Goal: Task Accomplishment & Management: Manage account settings

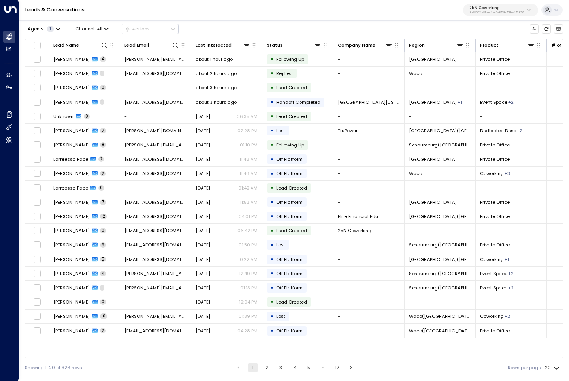
click at [486, 6] on p "25N Coworking" at bounding box center [496, 8] width 55 height 5
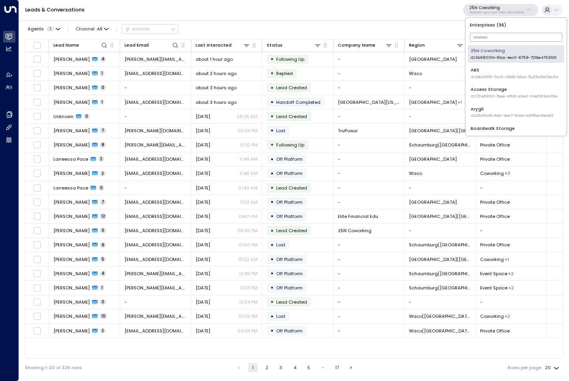
scroll to position [34, 0]
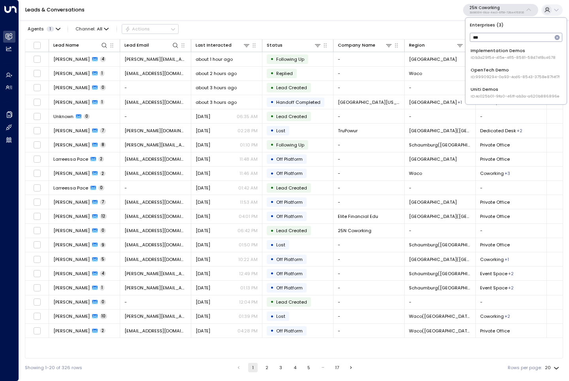
type input "****"
click at [501, 91] on div "Uniti Demos ID: 4c025b01-9fa0-46ff-ab3a-a620b886896e" at bounding box center [515, 92] width 89 height 13
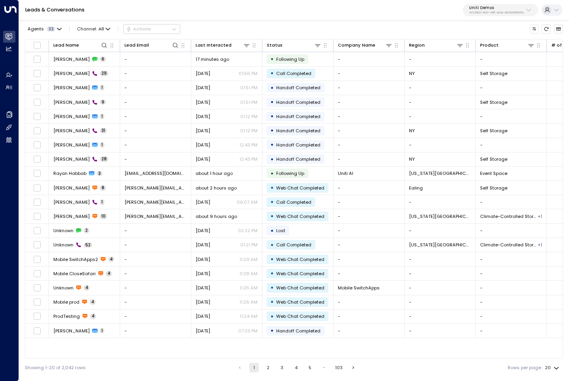
click at [303, 27] on div "Agents 32 Channel: All Actions" at bounding box center [294, 29] width 538 height 14
click at [250, 27] on div "Agents 32 Channel: All Actions" at bounding box center [294, 29] width 538 height 14
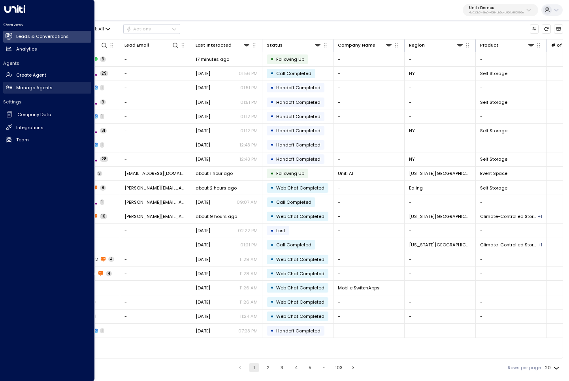
click at [34, 91] on link "Manage Agents Manage Agents" at bounding box center [47, 88] width 88 height 12
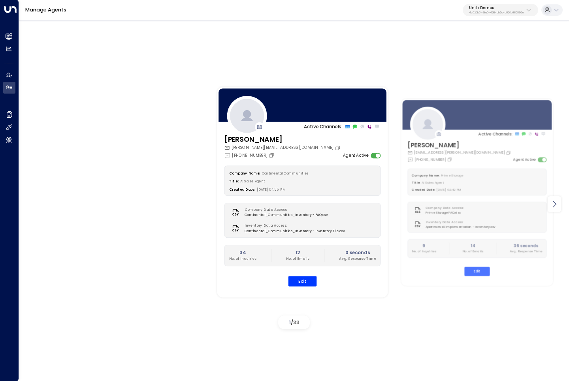
click at [556, 203] on icon at bounding box center [554, 204] width 9 height 9
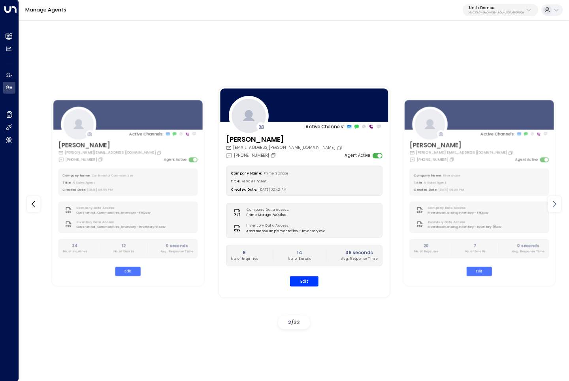
click at [556, 203] on icon at bounding box center [554, 204] width 9 height 9
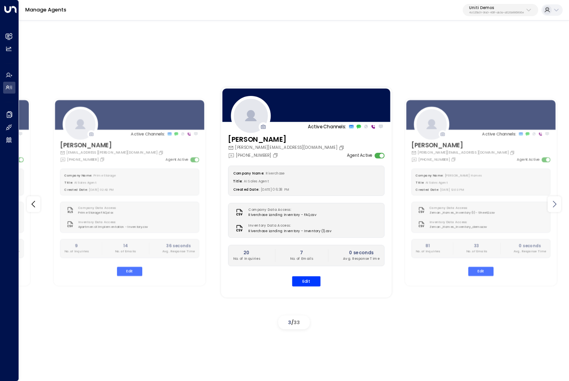
click at [556, 203] on icon at bounding box center [554, 204] width 9 height 9
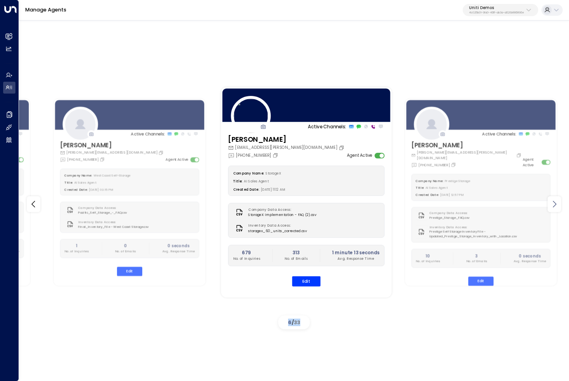
click at [556, 203] on icon at bounding box center [554, 204] width 9 height 9
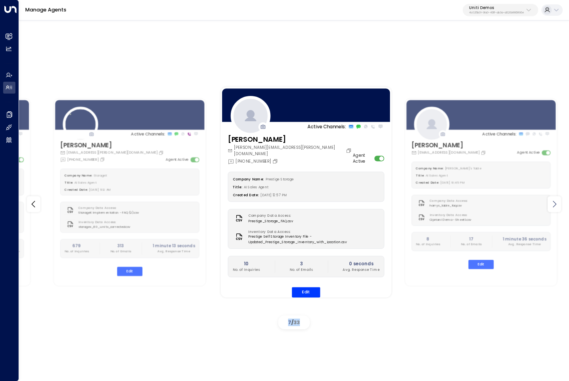
click at [556, 203] on icon at bounding box center [554, 204] width 9 height 9
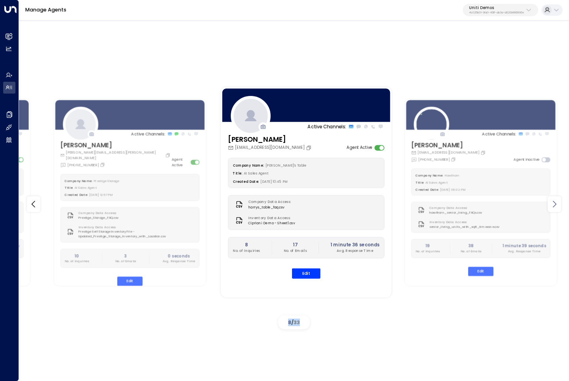
click at [556, 203] on icon at bounding box center [554, 204] width 9 height 9
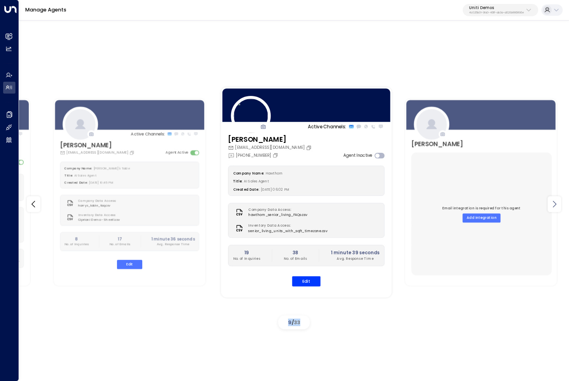
click at [556, 203] on icon at bounding box center [554, 204] width 9 height 9
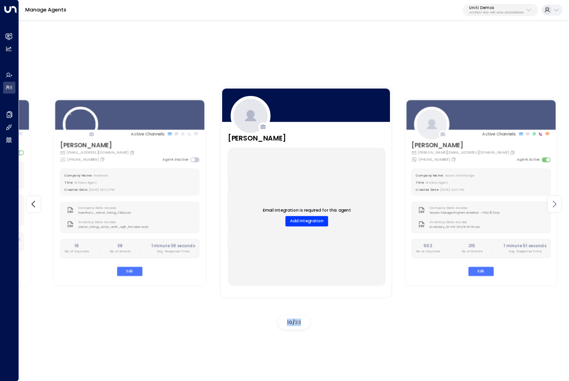
click at [556, 203] on icon at bounding box center [554, 204] width 9 height 9
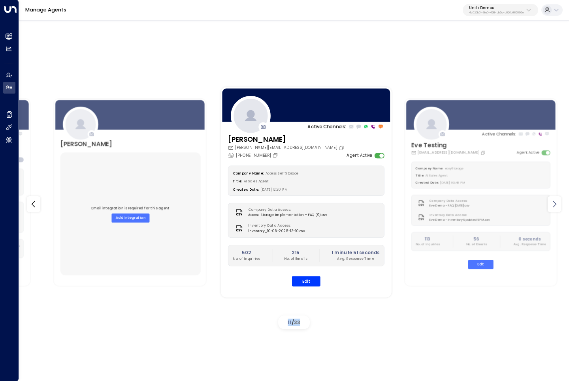
click at [556, 203] on icon at bounding box center [554, 204] width 9 height 9
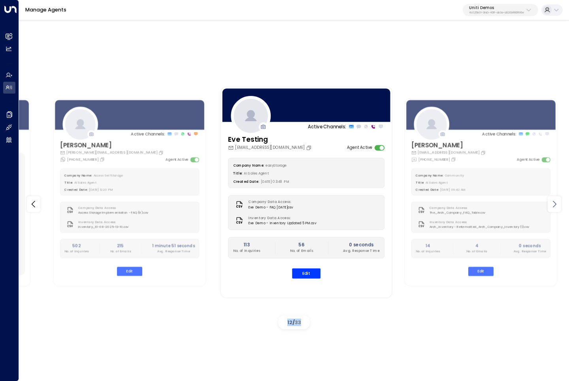
click at [556, 203] on icon at bounding box center [554, 204] width 9 height 9
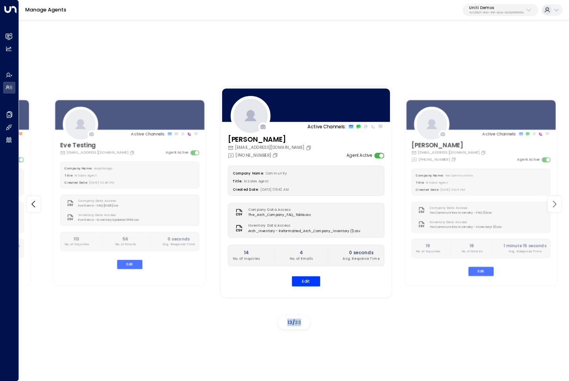
click at [556, 203] on icon at bounding box center [554, 204] width 9 height 9
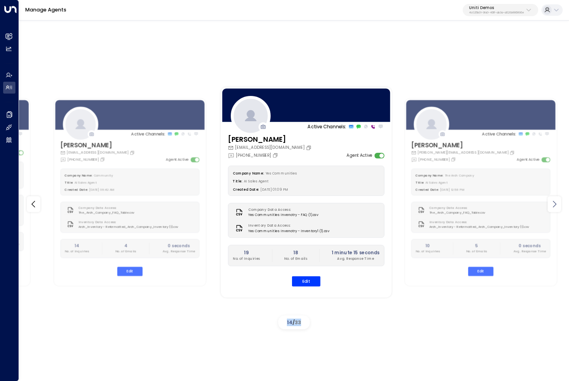
click at [556, 203] on icon at bounding box center [554, 204] width 9 height 9
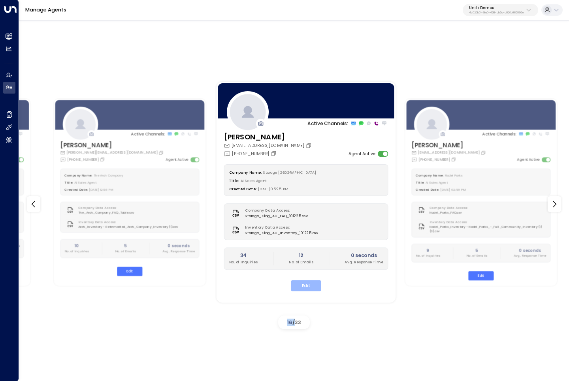
click at [309, 284] on button "Edit" at bounding box center [306, 286] width 30 height 11
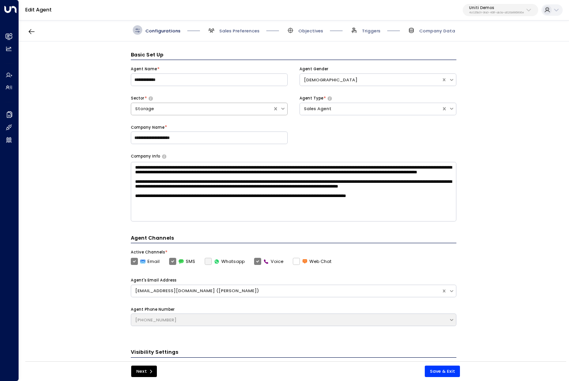
scroll to position [9, 0]
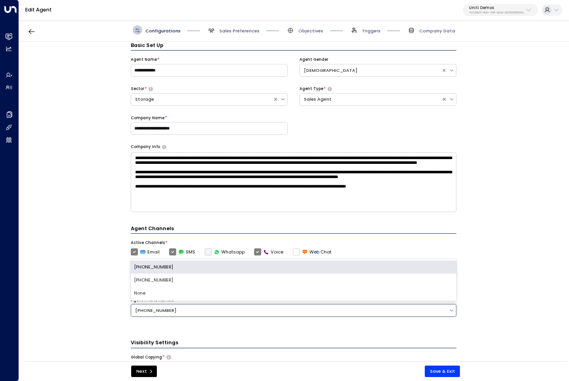
click at [178, 311] on div "[PHONE_NUMBER]" at bounding box center [290, 310] width 310 height 7
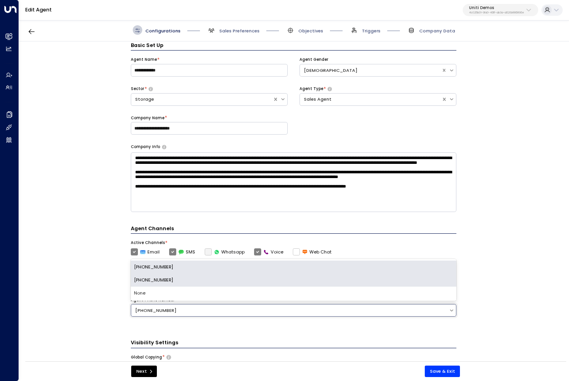
click at [180, 283] on div "[PHONE_NUMBER]" at bounding box center [294, 280] width 326 height 13
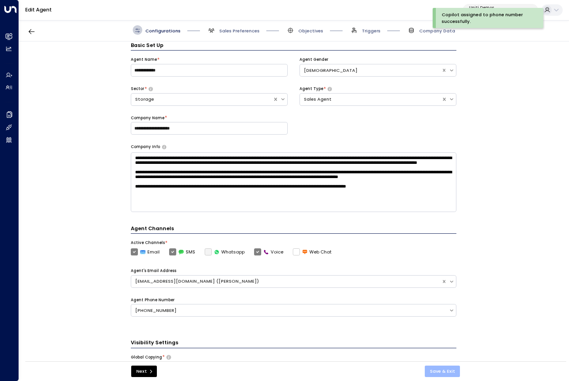
click at [442, 374] on button "Save & Exit" at bounding box center [443, 371] width 36 height 11
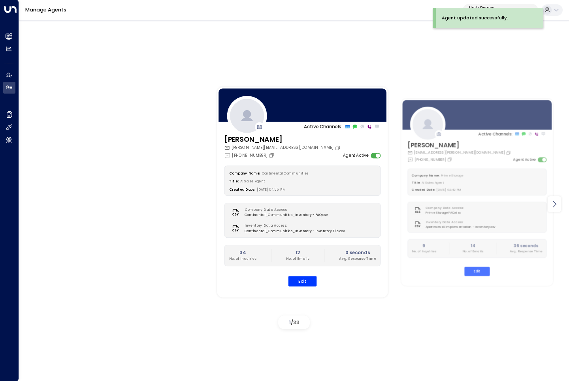
click at [555, 207] on icon at bounding box center [554, 204] width 9 height 9
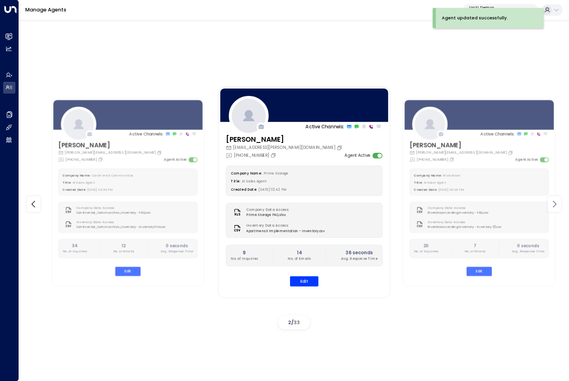
click at [555, 207] on icon at bounding box center [554, 204] width 9 height 9
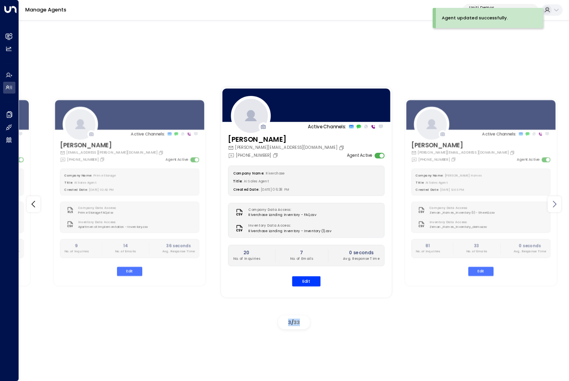
click at [555, 207] on icon at bounding box center [554, 204] width 9 height 9
click at [557, 200] on icon at bounding box center [554, 204] width 9 height 9
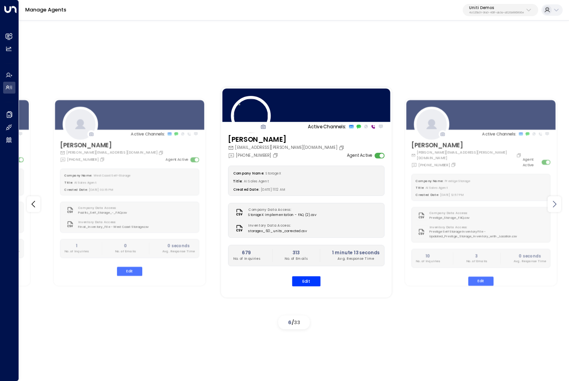
click at [557, 200] on icon at bounding box center [554, 204] width 9 height 9
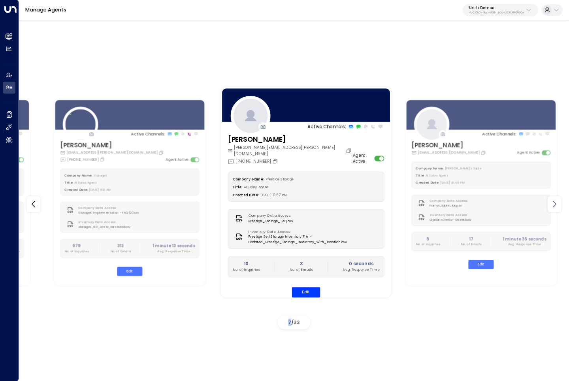
click at [557, 200] on icon at bounding box center [554, 204] width 9 height 9
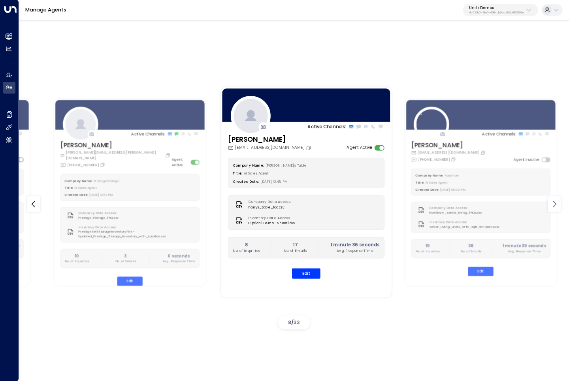
click at [557, 200] on icon at bounding box center [554, 204] width 9 height 9
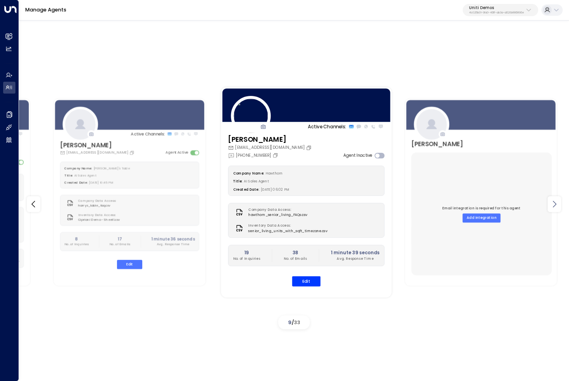
click at [557, 200] on icon at bounding box center [554, 204] width 9 height 9
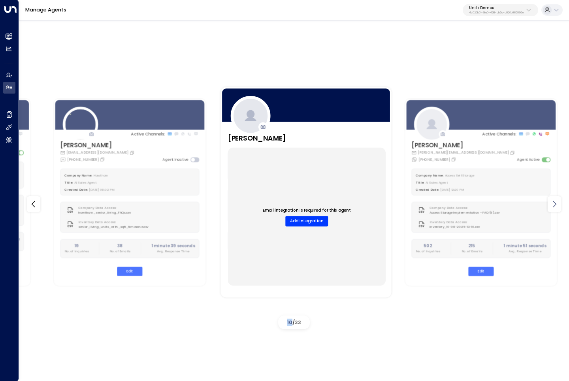
click at [557, 200] on icon at bounding box center [554, 204] width 9 height 9
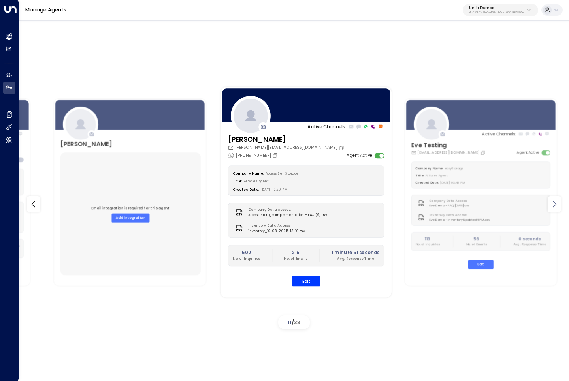
click at [557, 200] on icon at bounding box center [554, 204] width 9 height 9
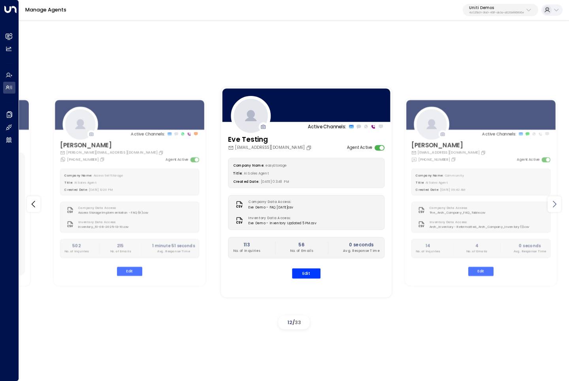
click at [556, 201] on icon at bounding box center [554, 204] width 9 height 9
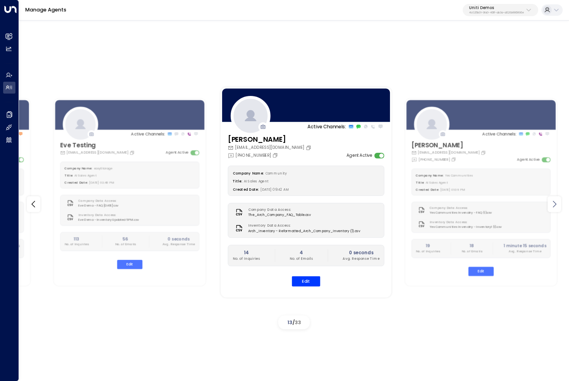
click at [556, 201] on icon at bounding box center [554, 204] width 9 height 9
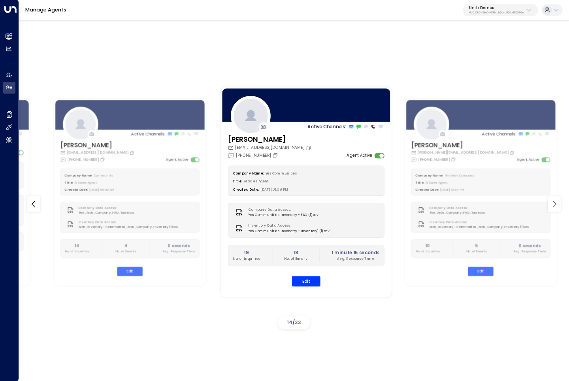
click at [556, 201] on icon at bounding box center [554, 204] width 9 height 9
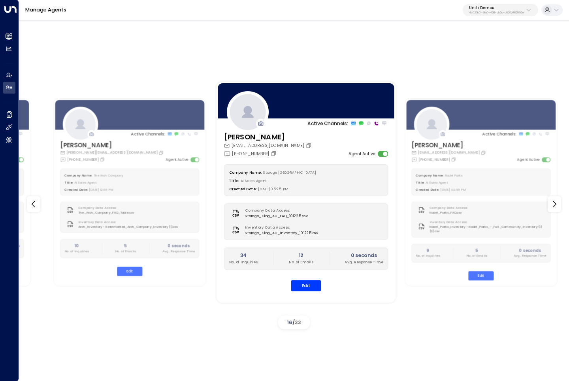
click at [322, 168] on div "Company Name: Storage King Australia" at bounding box center [306, 171] width 154 height 7
click at [306, 282] on button "Edit" at bounding box center [306, 286] width 30 height 11
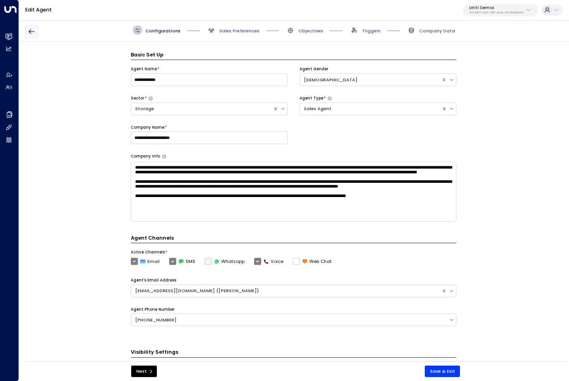
click at [30, 34] on icon "button" at bounding box center [32, 32] width 8 height 8
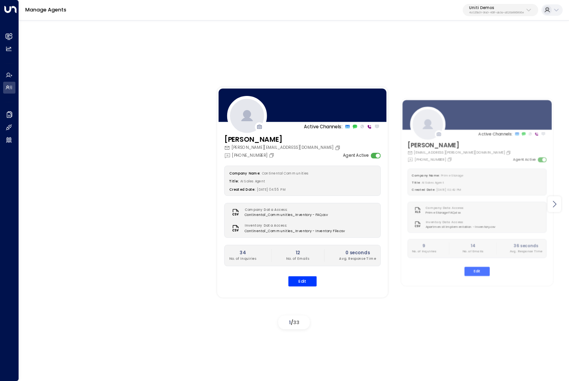
click at [553, 205] on icon at bounding box center [554, 204] width 9 height 9
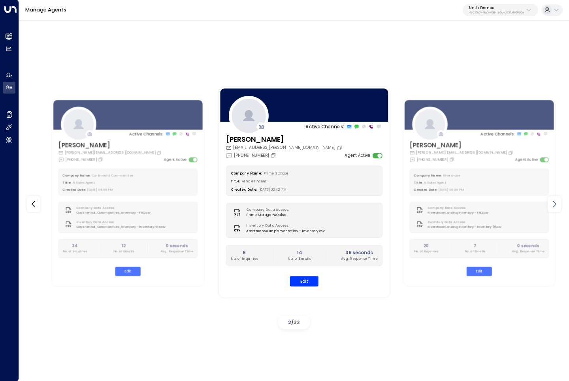
click at [553, 205] on icon at bounding box center [554, 204] width 9 height 9
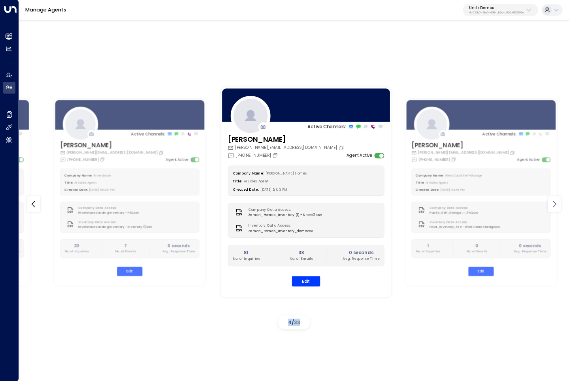
click at [553, 205] on icon at bounding box center [554, 204] width 9 height 9
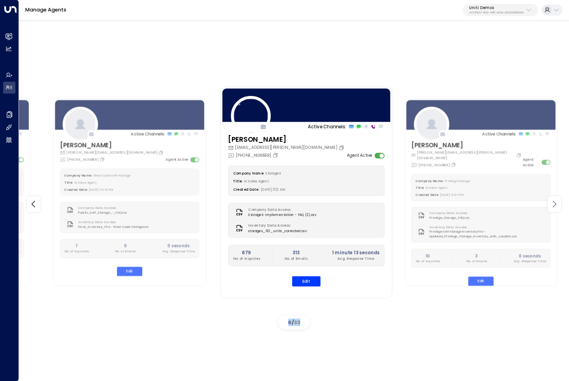
click at [553, 205] on icon at bounding box center [554, 204] width 9 height 9
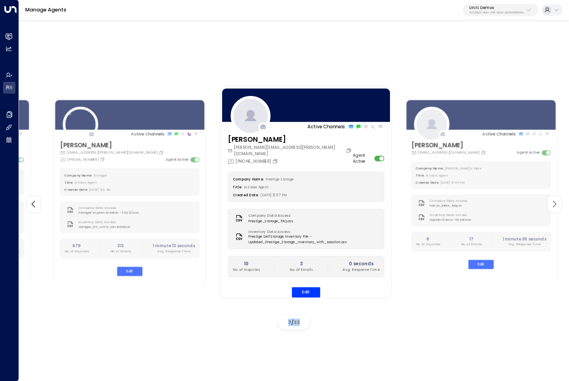
click at [553, 205] on icon at bounding box center [554, 204] width 9 height 9
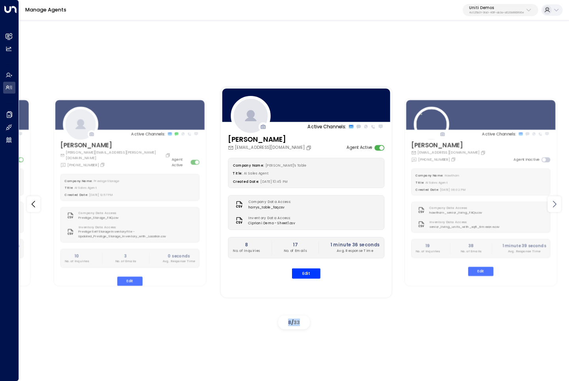
click at [553, 205] on icon at bounding box center [554, 204] width 9 height 9
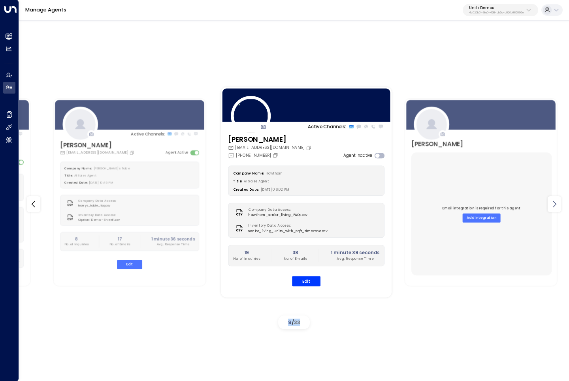
click at [553, 205] on icon at bounding box center [554, 204] width 9 height 9
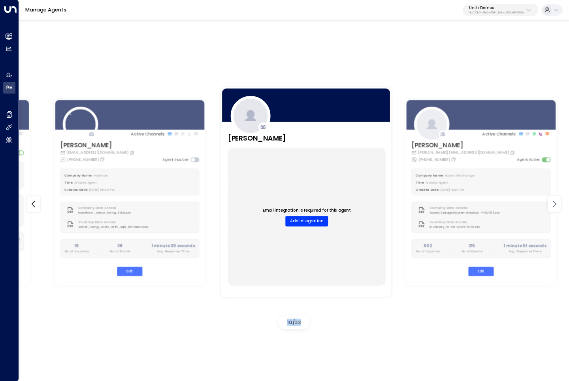
click at [553, 205] on icon at bounding box center [554, 204] width 9 height 9
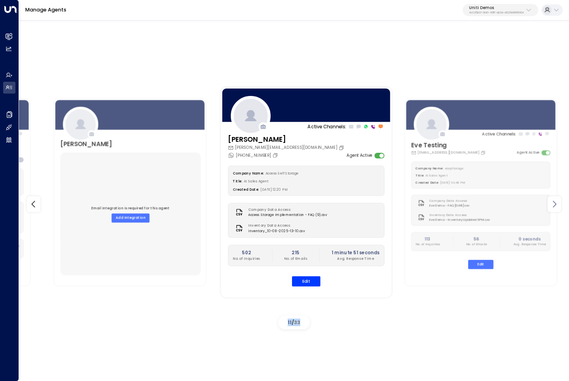
click at [553, 205] on icon at bounding box center [554, 204] width 9 height 9
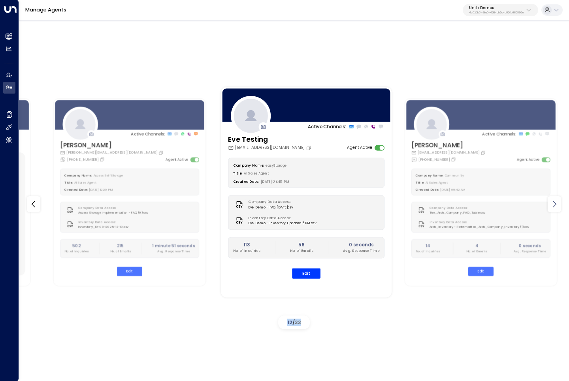
click at [553, 205] on icon at bounding box center [554, 204] width 9 height 9
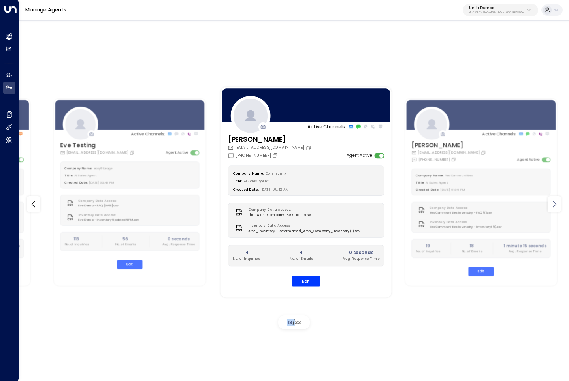
click at [553, 205] on icon at bounding box center [554, 204] width 9 height 9
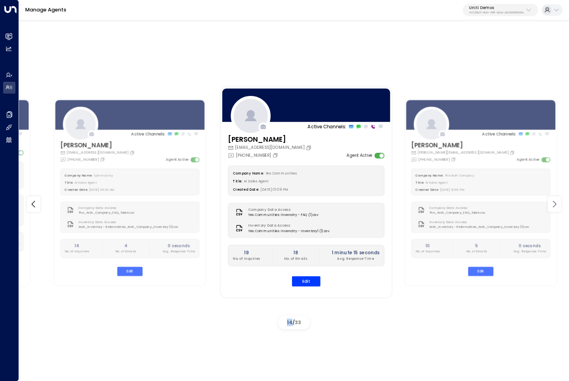
click at [553, 205] on icon at bounding box center [554, 204] width 9 height 9
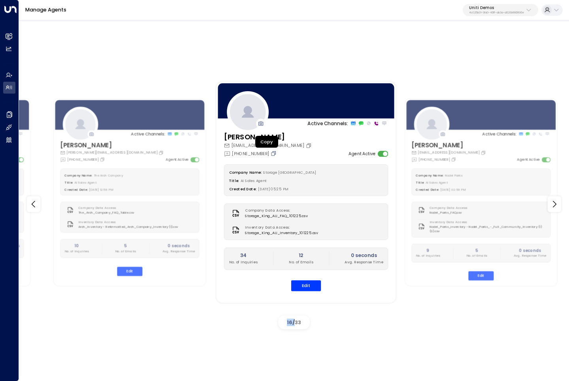
click at [273, 152] on icon "Copy" at bounding box center [274, 153] width 3 height 3
click at [306, 284] on button "Edit" at bounding box center [306, 286] width 30 height 11
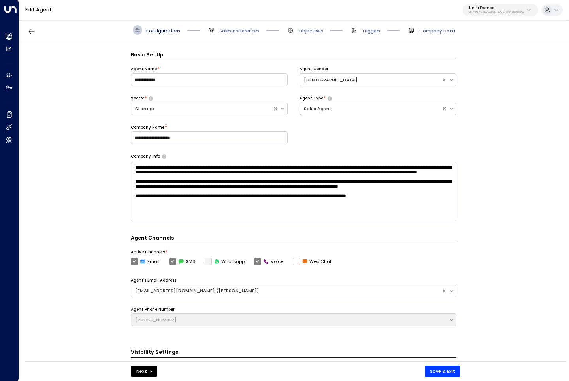
scroll to position [9, 0]
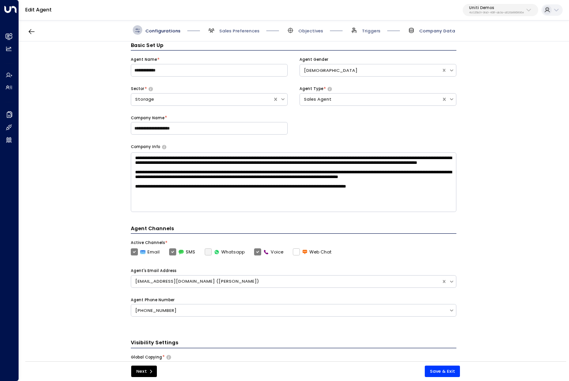
click at [445, 29] on span "Company Data" at bounding box center [437, 31] width 36 height 6
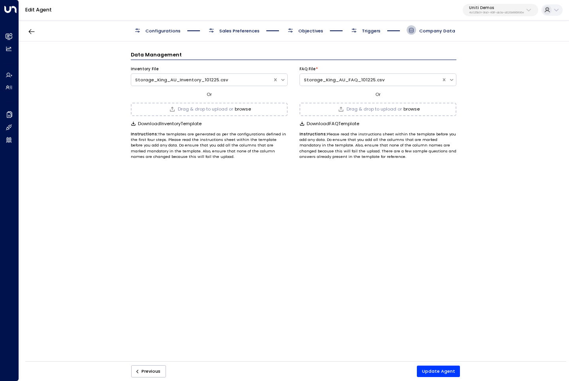
click at [166, 28] on span "Configurations" at bounding box center [162, 31] width 35 height 6
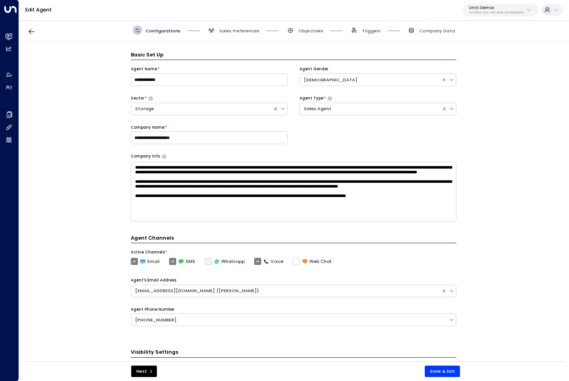
click at [499, 126] on div "**********" at bounding box center [293, 203] width 549 height 324
click at [439, 32] on span "Company Data" at bounding box center [437, 31] width 36 height 6
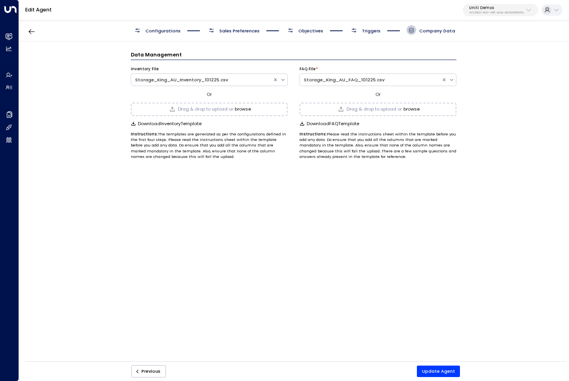
click at [414, 107] on button "browse" at bounding box center [411, 109] width 16 height 5
click at [441, 371] on button "Update Agent" at bounding box center [438, 371] width 43 height 11
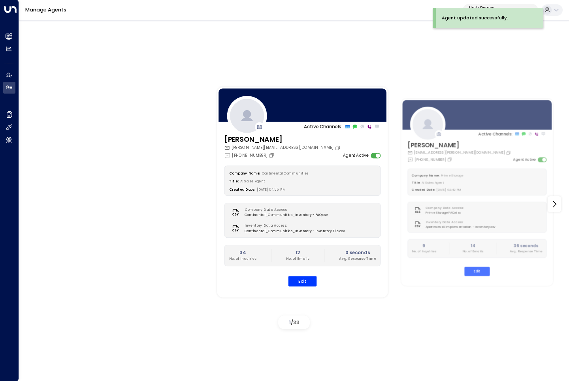
click at [315, 51] on div "Active Channels: Carey carey.continentalcommunities@gmail.com +1 (630) 656-9076…" at bounding box center [294, 199] width 550 height 361
click at [551, 206] on icon at bounding box center [554, 204] width 9 height 9
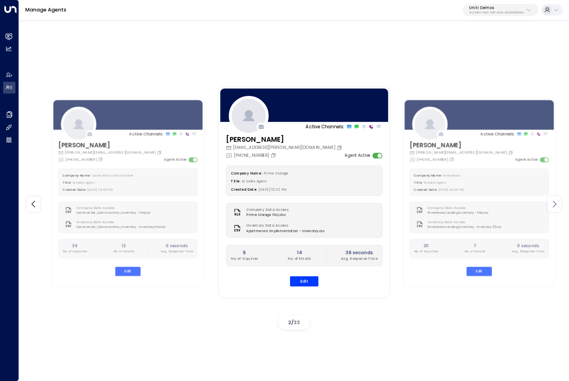
click at [551, 206] on icon at bounding box center [554, 204] width 9 height 9
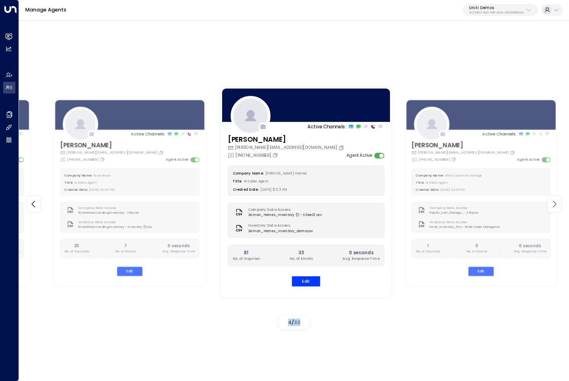
click at [551, 206] on icon at bounding box center [554, 204] width 9 height 9
click at [553, 205] on icon at bounding box center [554, 204] width 9 height 9
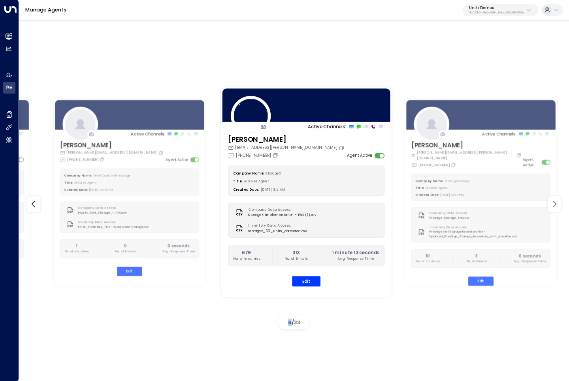
click at [553, 205] on icon at bounding box center [554, 204] width 9 height 9
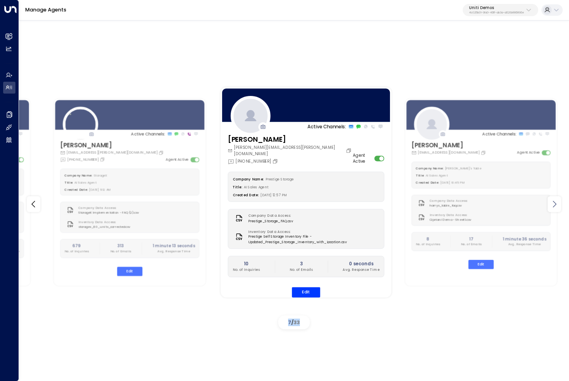
click at [553, 205] on icon at bounding box center [554, 204] width 9 height 9
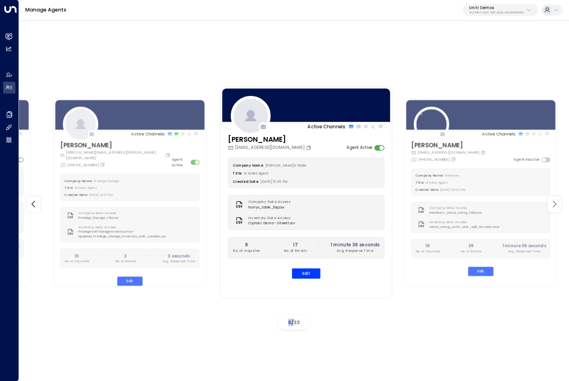
click at [553, 205] on icon at bounding box center [554, 204] width 9 height 9
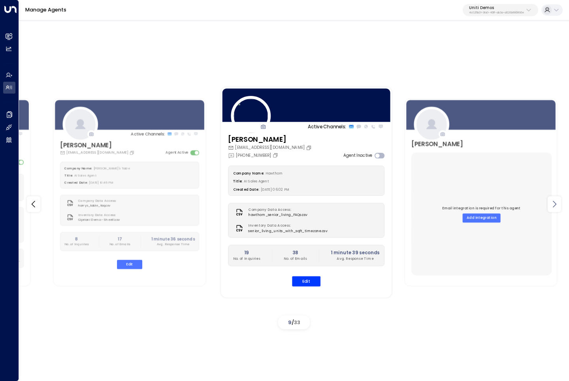
click at [553, 205] on icon at bounding box center [554, 204] width 9 height 9
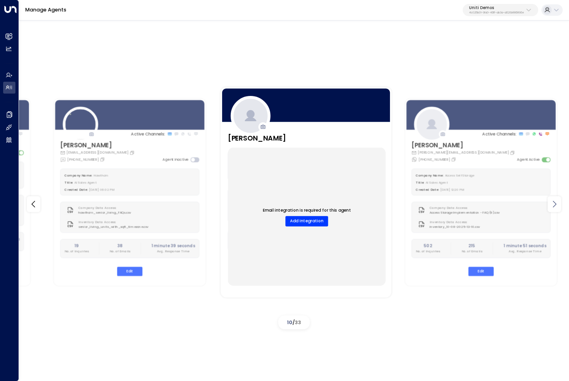
click at [553, 205] on icon at bounding box center [554, 204] width 9 height 9
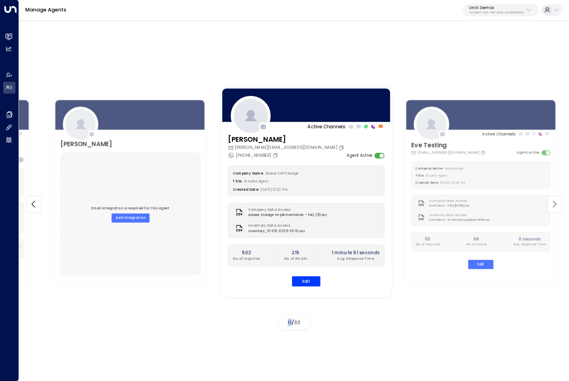
click at [553, 205] on icon at bounding box center [554, 204] width 9 height 9
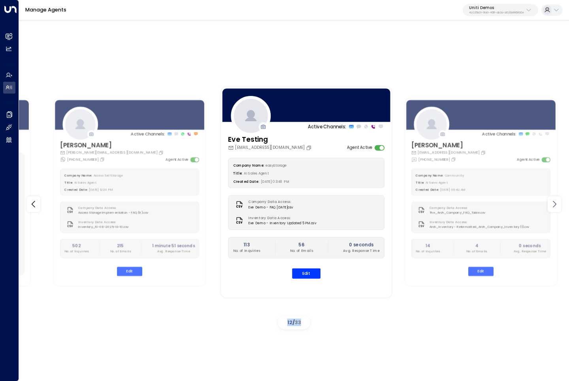
click at [553, 205] on icon at bounding box center [554, 204] width 9 height 9
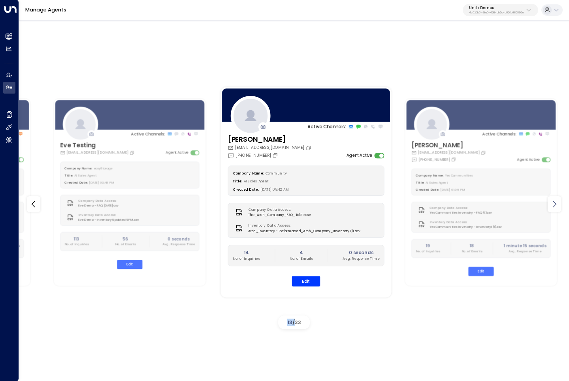
click at [553, 205] on icon at bounding box center [554, 204] width 9 height 9
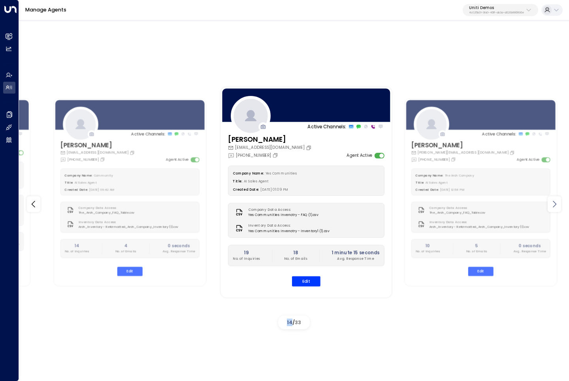
click at [553, 205] on icon at bounding box center [554, 204] width 9 height 9
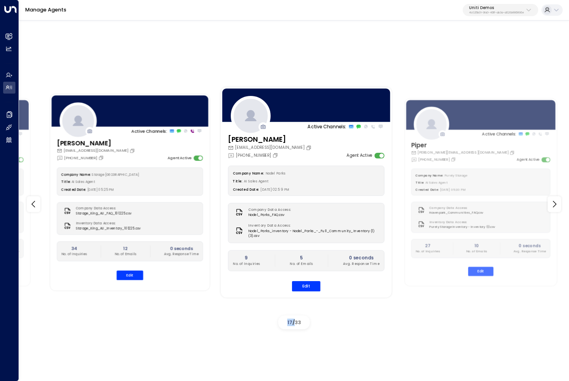
click at [121, 183] on div "Title: AI Sales Agent" at bounding box center [129, 182] width 137 height 6
click at [129, 272] on button "Edit" at bounding box center [130, 275] width 26 height 9
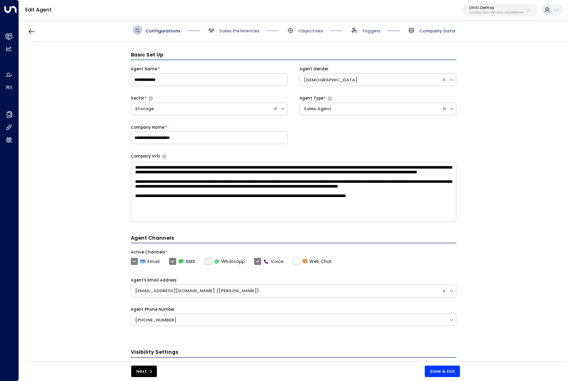
click at [426, 33] on span "Company Data" at bounding box center [437, 31] width 36 height 6
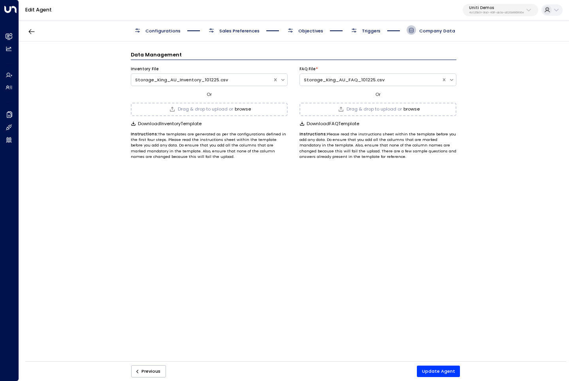
click at [414, 108] on button "browse" at bounding box center [411, 109] width 16 height 5
click at [450, 367] on button "Update Agent" at bounding box center [438, 371] width 43 height 11
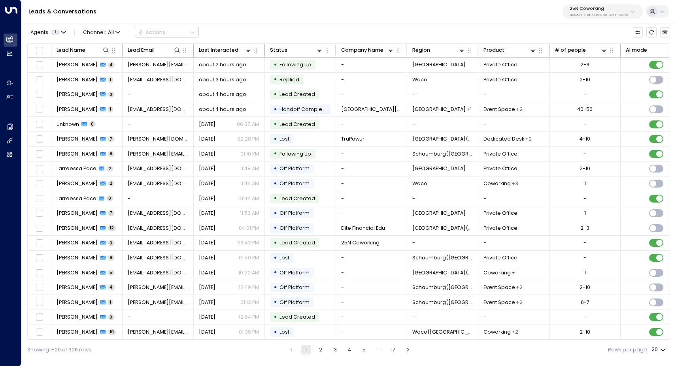
click at [592, 13] on p "3b9800f4-81ca-4ec0-8758-72fbe4763f36" at bounding box center [598, 14] width 58 height 3
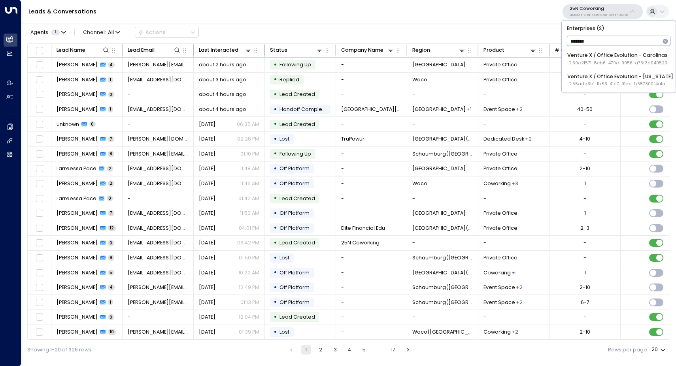
type input "*******"
click at [595, 74] on div "Venture X / Office Evolution - Colorado ID: 55add3b1-1b83-41a7-91ae-b657300f4a1a" at bounding box center [620, 80] width 106 height 15
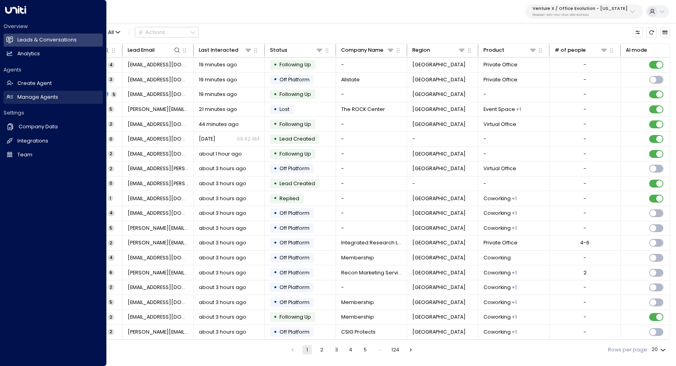
click at [49, 97] on h2 "Manage Agents" at bounding box center [37, 98] width 41 height 8
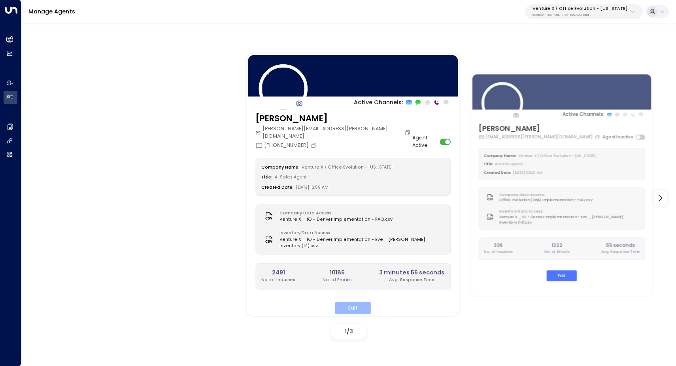
click at [351, 302] on button "Edit" at bounding box center [353, 308] width 36 height 12
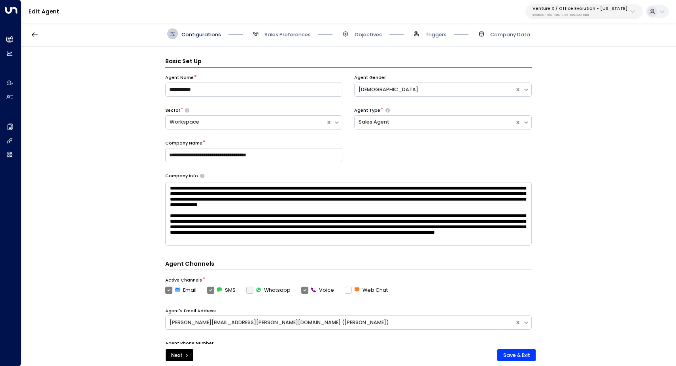
scroll to position [11, 0]
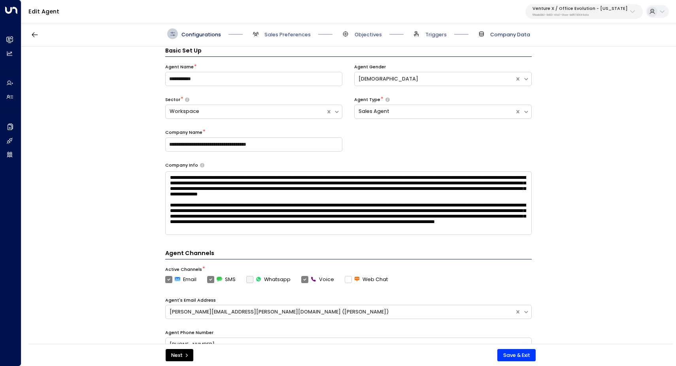
click at [518, 35] on span "Company Data" at bounding box center [510, 34] width 40 height 7
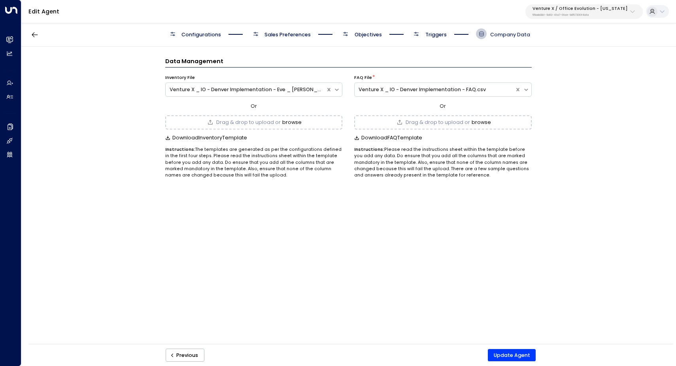
scroll to position [0, 0]
click at [303, 89] on div "Venture X _ IO - Denver Implementation - Eve _ Ollie Merged Inventory (14).csv" at bounding box center [245, 90] width 152 height 8
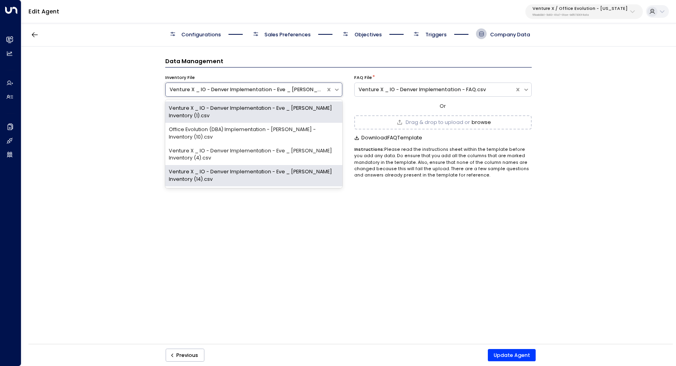
click at [102, 90] on div "Data Management Inventory File Venture X _ IO - Denver Implementation - Eve _ O…" at bounding box center [347, 198] width 653 height 302
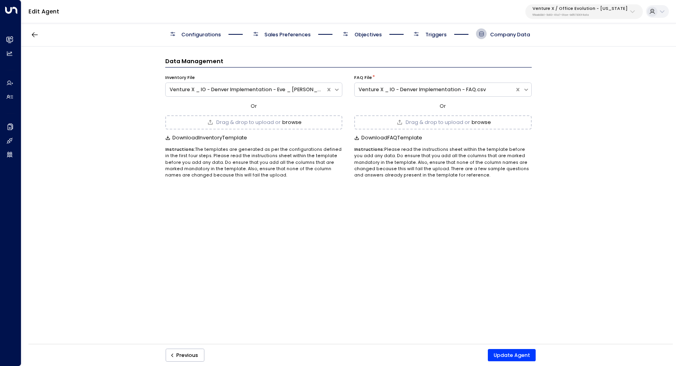
click at [293, 120] on button "browse" at bounding box center [291, 123] width 19 height 6
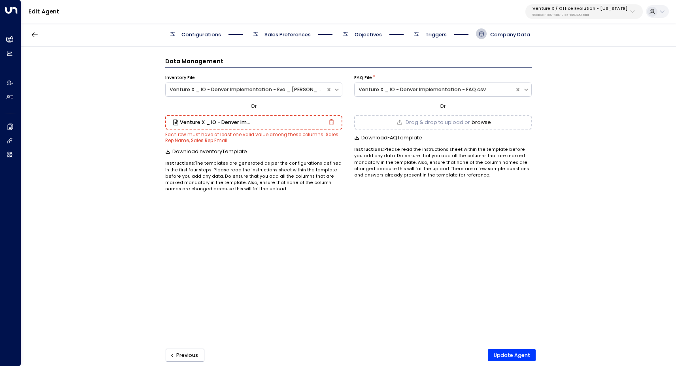
click at [122, 136] on div "Data Management Inventory File Venture X _ IO - Denver Implementation - Eve _ O…" at bounding box center [347, 198] width 653 height 302
click at [290, 229] on div "Data Management Inventory File Venture X _ IO - Denver Implementation - Eve _ O…" at bounding box center [347, 198] width 653 height 302
click at [102, 47] on div "Data Management Inventory File Venture X _ IO - Denver Implementation - Eve _ O…" at bounding box center [347, 198] width 653 height 302
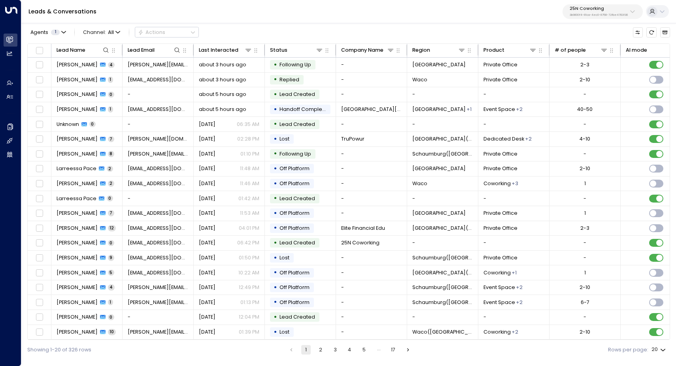
click at [600, 11] on p "25N Coworking" at bounding box center [598, 8] width 58 height 5
type input "******"
click at [595, 60] on span "ID: b6d56953-0354-4d8c-85a9-b9f5de32c6fb" at bounding box center [619, 63] width 105 height 6
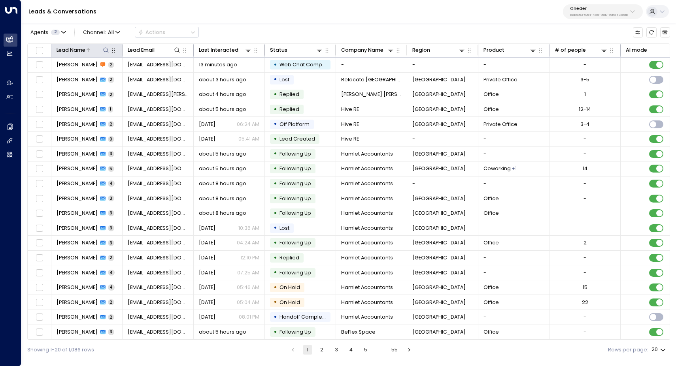
click at [106, 51] on icon at bounding box center [106, 50] width 6 height 6
type input "******"
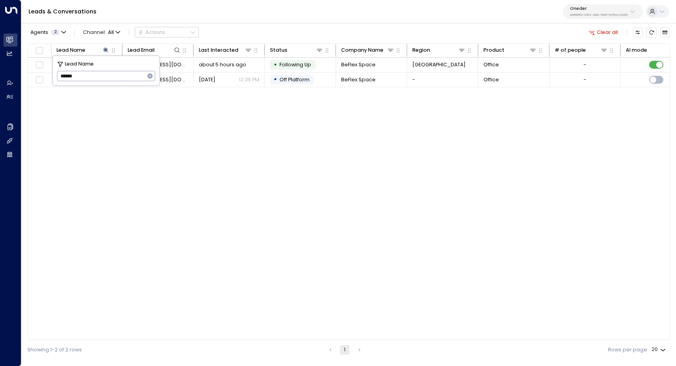
click at [168, 119] on div "Lead Name Lead Email Last Interacted Status Company Name Region Product # of pe…" at bounding box center [348, 191] width 642 height 297
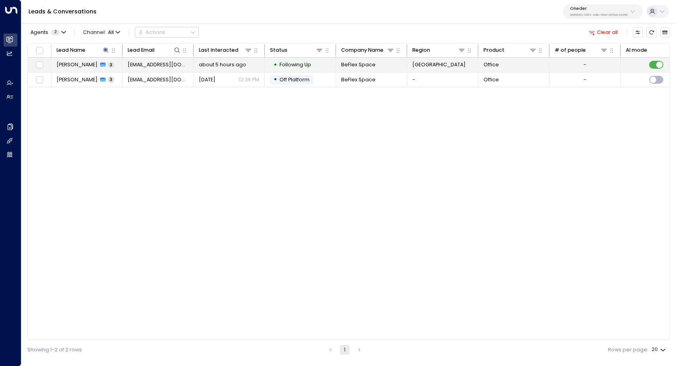
click at [69, 66] on span "Samuel Pope" at bounding box center [76, 64] width 41 height 7
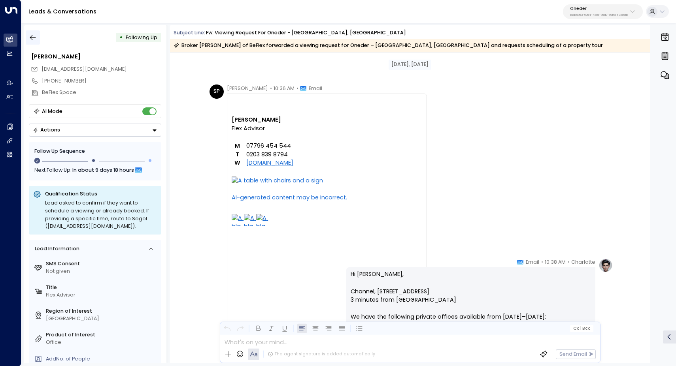
click at [32, 35] on icon "button" at bounding box center [33, 38] width 8 height 8
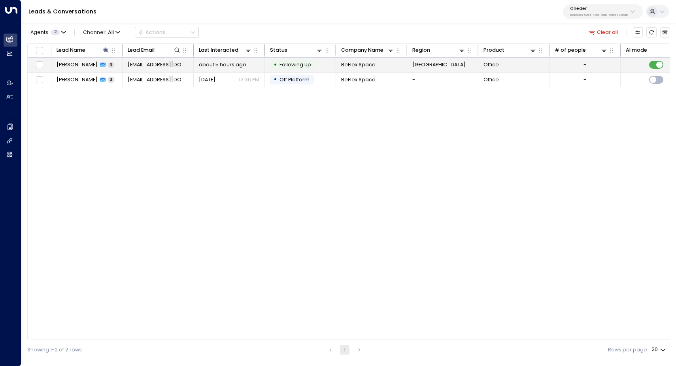
click at [75, 64] on span "Samuel Pope" at bounding box center [76, 64] width 41 height 7
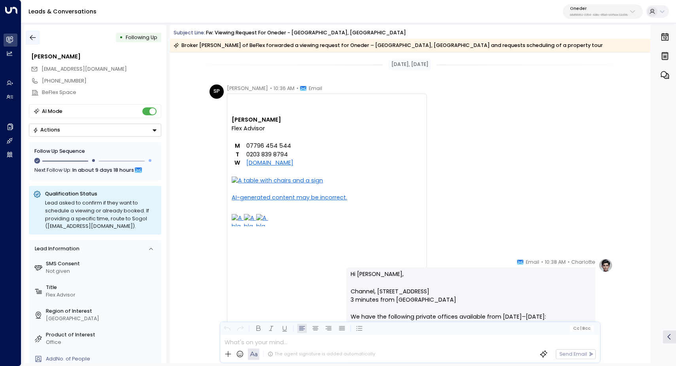
click at [35, 39] on icon "button" at bounding box center [33, 38] width 8 height 8
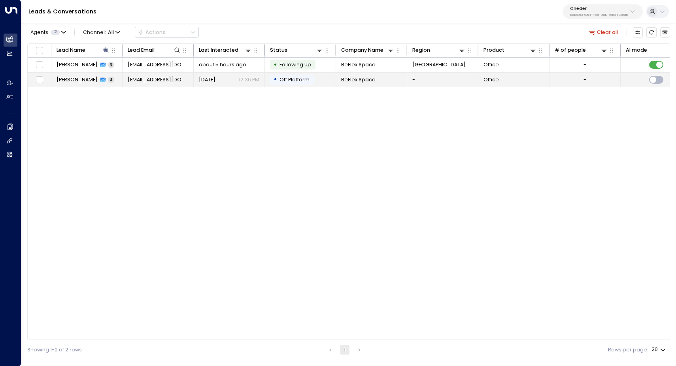
click at [76, 79] on span "Samuel Pope" at bounding box center [76, 79] width 41 height 7
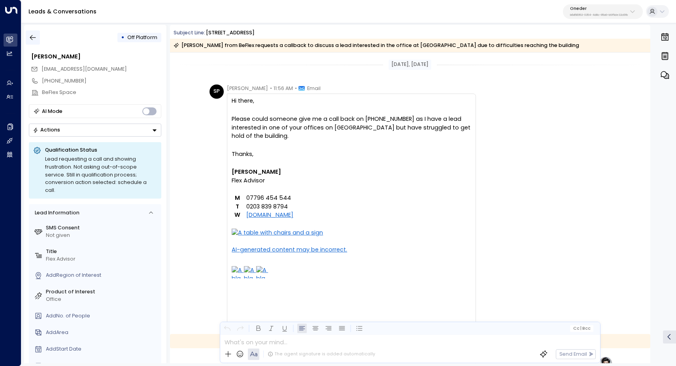
click at [34, 36] on icon "button" at bounding box center [33, 38] width 8 height 8
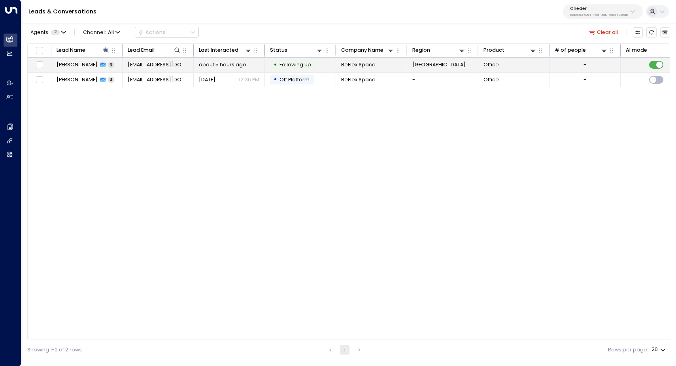
click at [156, 61] on span "sp@beflex.co.uk" at bounding box center [158, 64] width 61 height 7
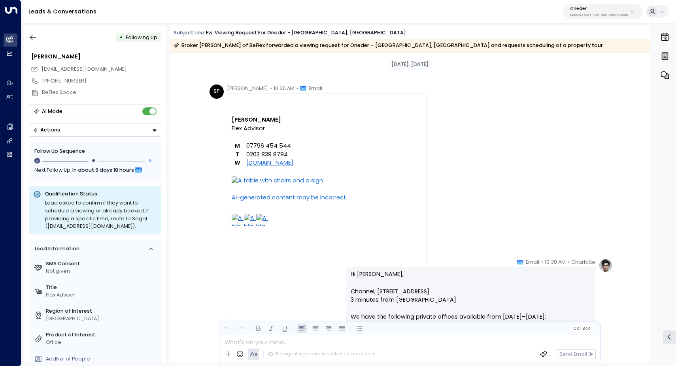
click at [306, 109] on div at bounding box center [327, 110] width 190 height 9
click at [293, 103] on div at bounding box center [327, 101] width 190 height 9
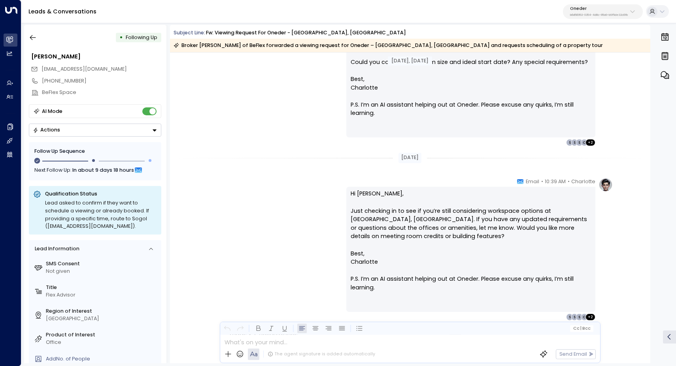
scroll to position [456, 0]
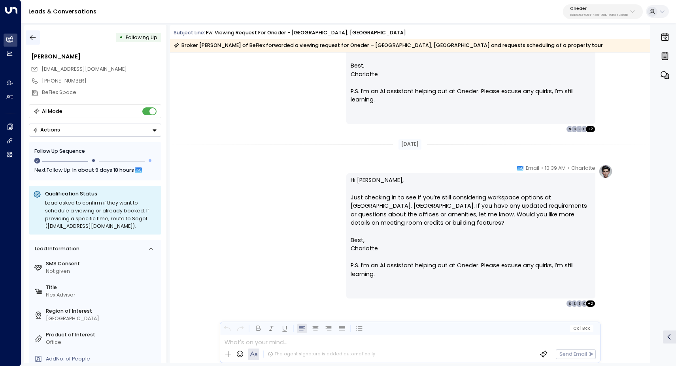
click at [34, 37] on icon "button" at bounding box center [33, 38] width 8 height 8
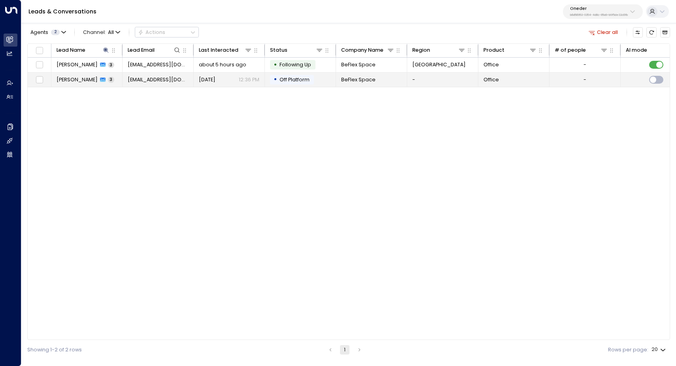
click at [68, 81] on span "[PERSON_NAME]" at bounding box center [76, 79] width 41 height 7
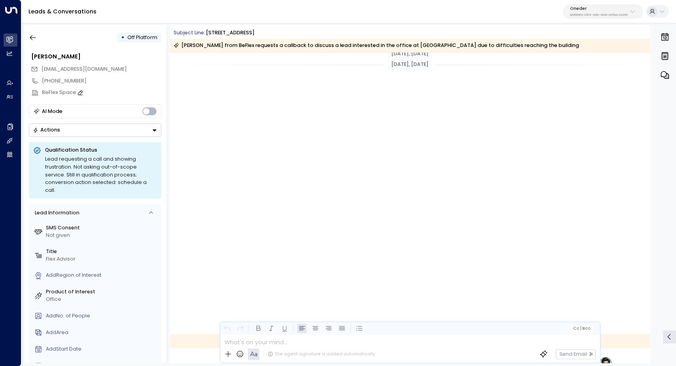
scroll to position [307, 0]
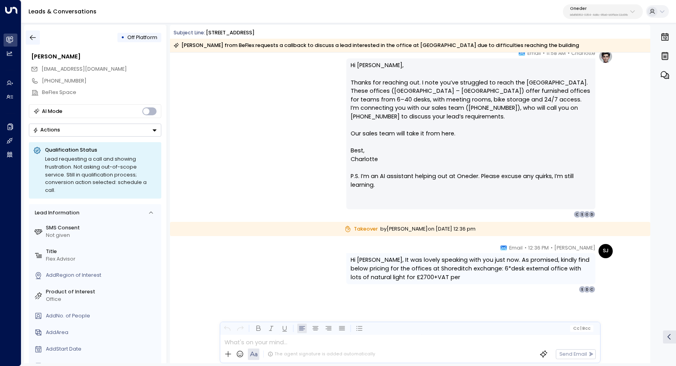
click at [34, 38] on icon "button" at bounding box center [33, 37] width 6 height 5
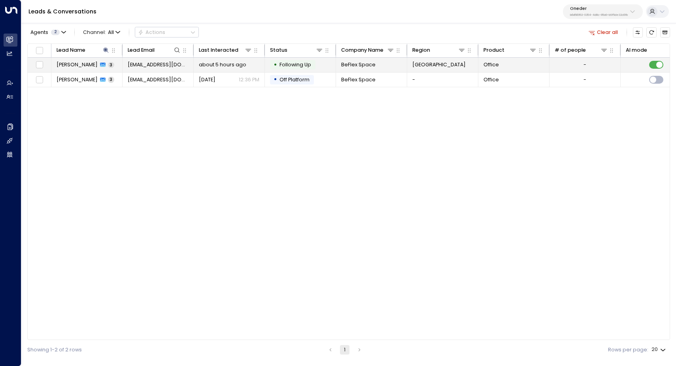
click at [64, 66] on span "[PERSON_NAME]" at bounding box center [76, 64] width 41 height 7
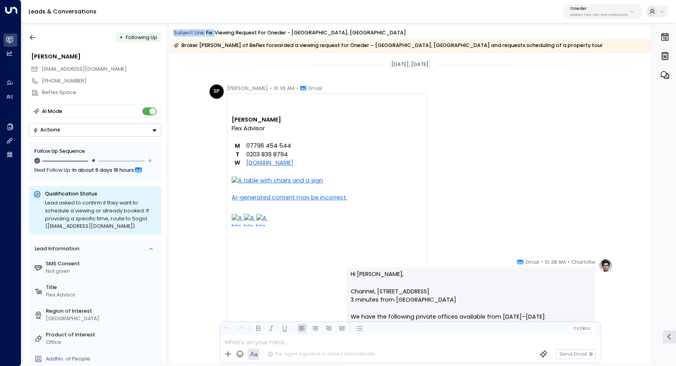
drag, startPoint x: 215, startPoint y: 31, endPoint x: 366, endPoint y: 29, distance: 151.3
click at [366, 28] on div "Subject Line: Fw: Viewing Request for Oneder - Northdown Street, Kings Cross Br…" at bounding box center [410, 39] width 480 height 28
click at [190, 72] on div "Oct 08, 5 days ago" at bounding box center [410, 65] width 480 height 24
click at [35, 36] on icon "button" at bounding box center [33, 38] width 8 height 8
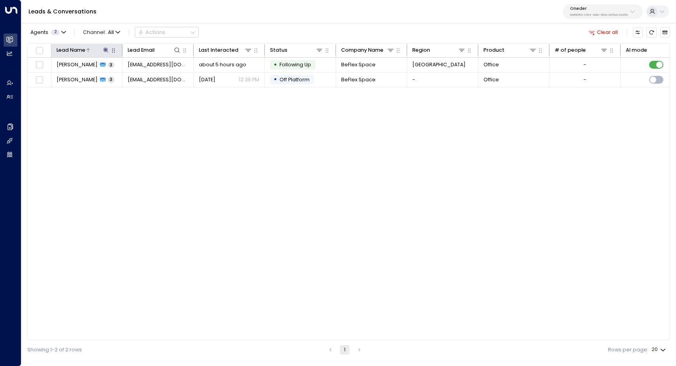
click at [109, 51] on icon at bounding box center [106, 50] width 6 height 6
drag, startPoint x: 97, startPoint y: 75, endPoint x: 57, endPoint y: 75, distance: 39.9
click at [57, 75] on input "******" at bounding box center [101, 76] width 88 height 14
click at [140, 141] on div "Lead Name Lead Email Last Interacted Status Company Name Region Product # of pe…" at bounding box center [348, 191] width 642 height 297
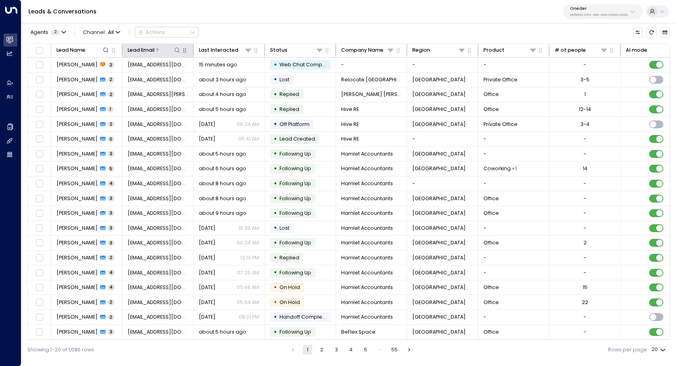
click at [177, 51] on icon at bounding box center [177, 50] width 6 height 6
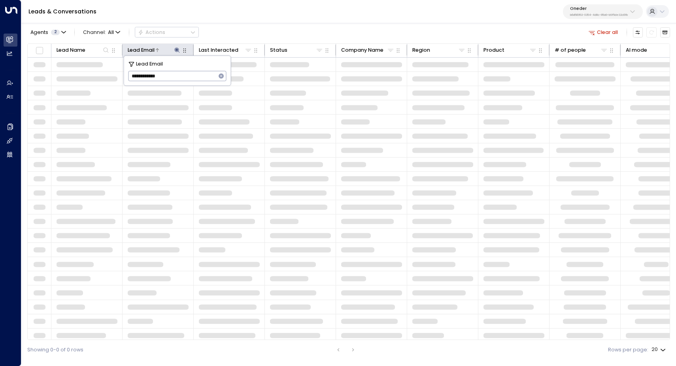
type input "**********"
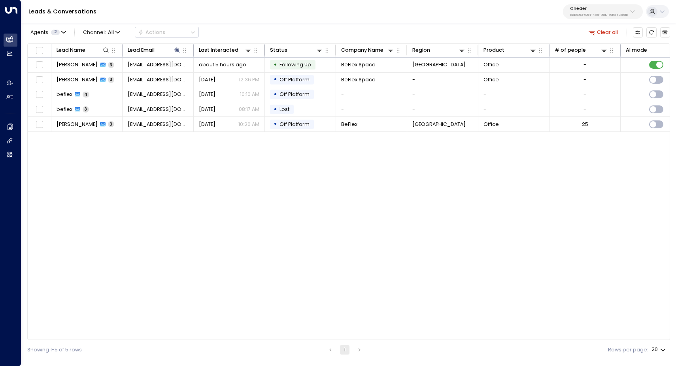
click at [251, 173] on div "Lead Name Lead Email Last Interacted Status Company Name Region Product # of pe…" at bounding box center [348, 191] width 642 height 297
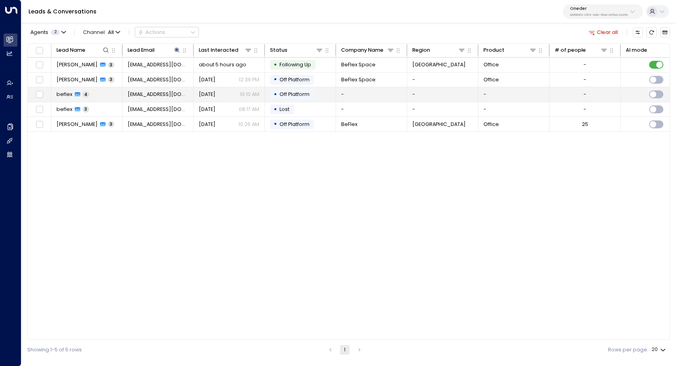
click at [61, 95] on span "beflex" at bounding box center [64, 94] width 16 height 7
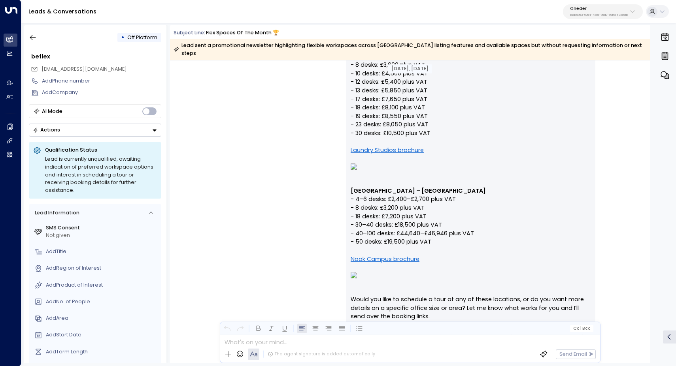
scroll to position [2633, 0]
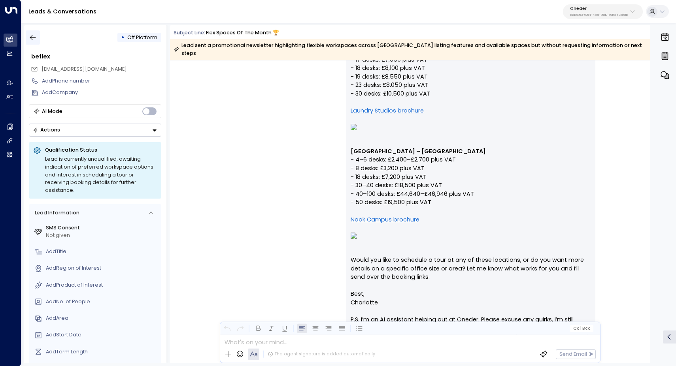
click at [34, 37] on icon "button" at bounding box center [33, 38] width 8 height 8
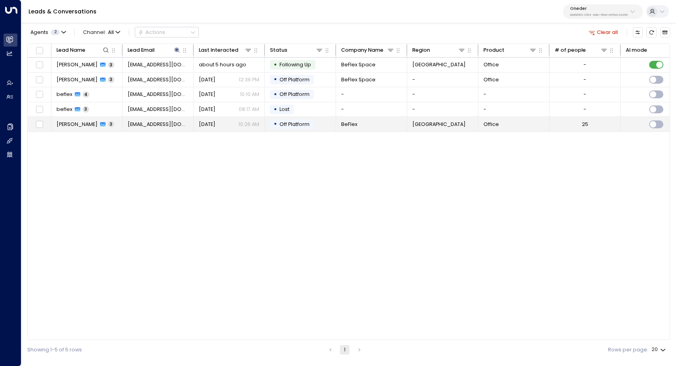
click at [74, 125] on span "Sam Belchak" at bounding box center [76, 124] width 41 height 7
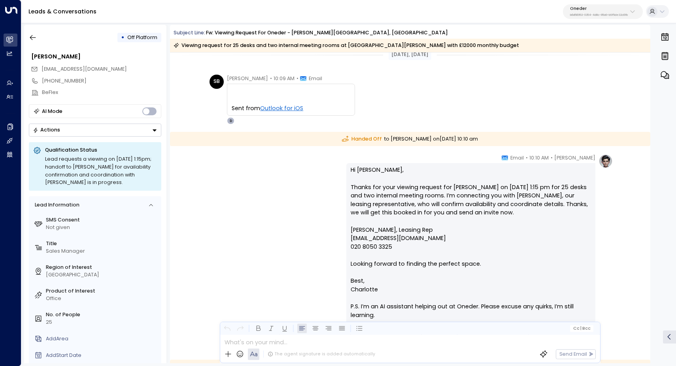
scroll to position [12, 0]
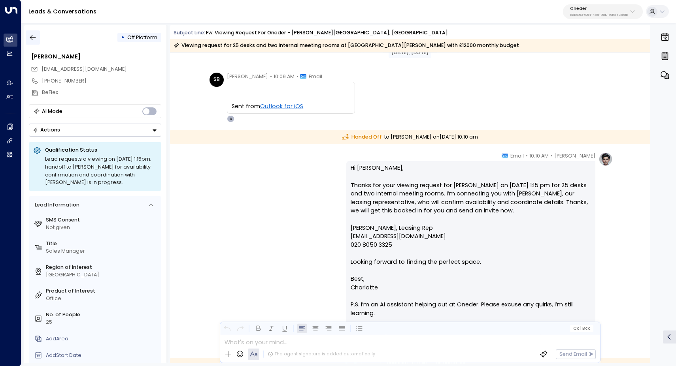
click at [32, 36] on icon "button" at bounding box center [33, 38] width 8 height 8
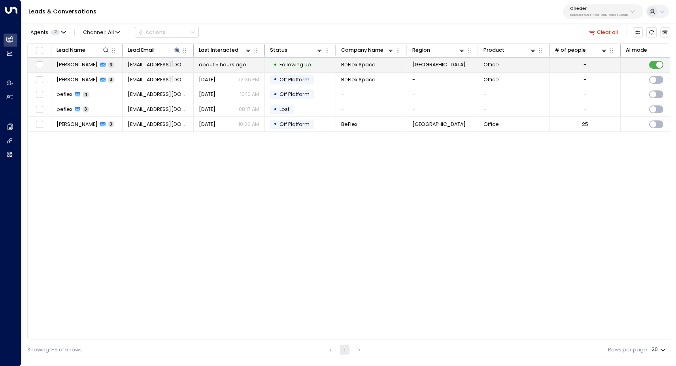
click at [67, 65] on span "Samuel Pope" at bounding box center [76, 64] width 41 height 7
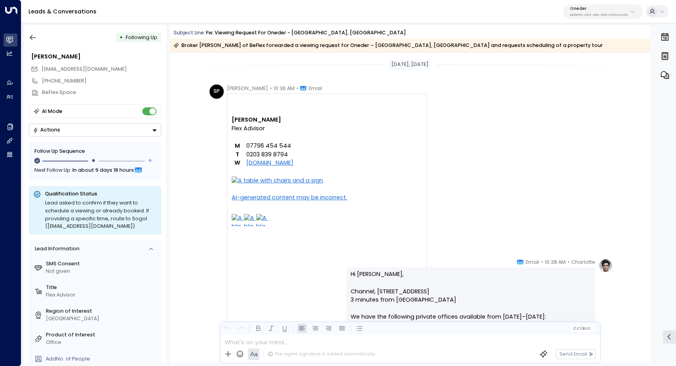
click at [286, 104] on div at bounding box center [327, 101] width 190 height 9
click at [32, 38] on icon "button" at bounding box center [33, 37] width 6 height 5
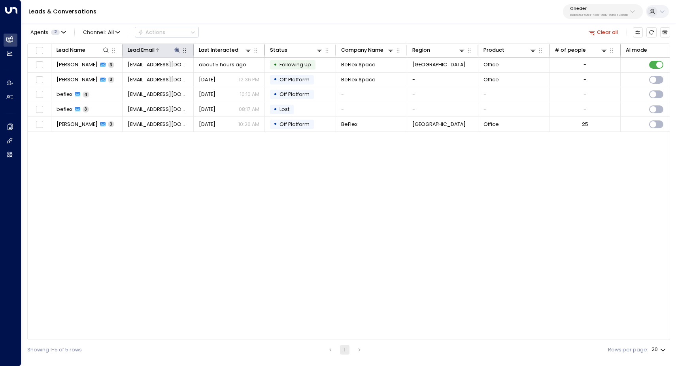
click at [176, 53] on icon at bounding box center [177, 50] width 6 height 6
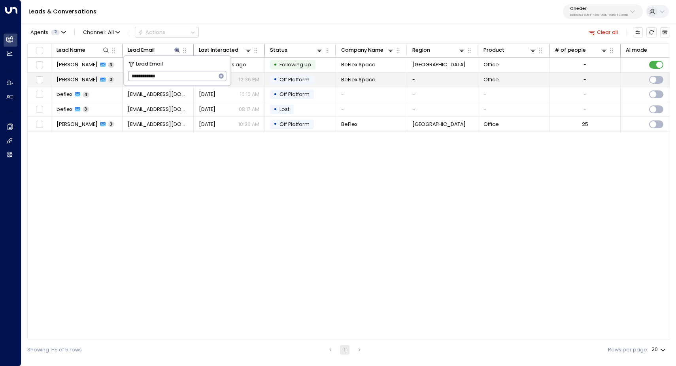
drag, startPoint x: 166, startPoint y: 75, endPoint x: 119, endPoint y: 74, distance: 46.2
click at [119, 74] on body "Overview Leads & Conversations Leads & Conversations Analytics Analytics Agents…" at bounding box center [338, 180] width 676 height 360
type input "*"
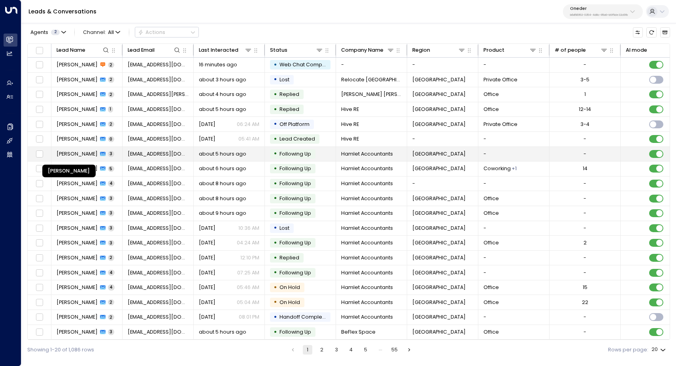
click at [77, 157] on span "Mohammed Chowdhury" at bounding box center [76, 154] width 41 height 7
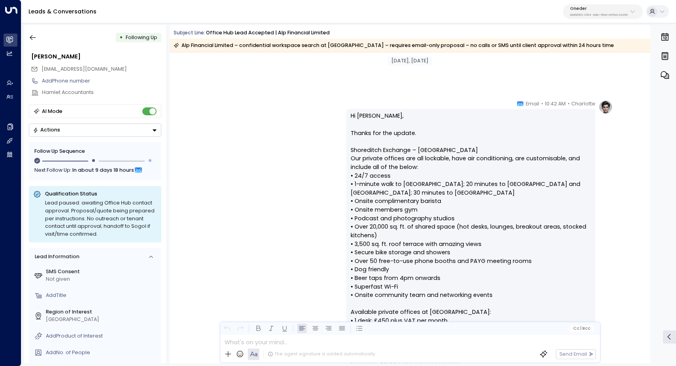
scroll to position [1143, 0]
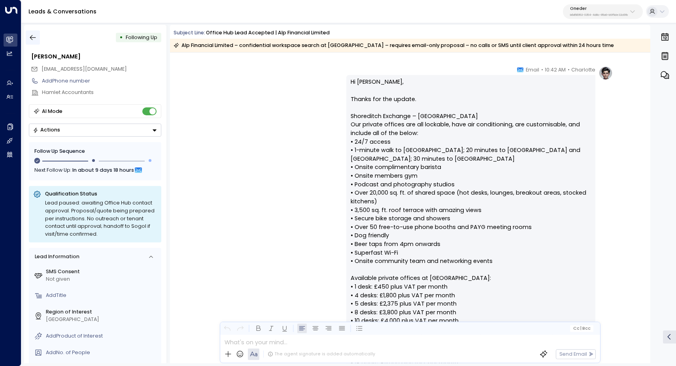
click at [36, 37] on icon "button" at bounding box center [33, 38] width 8 height 8
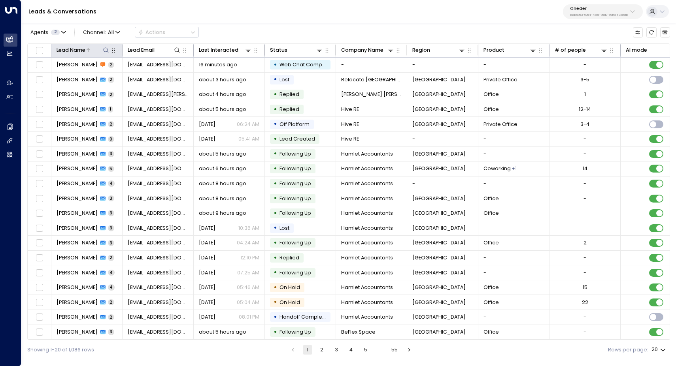
click at [105, 51] on icon at bounding box center [106, 50] width 6 height 6
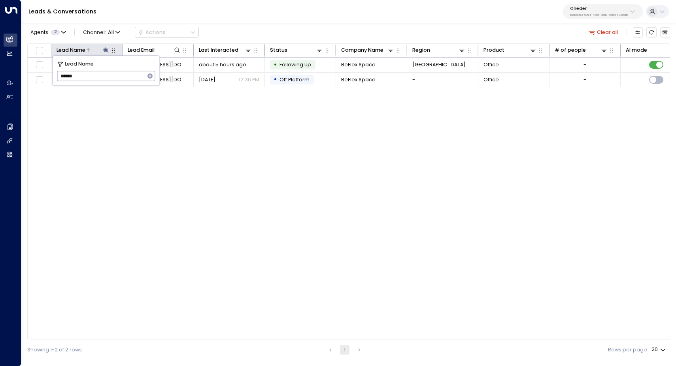
type input "******"
click at [168, 185] on div "Lead Name Lead Email Last Interacted Status Company Name Region Product # of pe…" at bounding box center [348, 191] width 642 height 297
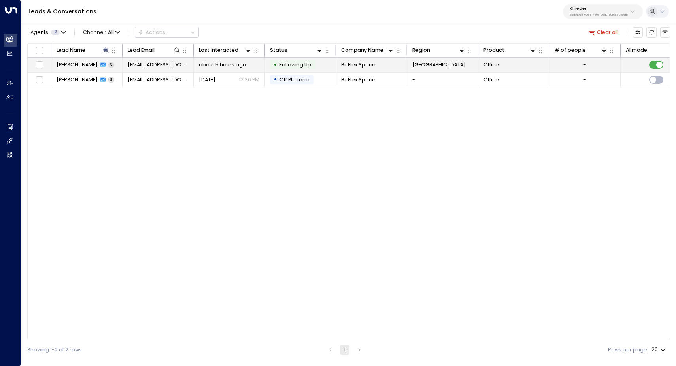
click at [66, 66] on span "Samuel Pope" at bounding box center [76, 64] width 41 height 7
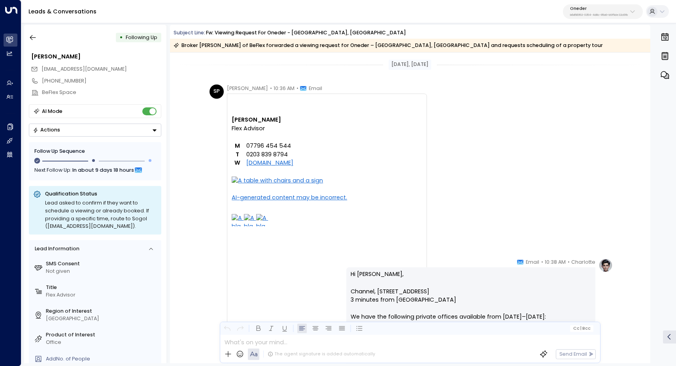
click at [284, 97] on div at bounding box center [327, 101] width 190 height 9
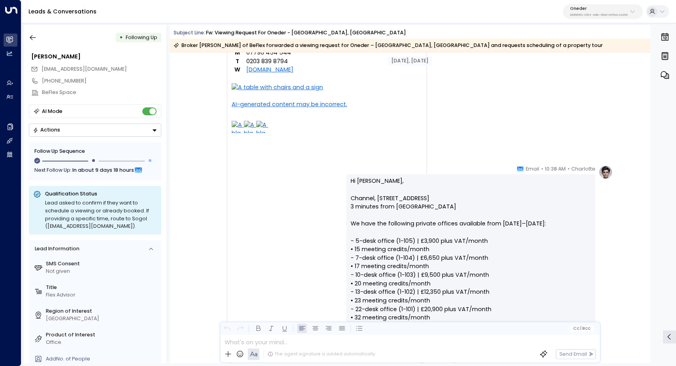
scroll to position [94, 0]
click at [451, 203] on p "Hi Samuel, Channel, 22 Northdown Street, Kings Cross 3 minutes from Kings Cross…" at bounding box center [470, 300] width 240 height 248
drag, startPoint x: 469, startPoint y: 198, endPoint x: 322, endPoint y: 196, distance: 147.4
click at [322, 196] on div "Charlotte • 10:38 AM • Email Hi Samuel, Channel, 22 Northdown Street, Kings Cro…" at bounding box center [409, 329] width 405 height 331
copy p "Channel, 22 Northdown Street, Kings Cross"
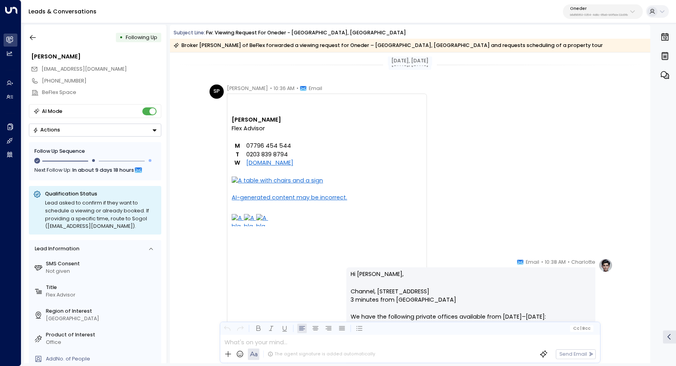
scroll to position [0, 0]
drag, startPoint x: 264, startPoint y: 128, endPoint x: 230, endPoint y: 122, distance: 34.0
click at [232, 122] on div "Samuel Pope Flex Advisor M 07796 454 544 T 0203 839 8794 W www.beflex.co.uk" at bounding box center [327, 275] width 190 height 339
copy div "Samuel Pope Flex Advisor"
click at [517, 127] on div "SP Samuel Pope • 10:36 AM • Email Samuel Pope Flex Advisor M 07796 454 544 T 02…" at bounding box center [410, 271] width 403 height 373
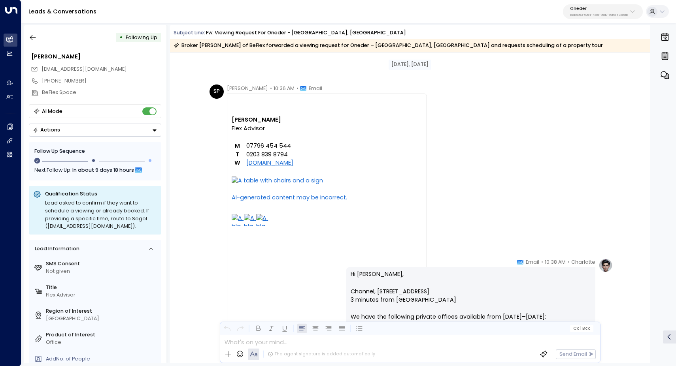
drag, startPoint x: 297, startPoint y: 162, endPoint x: 244, endPoint y: 165, distance: 53.0
click at [244, 165] on td "www.beflex.co.uk" at bounding box center [332, 163] width 179 height 9
copy link "www.beflex.co.uk"
click at [375, 146] on p "07796 454 544" at bounding box center [332, 146] width 173 height 9
click at [32, 37] on icon "button" at bounding box center [33, 38] width 8 height 8
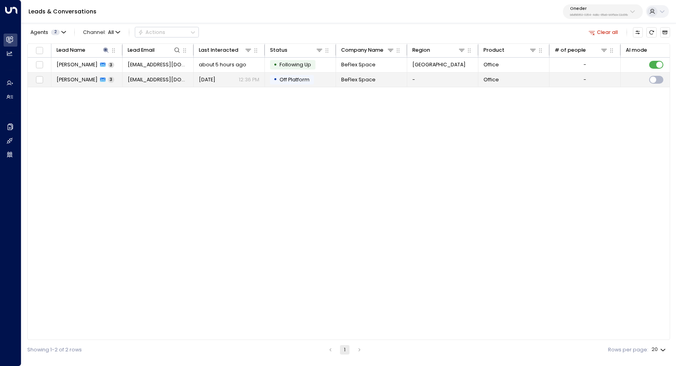
click at [143, 81] on span "sp@beflex.co.uk" at bounding box center [158, 79] width 61 height 7
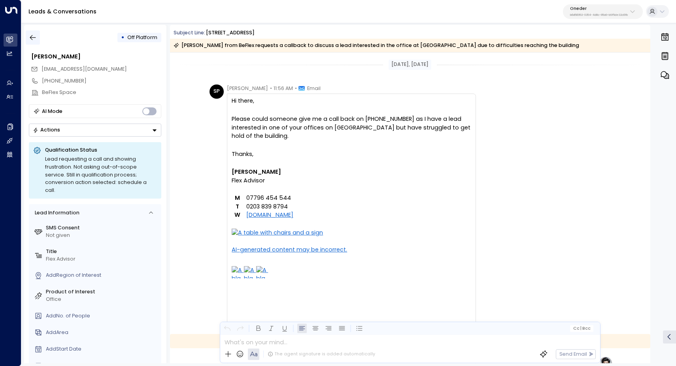
click at [36, 37] on icon "button" at bounding box center [33, 38] width 8 height 8
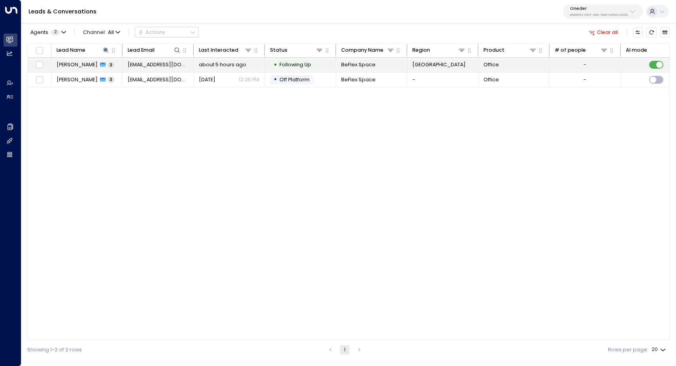
click at [143, 67] on span "sp@beflex.co.uk" at bounding box center [158, 64] width 61 height 7
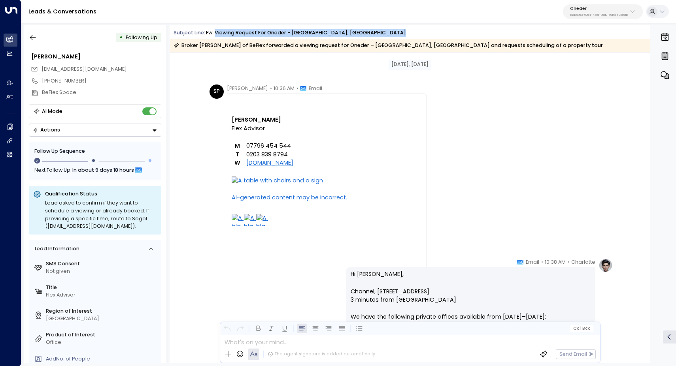
drag, startPoint x: 215, startPoint y: 34, endPoint x: 421, endPoint y: 39, distance: 205.9
click at [421, 39] on div "Subject Line: Fw: Viewing Request for Oneder - Northdown Street, Kings Cross Br…" at bounding box center [410, 40] width 480 height 23
click at [369, 30] on div "Subject Line: Fw: Viewing Request for Oneder - Northdown Street, Kings Cross" at bounding box center [411, 33] width 476 height 8
drag, startPoint x: 365, startPoint y: 31, endPoint x: 214, endPoint y: 34, distance: 151.3
click at [214, 34] on div "Fw: Viewing Request for Oneder - Northdown Street, Kings Cross" at bounding box center [306, 33] width 200 height 8
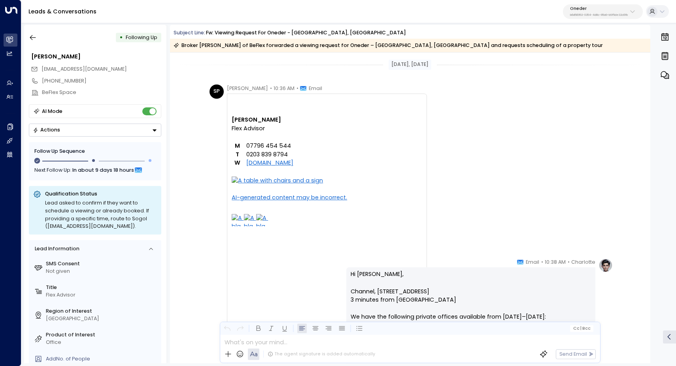
click at [570, 90] on div "SP Samuel Pope • 10:36 AM • Email Samuel Pope Flex Advisor M 07796 454 544 T 02…" at bounding box center [410, 271] width 403 height 373
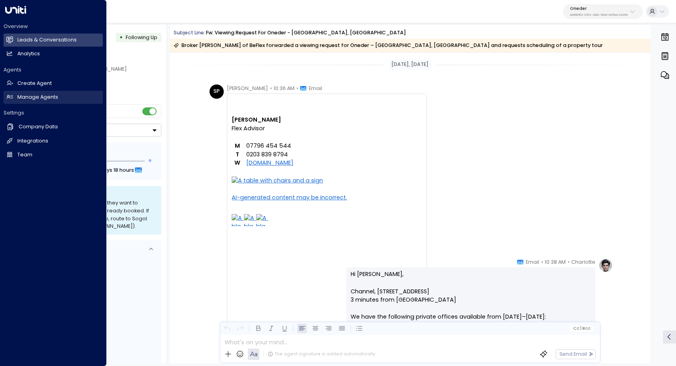
click at [33, 91] on link "Manage Agents Manage Agents" at bounding box center [53, 97] width 99 height 13
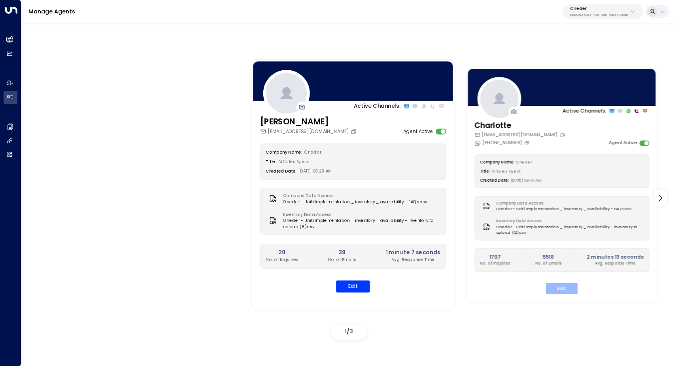
click at [555, 287] on button "Edit" at bounding box center [562, 288] width 32 height 11
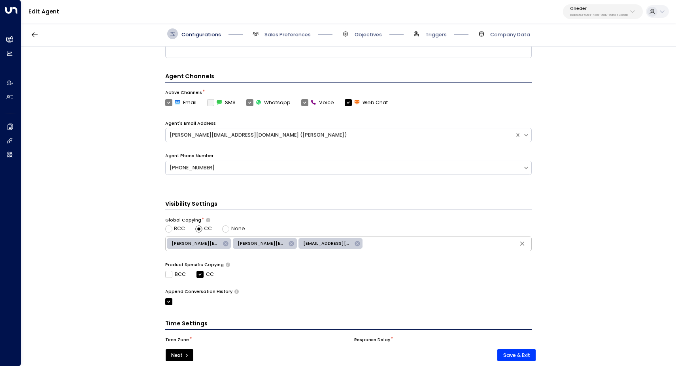
scroll to position [210, 0]
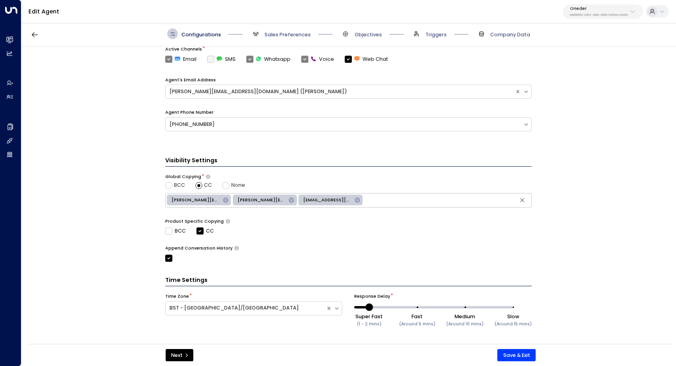
click at [285, 30] on span "Sales Preferences" at bounding box center [280, 33] width 60 height 11
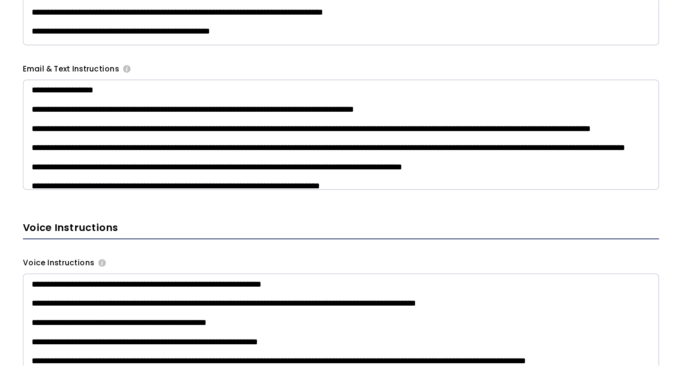
scroll to position [395, 0]
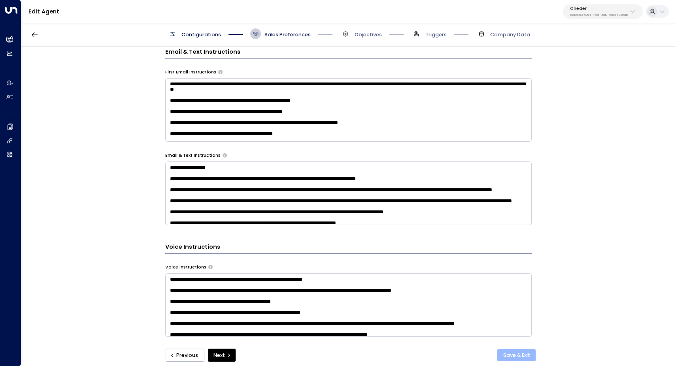
click at [524, 354] on button "Save & Exit" at bounding box center [516, 355] width 38 height 13
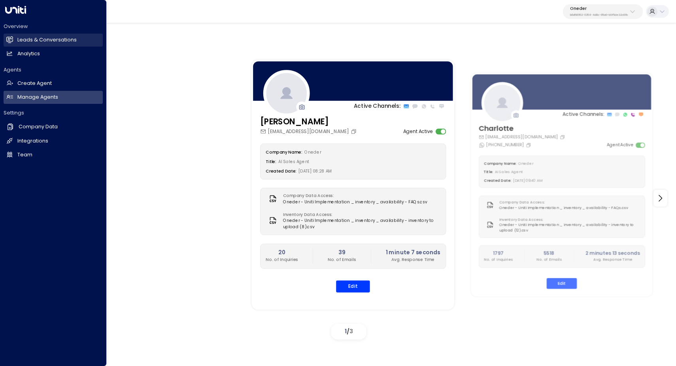
click at [41, 35] on link "Leads & Conversations Leads & Conversations" at bounding box center [53, 40] width 99 height 13
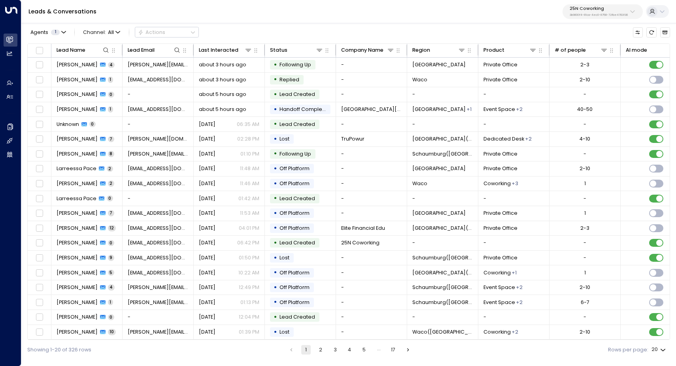
click at [610, 10] on p "25N Coworking" at bounding box center [598, 8] width 58 height 5
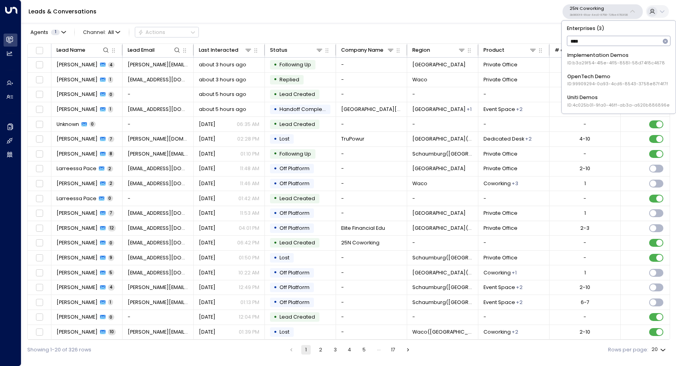
type input "****"
click at [590, 106] on span "ID: 4c025b01-9fa0-46ff-ab3a-a620b886896e" at bounding box center [618, 105] width 102 height 6
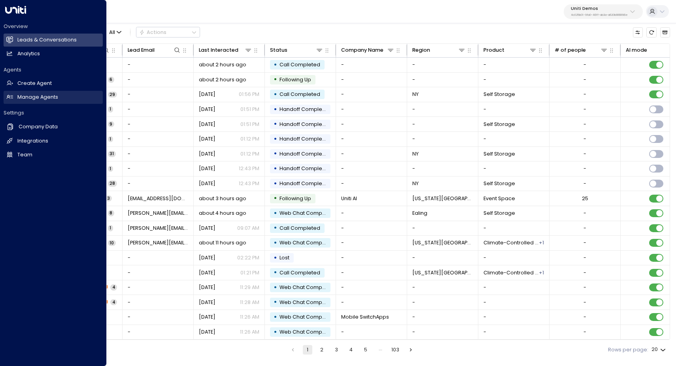
click at [32, 94] on h2 "Manage Agents" at bounding box center [37, 98] width 41 height 8
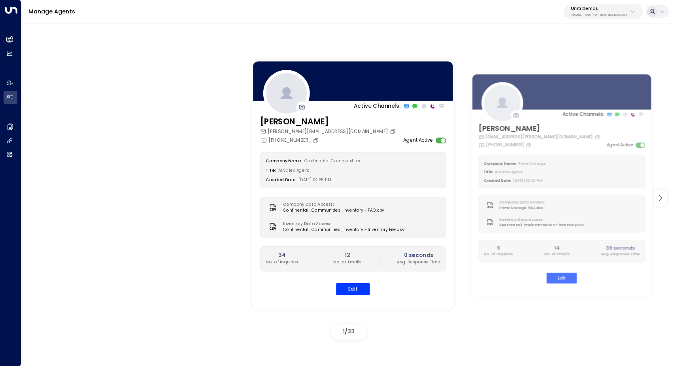
click at [664, 200] on icon at bounding box center [659, 198] width 9 height 9
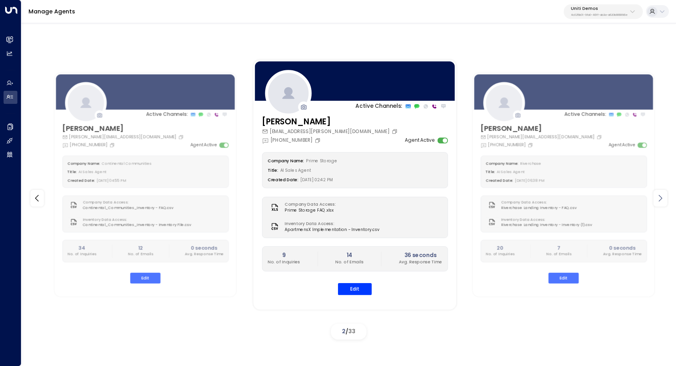
click at [664, 200] on icon at bounding box center [659, 198] width 9 height 9
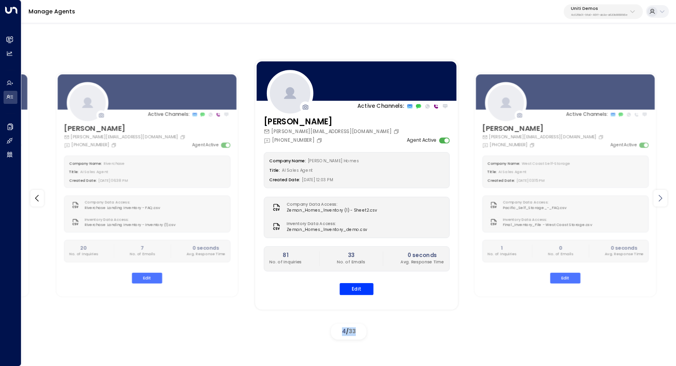
click at [664, 200] on icon at bounding box center [659, 198] width 9 height 9
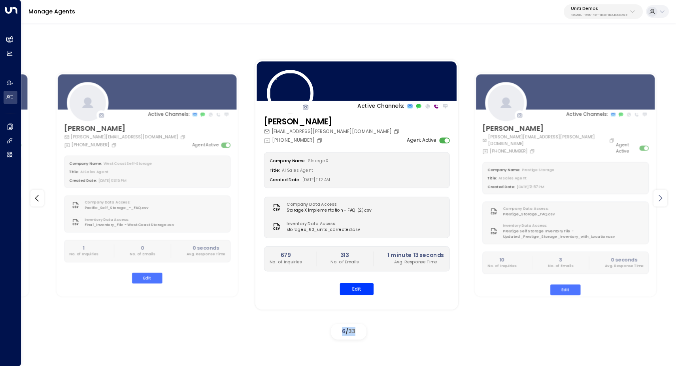
click at [664, 200] on icon at bounding box center [659, 198] width 9 height 9
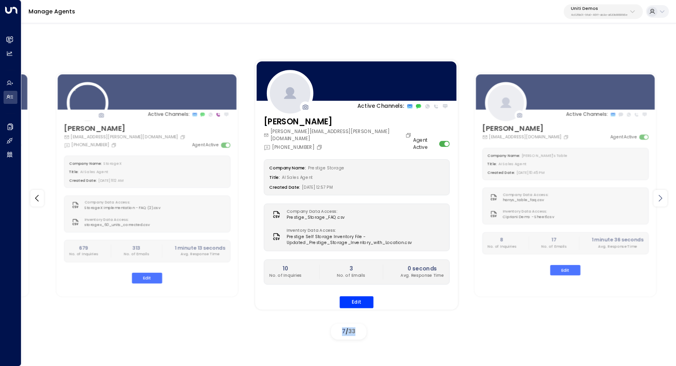
click at [664, 200] on icon at bounding box center [659, 198] width 9 height 9
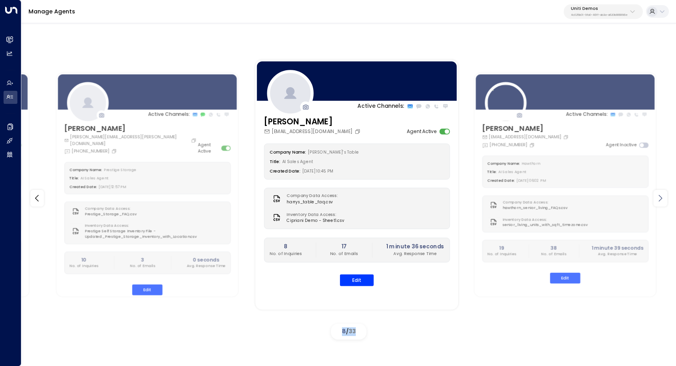
click at [664, 200] on icon at bounding box center [659, 198] width 9 height 9
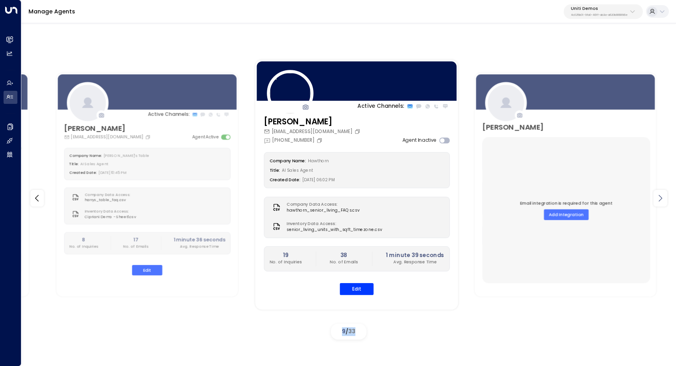
click at [664, 200] on icon at bounding box center [659, 198] width 9 height 9
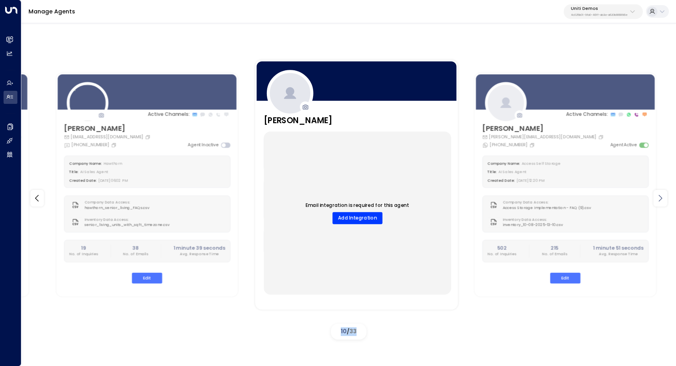
click at [664, 200] on icon at bounding box center [659, 198] width 9 height 9
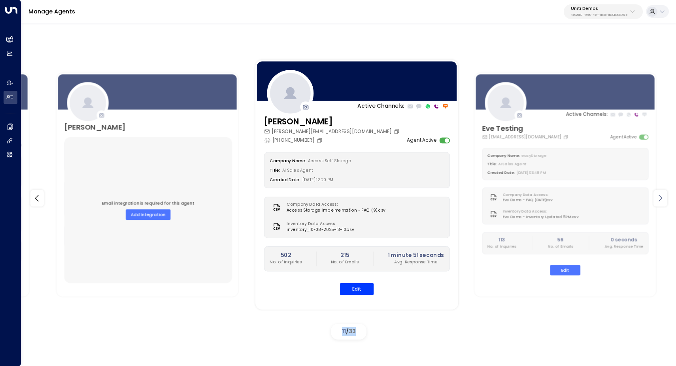
click at [664, 200] on icon at bounding box center [659, 198] width 9 height 9
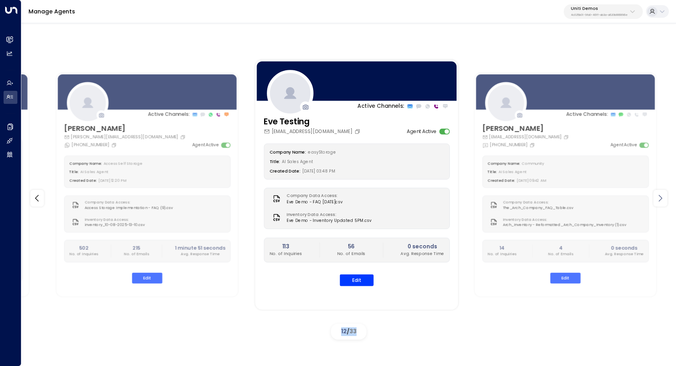
click at [664, 200] on icon at bounding box center [659, 198] width 9 height 9
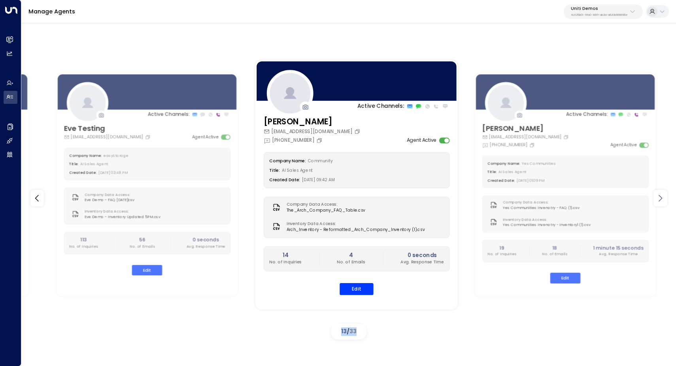
click at [664, 200] on icon at bounding box center [659, 198] width 9 height 9
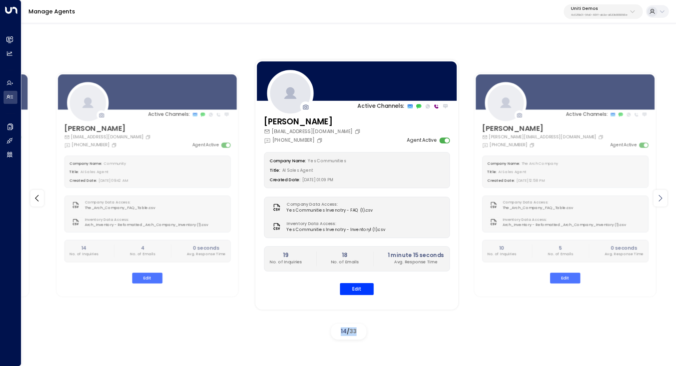
click at [664, 200] on icon at bounding box center [659, 198] width 9 height 9
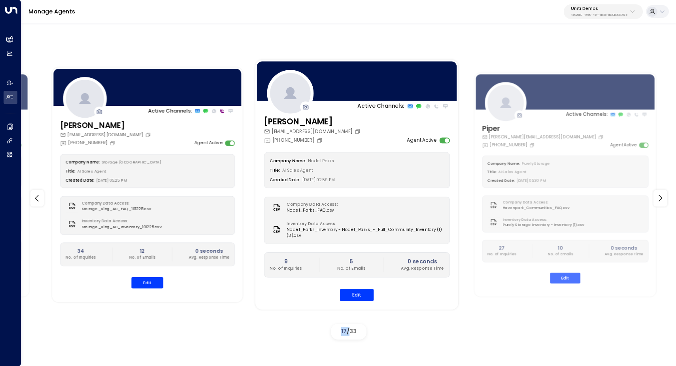
click at [158, 177] on div "Created Date: 06/30/2025, 05:25 PM" at bounding box center [147, 181] width 164 height 8
click at [157, 172] on div "Title: AI Sales Agent" at bounding box center [147, 172] width 164 height 8
click at [147, 283] on button "Edit" at bounding box center [147, 283] width 32 height 11
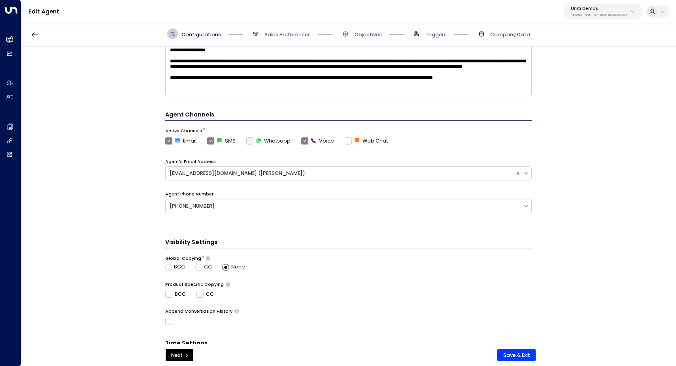
scroll to position [150, 0]
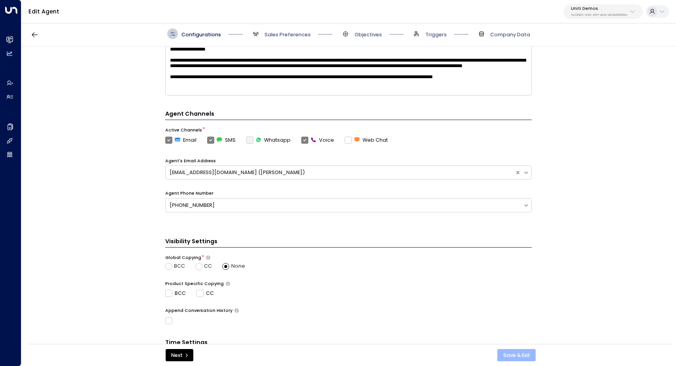
click at [507, 353] on button "Save & Exit" at bounding box center [516, 355] width 38 height 13
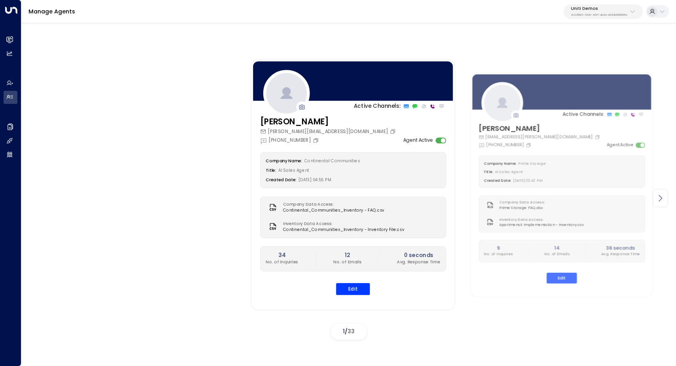
click at [665, 198] on div at bounding box center [660, 198] width 14 height 17
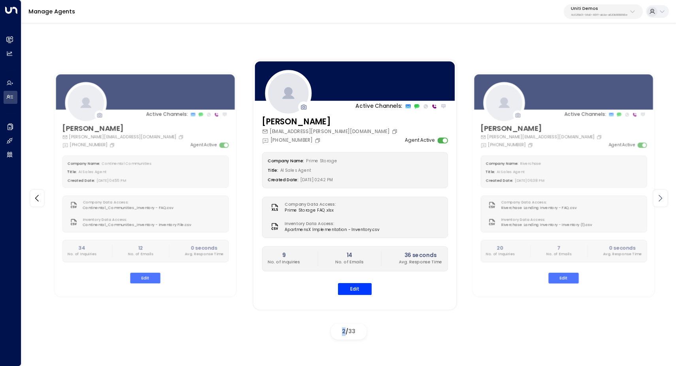
click at [665, 198] on div at bounding box center [660, 198] width 14 height 17
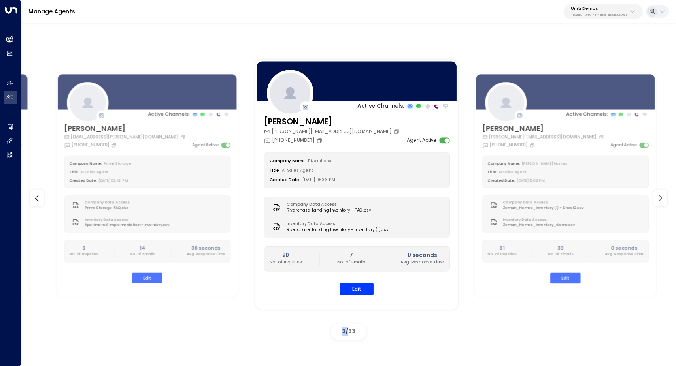
click at [665, 198] on div at bounding box center [660, 198] width 14 height 17
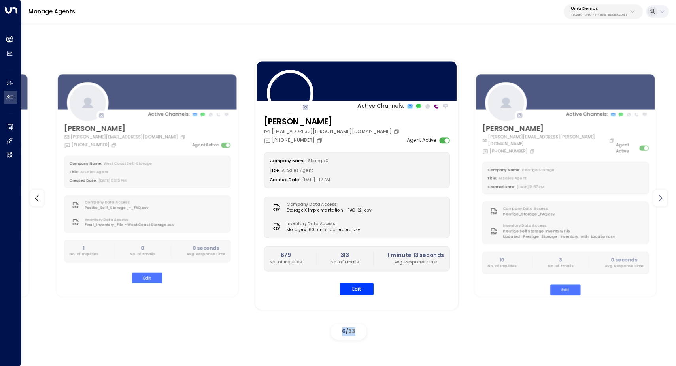
click at [665, 198] on div at bounding box center [660, 198] width 14 height 17
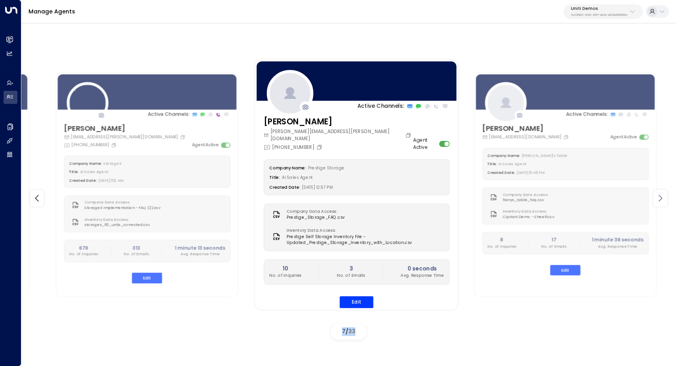
click at [665, 198] on div at bounding box center [660, 198] width 14 height 17
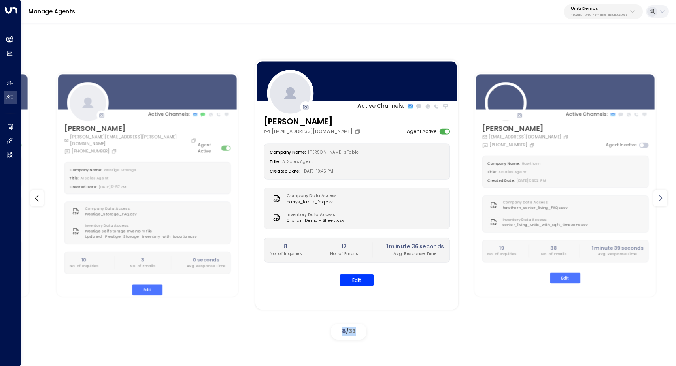
click at [665, 198] on div at bounding box center [660, 198] width 14 height 17
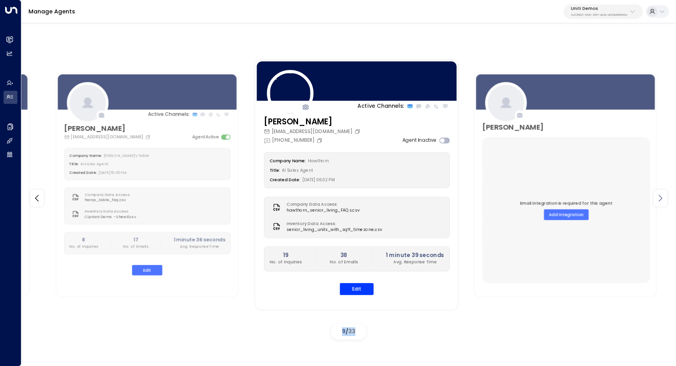
click at [665, 198] on div at bounding box center [660, 198] width 14 height 17
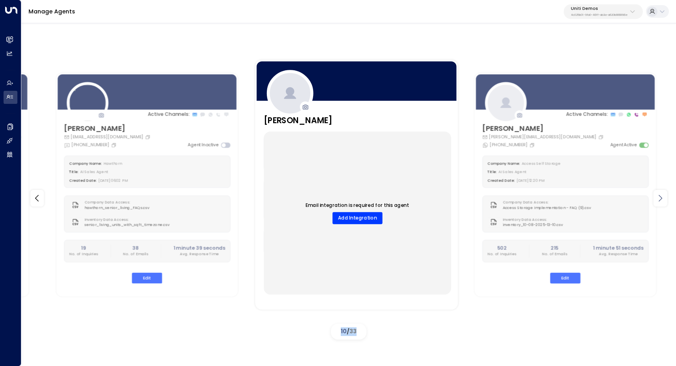
click at [665, 198] on div at bounding box center [660, 198] width 14 height 17
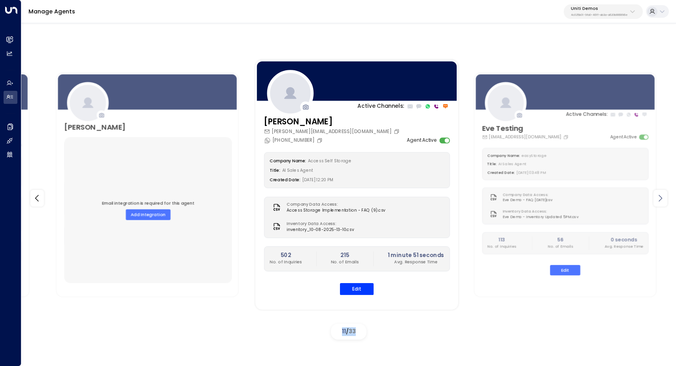
click at [665, 198] on div at bounding box center [660, 198] width 14 height 17
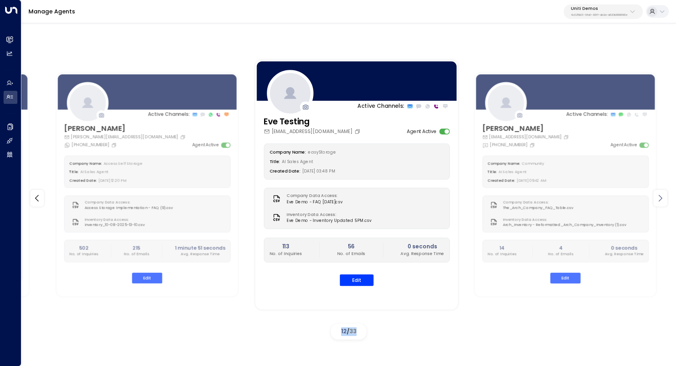
click at [665, 198] on div at bounding box center [660, 198] width 14 height 17
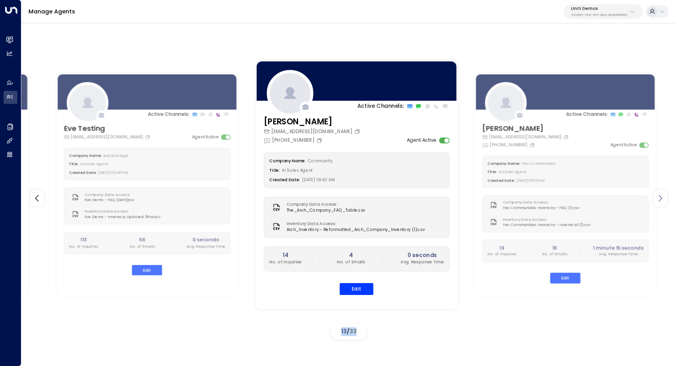
click at [665, 198] on div at bounding box center [660, 198] width 14 height 17
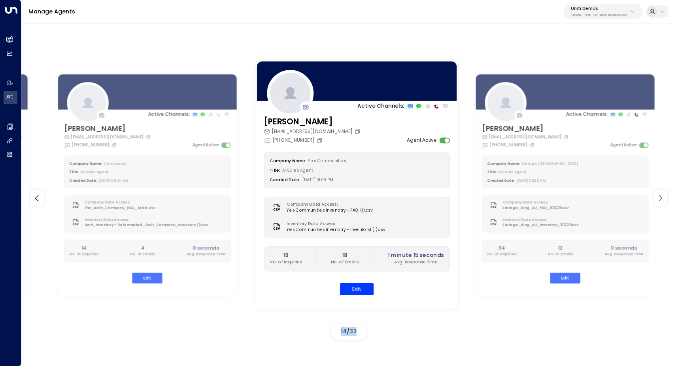
click at [665, 198] on div at bounding box center [660, 198] width 14 height 17
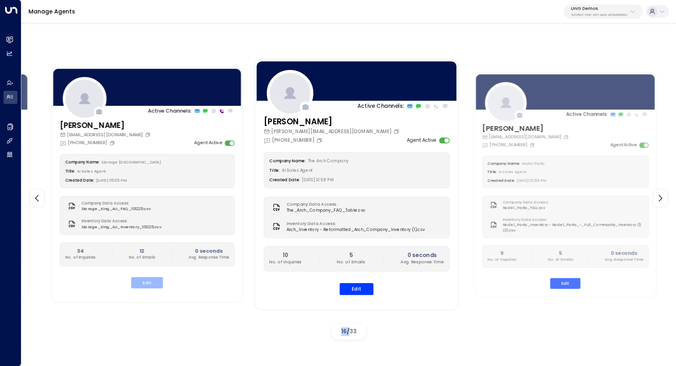
click at [147, 279] on button "Edit" at bounding box center [147, 283] width 32 height 11
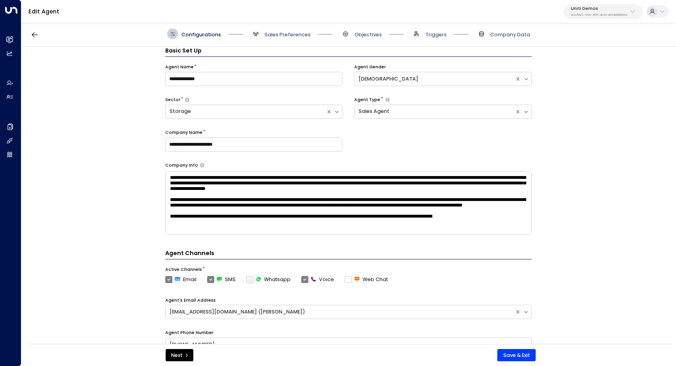
scroll to position [7, 0]
click at [506, 356] on button "Save & Exit" at bounding box center [516, 355] width 38 height 13
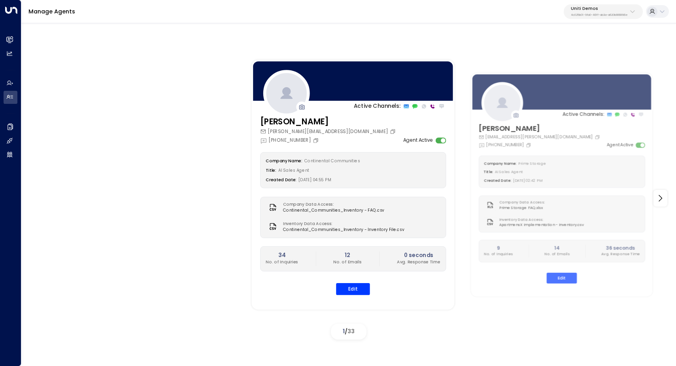
click at [614, 8] on p "Uniti Demos" at bounding box center [598, 8] width 57 height 5
click at [588, 64] on div "Active Channels: Carey carey.continentalcommunities@gmail.com +1 (630) 656-9076…" at bounding box center [555, 184] width 619 height 263
click at [592, 39] on input "*****" at bounding box center [612, 41] width 94 height 14
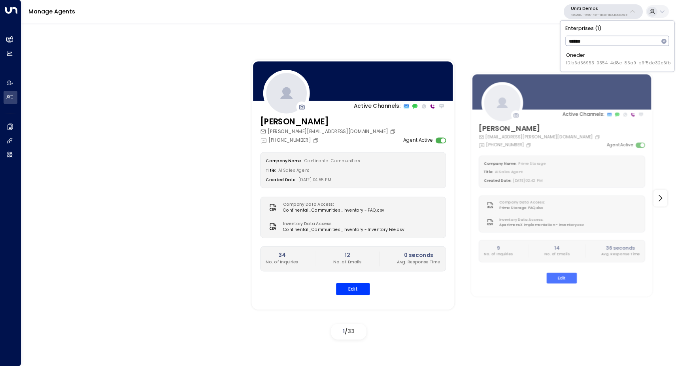
type input "******"
click at [584, 63] on span "ID: b6d56953-0354-4d8c-85a9-b9f5de32c6fb" at bounding box center [618, 63] width 105 height 6
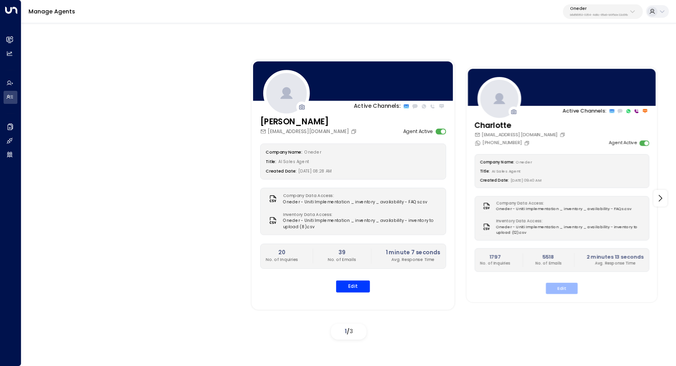
click at [563, 285] on button "Edit" at bounding box center [562, 288] width 32 height 11
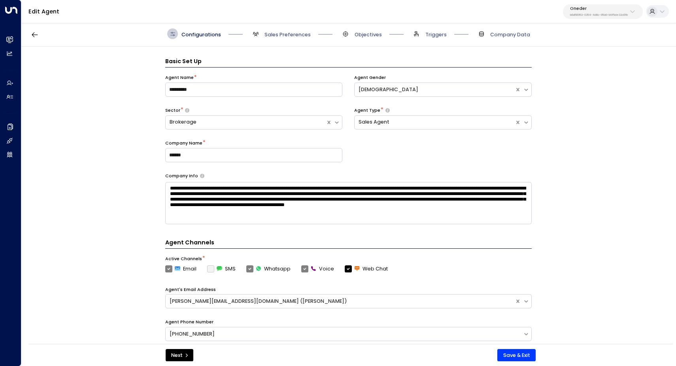
scroll to position [11, 0]
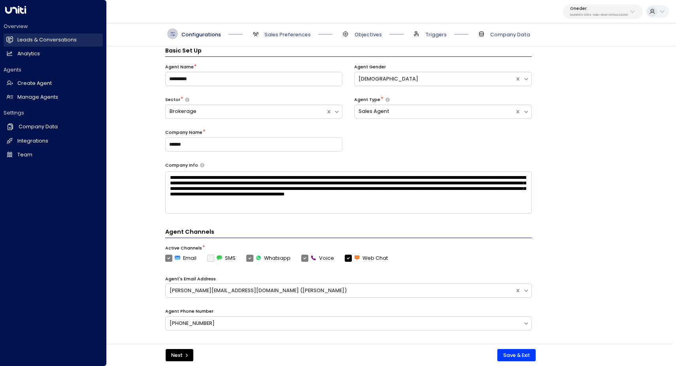
click at [30, 37] on h2 "Leads & Conversations" at bounding box center [46, 40] width 59 height 8
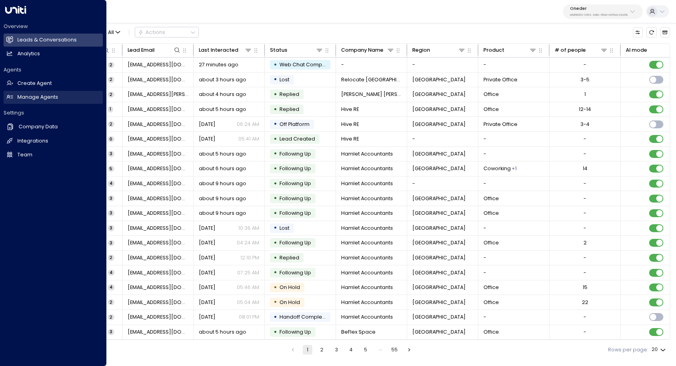
click at [49, 94] on h2 "Manage Agents" at bounding box center [37, 98] width 41 height 8
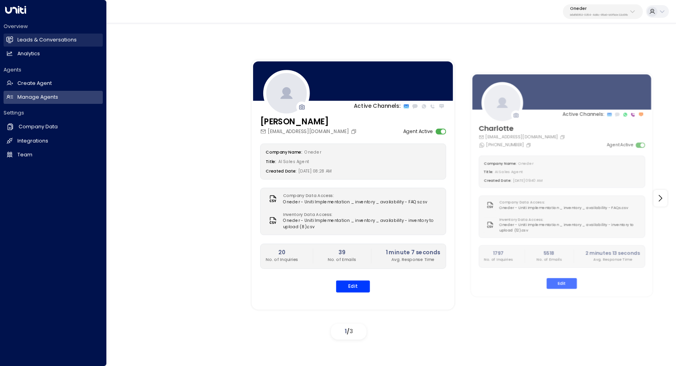
click at [36, 40] on h2 "Leads & Conversations" at bounding box center [46, 40] width 59 height 8
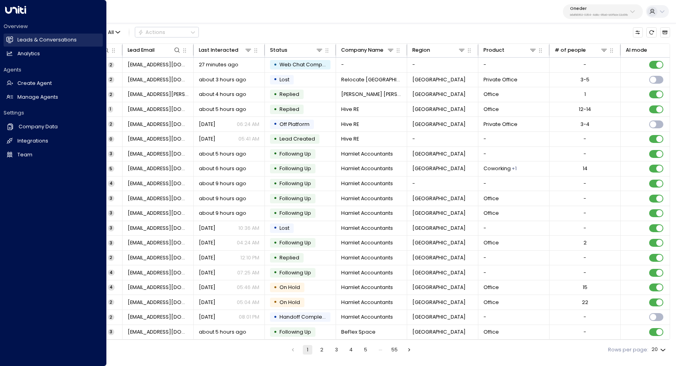
click at [49, 38] on h2 "Leads & Conversations" at bounding box center [46, 40] width 59 height 8
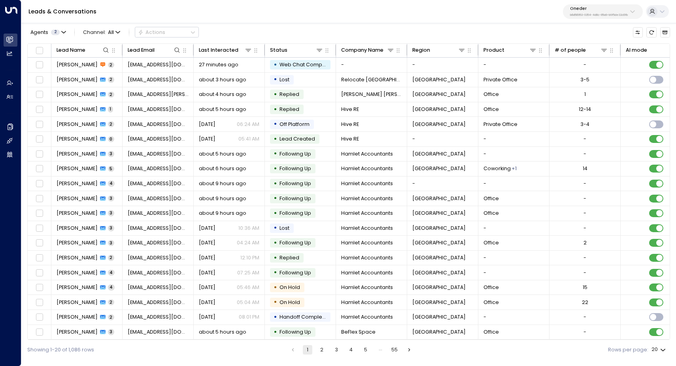
click at [229, 22] on div "Leads & Conversations Oneder b6d56953-0354-4d8c-85a9-b9f5de32c6fb" at bounding box center [348, 11] width 654 height 23
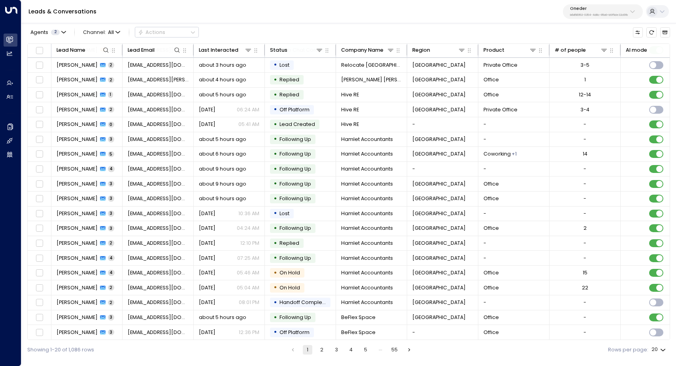
scroll to position [17, 0]
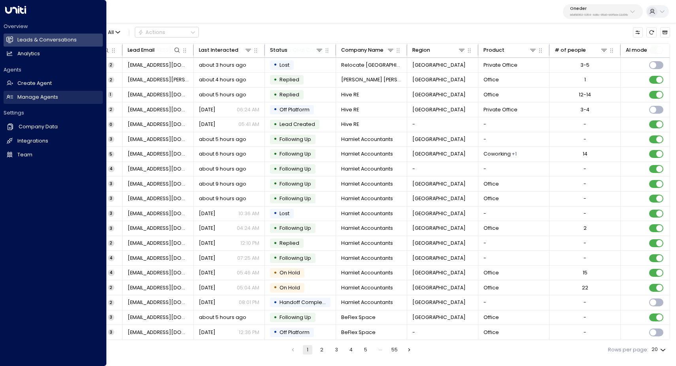
click at [31, 96] on h2 "Manage Agents" at bounding box center [37, 98] width 41 height 8
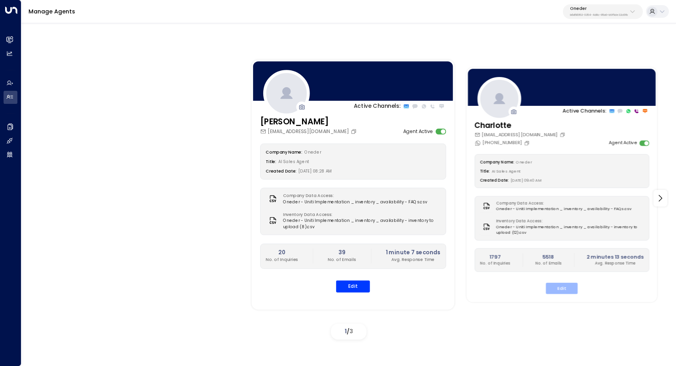
click at [554, 286] on button "Edit" at bounding box center [562, 288] width 32 height 11
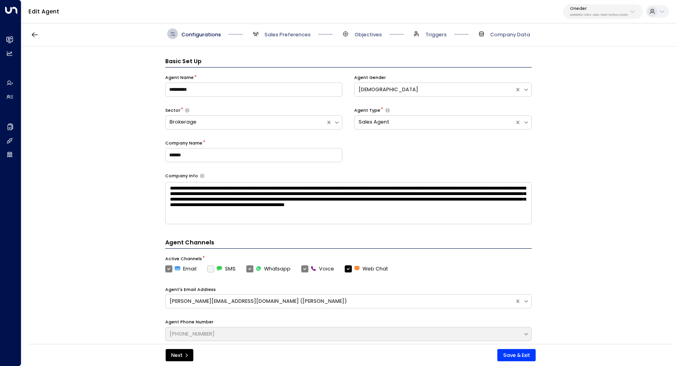
scroll to position [11, 0]
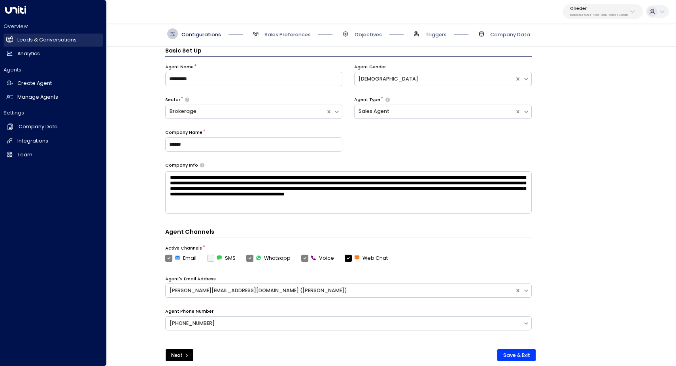
click at [71, 40] on h2 "Leads & Conversations" at bounding box center [46, 40] width 59 height 8
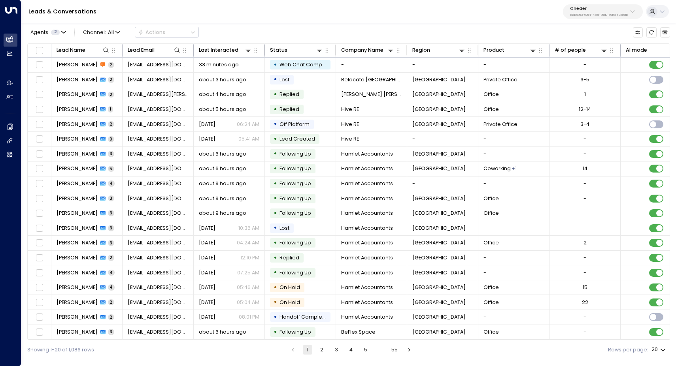
click at [615, 14] on p "b6d56953-0354-4d8c-85a9-b9f5de32c6fb" at bounding box center [599, 14] width 58 height 3
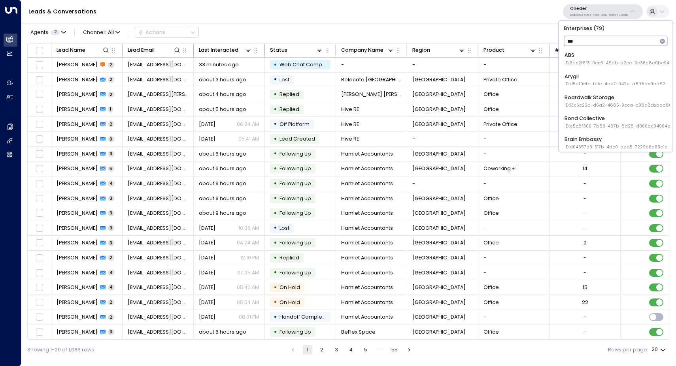
type input "****"
click at [594, 98] on div "Uniti Demos ID: 4c025b01-9fa0-46ff-ab3a-a620b886896e" at bounding box center [615, 101] width 102 height 15
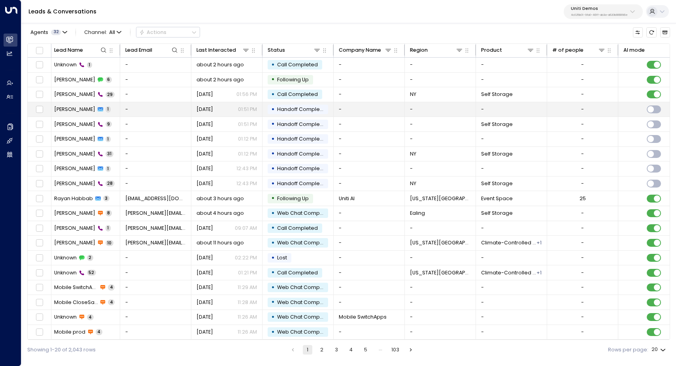
scroll to position [0, 2]
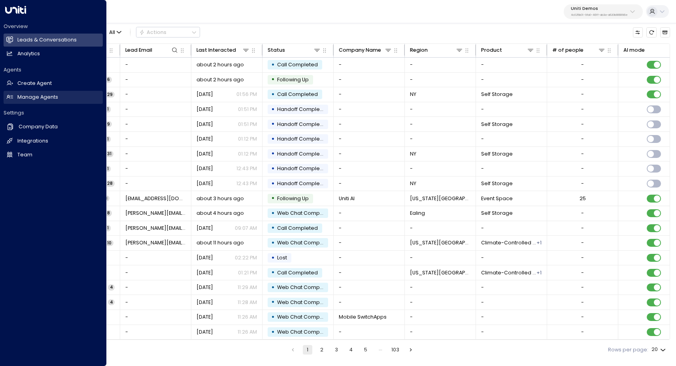
click at [42, 98] on h2 "Manage Agents" at bounding box center [37, 98] width 41 height 8
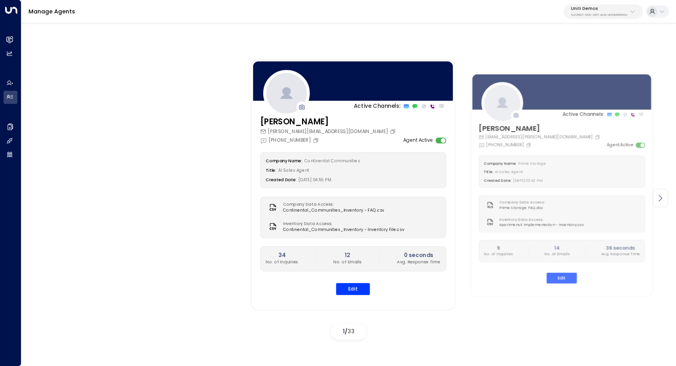
click at [659, 200] on icon at bounding box center [659, 198] width 9 height 9
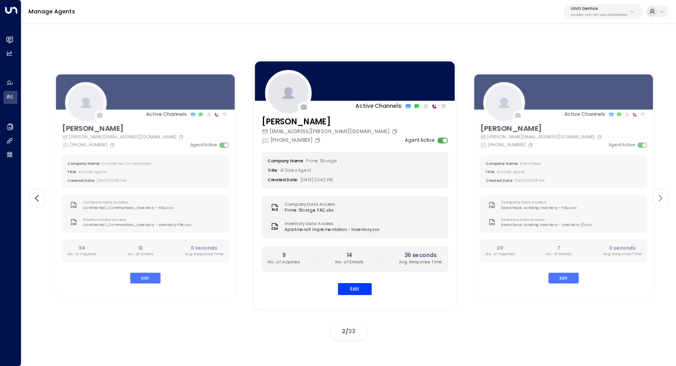
click at [659, 200] on icon at bounding box center [659, 198] width 9 height 9
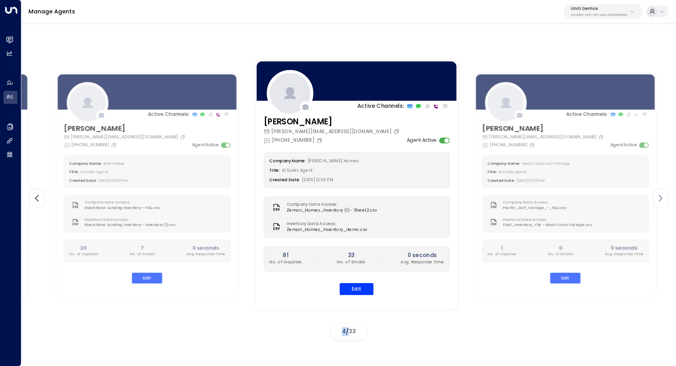
click at [659, 200] on icon at bounding box center [659, 198] width 9 height 9
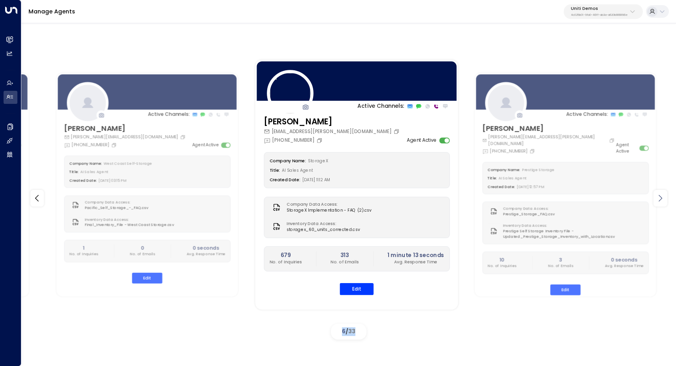
click at [659, 200] on icon at bounding box center [659, 198] width 9 height 9
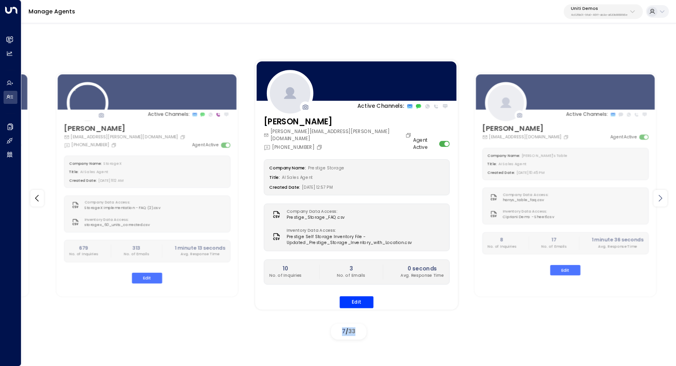
click at [659, 200] on icon at bounding box center [659, 198] width 9 height 9
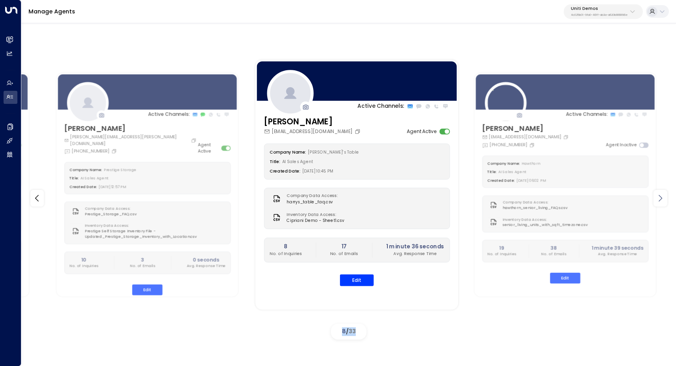
click at [659, 200] on icon at bounding box center [659, 198] width 9 height 9
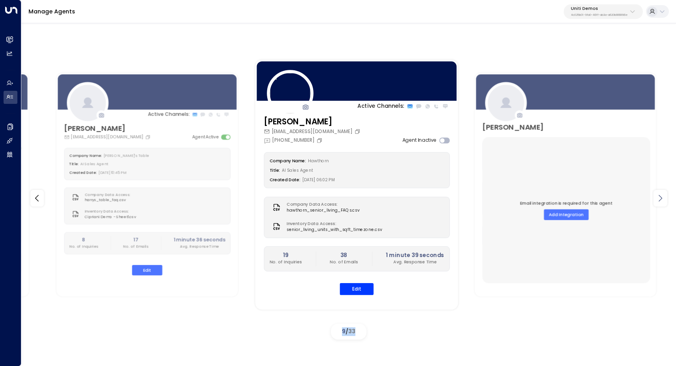
click at [659, 200] on icon at bounding box center [659, 198] width 9 height 9
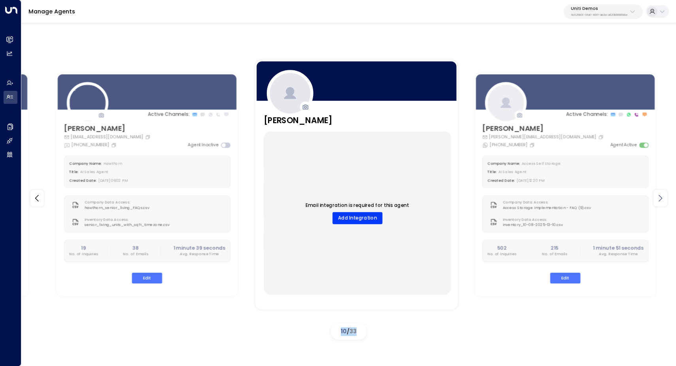
click at [659, 200] on icon at bounding box center [659, 198] width 9 height 9
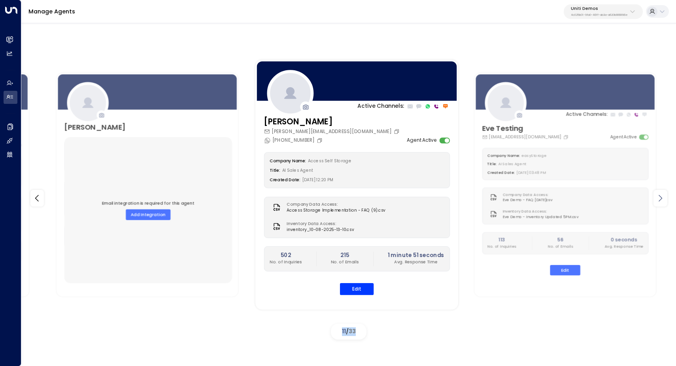
click at [659, 200] on icon at bounding box center [659, 198] width 9 height 9
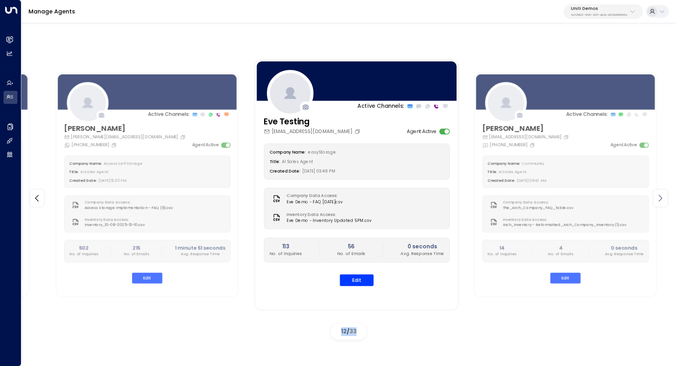
click at [659, 200] on icon at bounding box center [659, 198] width 9 height 9
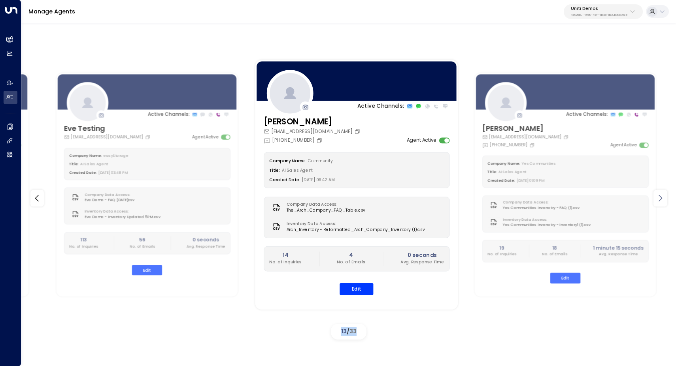
click at [659, 200] on icon at bounding box center [659, 198] width 9 height 9
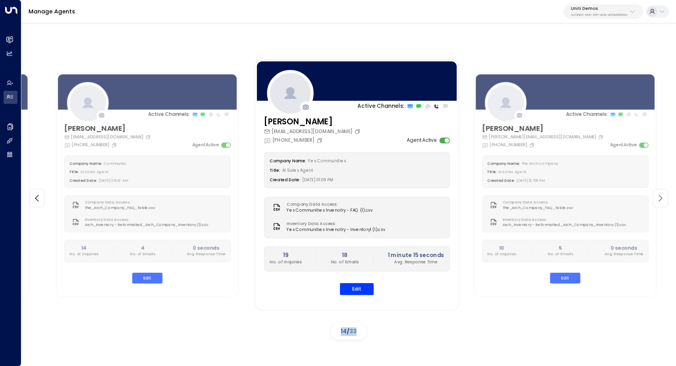
click at [659, 200] on icon at bounding box center [659, 198] width 9 height 9
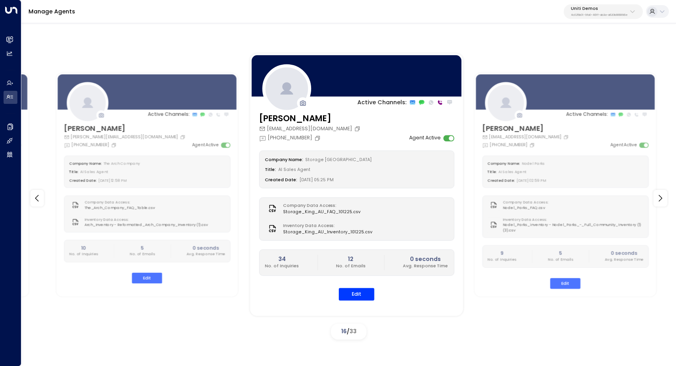
click at [346, 205] on label "Company Data Access:" at bounding box center [320, 206] width 74 height 6
click at [352, 291] on button "Edit" at bounding box center [357, 294] width 36 height 12
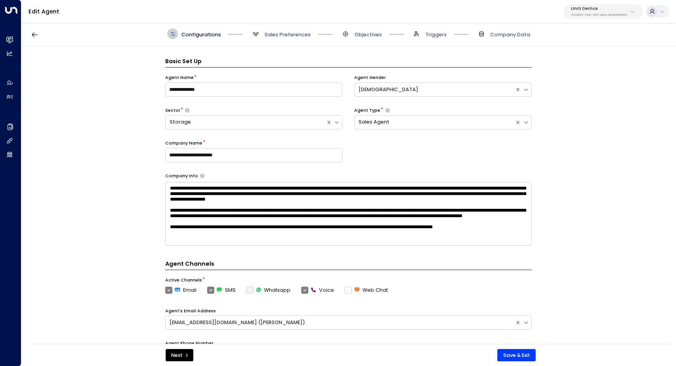
scroll to position [11, 0]
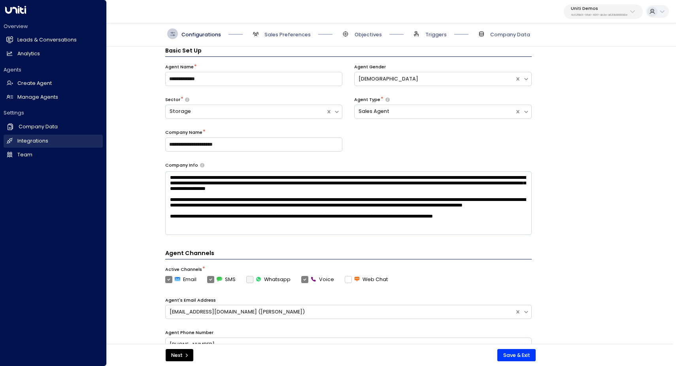
click at [32, 136] on link "Integrations Integrations" at bounding box center [53, 141] width 99 height 13
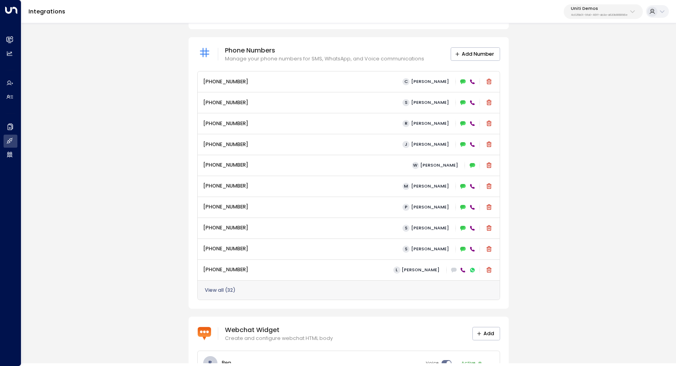
scroll to position [362, 0]
click at [214, 287] on button "View all ( 32 )" at bounding box center [220, 290] width 31 height 6
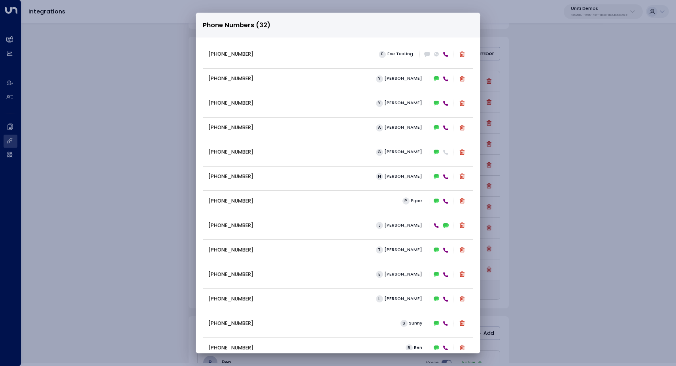
scroll to position [245, 0]
click at [443, 154] on icon at bounding box center [445, 153] width 5 height 5
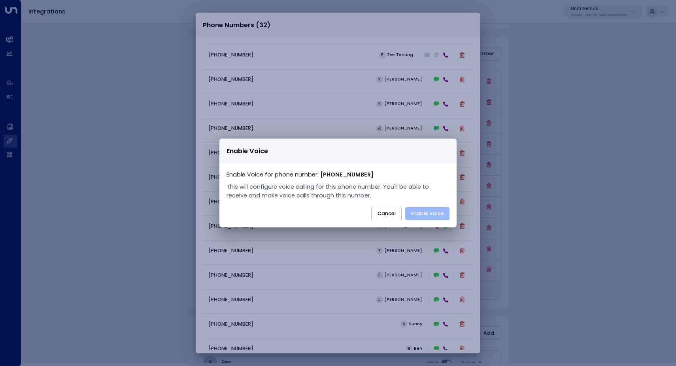
click at [426, 213] on button "Enable Voice" at bounding box center [427, 213] width 44 height 13
drag, startPoint x: 583, startPoint y: 28, endPoint x: 543, endPoint y: 10, distance: 43.2
click at [543, 10] on div "Validation Error :'phone_number' String should match pattern '^\+[1-9]\d{1,14}$'" at bounding box center [602, 22] width 121 height 29
click at [429, 216] on button "Enable Voice" at bounding box center [427, 213] width 44 height 13
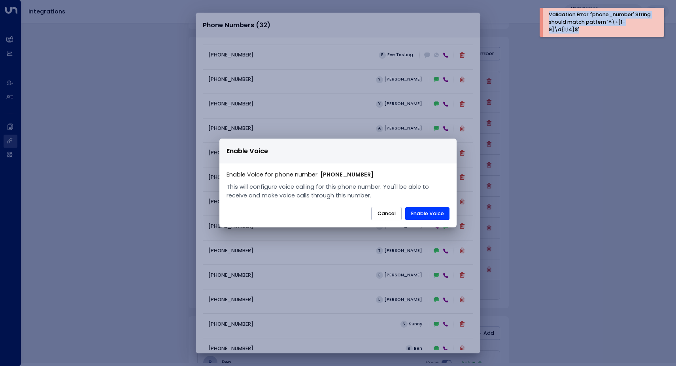
drag, startPoint x: 582, startPoint y: 29, endPoint x: 546, endPoint y: 11, distance: 39.8
click at [546, 11] on div "Validation Error :'phone_number' String should match pattern '^\+[1-9]\d{1,14}$'" at bounding box center [602, 22] width 121 height 29
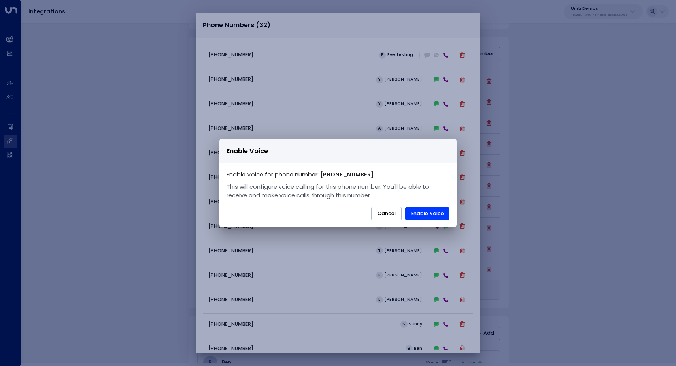
copy div "Validation Error :'phone_number' String should match pattern '^\+[1-9]\d{1,14}$'"
click at [418, 215] on button "Enable Voice" at bounding box center [427, 213] width 44 height 13
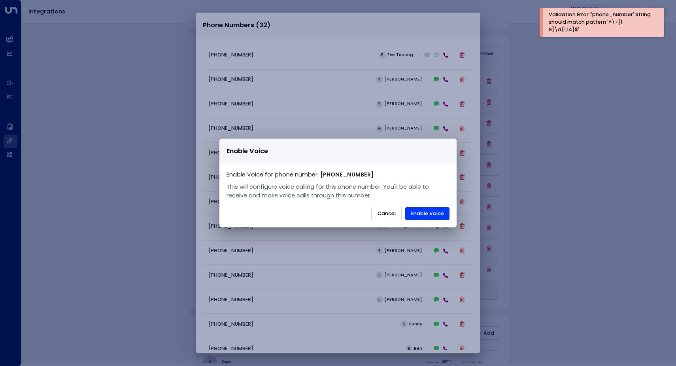
click at [380, 213] on button "Cancel" at bounding box center [386, 213] width 30 height 13
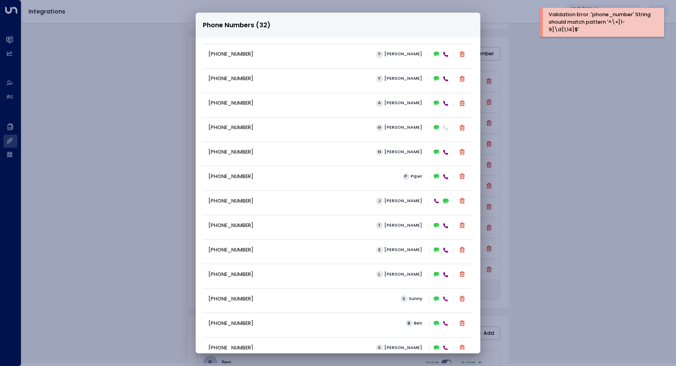
scroll to position [271, 0]
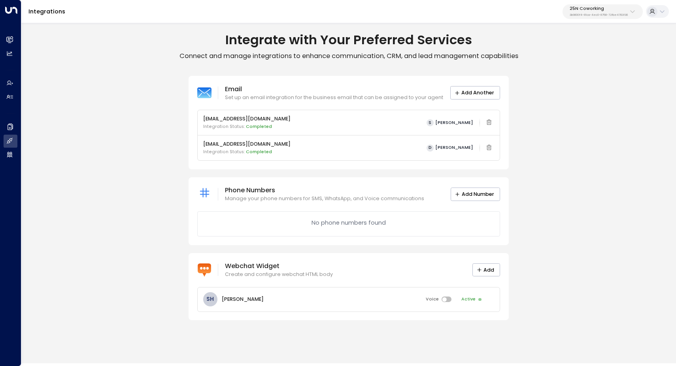
click at [591, 9] on p "25N Coworking" at bounding box center [598, 8] width 58 height 5
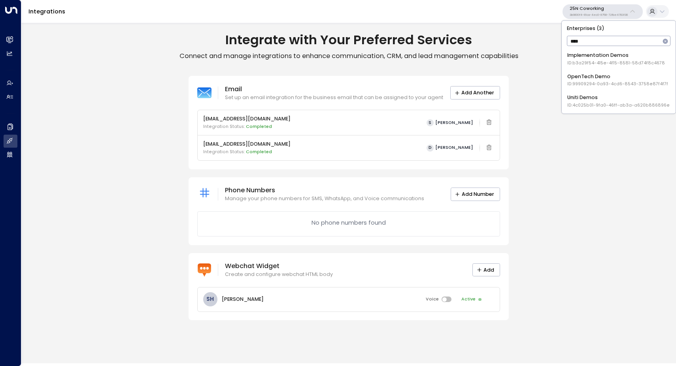
click at [606, 42] on input "****" at bounding box center [614, 41] width 94 height 14
type input "*********"
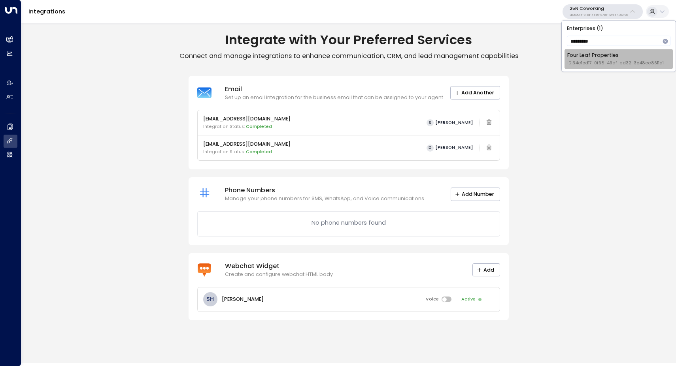
click at [598, 64] on span "ID: 34e1cd17-0f68-49af-bd32-3c48ce8611d1" at bounding box center [615, 63] width 96 height 6
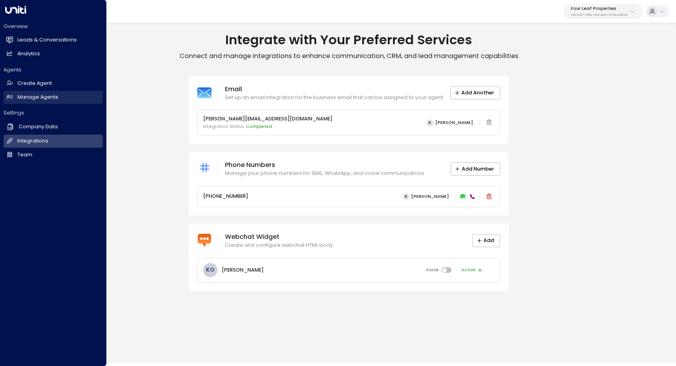
click at [28, 99] on h2 "Manage Agents" at bounding box center [37, 98] width 41 height 8
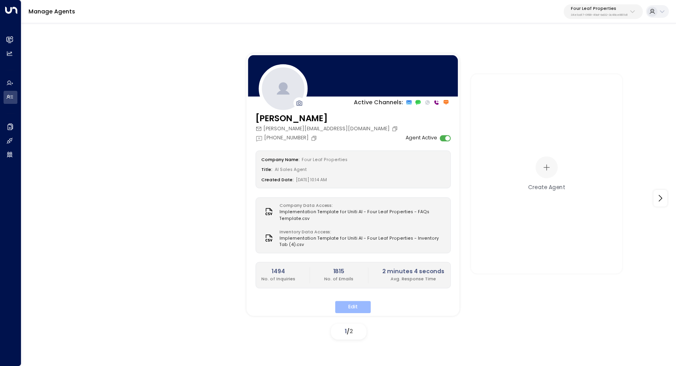
click at [345, 305] on button "Edit" at bounding box center [353, 307] width 36 height 12
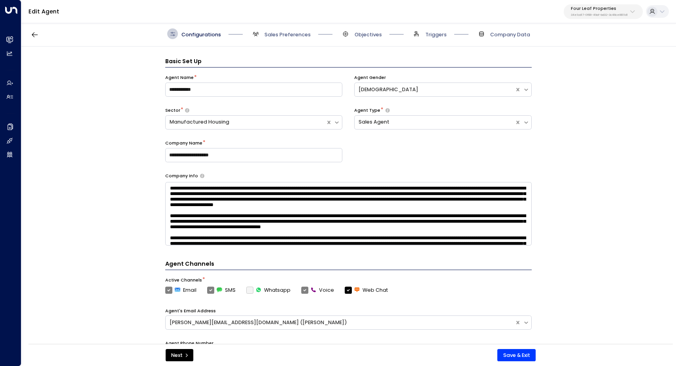
scroll to position [11, 0]
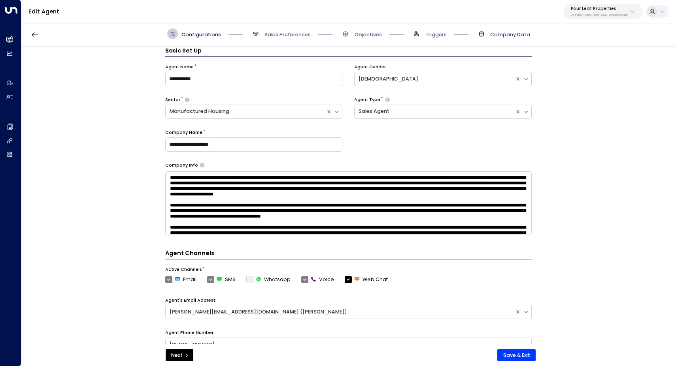
click at [524, 35] on span "Company Data" at bounding box center [510, 34] width 40 height 7
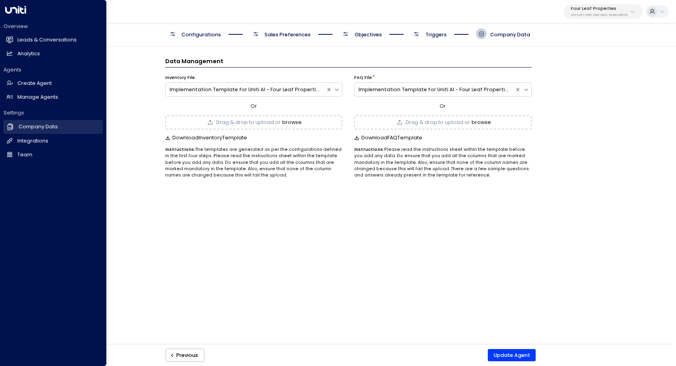
click at [38, 126] on h2 "Company Data" at bounding box center [38, 127] width 39 height 8
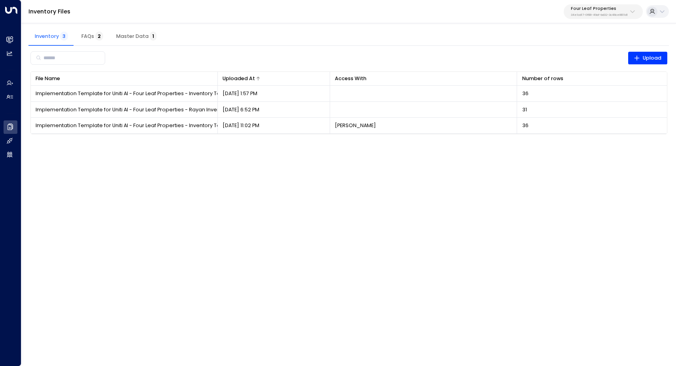
click at [305, 78] on div at bounding box center [290, 78] width 70 height 5
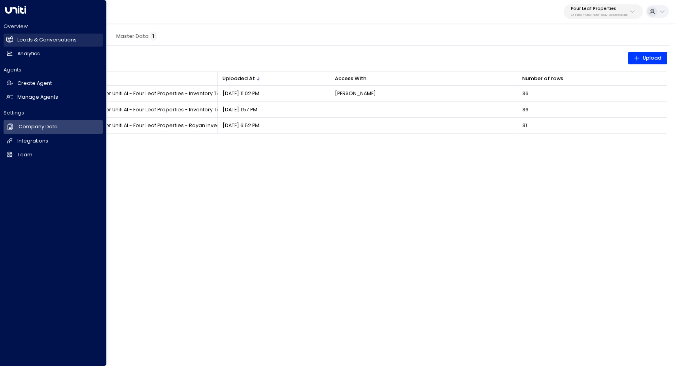
click at [49, 44] on link "Leads & Conversations Leads & Conversations" at bounding box center [53, 40] width 99 height 13
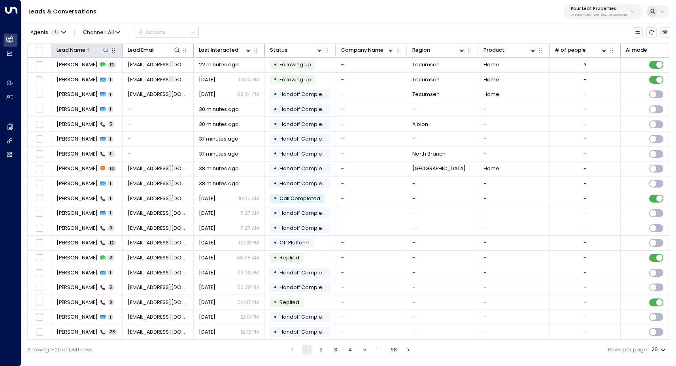
click at [105, 49] on icon at bounding box center [106, 50] width 6 height 6
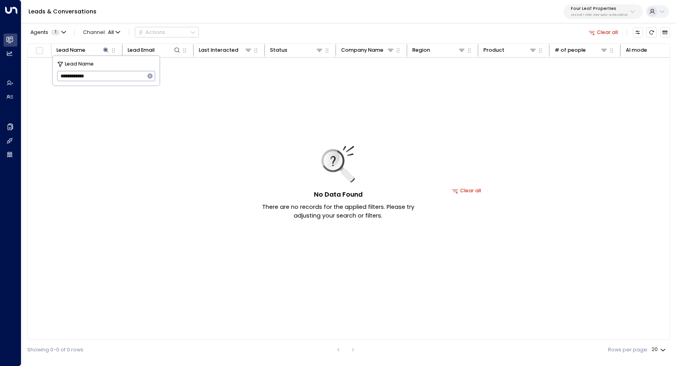
type input "**********"
click at [152, 77] on icon "button" at bounding box center [149, 75] width 5 height 5
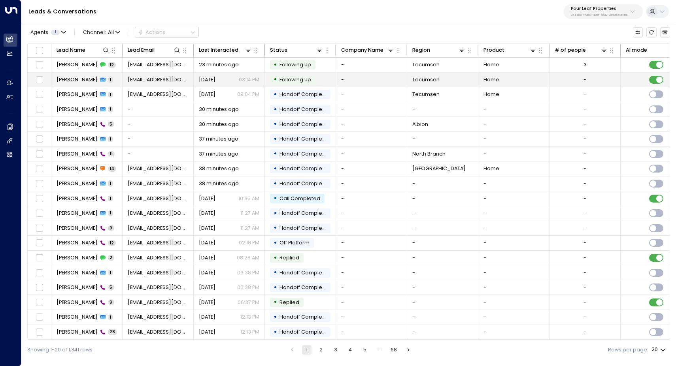
click at [180, 73] on td "[EMAIL_ADDRESS][DOMAIN_NAME]" at bounding box center [157, 80] width 71 height 15
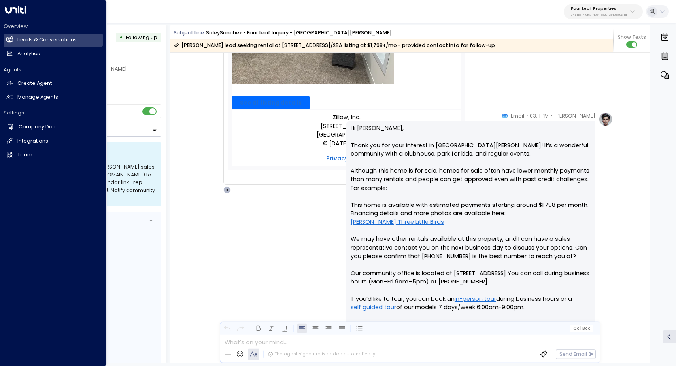
scroll to position [298, 0]
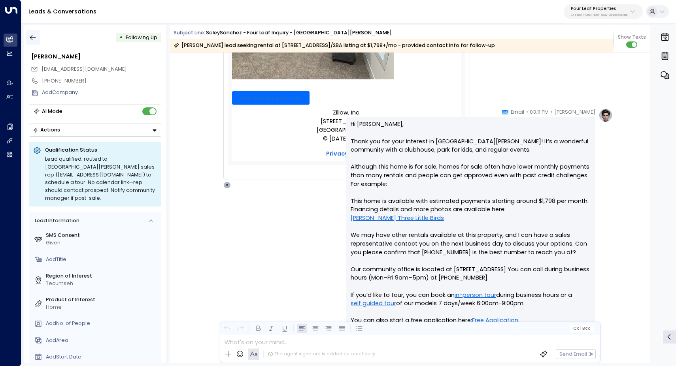
click at [31, 37] on icon "button" at bounding box center [33, 38] width 8 height 8
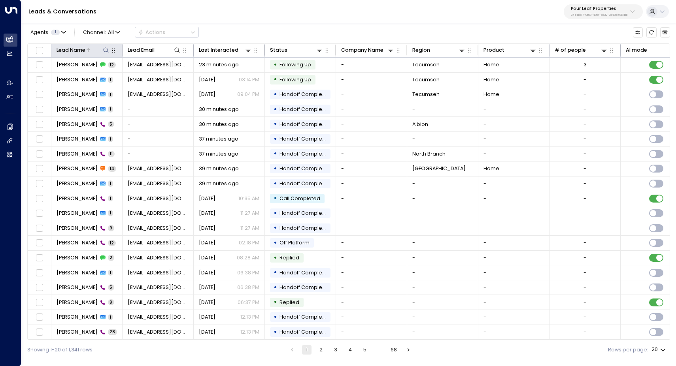
click at [105, 50] on icon at bounding box center [106, 50] width 6 height 6
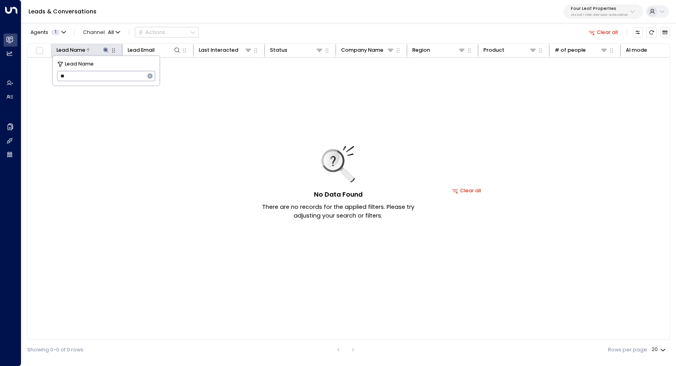
type input "*"
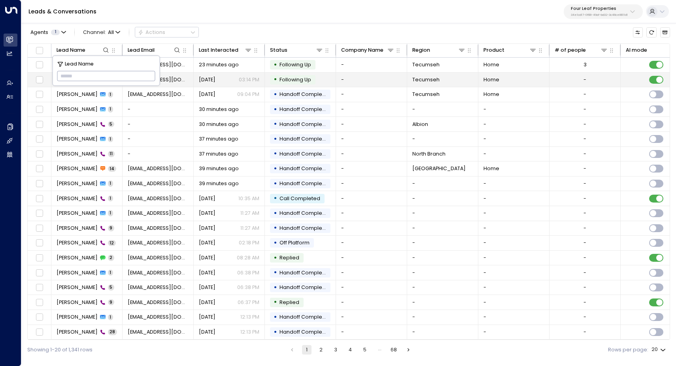
click at [186, 75] on td "[EMAIL_ADDRESS][DOMAIN_NAME]" at bounding box center [157, 80] width 71 height 15
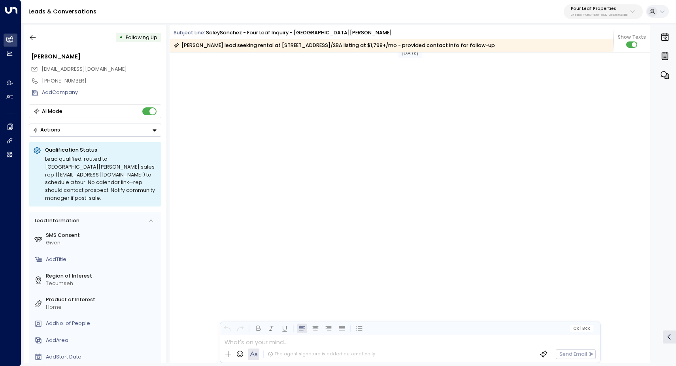
scroll to position [2083, 0]
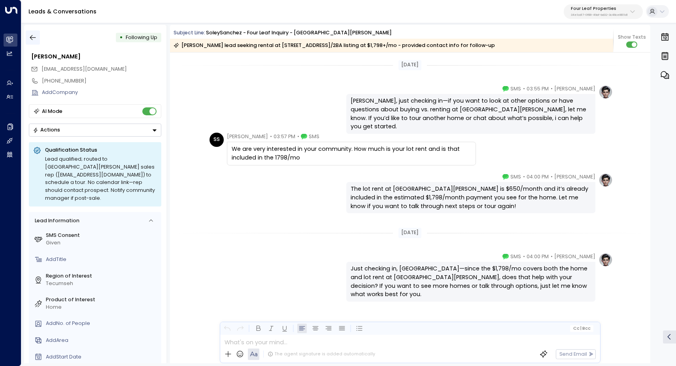
click at [31, 38] on icon "button" at bounding box center [33, 38] width 8 height 8
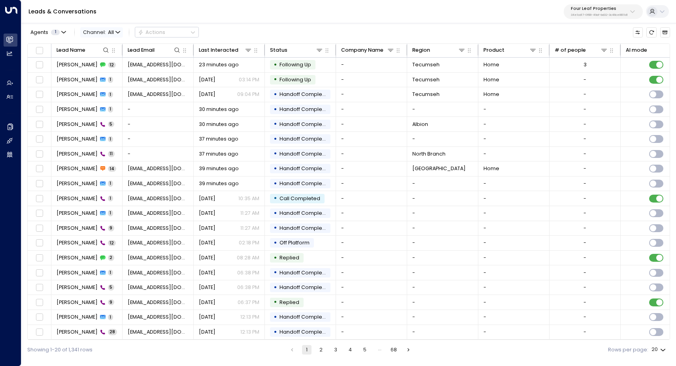
click at [115, 31] on icon "button" at bounding box center [117, 32] width 5 height 5
click at [104, 76] on p "Voice" at bounding box center [99, 74] width 24 height 4
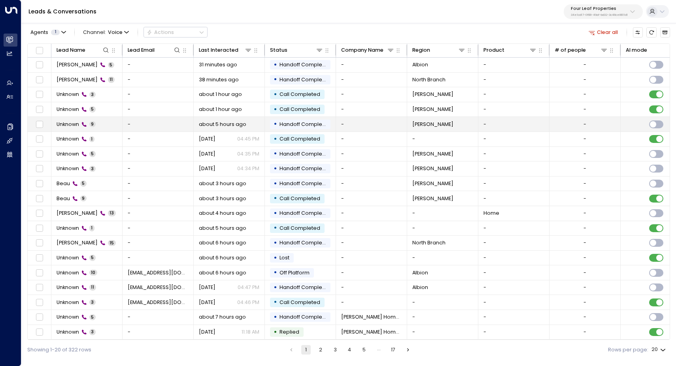
click at [74, 121] on span "Unknown" at bounding box center [67, 124] width 23 height 7
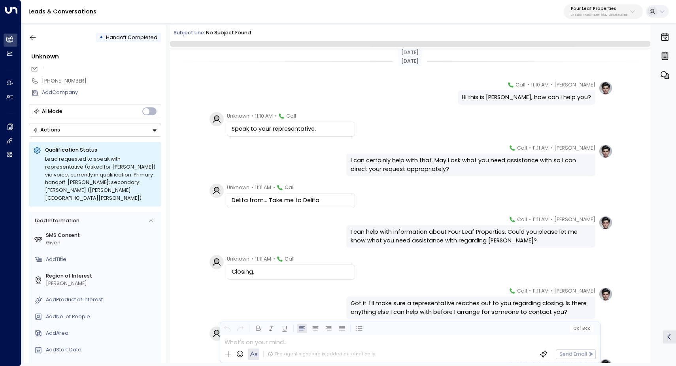
scroll to position [89, 0]
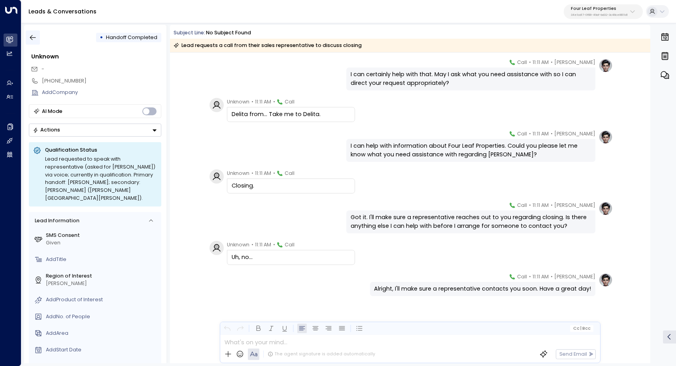
click at [33, 38] on icon "button" at bounding box center [33, 37] width 6 height 5
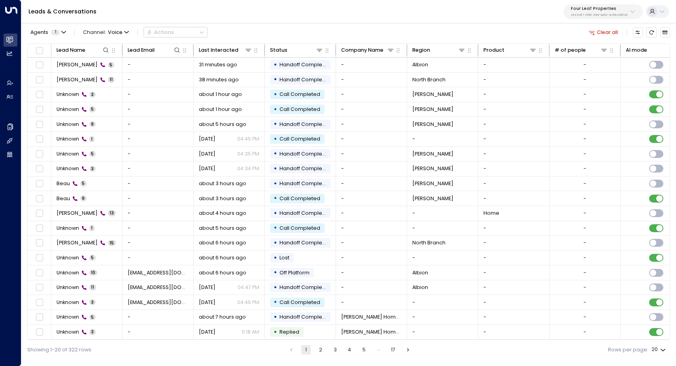
click at [118, 4] on div "Leads & Conversations Four Leaf Properties 34e1cd17-0f68-49af-bd32-3c48ce8611d1" at bounding box center [348, 11] width 654 height 23
click at [667, 35] on icon "Archived Leads" at bounding box center [665, 33] width 6 height 6
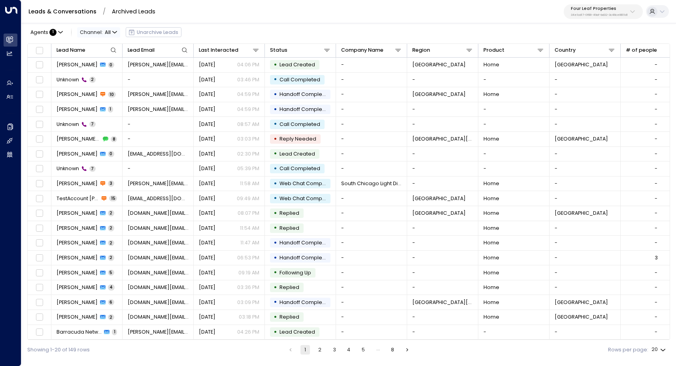
click at [113, 32] on icon "button" at bounding box center [115, 32] width 4 height 2
click at [102, 69] on p "Voice" at bounding box center [95, 66] width 24 height 4
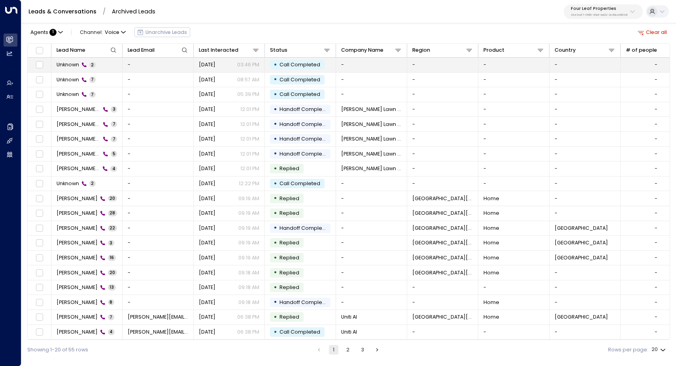
click at [66, 66] on span "Unknown" at bounding box center [67, 64] width 23 height 7
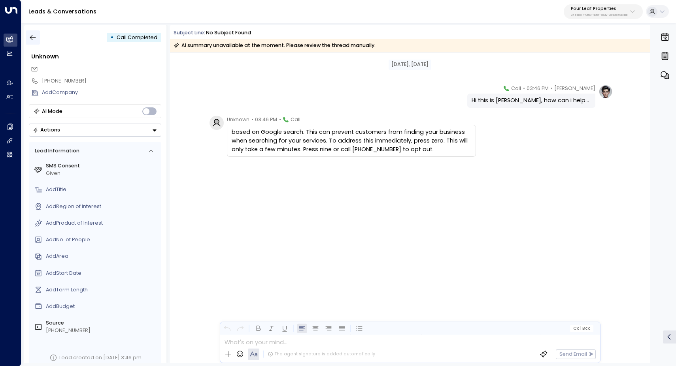
click at [34, 34] on icon "button" at bounding box center [33, 38] width 8 height 8
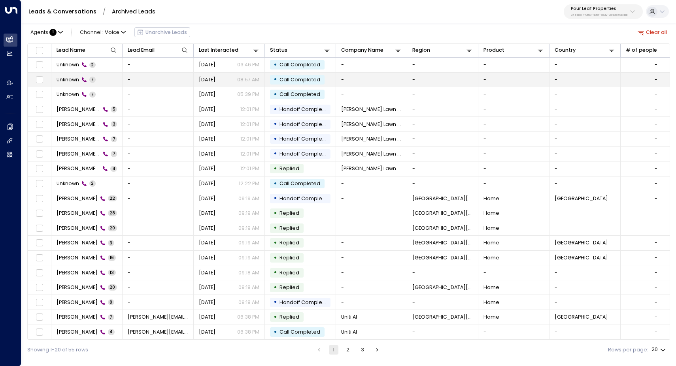
click at [65, 78] on span "Unknown" at bounding box center [67, 79] width 23 height 7
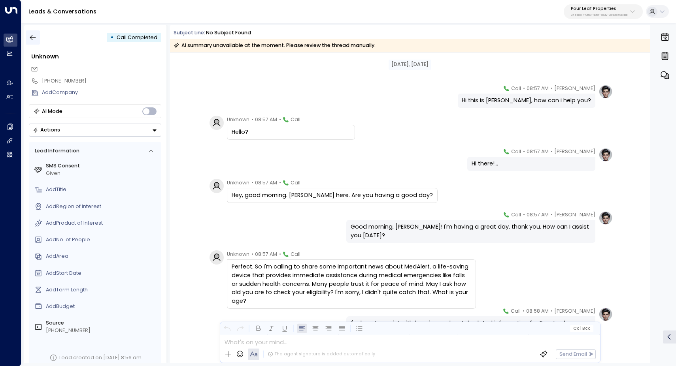
click at [34, 34] on icon "button" at bounding box center [33, 38] width 8 height 8
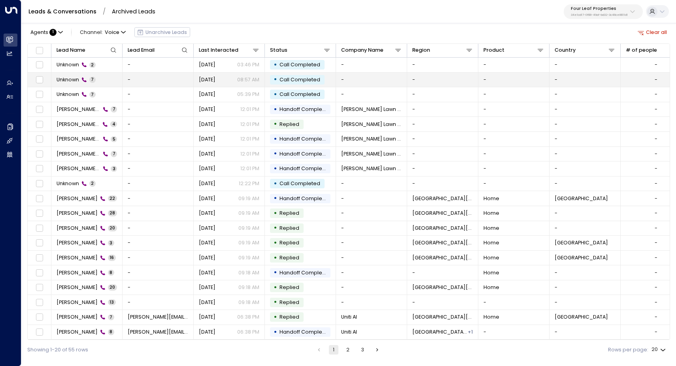
click at [72, 77] on span "Unknown" at bounding box center [67, 79] width 23 height 7
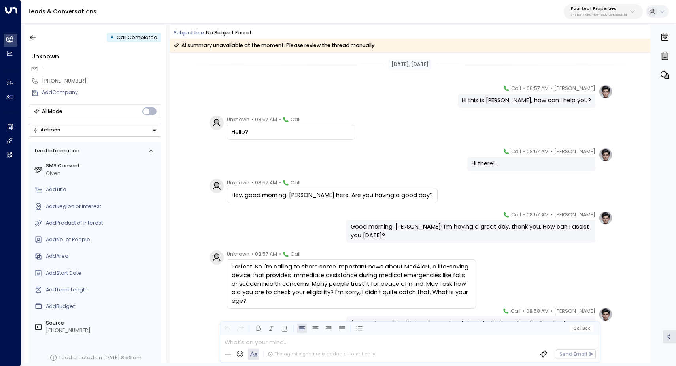
scroll to position [55, 0]
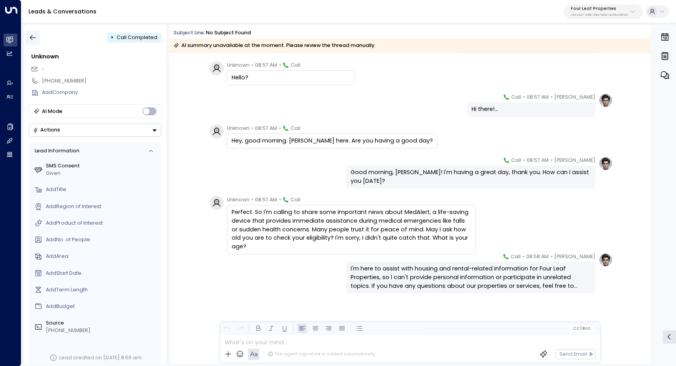
click at [28, 37] on button "button" at bounding box center [33, 37] width 14 height 14
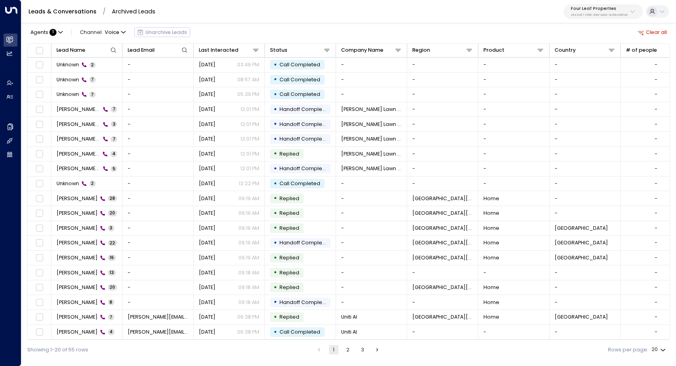
click at [50, 10] on link "Leads & Conversations" at bounding box center [62, 12] width 68 height 8
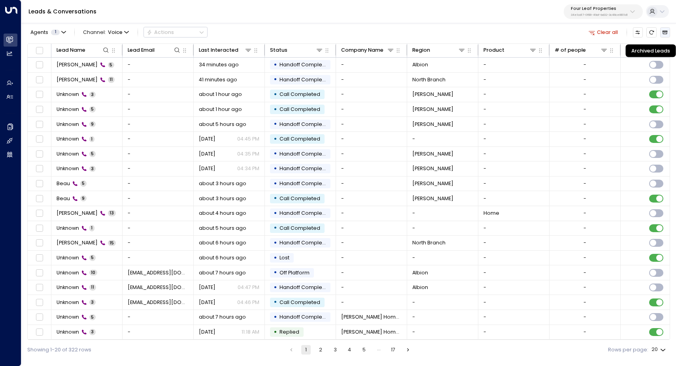
click at [667, 34] on icon "Archived Leads" at bounding box center [665, 33] width 6 height 6
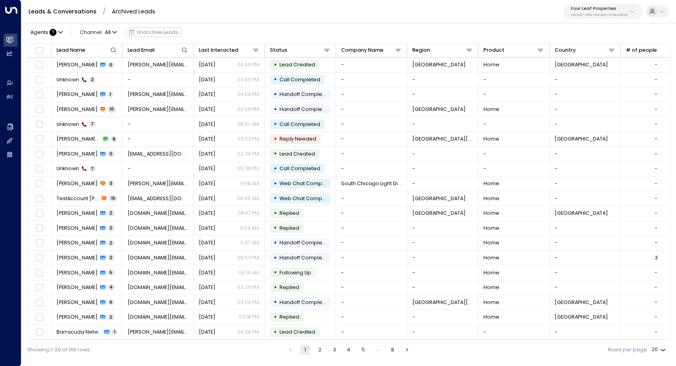
click at [72, 8] on link "Leads & Conversations" at bounding box center [62, 12] width 68 height 8
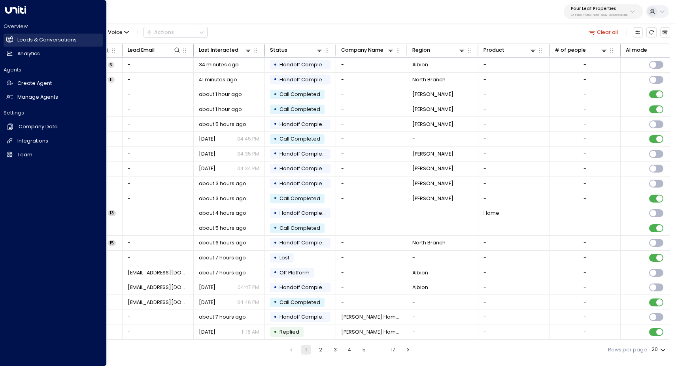
click at [25, 38] on h2 "Leads & Conversations" at bounding box center [46, 40] width 59 height 8
click at [25, 97] on h2 "Manage Agents" at bounding box center [37, 98] width 41 height 8
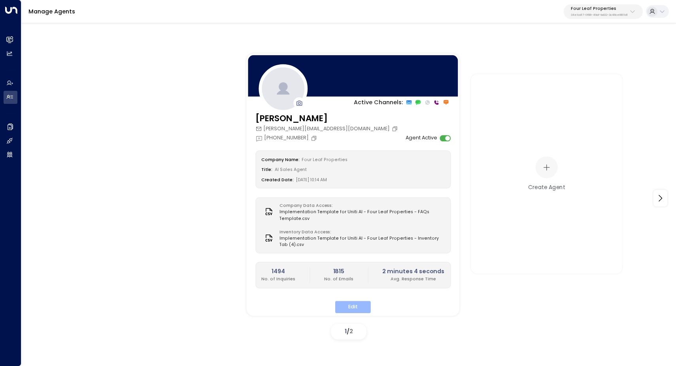
click at [356, 303] on button "Edit" at bounding box center [353, 307] width 36 height 12
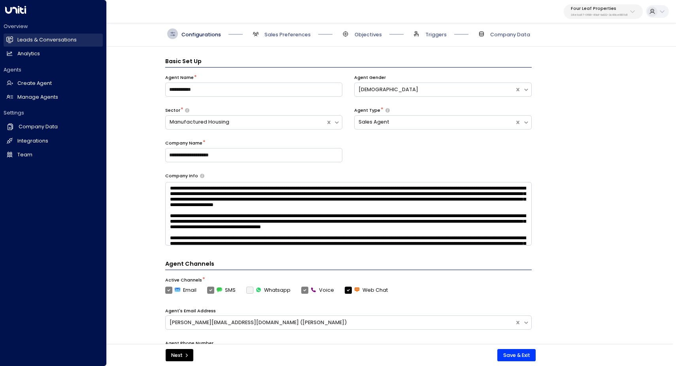
scroll to position [11, 0]
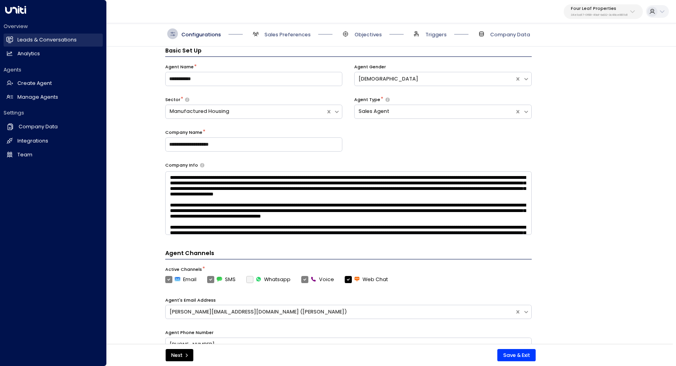
click at [30, 40] on h2 "Leads & Conversations" at bounding box center [46, 40] width 59 height 8
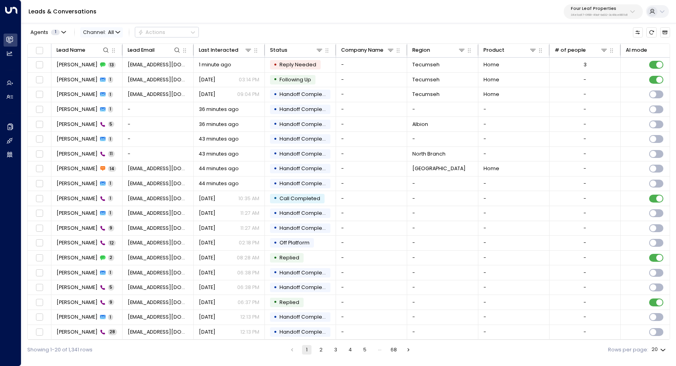
click at [117, 33] on icon "button" at bounding box center [117, 32] width 5 height 5
click at [263, 23] on div at bounding box center [338, 183] width 676 height 366
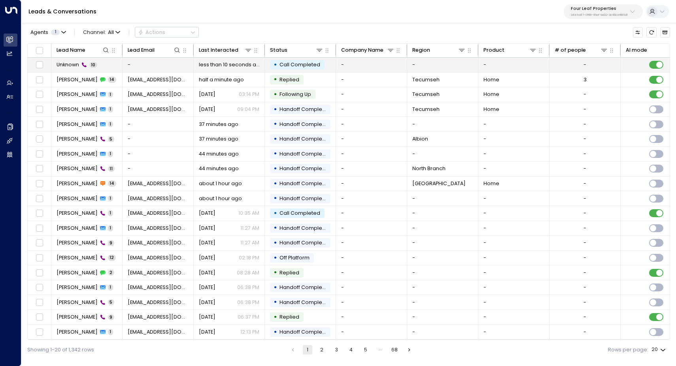
click at [68, 65] on span "Unknown" at bounding box center [67, 64] width 23 height 7
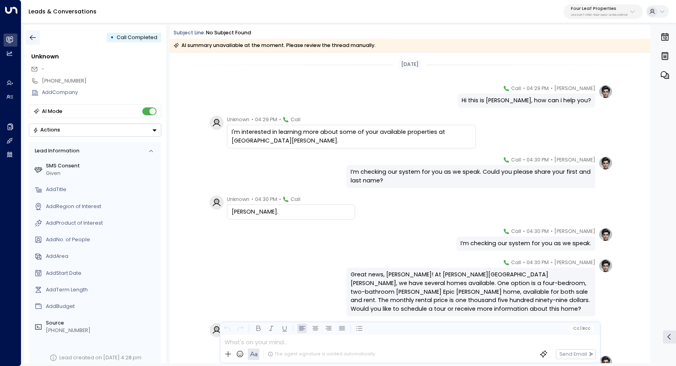
click at [34, 40] on icon "button" at bounding box center [33, 38] width 8 height 8
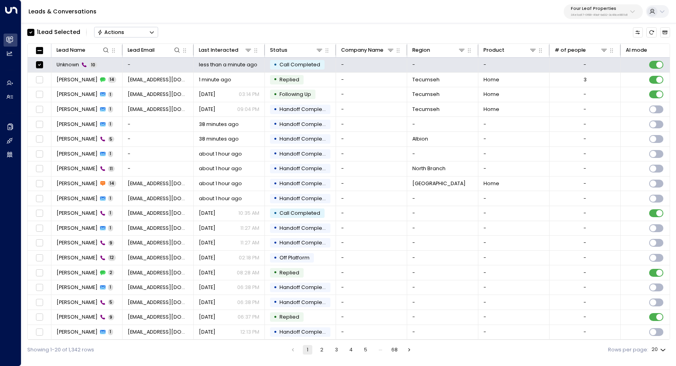
click at [151, 32] on icon "Button group with a nested menu" at bounding box center [152, 33] width 6 height 6
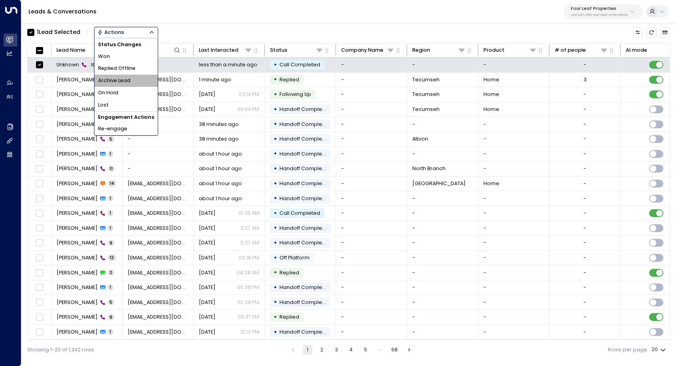
click at [130, 80] on span "Archive Lead" at bounding box center [114, 81] width 32 height 8
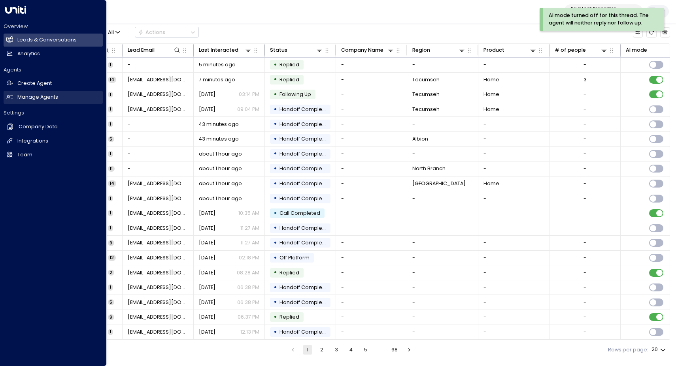
click at [33, 97] on h2 "Manage Agents" at bounding box center [37, 98] width 41 height 8
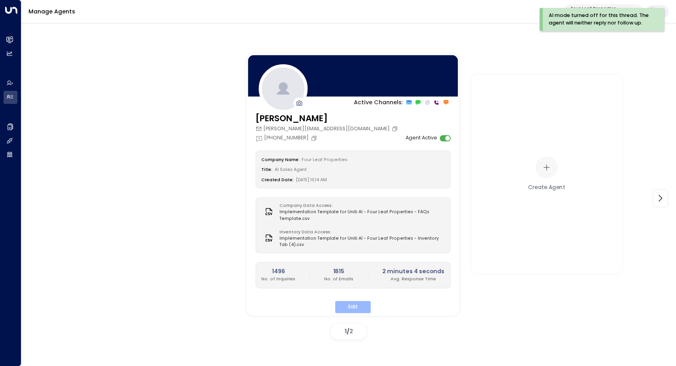
click at [358, 303] on button "Edit" at bounding box center [353, 307] width 36 height 12
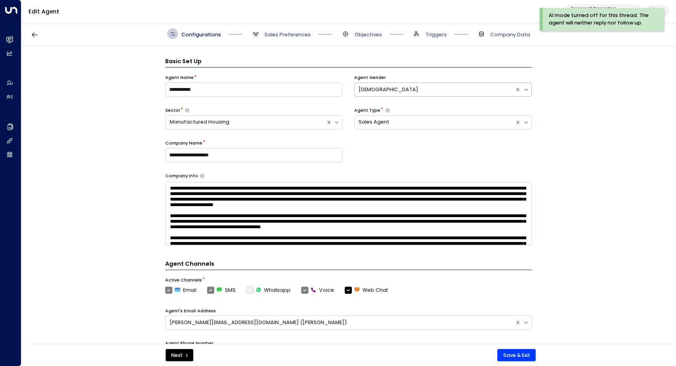
scroll to position [11, 0]
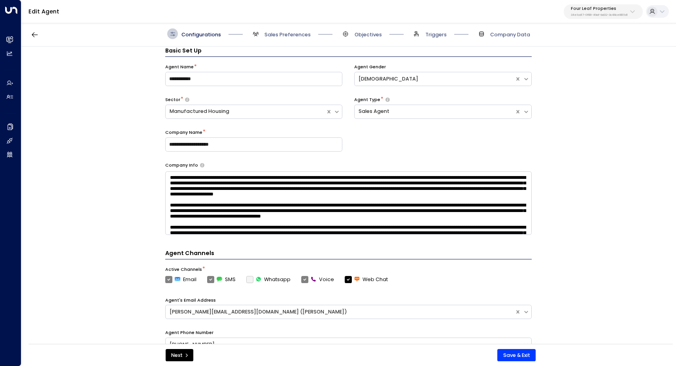
click at [286, 29] on span "Sales Preferences" at bounding box center [280, 33] width 60 height 11
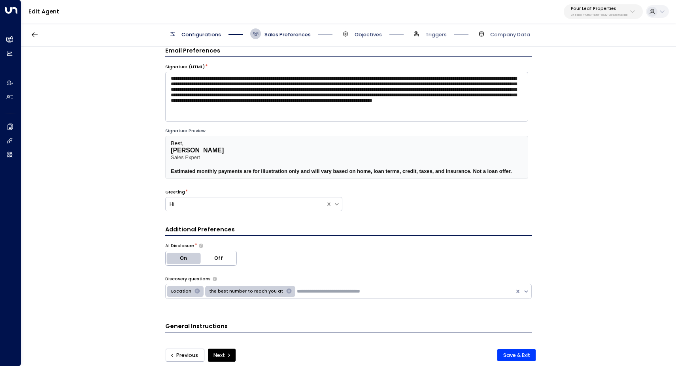
click at [365, 32] on span "Objectives" at bounding box center [367, 34] width 27 height 7
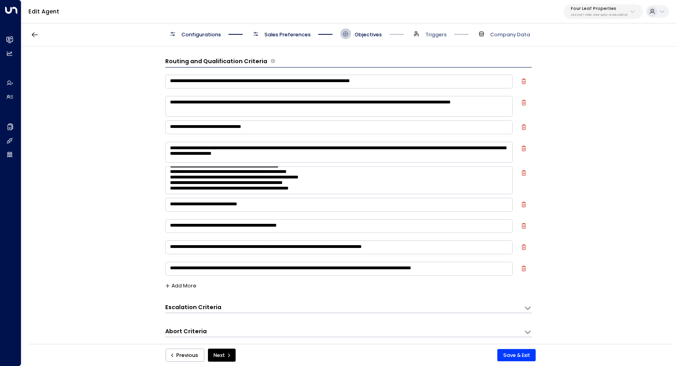
scroll to position [0, 0]
click at [277, 36] on span "Sales Preferences" at bounding box center [287, 34] width 46 height 7
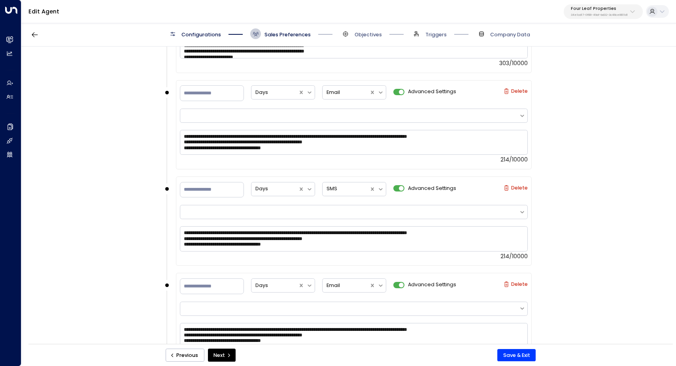
scroll to position [1228, 0]
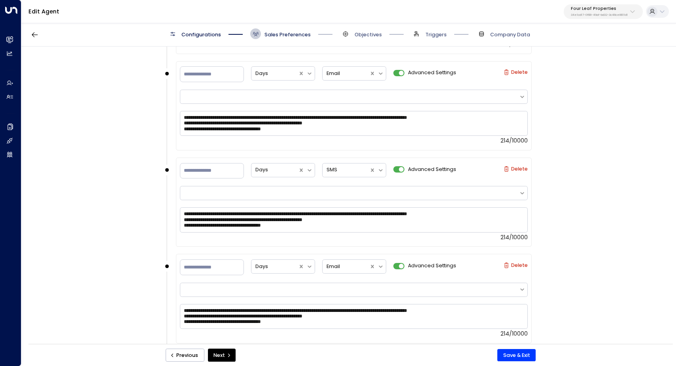
click at [290, 34] on span "Sales Preferences" at bounding box center [287, 34] width 46 height 7
click at [366, 32] on span "Objectives" at bounding box center [367, 34] width 27 height 7
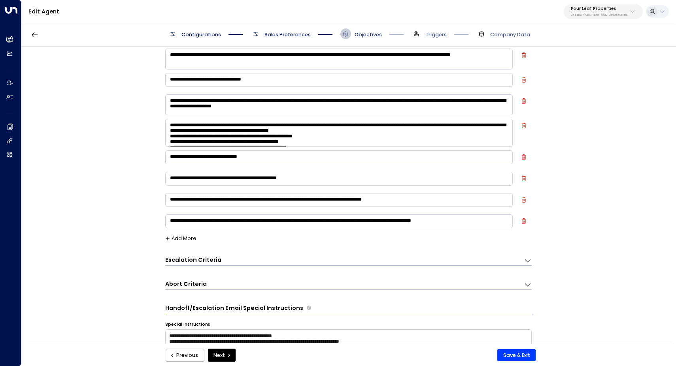
scroll to position [11, 0]
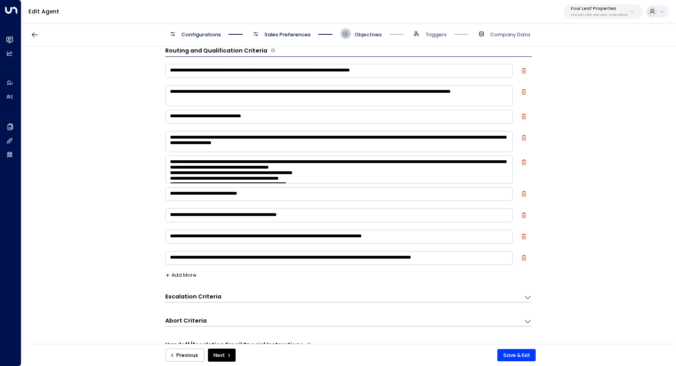
click at [366, 32] on span "Objectives" at bounding box center [367, 34] width 27 height 7
click at [295, 32] on span "Sales Preferences" at bounding box center [287, 34] width 46 height 7
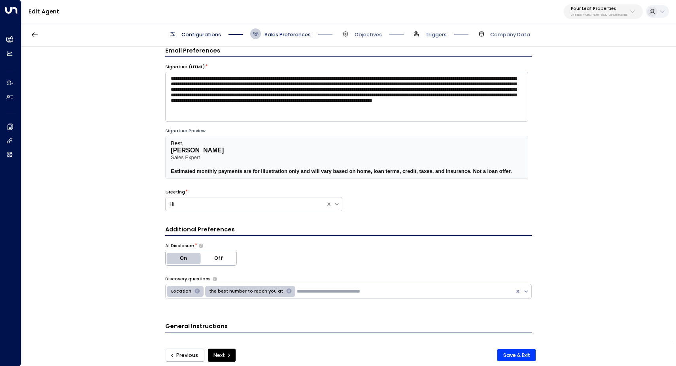
click at [430, 37] on span "Triggers" at bounding box center [435, 34] width 21 height 7
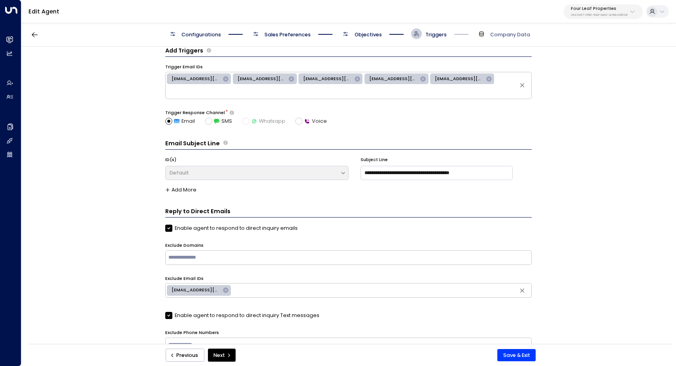
click at [361, 34] on span "Objectives" at bounding box center [367, 34] width 27 height 7
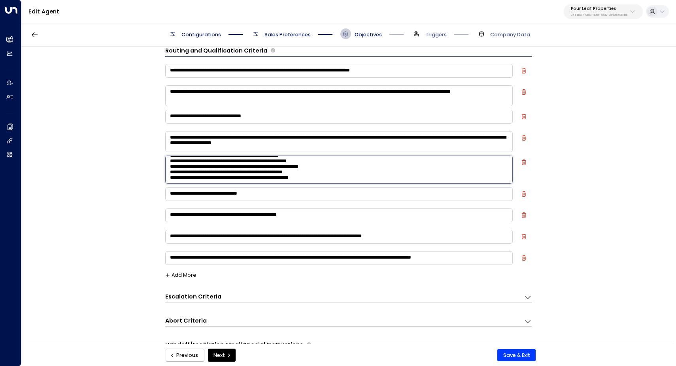
scroll to position [0, 0]
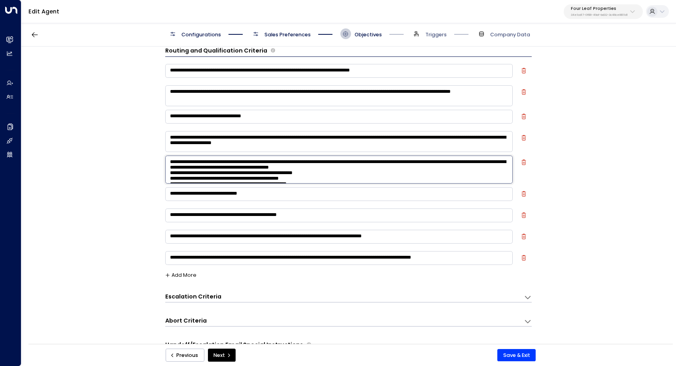
drag, startPoint x: 334, startPoint y: 175, endPoint x: 161, endPoint y: 119, distance: 182.4
click at [161, 119] on div "**********" at bounding box center [347, 198] width 653 height 302
click at [611, 155] on div "**********" at bounding box center [347, 198] width 653 height 302
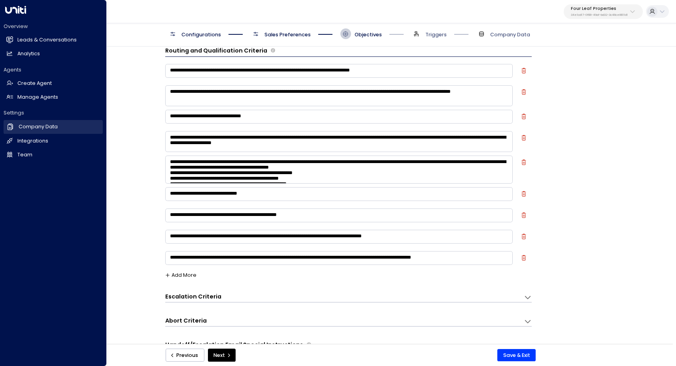
click at [62, 123] on link "Company Data Company Data" at bounding box center [53, 126] width 99 height 13
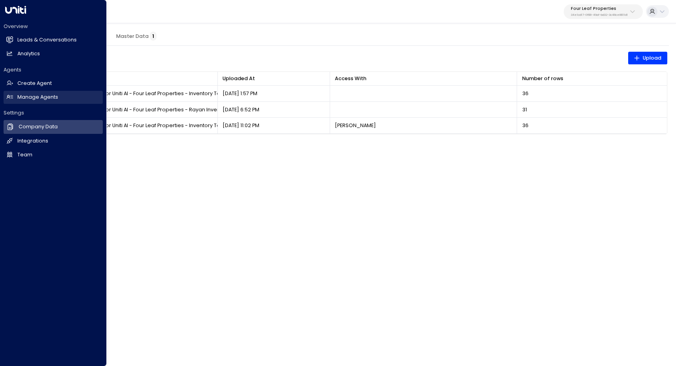
click at [40, 95] on h2 "Manage Agents" at bounding box center [37, 98] width 41 height 8
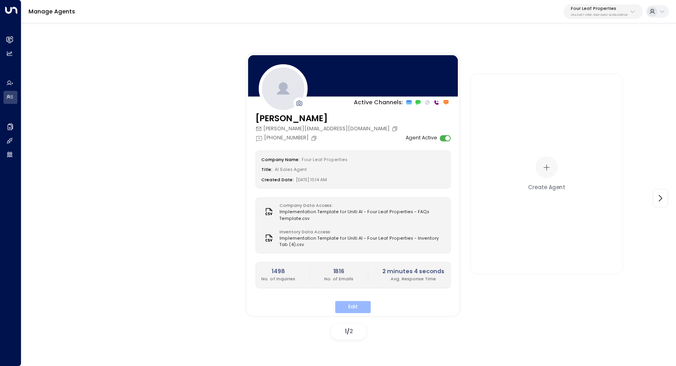
click at [356, 304] on button "Edit" at bounding box center [353, 307] width 36 height 12
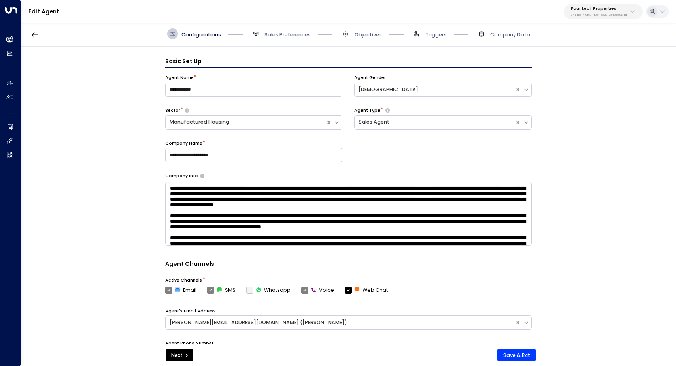
scroll to position [11, 0]
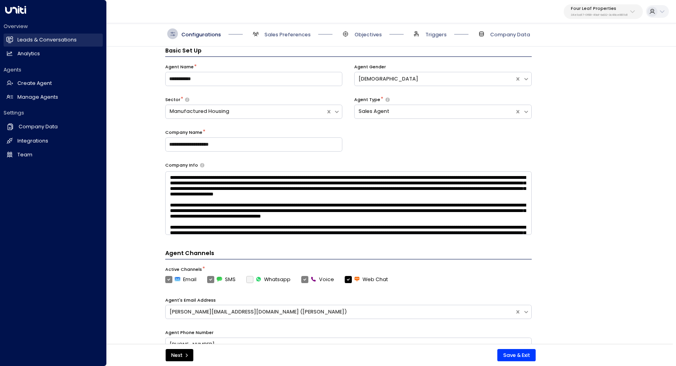
click at [29, 43] on h2 "Leads & Conversations" at bounding box center [46, 40] width 59 height 8
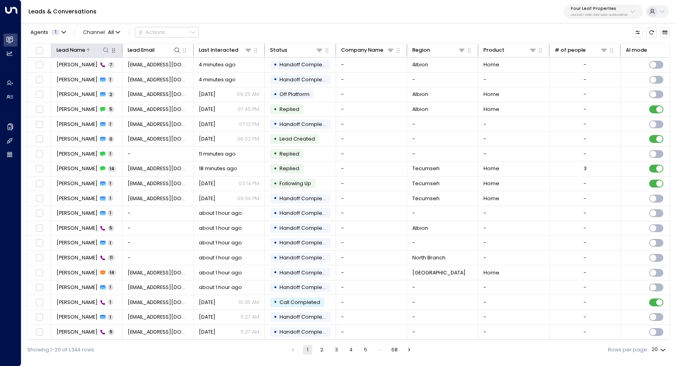
click at [106, 49] on icon at bounding box center [106, 50] width 6 height 6
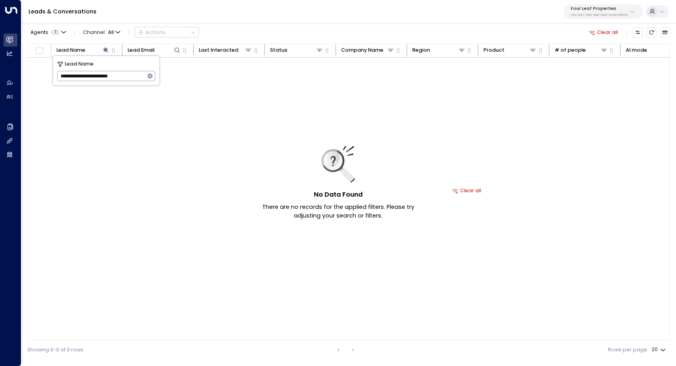
type input "**********"
click at [151, 76] on icon "button" at bounding box center [149, 75] width 5 height 5
click at [177, 49] on icon at bounding box center [177, 50] width 6 height 6
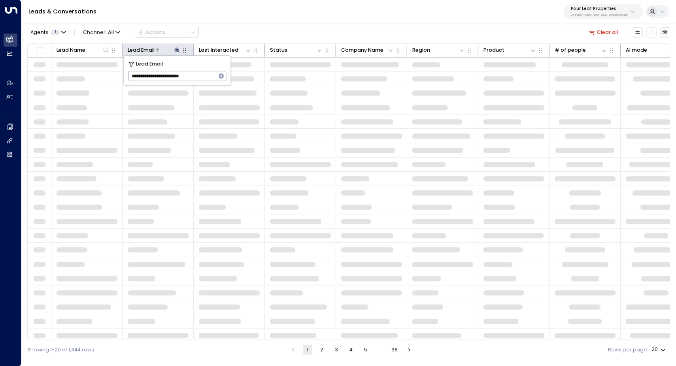
type input "**********"
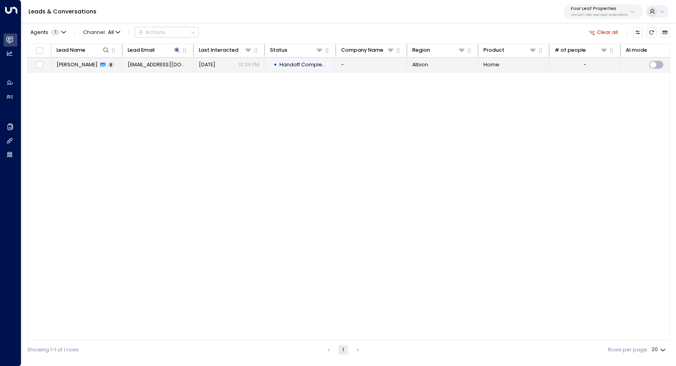
click at [75, 64] on span "Whitney Gray" at bounding box center [76, 64] width 41 height 7
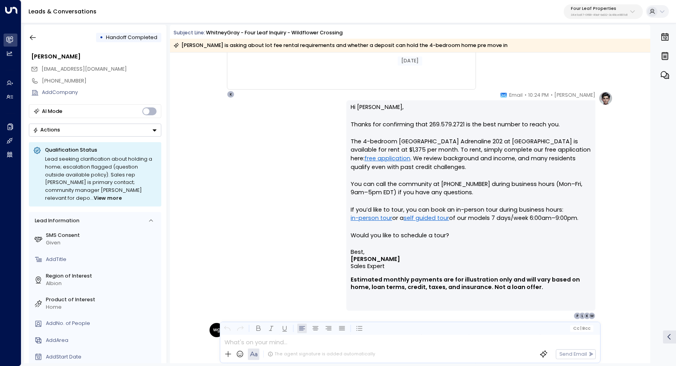
scroll to position [1581, 0]
click at [373, 155] on link "free application" at bounding box center [387, 158] width 46 height 9
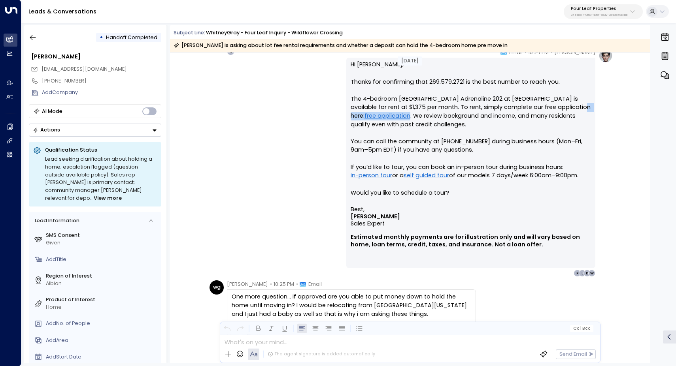
scroll to position [1622, 0]
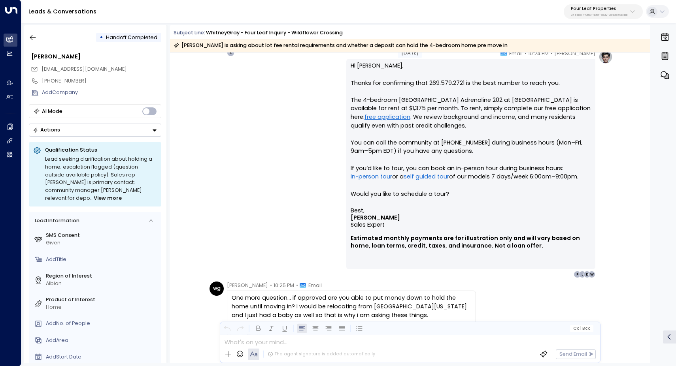
click at [324, 156] on div "Katie Olson • 10:24 PM • Email Hi Whitney, Thanks for confirming that 269.579.2…" at bounding box center [409, 164] width 405 height 228
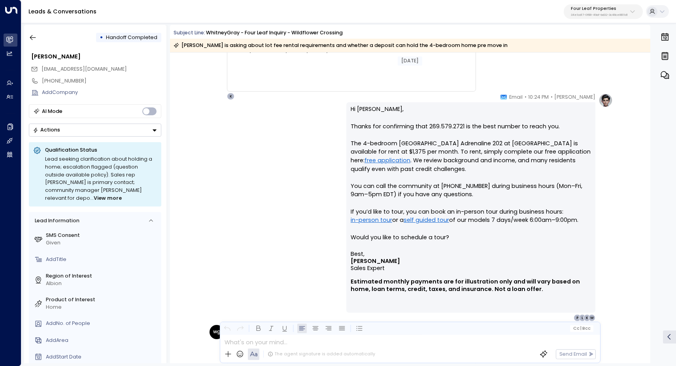
scroll to position [1584, 0]
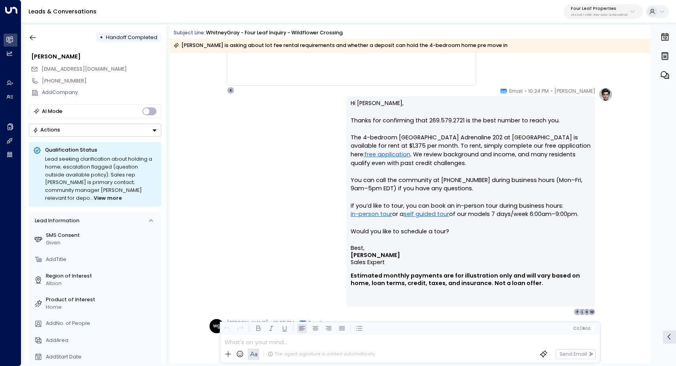
click at [229, 212] on div "Katie Olson • 10:24 PM • Email Hi Whitney, Thanks for confirming that 269.579.2…" at bounding box center [409, 201] width 405 height 228
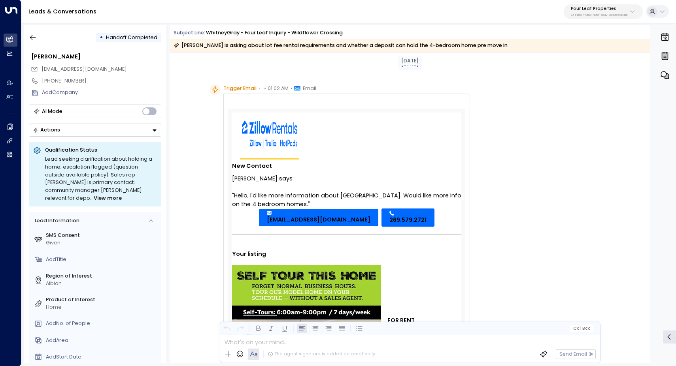
scroll to position [0, 0]
click at [181, 107] on div "Trigger Email • • 01:02 AM • Email Zillow Rentals Inquiry New Contact Whitney G…" at bounding box center [410, 306] width 480 height 442
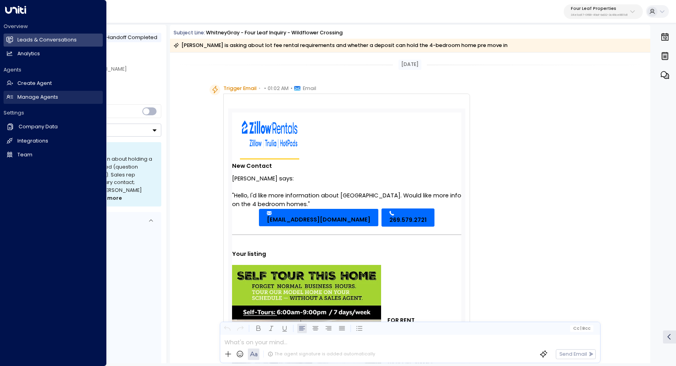
click at [45, 96] on h2 "Manage Agents" at bounding box center [37, 98] width 41 height 8
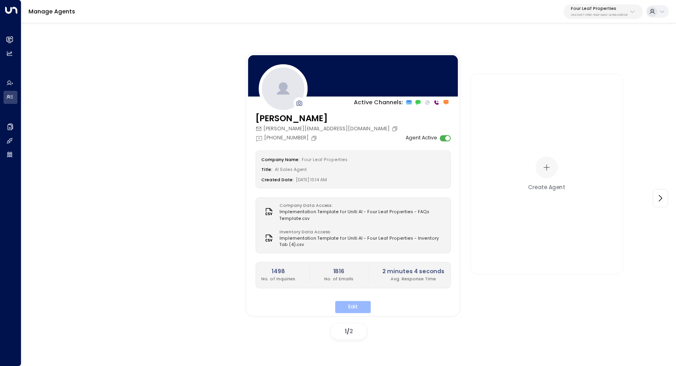
click at [353, 301] on button "Edit" at bounding box center [353, 307] width 36 height 12
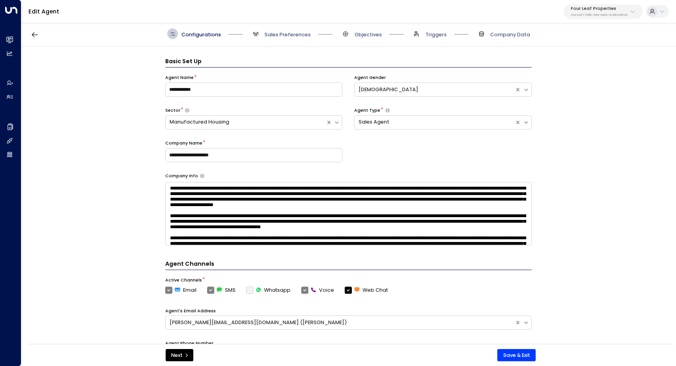
scroll to position [11, 0]
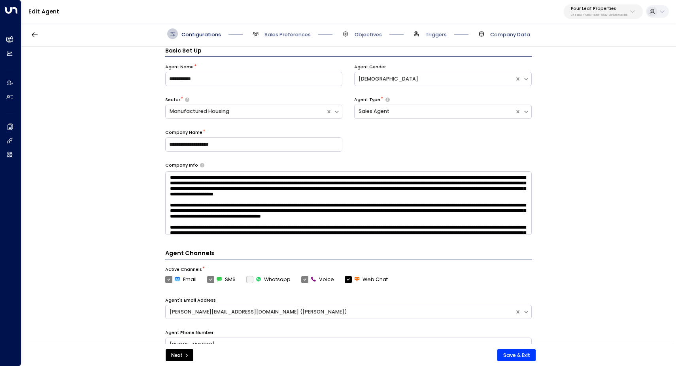
click at [495, 37] on span "Company Data" at bounding box center [510, 34] width 40 height 7
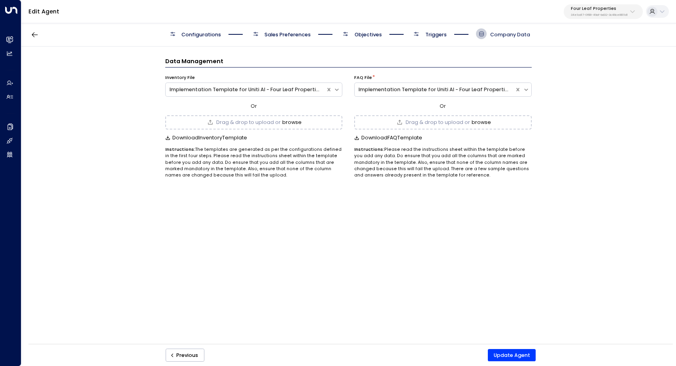
scroll to position [0, 0]
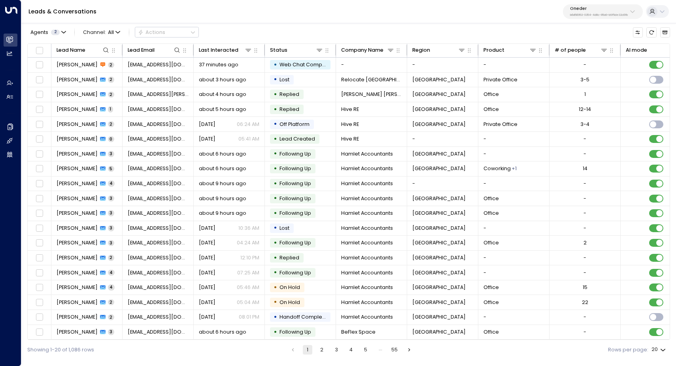
click at [261, 0] on div "Leads & Conversations Oneder b6d56953-0354-4d8c-85a9-b9f5de32c6fb" at bounding box center [348, 11] width 654 height 23
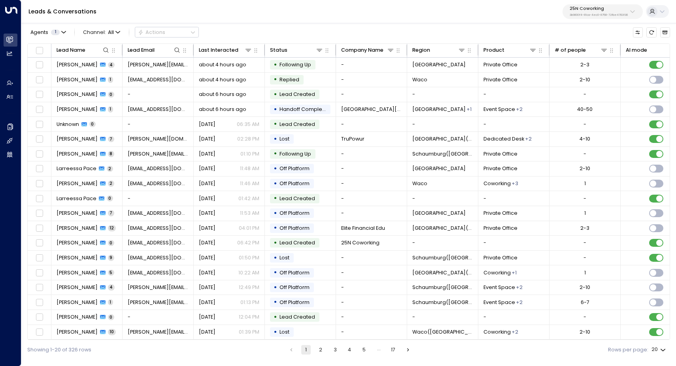
click at [583, 11] on p "25N Coworking" at bounding box center [598, 8] width 58 height 5
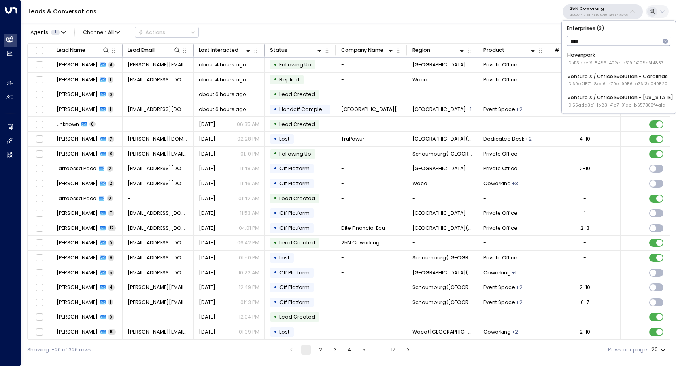
type input "*****"
drag, startPoint x: 583, startPoint y: 11, endPoint x: 611, endPoint y: 76, distance: 70.6
click at [611, 76] on div "Venture X / Office Evolution - [US_STATE] ID: 55add3b1-1b83-41a7-91ae-b657300f4…" at bounding box center [620, 80] width 106 height 15
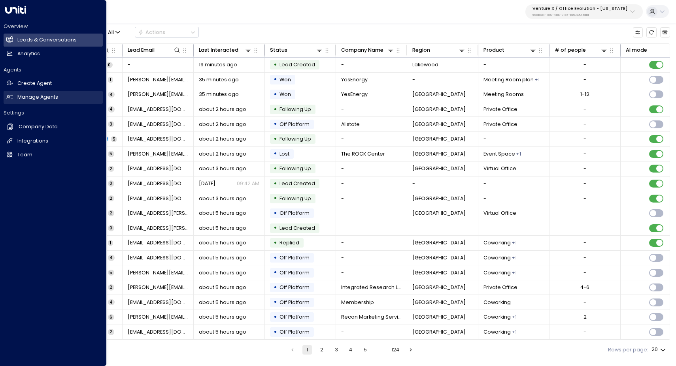
click at [47, 99] on h2 "Manage Agents" at bounding box center [37, 98] width 41 height 8
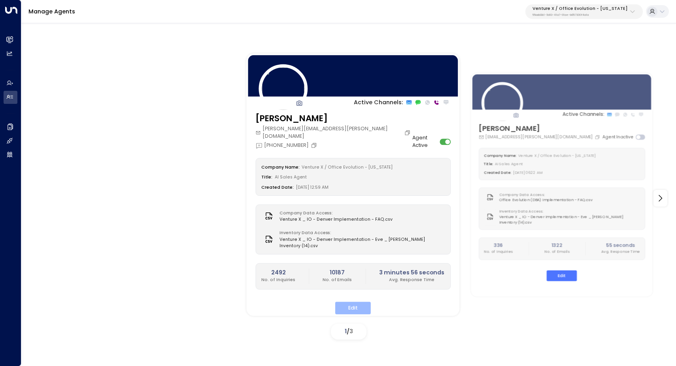
click at [349, 302] on button "Edit" at bounding box center [353, 308] width 36 height 12
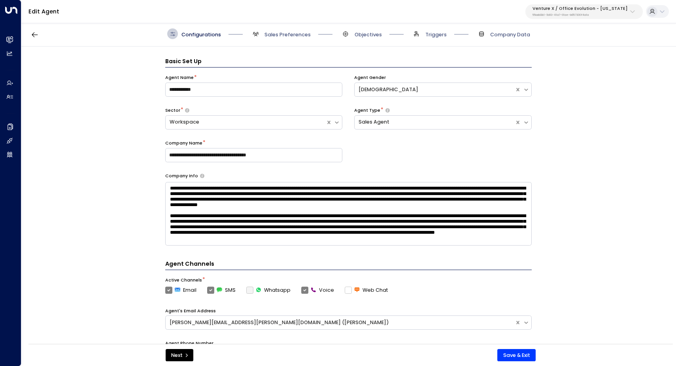
scroll to position [11, 0]
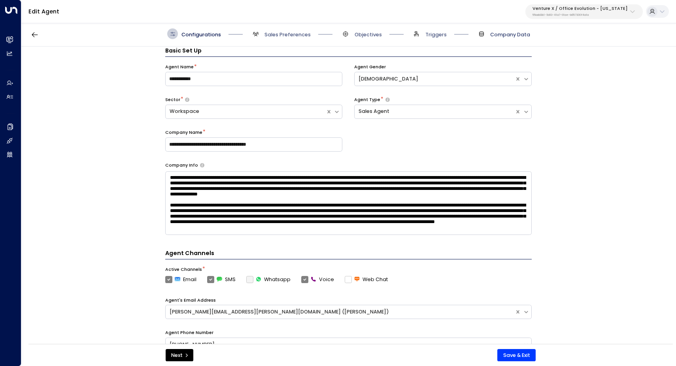
click at [518, 33] on span "Company Data" at bounding box center [510, 34] width 40 height 7
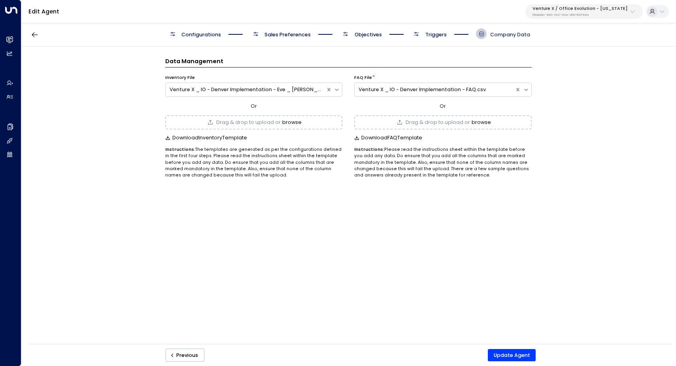
scroll to position [0, 0]
click at [290, 122] on button "browse" at bounding box center [291, 123] width 19 height 6
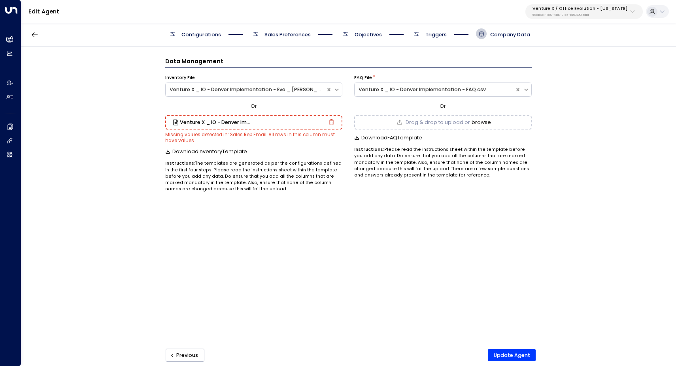
click at [331, 120] on icon "button" at bounding box center [331, 122] width 6 height 6
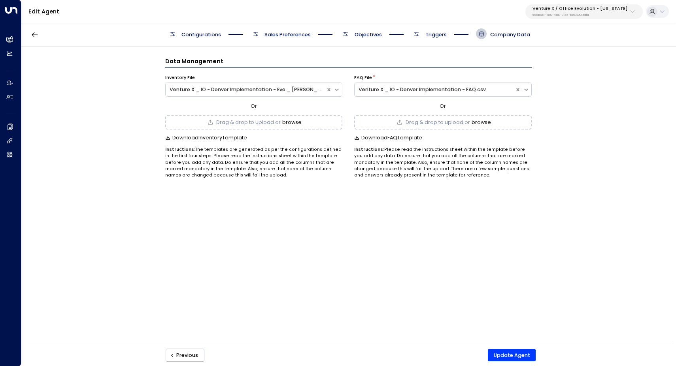
click at [294, 123] on button "browse" at bounding box center [291, 123] width 19 height 6
click at [513, 356] on button "Update Agent" at bounding box center [512, 355] width 48 height 13
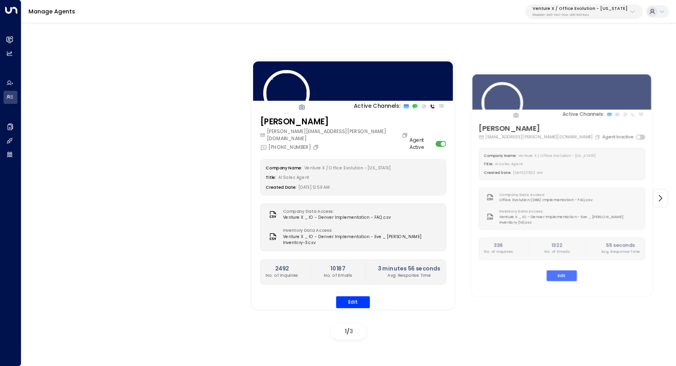
click at [613, 11] on p "Venture X / Office Evolution - [US_STATE]" at bounding box center [579, 8] width 95 height 5
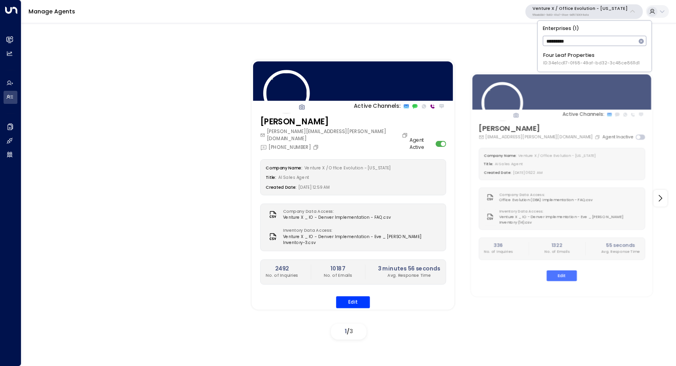
type input "*********"
click at [597, 61] on span "ID: 34e1cd17-0f68-49af-bd32-3c48ce8611d1" at bounding box center [591, 63] width 96 height 6
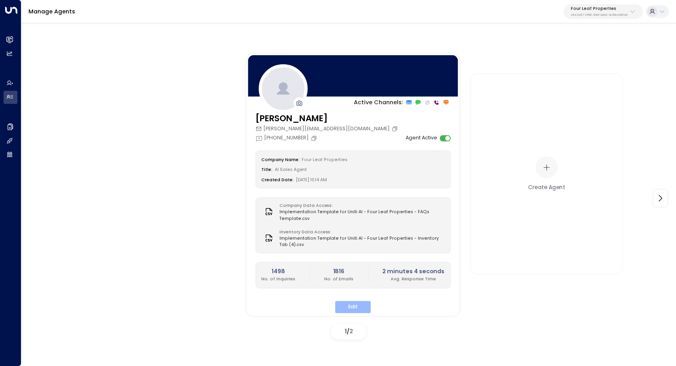
click at [347, 307] on button "Edit" at bounding box center [353, 307] width 36 height 12
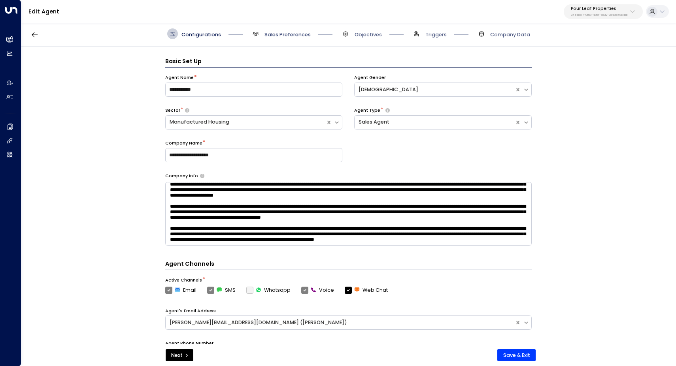
click at [275, 34] on span "Sales Preferences" at bounding box center [287, 34] width 46 height 7
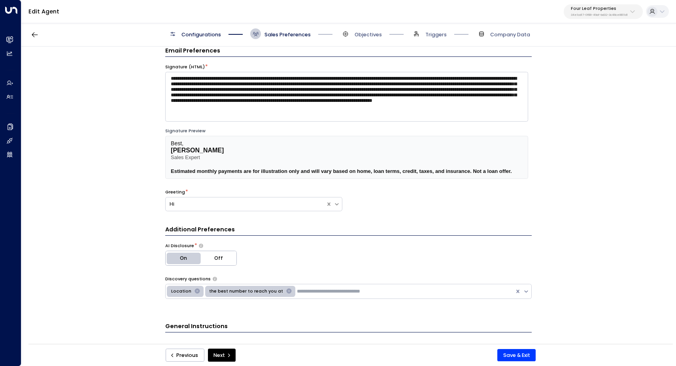
scroll to position [1, 0]
click at [362, 36] on span "Objectives" at bounding box center [367, 34] width 27 height 7
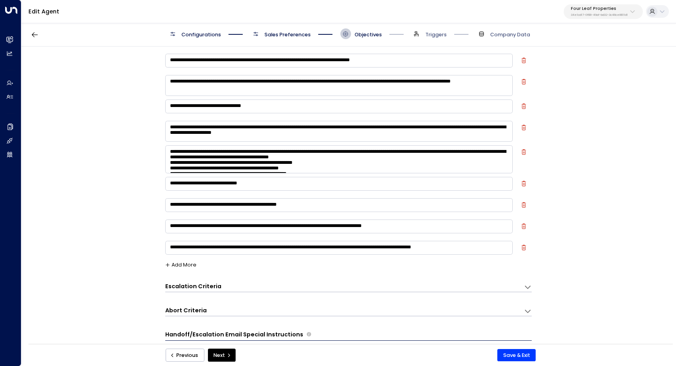
scroll to position [18, 0]
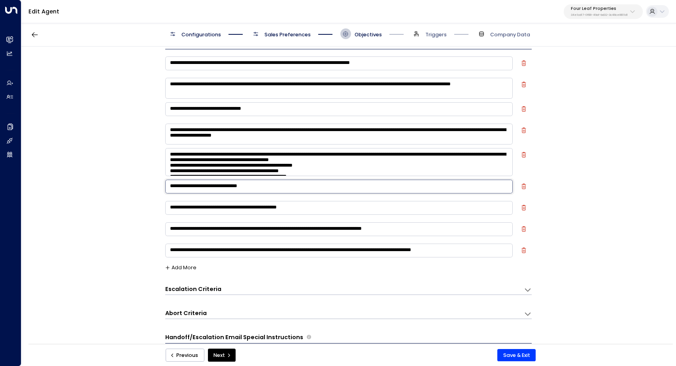
click at [316, 188] on textarea "**********" at bounding box center [338, 187] width 347 height 14
click at [326, 205] on textarea "**********" at bounding box center [338, 208] width 347 height 14
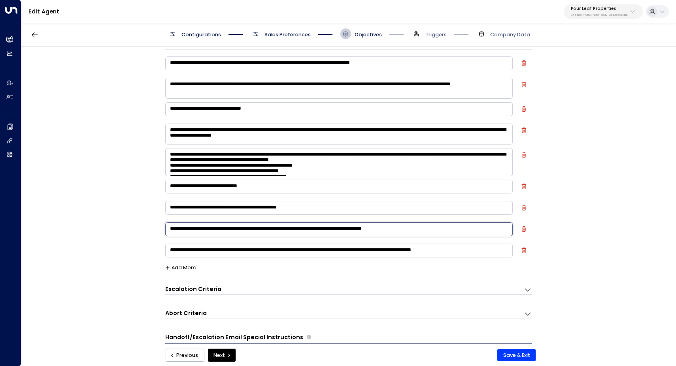
click at [361, 229] on textarea "**********" at bounding box center [338, 229] width 347 height 14
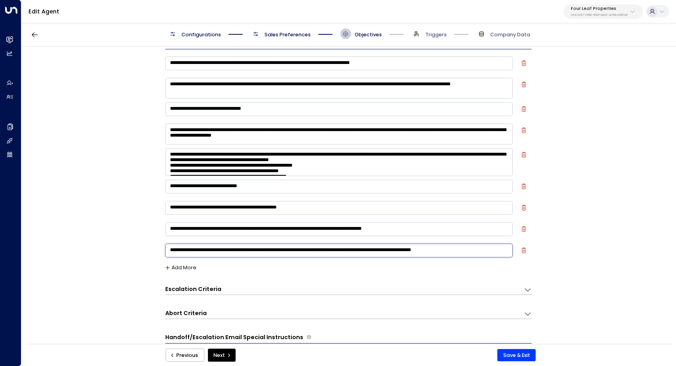
click at [357, 252] on textarea "**********" at bounding box center [338, 251] width 347 height 14
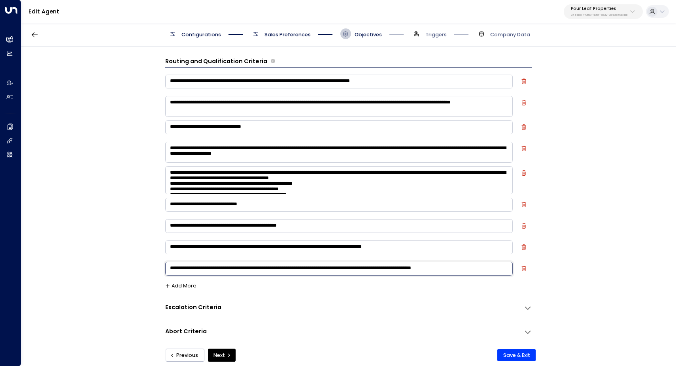
scroll to position [0, 0]
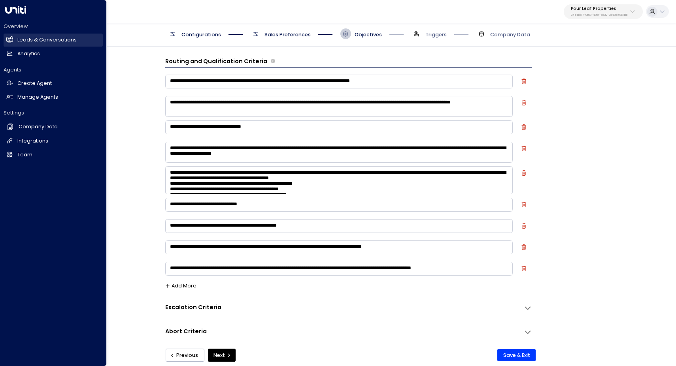
click at [26, 45] on link "Leads & Conversations Leads & Conversations" at bounding box center [53, 40] width 99 height 13
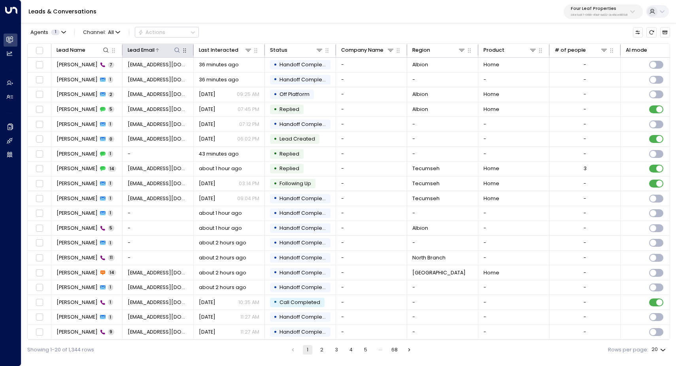
click at [176, 50] on icon at bounding box center [177, 50] width 6 height 6
type input "**********"
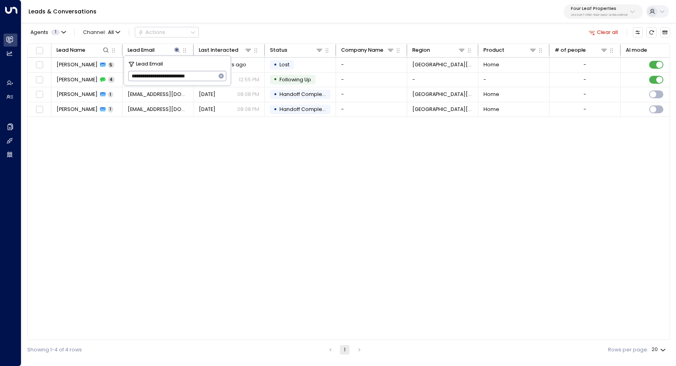
click at [265, 180] on div "Lead Name Lead Email Last Interacted Status Company Name Region Product # of pe…" at bounding box center [348, 191] width 642 height 297
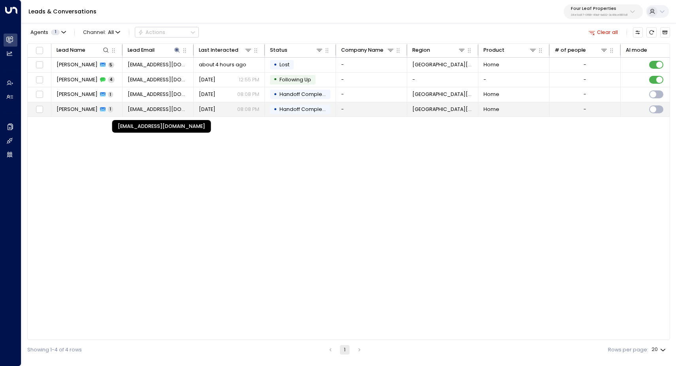
click at [158, 109] on span "[EMAIL_ADDRESS][DOMAIN_NAME]" at bounding box center [158, 109] width 61 height 7
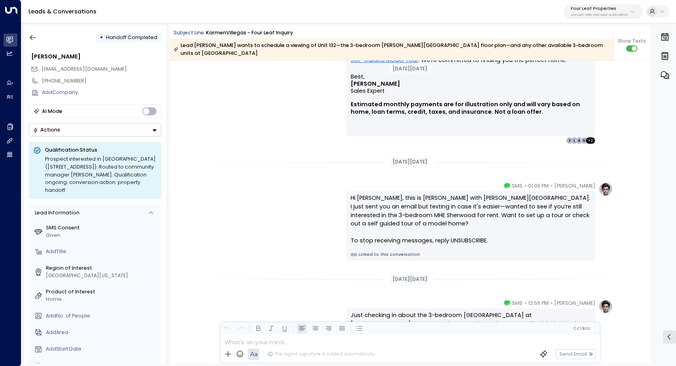
scroll to position [538, 0]
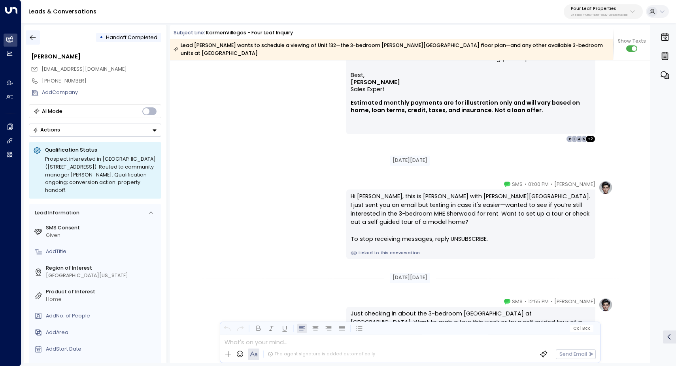
click at [31, 36] on icon "button" at bounding box center [33, 37] width 6 height 5
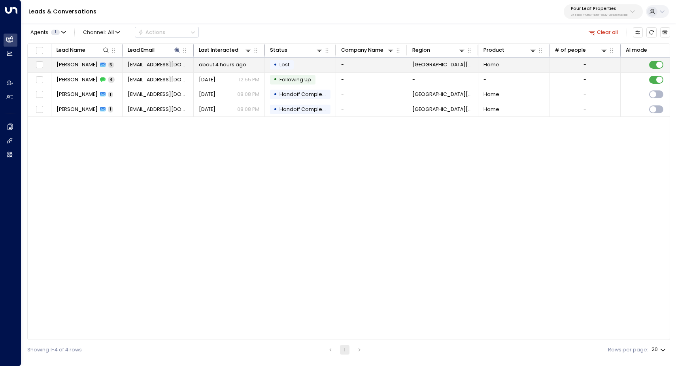
click at [71, 64] on span "Karmen Villegas" at bounding box center [76, 64] width 41 height 7
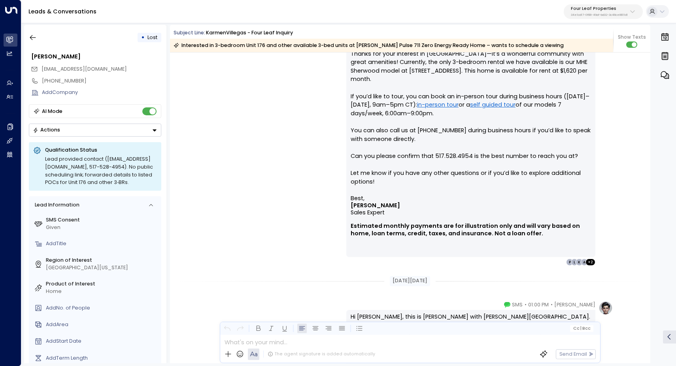
scroll to position [480, 0]
click at [269, 130] on div "Katie Olson • 08:08 PM • Email Hi Karmen, Thanks for your interest in Summerhil…" at bounding box center [409, 143] width 405 height 246
click at [34, 40] on icon "button" at bounding box center [33, 38] width 8 height 8
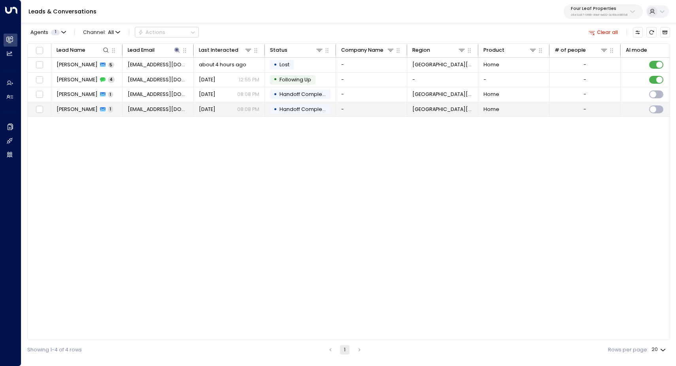
click at [215, 109] on span "Sep 19, 2025" at bounding box center [207, 109] width 17 height 7
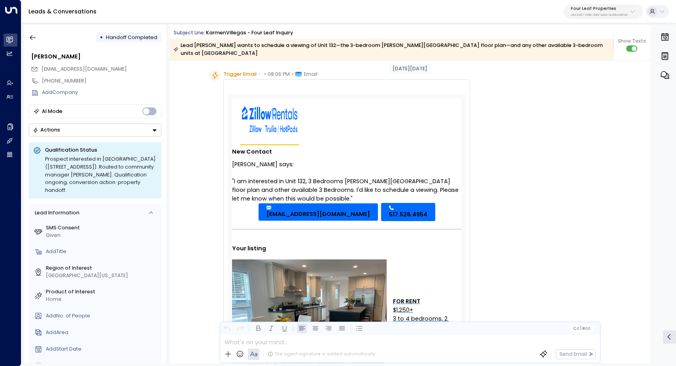
scroll to position [22, 0]
click at [30, 34] on icon "button" at bounding box center [33, 38] width 8 height 8
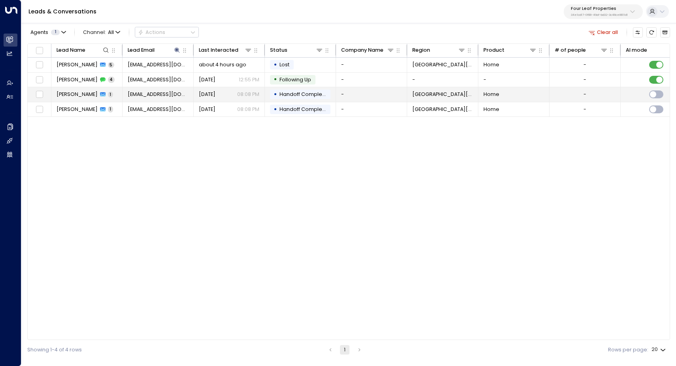
click at [233, 97] on div "Sep 19, 2025 08:08 PM" at bounding box center [229, 94] width 61 height 7
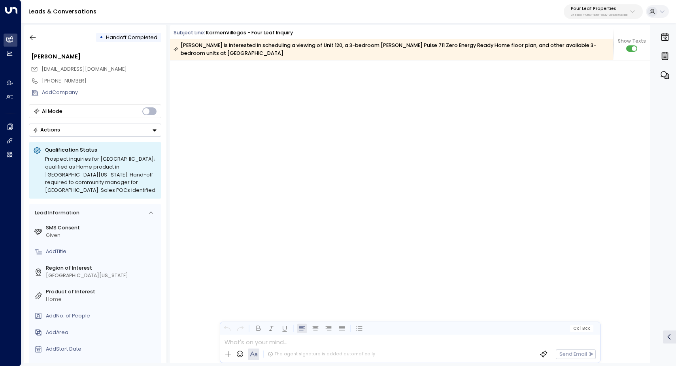
scroll to position [991, 0]
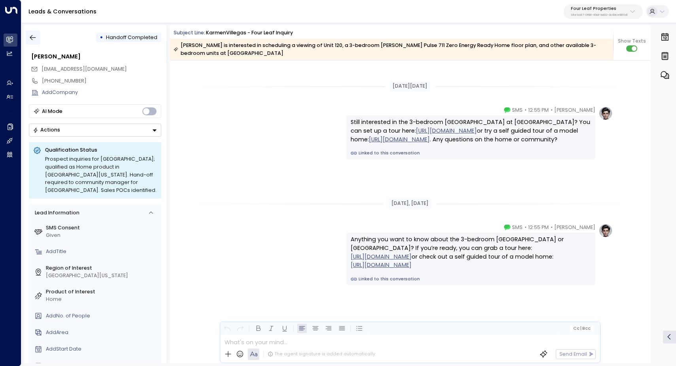
click at [35, 37] on icon "button" at bounding box center [33, 38] width 8 height 8
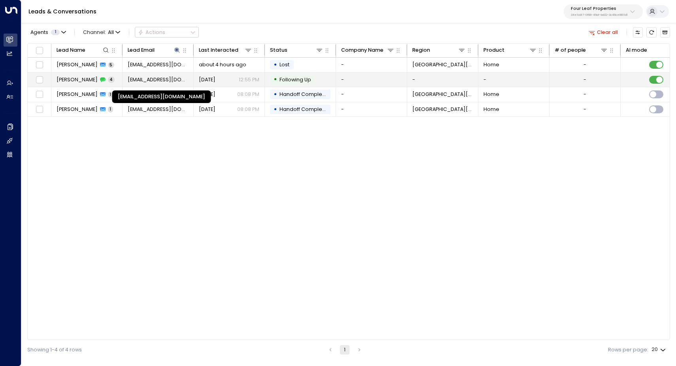
click at [164, 79] on span "karmenvillegas024@gmail.com" at bounding box center [158, 79] width 61 height 7
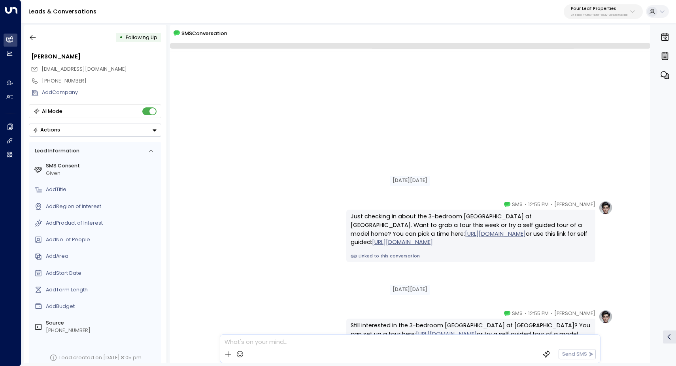
scroll to position [203, 0]
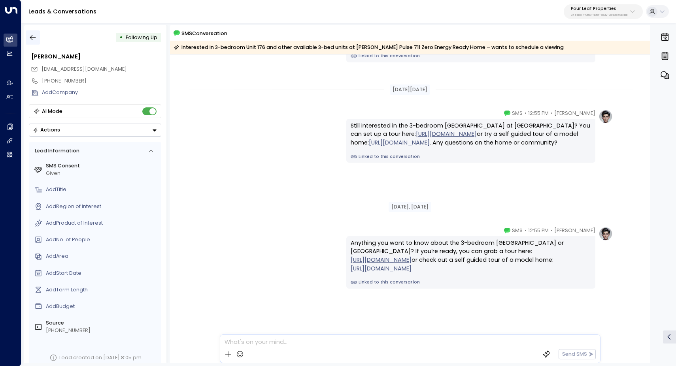
click at [32, 36] on icon "button" at bounding box center [33, 37] width 6 height 5
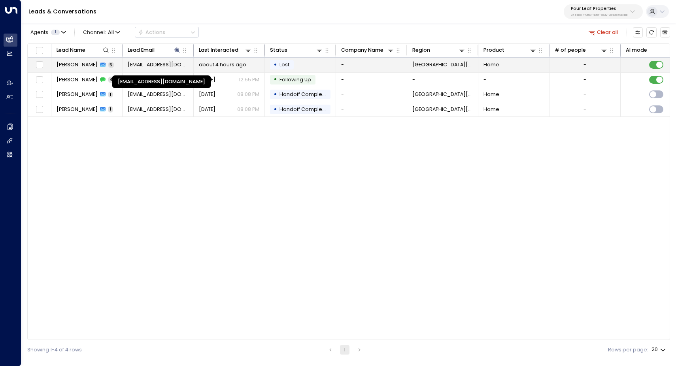
click at [156, 65] on span "karmenvillegas024@gmail.com" at bounding box center [158, 64] width 61 height 7
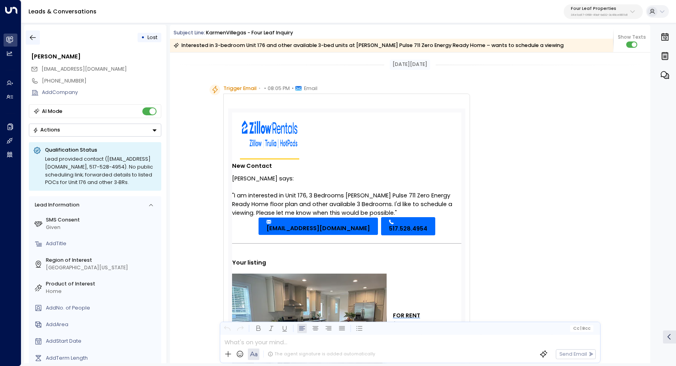
click at [33, 36] on icon "button" at bounding box center [33, 38] width 8 height 8
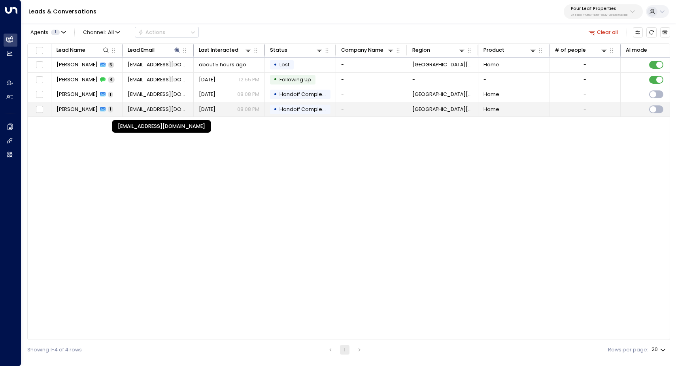
click at [152, 108] on span "karmenvillegas024@gmail.com" at bounding box center [158, 109] width 61 height 7
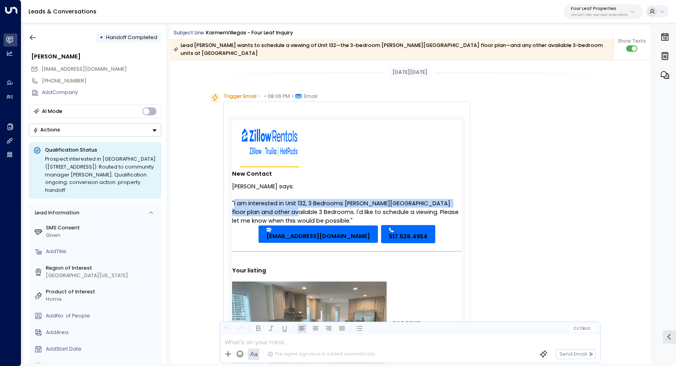
drag, startPoint x: 292, startPoint y: 203, endPoint x: 233, endPoint y: 194, distance: 59.9
click at [233, 199] on div ""I am interested in Unit 132, 3 Bedrooms Barton Creek floor plan and other avai…" at bounding box center [346, 212] width 229 height 26
copy div "I am interested in Unit 132, 3 Bedrooms Barton Creek floor plan and other avail…"
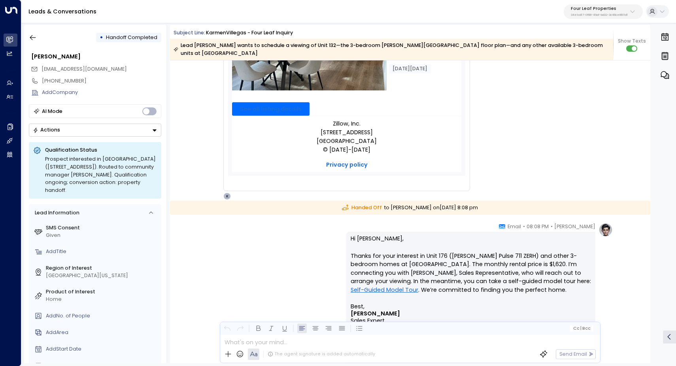
scroll to position [307, 0]
drag, startPoint x: 120, startPoint y: 69, endPoint x: 35, endPoint y: 69, distance: 85.3
click at [35, 69] on div "karmenvillegas024@gmail.com" at bounding box center [96, 69] width 130 height 12
copy span "karmenvillegas024@gmail.com"
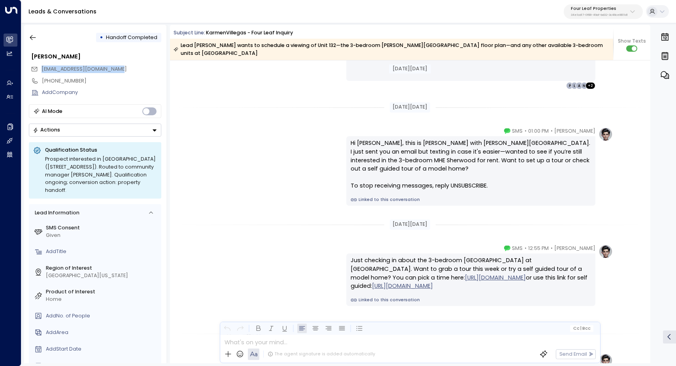
scroll to position [610, 0]
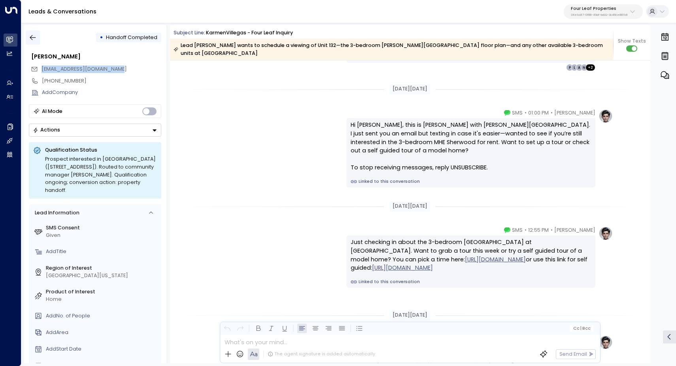
click at [34, 37] on icon "button" at bounding box center [33, 38] width 8 height 8
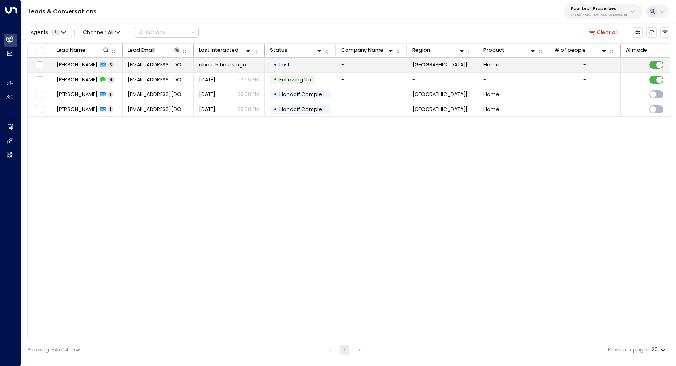
click at [219, 68] on span "about 5 hours ago" at bounding box center [222, 64] width 47 height 7
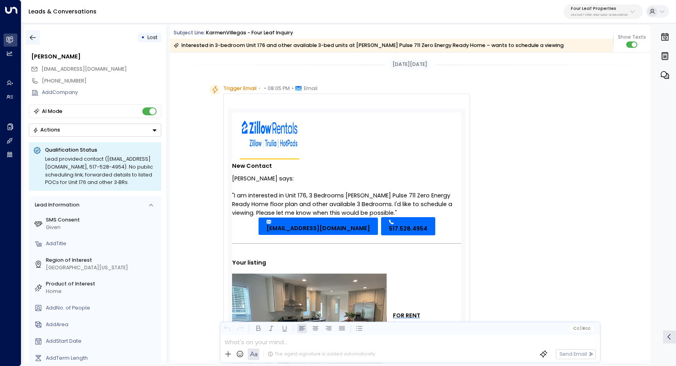
click at [35, 38] on icon "button" at bounding box center [33, 37] width 6 height 5
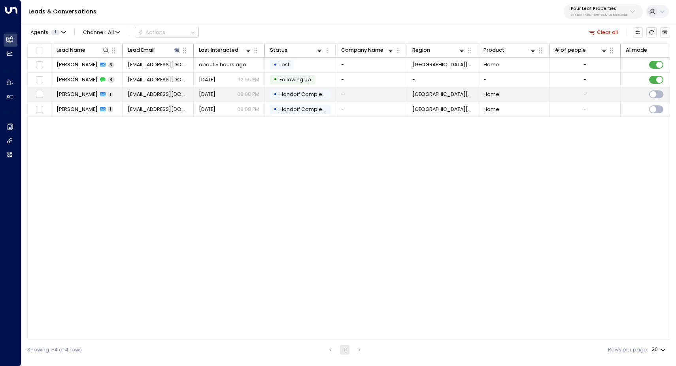
click at [82, 94] on span "Karmen Villegas" at bounding box center [76, 94] width 41 height 7
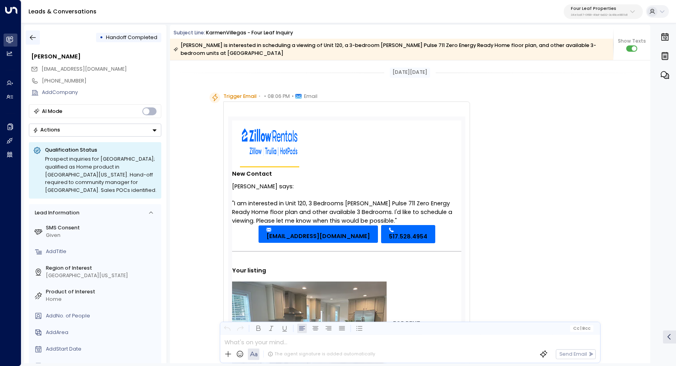
click at [29, 37] on icon "button" at bounding box center [33, 38] width 8 height 8
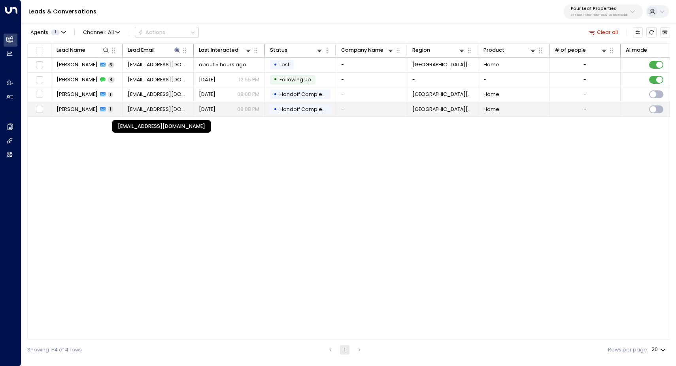
click at [167, 110] on span "karmenvillegas024@gmail.com" at bounding box center [158, 109] width 61 height 7
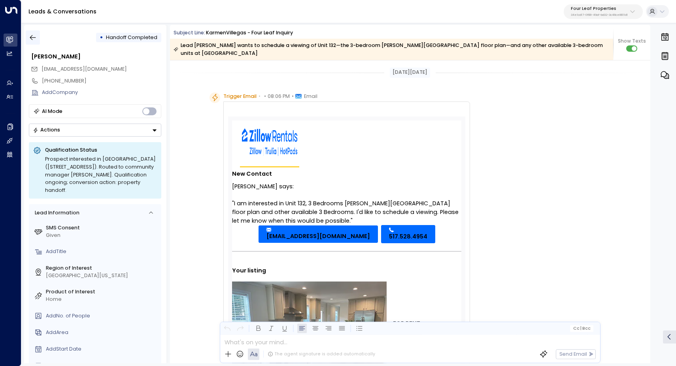
click at [32, 39] on icon "button" at bounding box center [33, 38] width 8 height 8
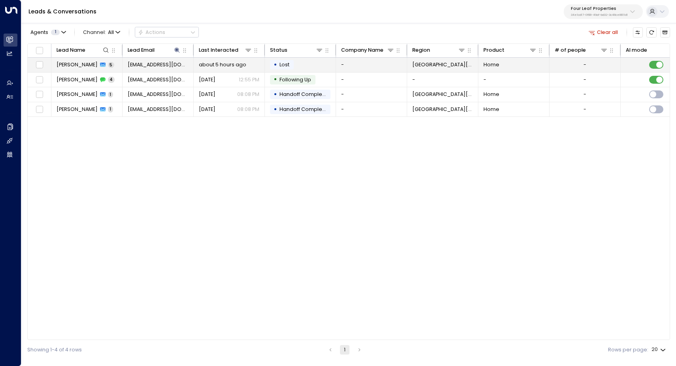
click at [231, 64] on span "about 5 hours ago" at bounding box center [222, 64] width 47 height 7
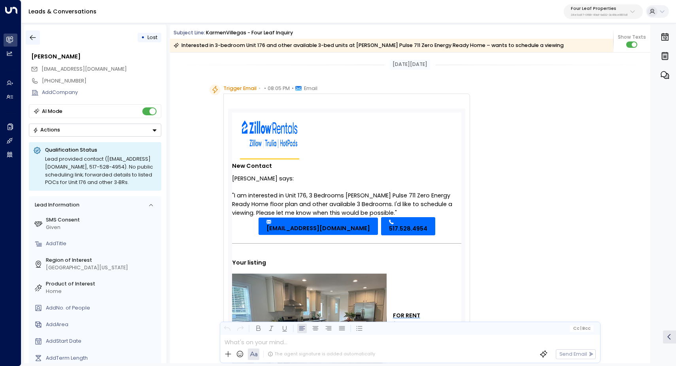
click at [30, 34] on icon "button" at bounding box center [33, 38] width 8 height 8
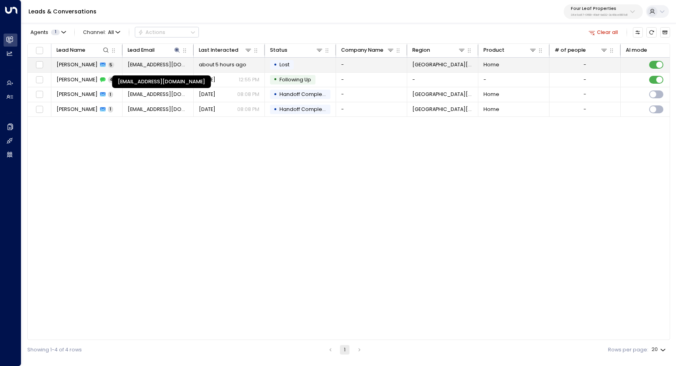
click at [151, 65] on span "karmenvillegas024@gmail.com" at bounding box center [158, 64] width 61 height 7
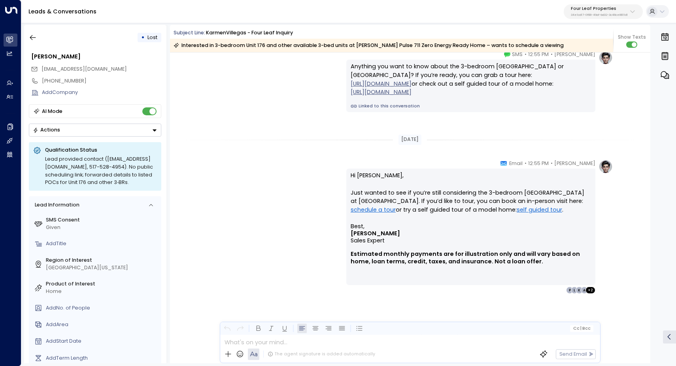
scroll to position [3057, 0]
click at [293, 186] on div "Katie Olson • 12:55 PM • Email Hi Karmen, Just wanted to see if you’re still co…" at bounding box center [409, 227] width 405 height 135
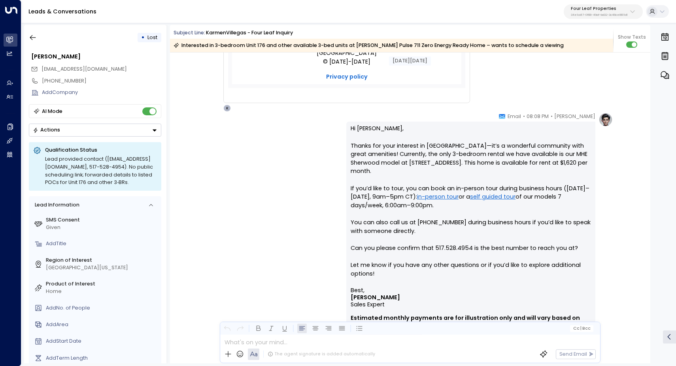
scroll to position [390, 0]
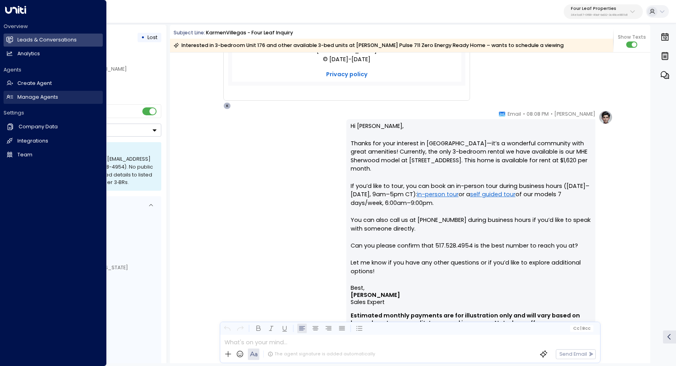
click at [44, 97] on h2 "Manage Agents" at bounding box center [37, 98] width 41 height 8
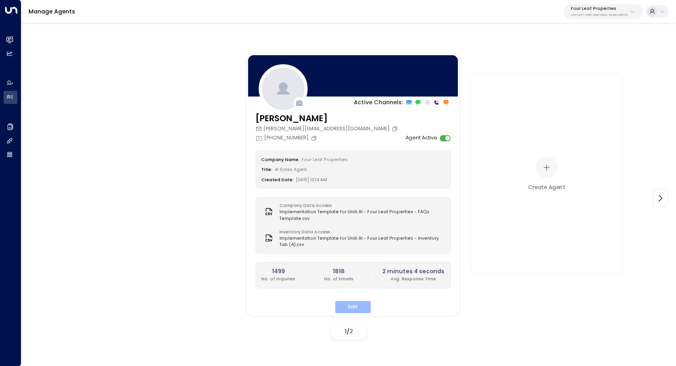
click at [354, 305] on button "Edit" at bounding box center [353, 307] width 36 height 12
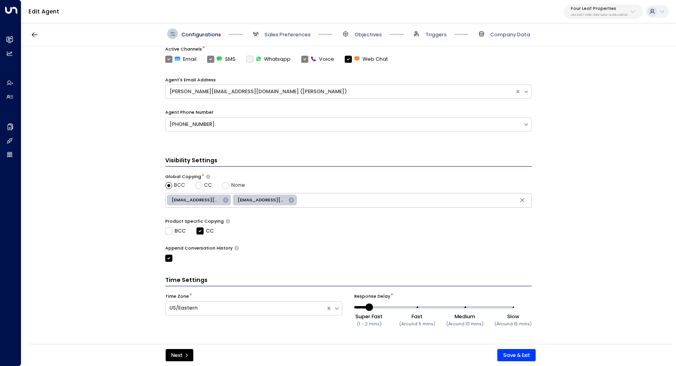
scroll to position [231, 0]
click at [273, 31] on span "Sales Preferences" at bounding box center [287, 34] width 46 height 7
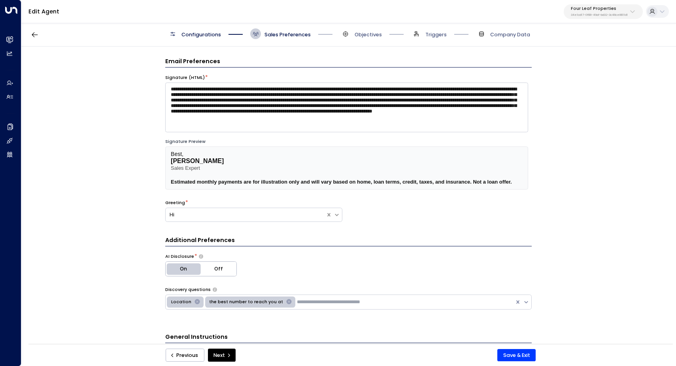
scroll to position [0, 0]
click at [210, 35] on span "Configurations" at bounding box center [201, 34] width 40 height 7
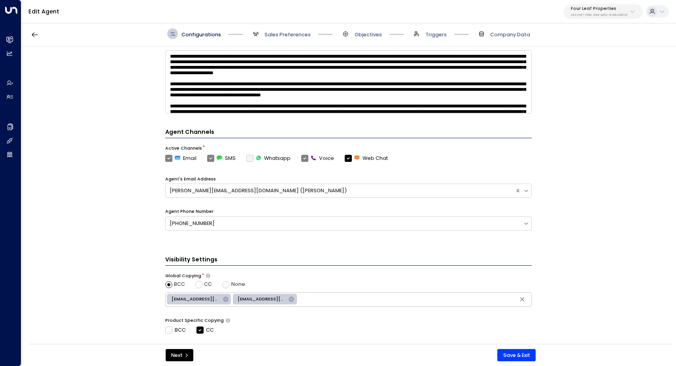
scroll to position [131, 0]
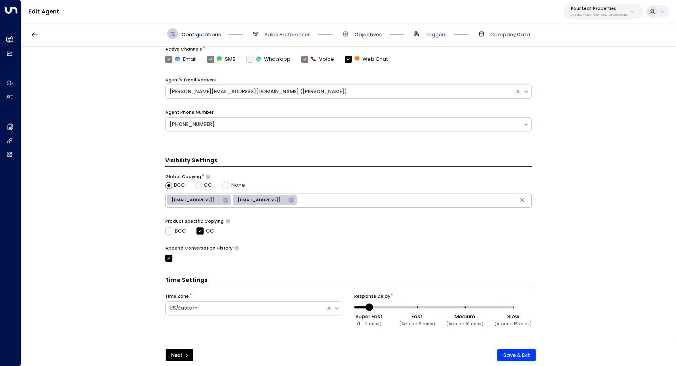
click at [360, 35] on span "Objectives" at bounding box center [367, 34] width 27 height 7
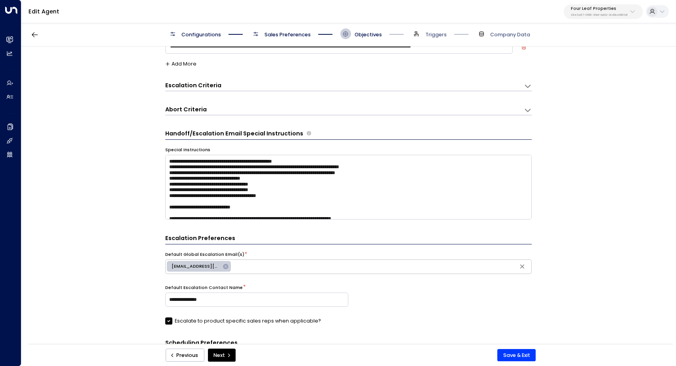
scroll to position [223, 0]
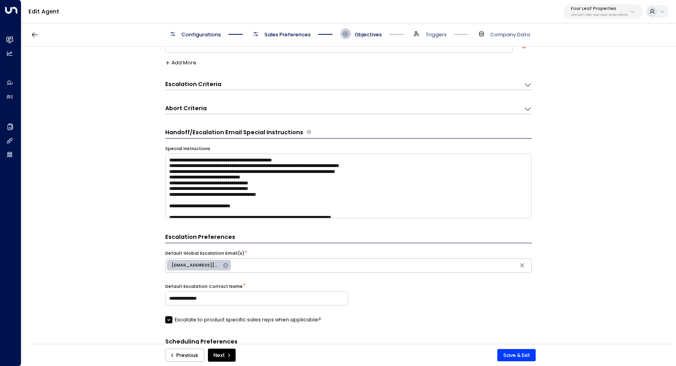
click at [230, 83] on div "Escalation Criteria Reset" at bounding box center [340, 84] width 351 height 8
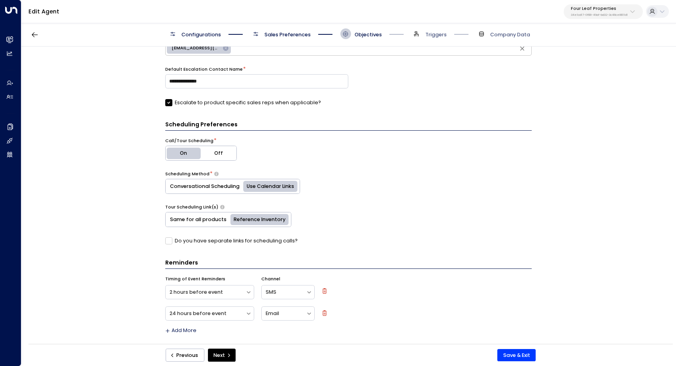
scroll to position [725, 0]
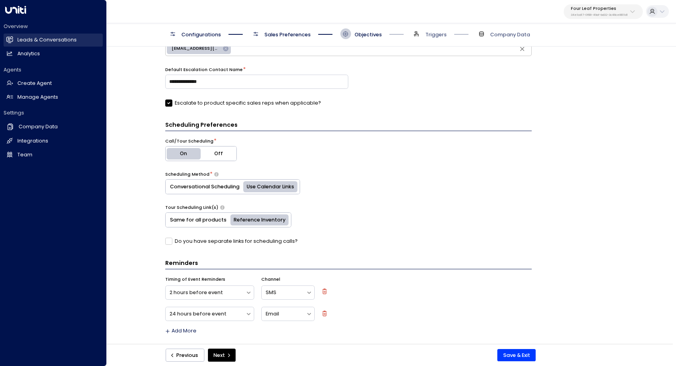
click at [40, 40] on h2 "Leads & Conversations" at bounding box center [46, 40] width 59 height 8
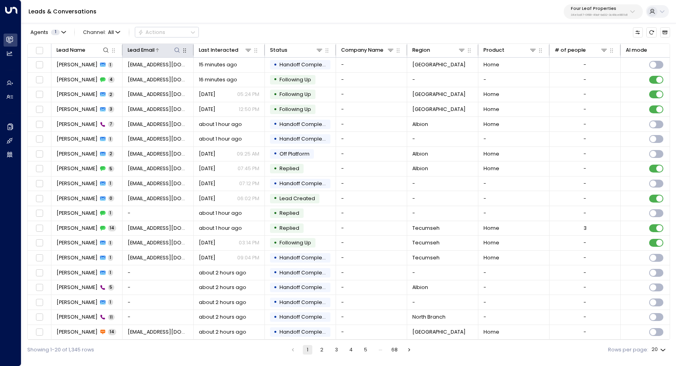
click at [169, 51] on div at bounding box center [167, 50] width 27 height 8
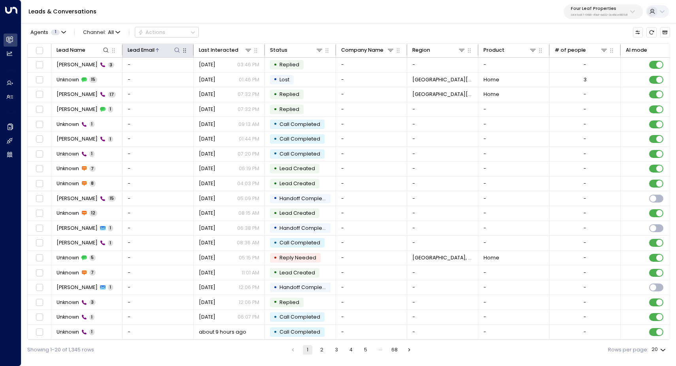
click at [177, 50] on icon at bounding box center [177, 50] width 6 height 6
type input "**********"
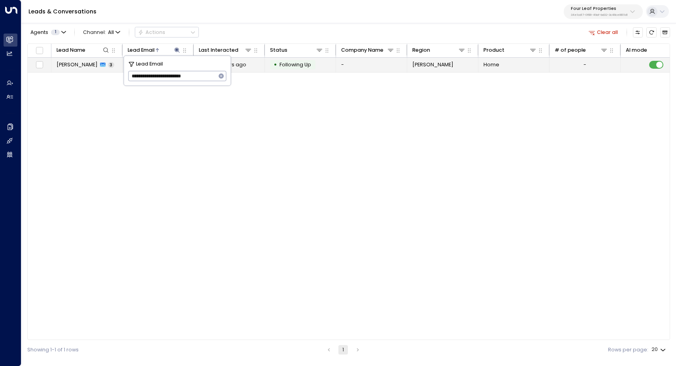
click at [92, 62] on span "Radiance Sanders" at bounding box center [76, 64] width 41 height 7
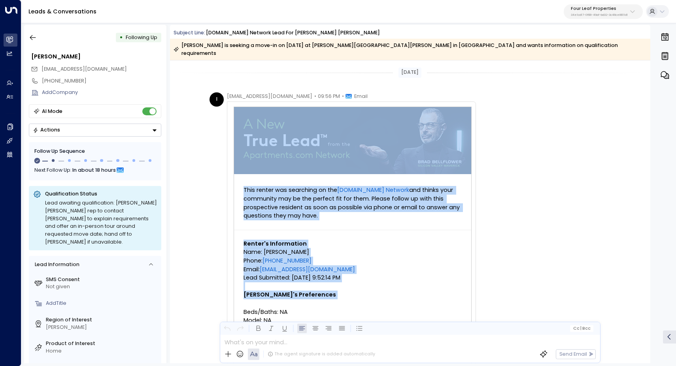
drag, startPoint x: 231, startPoint y: 98, endPoint x: 375, endPoint y: 293, distance: 241.8
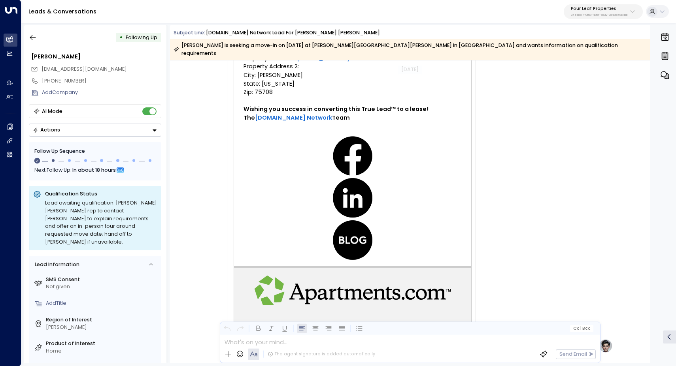
scroll to position [341, 0]
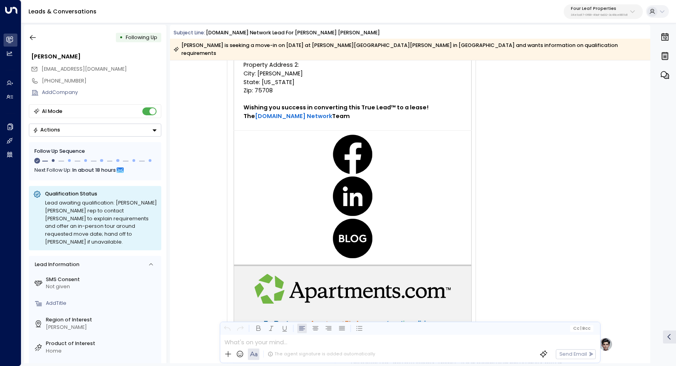
click at [357, 100] on td "Renter's Information Name: Radiance Sanders Phone: (903) 920-7909 Email: Sander…" at bounding box center [352, 9] width 237 height 241
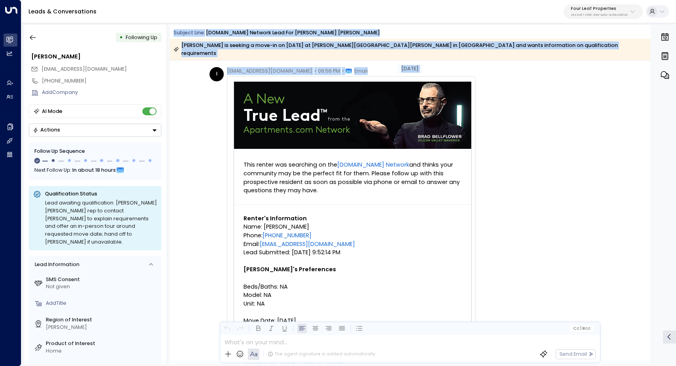
scroll to position [0, 0]
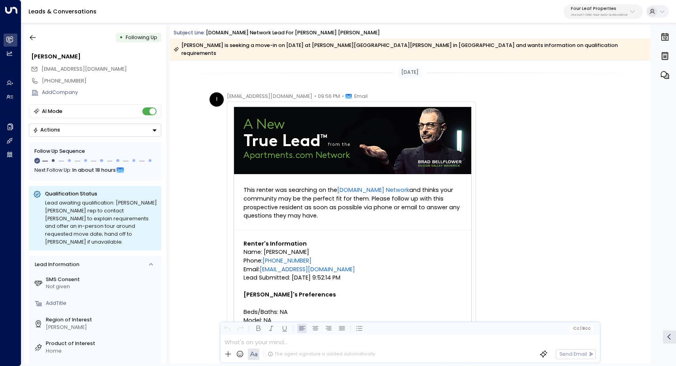
drag, startPoint x: 471, startPoint y: 306, endPoint x: 233, endPoint y: 98, distance: 315.8
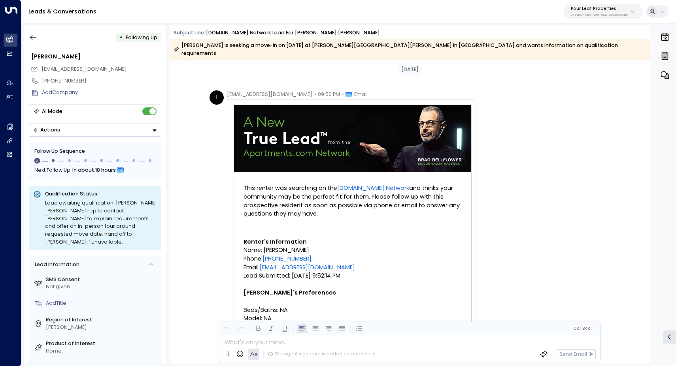
scroll to position [4, 0]
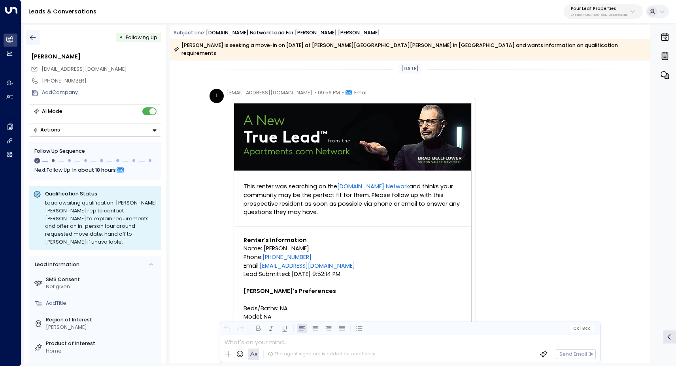
click at [33, 38] on icon "button" at bounding box center [33, 38] width 8 height 8
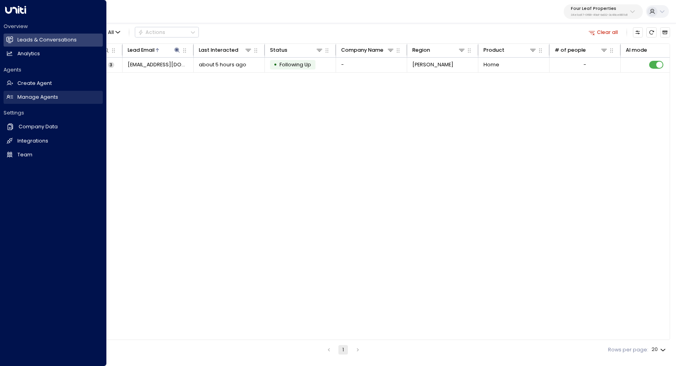
click at [43, 98] on h2 "Manage Agents" at bounding box center [37, 98] width 41 height 8
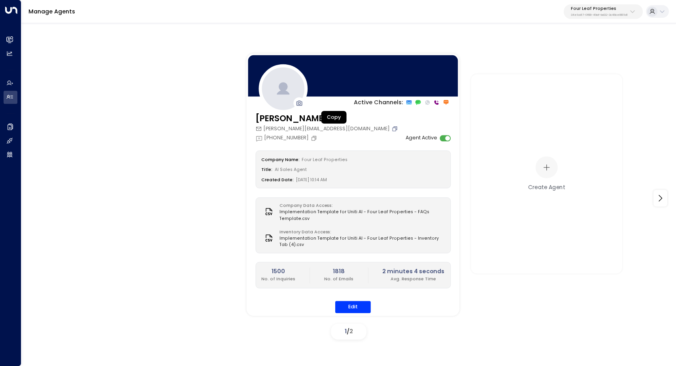
click at [392, 127] on icon "Copy" at bounding box center [394, 129] width 5 height 5
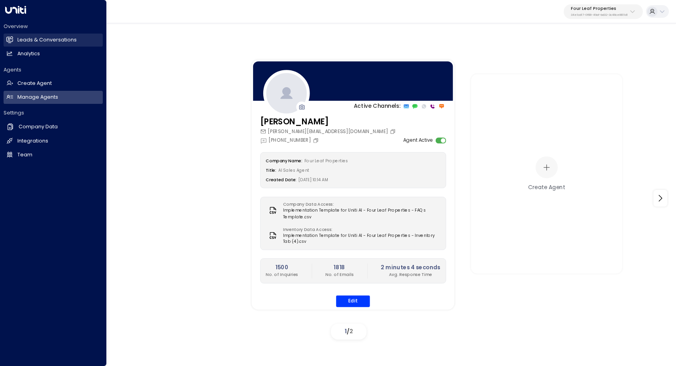
click at [47, 36] on link "Leads & Conversations Leads & Conversations" at bounding box center [53, 40] width 99 height 13
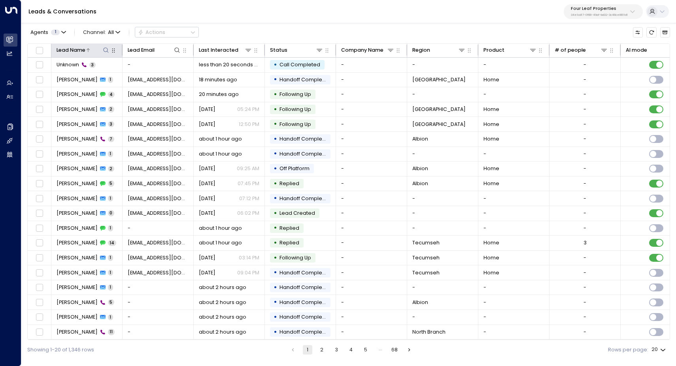
click at [106, 49] on icon at bounding box center [106, 50] width 6 height 6
type input "**********"
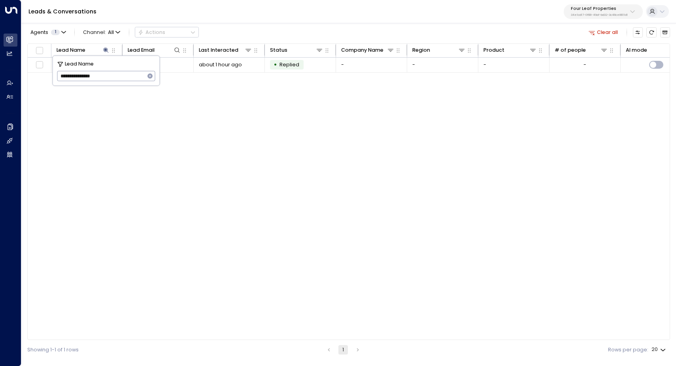
click at [204, 152] on div "Lead Name Lead Email Last Interacted Status Company Name Region Product # of pe…" at bounding box center [348, 191] width 642 height 297
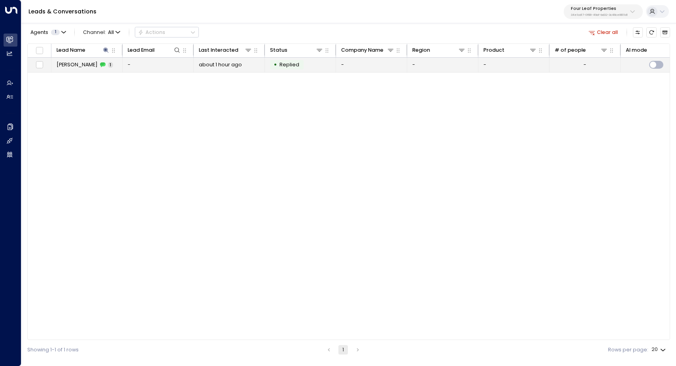
click at [291, 65] on span "Replied" at bounding box center [289, 64] width 20 height 7
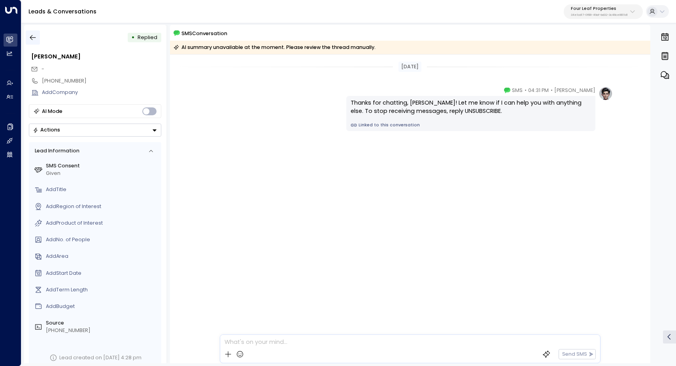
click at [33, 37] on icon "button" at bounding box center [33, 38] width 8 height 8
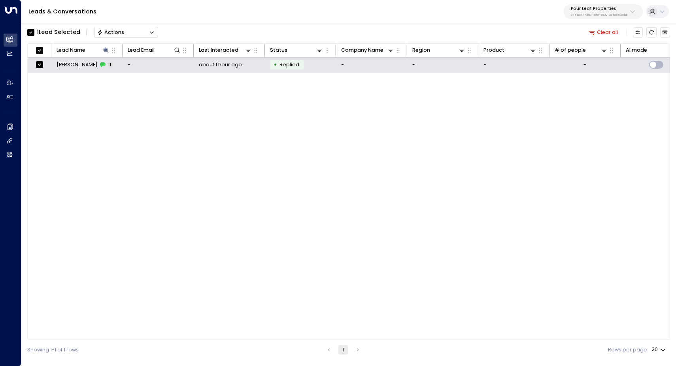
click at [150, 33] on icon "Button group with a nested menu" at bounding box center [152, 33] width 6 height 6
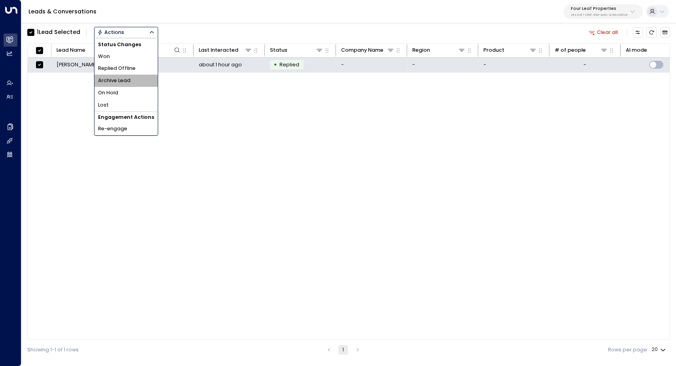
click at [144, 80] on li "Archive Lead" at bounding box center [125, 81] width 63 height 12
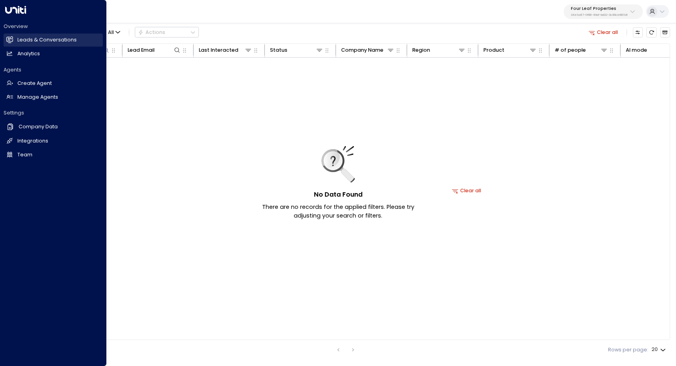
click at [15, 41] on link "Leads & Conversations Leads & Conversations" at bounding box center [53, 40] width 99 height 13
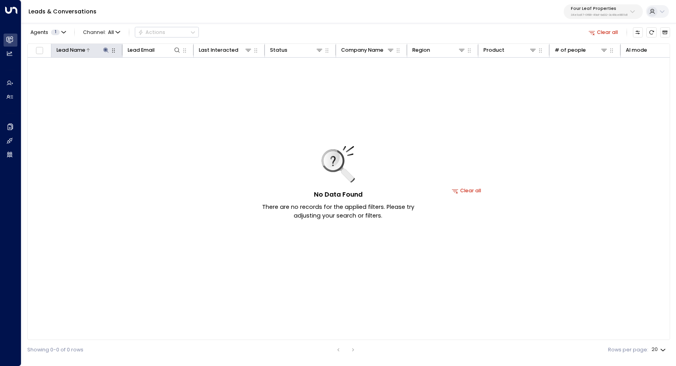
click at [106, 51] on icon at bounding box center [106, 49] width 5 height 5
type input "*"
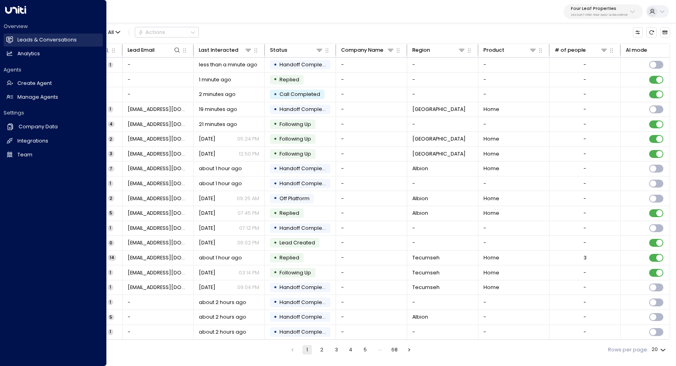
click at [30, 42] on h2 "Leads & Conversations" at bounding box center [46, 40] width 59 height 8
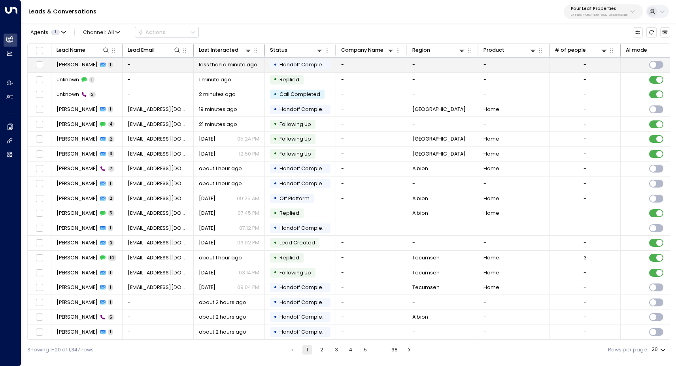
click at [227, 62] on span "less than a minute ago" at bounding box center [228, 64] width 58 height 7
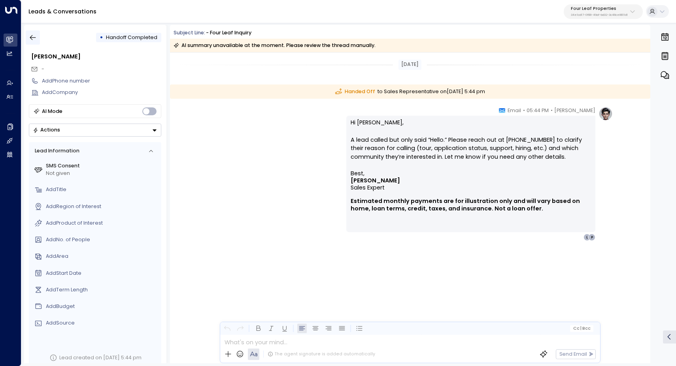
click at [32, 37] on icon "button" at bounding box center [33, 38] width 8 height 8
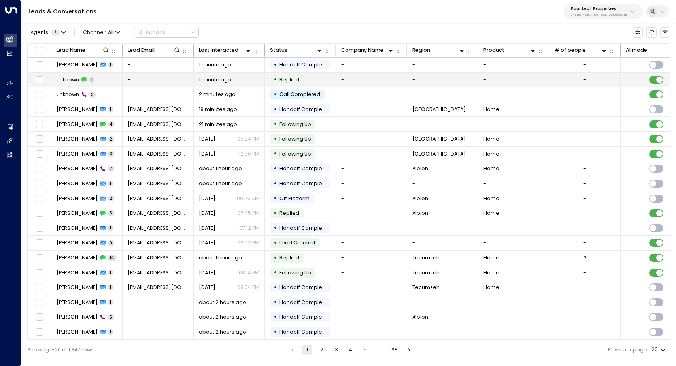
click at [64, 76] on span "Unknown" at bounding box center [67, 79] width 23 height 7
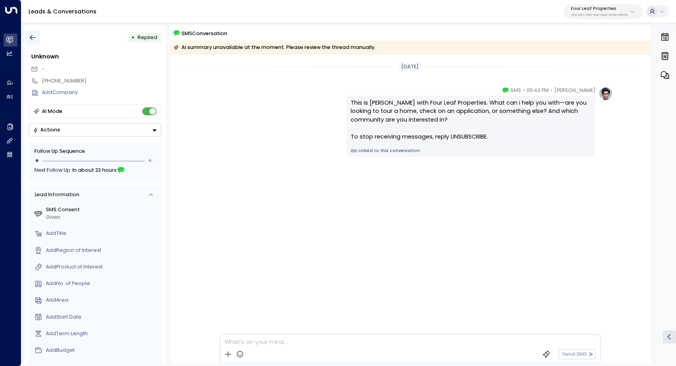
click at [34, 34] on icon "button" at bounding box center [33, 38] width 8 height 8
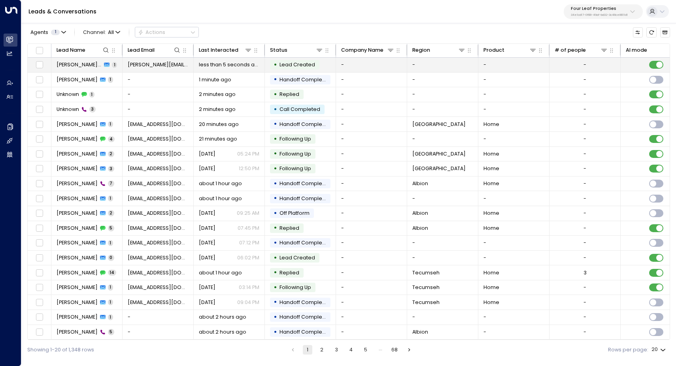
click at [162, 63] on span "[PERSON_NAME][EMAIL_ADDRESS][DOMAIN_NAME]" at bounding box center [158, 64] width 61 height 7
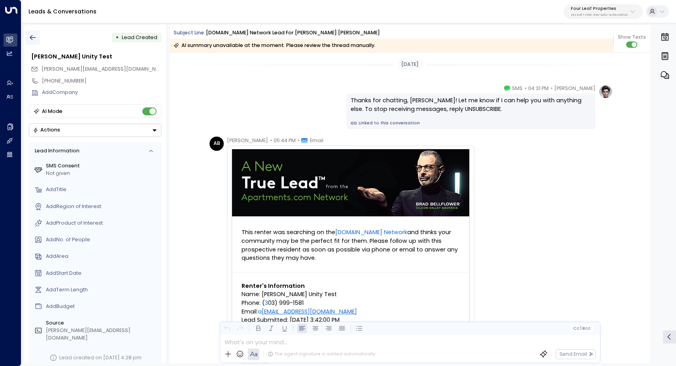
click at [32, 33] on button "button" at bounding box center [33, 37] width 14 height 14
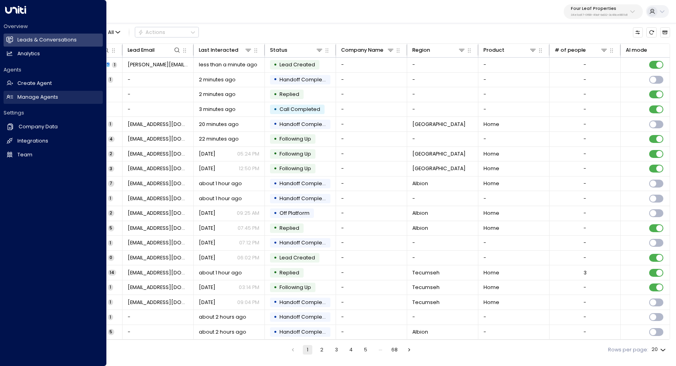
click at [46, 95] on h2 "Manage Agents" at bounding box center [37, 98] width 41 height 8
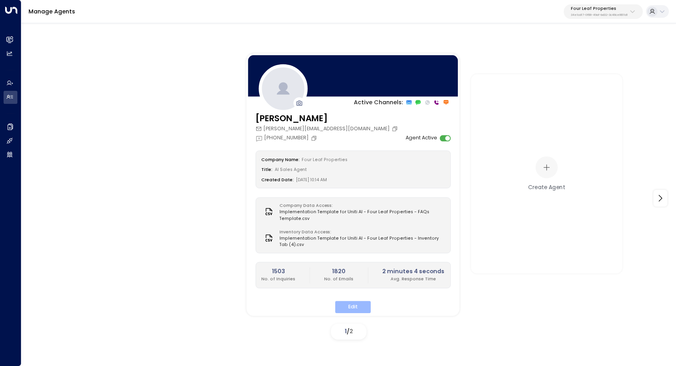
click at [343, 304] on button "Edit" at bounding box center [353, 307] width 36 height 12
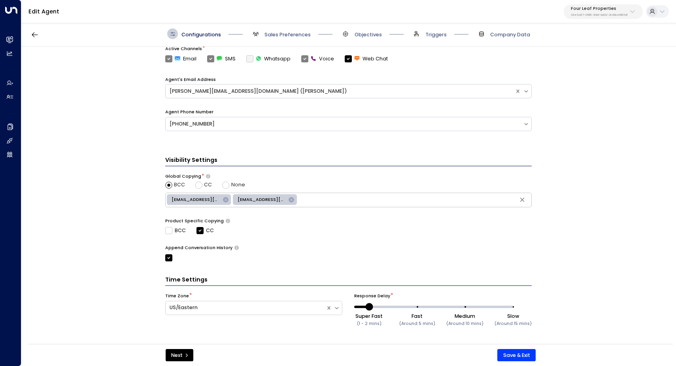
scroll to position [231, 0]
click at [277, 31] on span "Sales Preferences" at bounding box center [287, 34] width 46 height 7
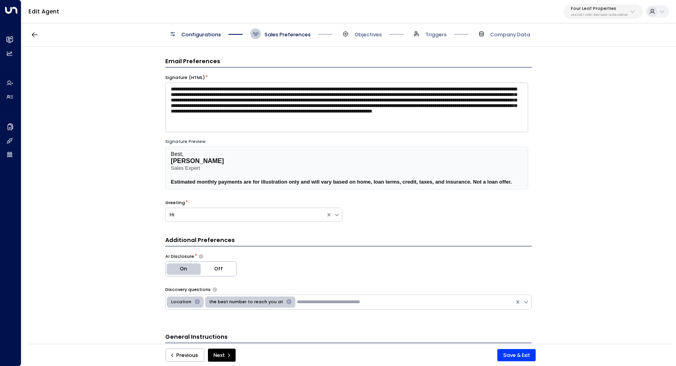
scroll to position [0, 0]
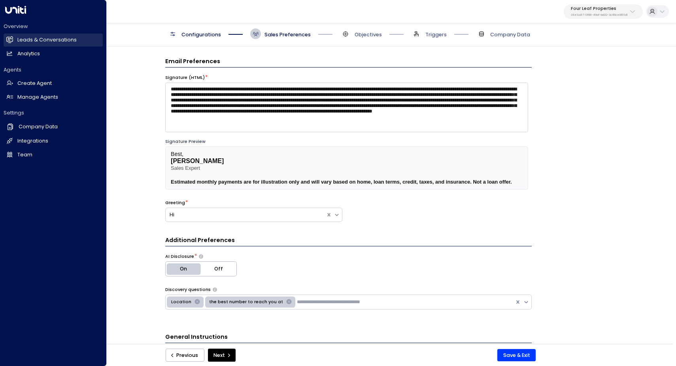
click at [43, 41] on h2 "Leads & Conversations" at bounding box center [46, 40] width 59 height 8
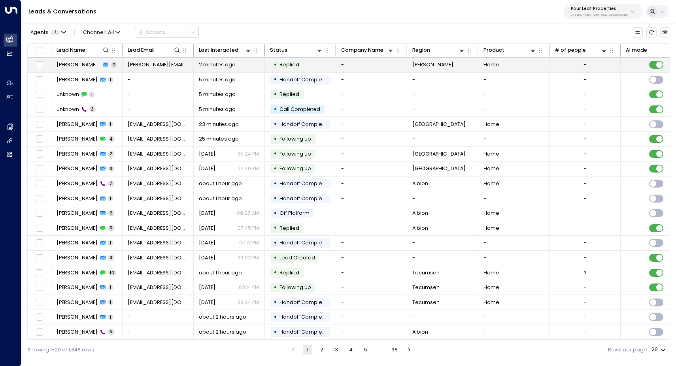
click at [149, 64] on span "[PERSON_NAME][EMAIL_ADDRESS][DOMAIN_NAME]" at bounding box center [158, 64] width 61 height 7
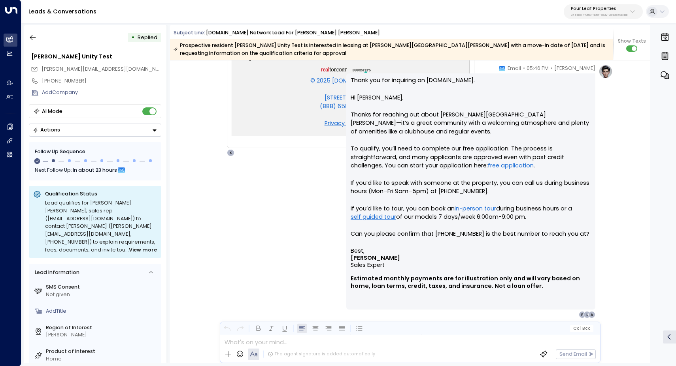
scroll to position [672, 0]
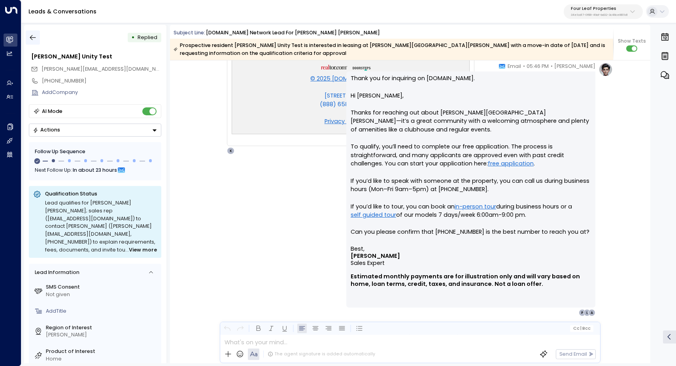
click at [32, 35] on icon "button" at bounding box center [33, 38] width 8 height 8
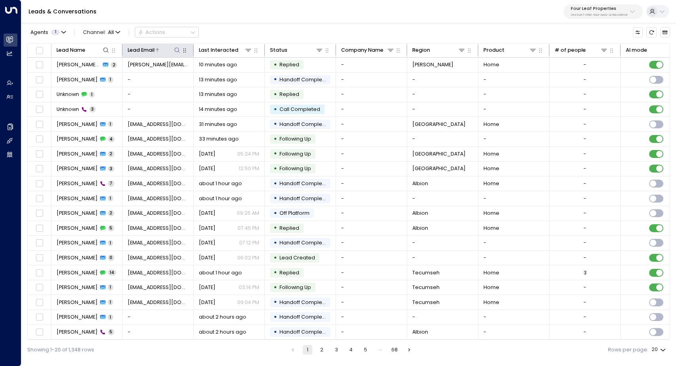
click at [176, 49] on icon at bounding box center [177, 50] width 6 height 6
type input "**********"
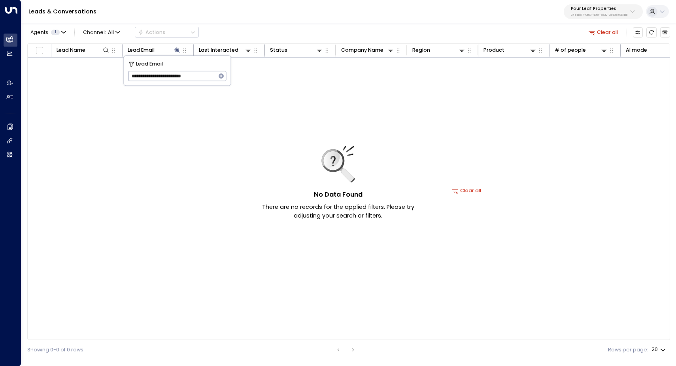
click at [223, 75] on icon "button" at bounding box center [220, 75] width 5 height 5
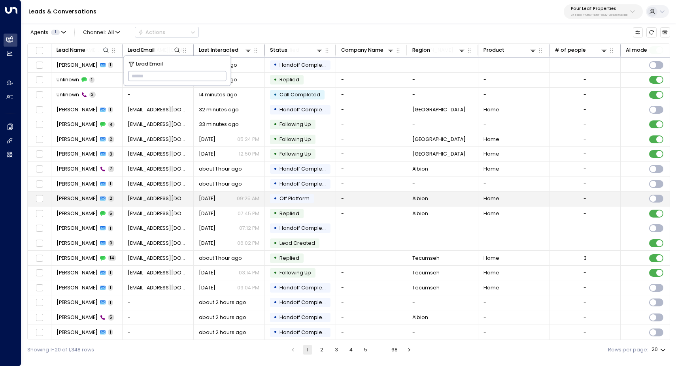
scroll to position [17, 0]
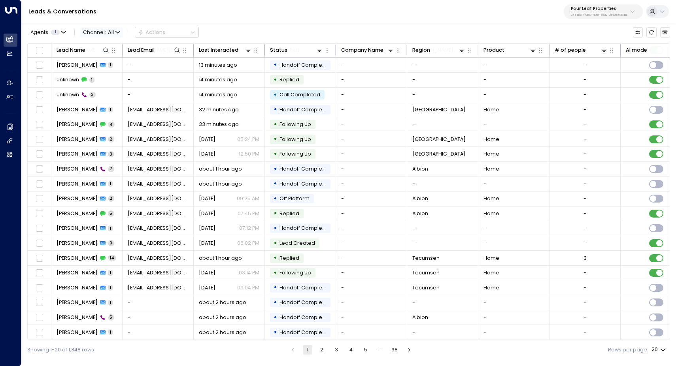
click at [118, 33] on icon "button" at bounding box center [117, 32] width 5 height 5
click at [105, 99] on p "Voice" at bounding box center [104, 103] width 33 height 8
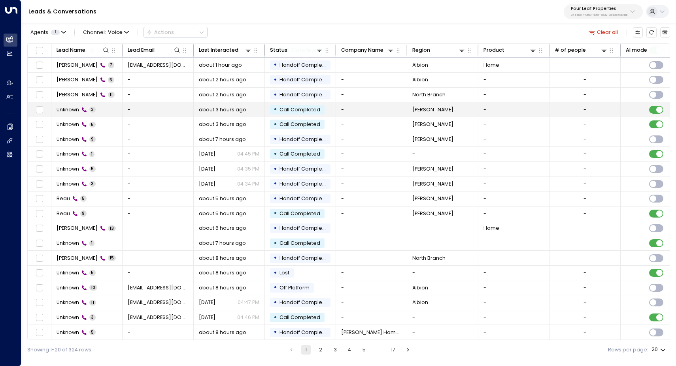
scroll to position [17, 0]
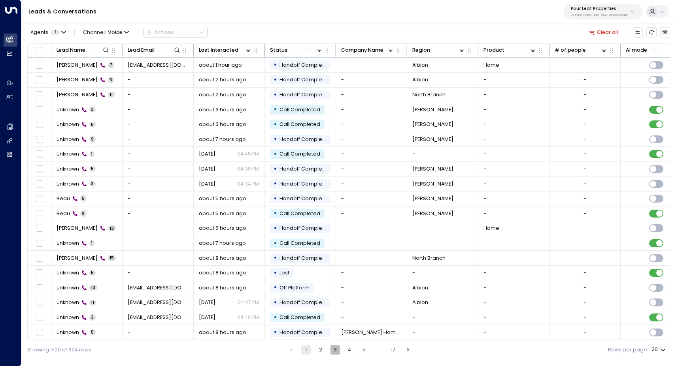
click at [339, 347] on button "3" at bounding box center [334, 349] width 9 height 9
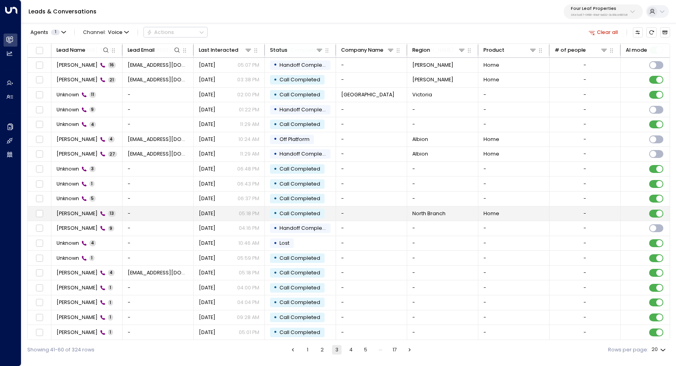
scroll to position [17, 0]
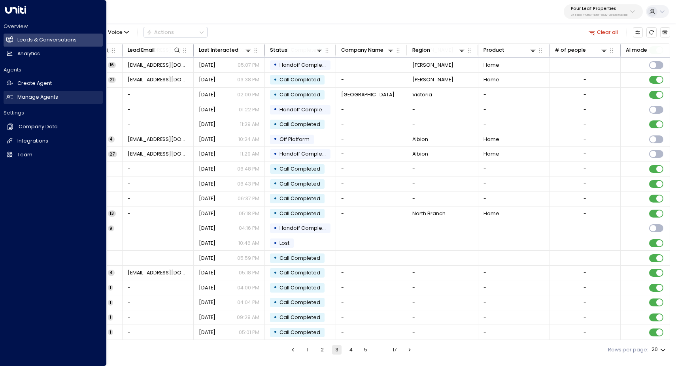
click at [40, 100] on h2 "Manage Agents" at bounding box center [37, 98] width 41 height 8
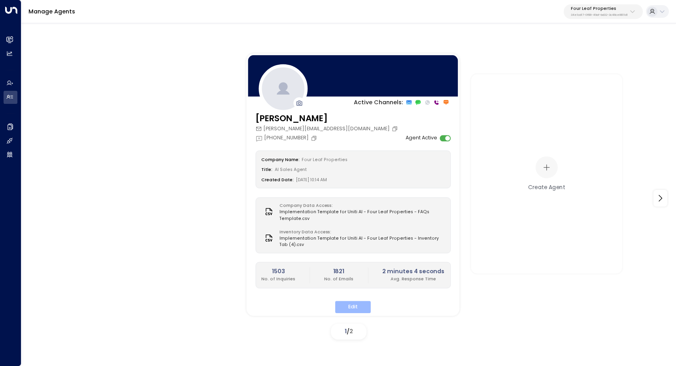
click at [352, 301] on button "Edit" at bounding box center [353, 307] width 36 height 12
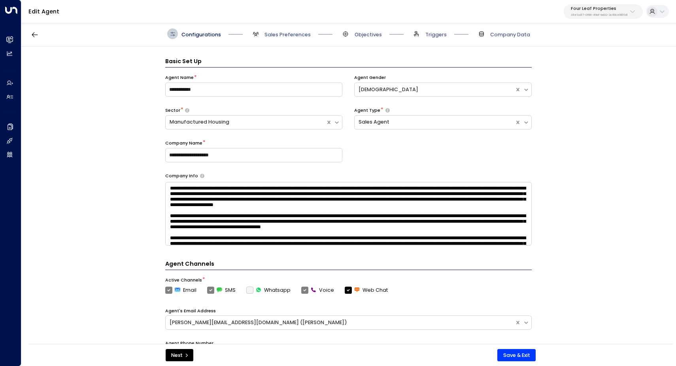
scroll to position [11, 0]
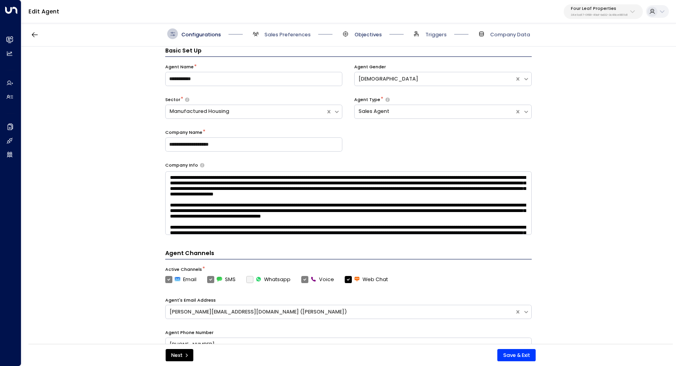
click at [373, 35] on span "Objectives" at bounding box center [367, 34] width 27 height 7
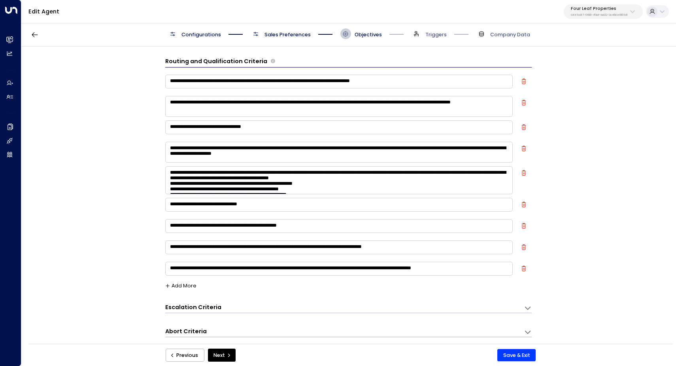
scroll to position [0, 0]
click at [291, 41] on div "Configurations Sales Preferences Objectives Triggers Company Data" at bounding box center [348, 33] width 654 height 25
click at [290, 35] on span "Sales Preferences" at bounding box center [287, 34] width 46 height 7
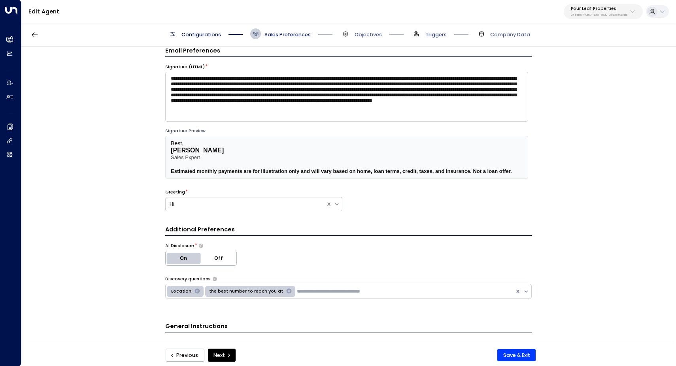
click at [437, 32] on span "Triggers" at bounding box center [435, 34] width 21 height 7
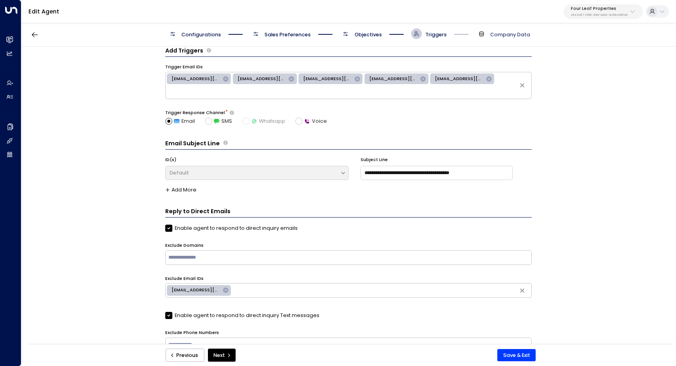
click at [501, 31] on span "Company Data" at bounding box center [510, 34] width 40 height 7
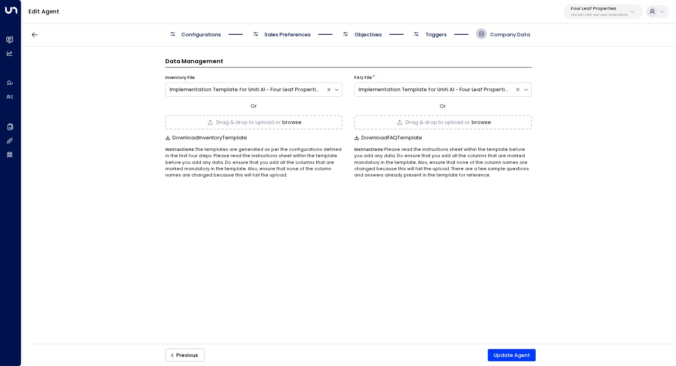
scroll to position [0, 0]
click at [294, 34] on span "Sales Preferences" at bounding box center [287, 34] width 46 height 7
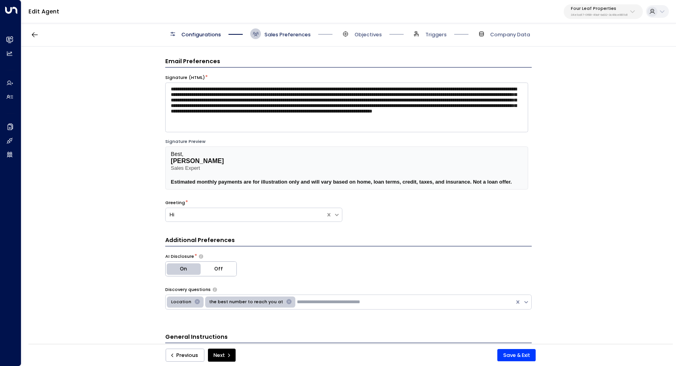
scroll to position [11, 0]
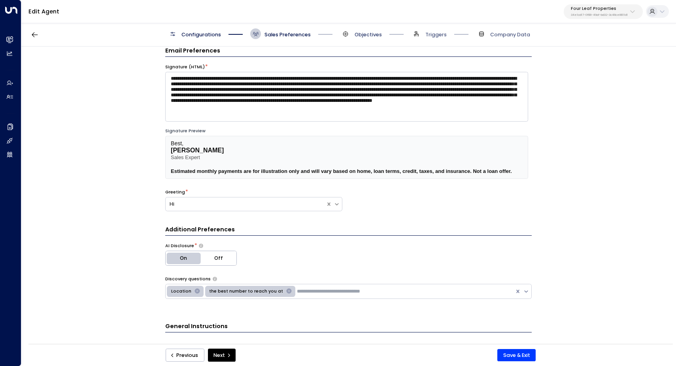
click at [362, 34] on span "Objectives" at bounding box center [367, 34] width 27 height 7
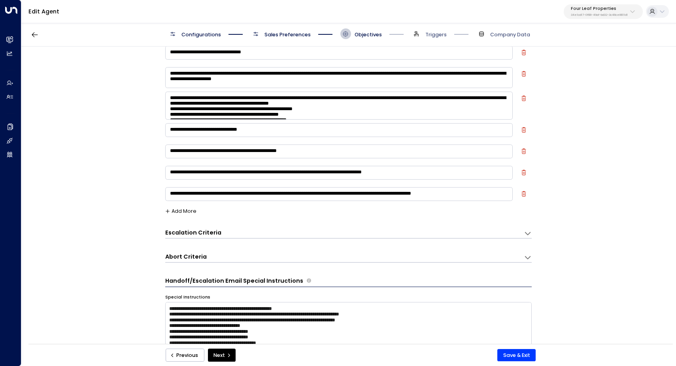
scroll to position [74, 0]
click at [348, 116] on textarea "**********" at bounding box center [338, 106] width 347 height 28
click at [407, 107] on textarea "**********" at bounding box center [338, 106] width 347 height 28
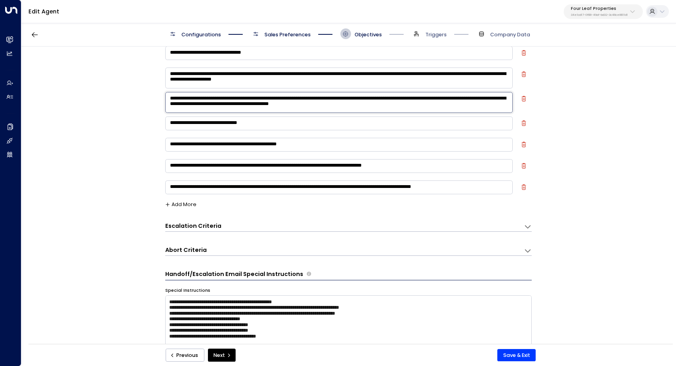
click at [403, 122] on textarea "**********" at bounding box center [338, 124] width 347 height 14
click at [421, 107] on textarea "**********" at bounding box center [338, 102] width 347 height 21
click at [287, 105] on textarea "**********" at bounding box center [338, 102] width 347 height 21
click at [290, 105] on textarea "**********" at bounding box center [338, 102] width 347 height 21
click at [294, 107] on textarea "**********" at bounding box center [338, 102] width 347 height 21
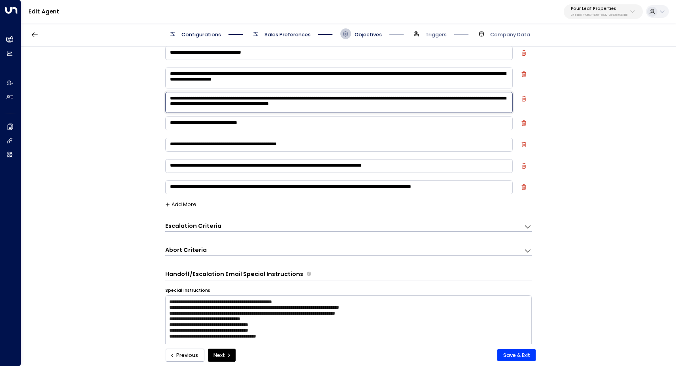
click at [405, 98] on textarea "**********" at bounding box center [338, 102] width 347 height 21
type textarea "**********"
click at [185, 203] on button "Add More" at bounding box center [181, 205] width 32 height 6
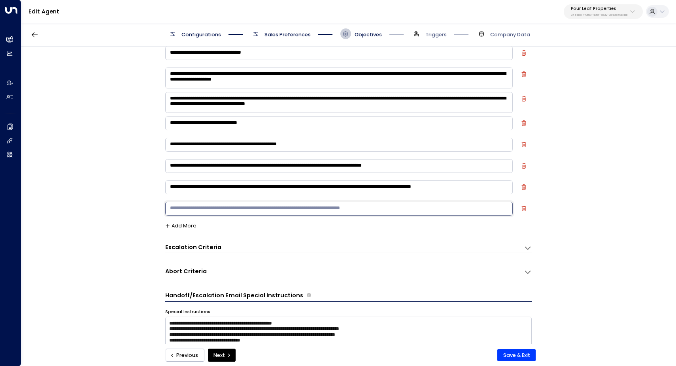
click at [217, 209] on textarea at bounding box center [338, 209] width 347 height 14
paste textarea "**********"
drag, startPoint x: 169, startPoint y: 207, endPoint x: 404, endPoint y: 217, distance: 234.9
click at [403, 217] on div "**********" at bounding box center [338, 211] width 347 height 18
type textarea "*"
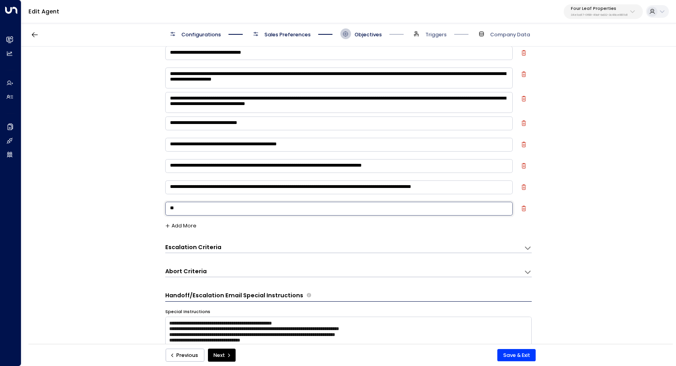
type textarea "*"
click at [406, 209] on textarea "**********" at bounding box center [338, 209] width 347 height 14
click at [550, 235] on div "**********" at bounding box center [347, 198] width 653 height 302
click at [339, 209] on textarea "**********" at bounding box center [338, 209] width 347 height 14
click at [505, 207] on textarea "**********" at bounding box center [338, 209] width 347 height 14
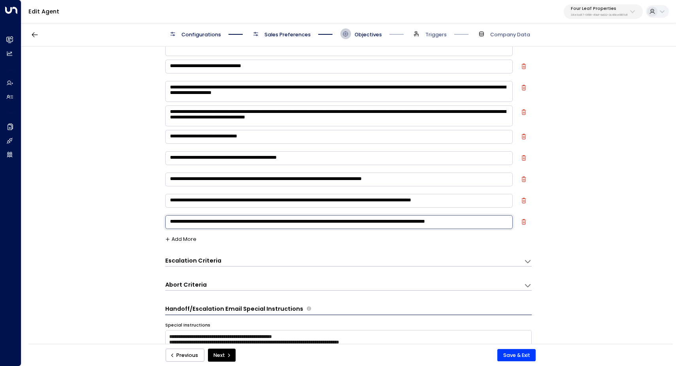
scroll to position [60, 0]
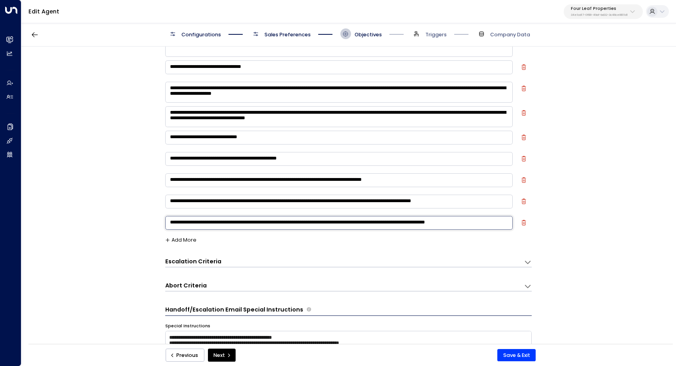
type textarea "**********"
click at [283, 119] on textarea "**********" at bounding box center [338, 116] width 347 height 21
click at [392, 121] on textarea "**********" at bounding box center [338, 116] width 347 height 21
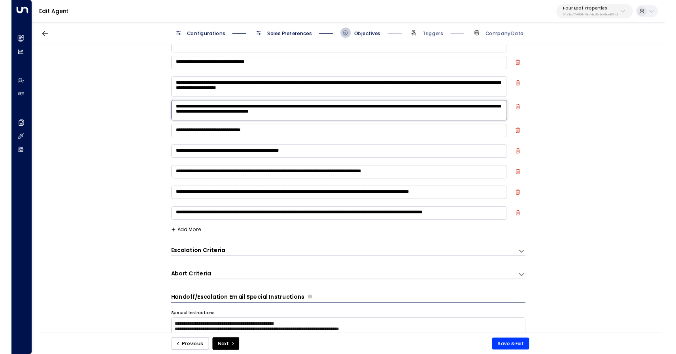
scroll to position [61, 0]
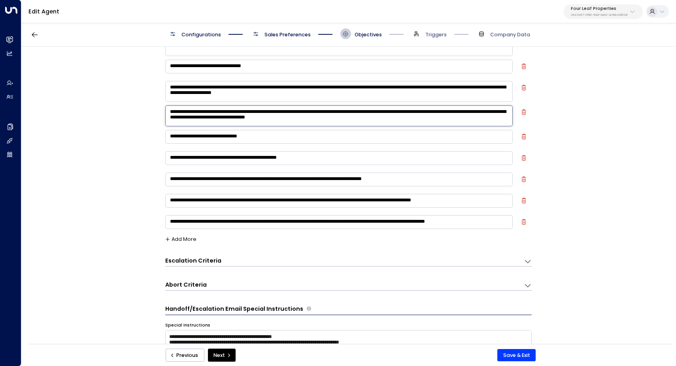
click at [452, 113] on textarea "**********" at bounding box center [338, 115] width 347 height 21
click at [439, 119] on textarea "**********" at bounding box center [338, 115] width 347 height 21
drag, startPoint x: 235, startPoint y: 120, endPoint x: 235, endPoint y: 114, distance: 5.9
click at [235, 120] on textarea "**********" at bounding box center [338, 115] width 347 height 21
click at [397, 114] on textarea "**********" at bounding box center [338, 115] width 347 height 21
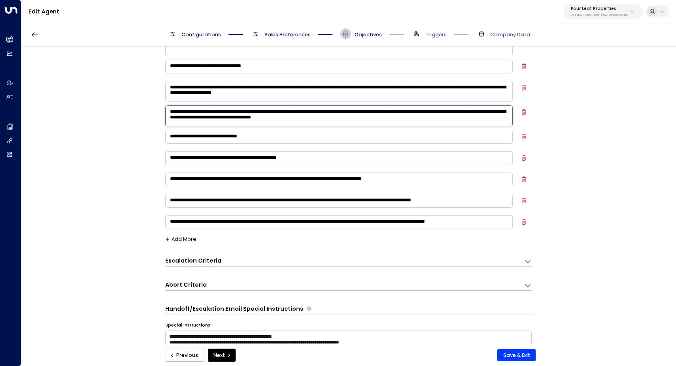
click at [396, 118] on textarea "**********" at bounding box center [338, 115] width 347 height 21
click at [203, 120] on textarea "**********" at bounding box center [338, 115] width 347 height 21
click at [425, 117] on textarea "**********" at bounding box center [338, 115] width 347 height 21
click at [211, 119] on textarea "**********" at bounding box center [338, 115] width 347 height 21
drag, startPoint x: 233, startPoint y: 120, endPoint x: 205, endPoint y: 120, distance: 28.1
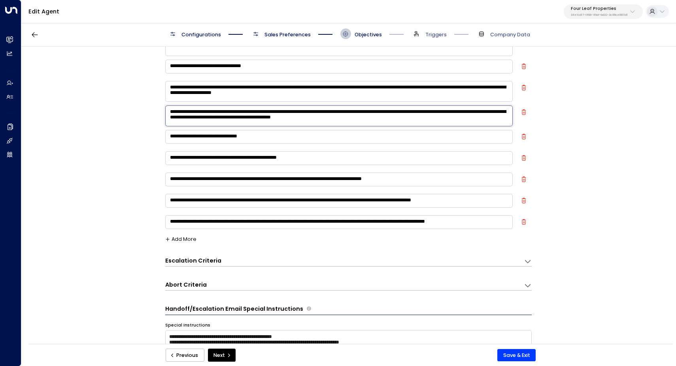
click at [205, 120] on textarea "**********" at bounding box center [338, 115] width 347 height 21
type textarea "**********"
click at [98, 174] on div "**********" at bounding box center [347, 198] width 653 height 302
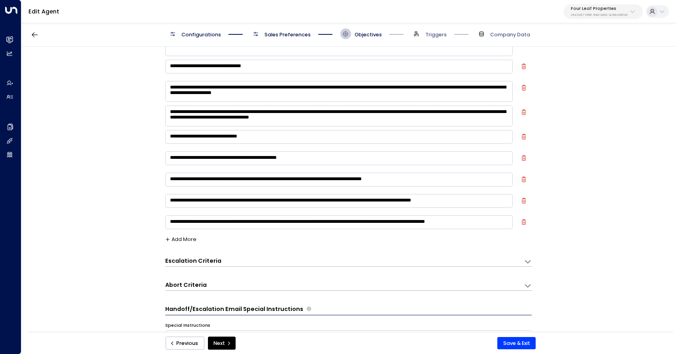
click at [283, 36] on span "Sales Preferences" at bounding box center [287, 34] width 46 height 7
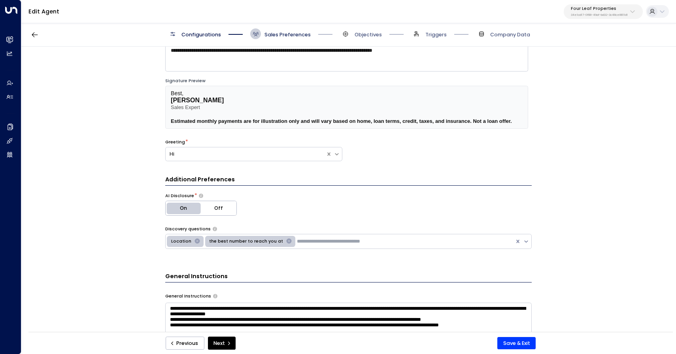
scroll to position [11, 0]
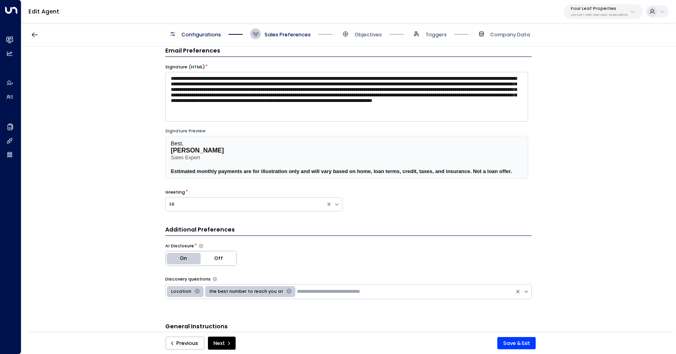
click at [210, 40] on div "Configurations Sales Preferences Objectives Triggers Company Data" at bounding box center [348, 33] width 654 height 25
click at [209, 33] on span "Configurations" at bounding box center [201, 34] width 40 height 7
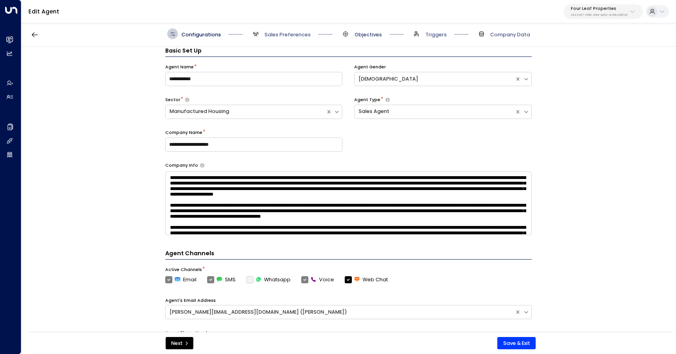
click at [366, 35] on span "Objectives" at bounding box center [367, 34] width 27 height 7
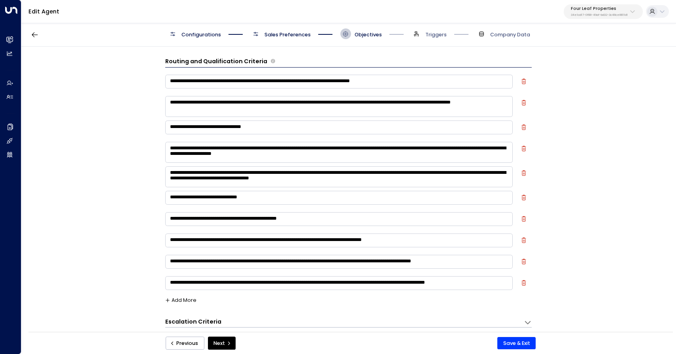
scroll to position [0, 0]
click at [284, 33] on span "Sales Preferences" at bounding box center [287, 34] width 46 height 7
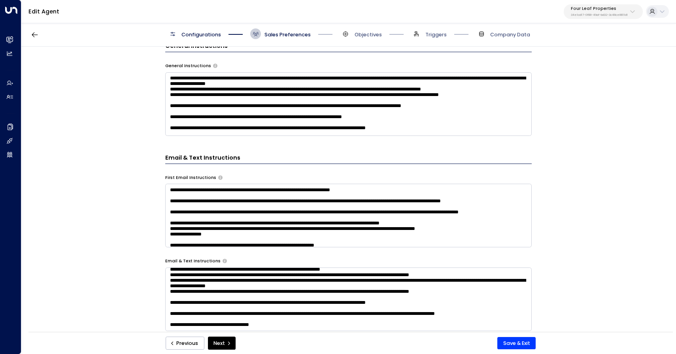
scroll to position [167, 0]
click at [364, 37] on span "Objectives" at bounding box center [367, 34] width 27 height 7
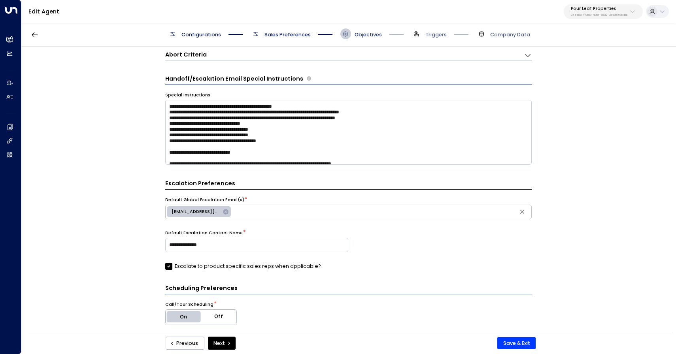
scroll to position [11, 0]
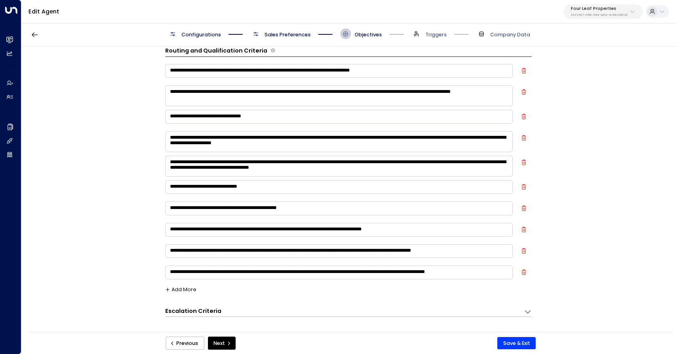
click at [205, 27] on div "Configurations Sales Preferences Objectives Triggers Company Data" at bounding box center [348, 33] width 654 height 25
click at [205, 31] on span "Configurations" at bounding box center [201, 34] width 40 height 7
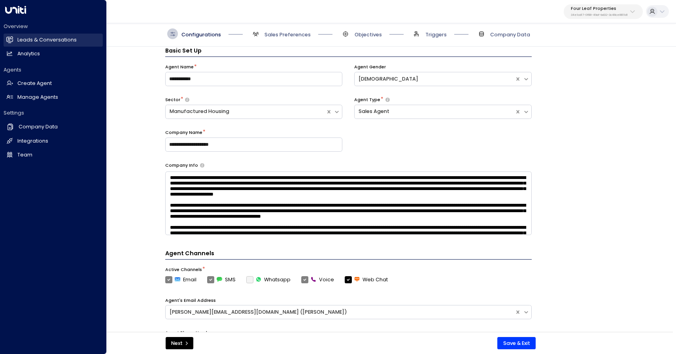
click at [39, 39] on h2 "Leads & Conversations" at bounding box center [46, 40] width 59 height 8
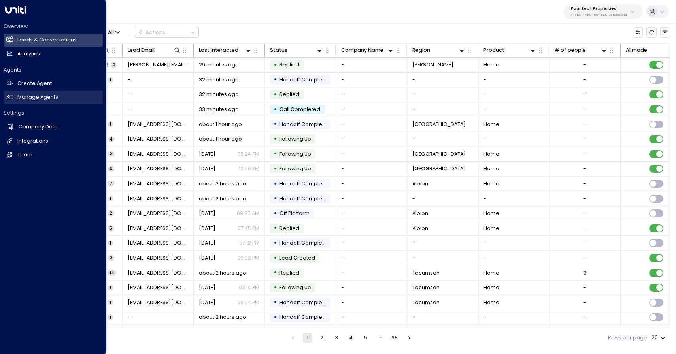
click at [39, 98] on h2 "Manage Agents" at bounding box center [37, 98] width 41 height 8
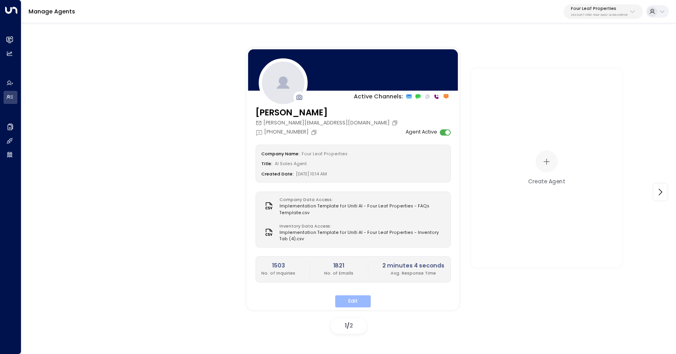
click at [356, 299] on button "Edit" at bounding box center [353, 301] width 36 height 12
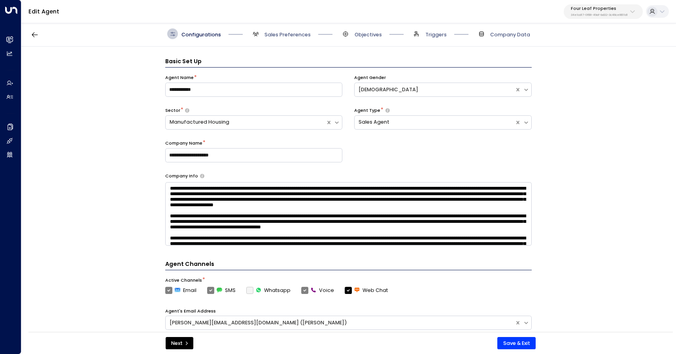
scroll to position [11, 0]
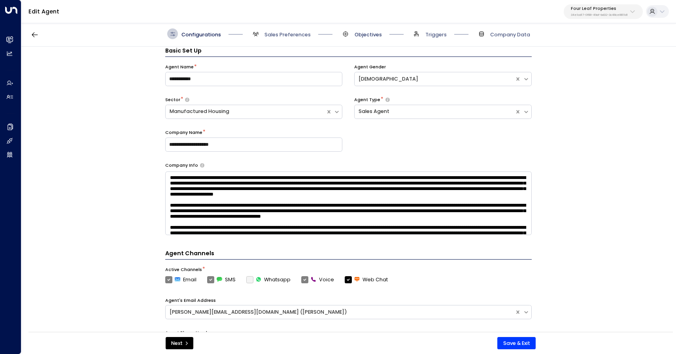
click at [362, 34] on span "Objectives" at bounding box center [367, 34] width 27 height 7
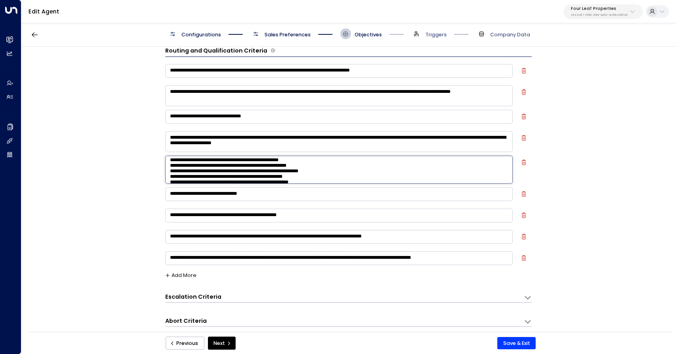
scroll to position [36, 0]
drag, startPoint x: 403, startPoint y: 170, endPoint x: 406, endPoint y: 193, distance: 23.1
click at [406, 193] on div "**********" at bounding box center [348, 167] width 366 height 209
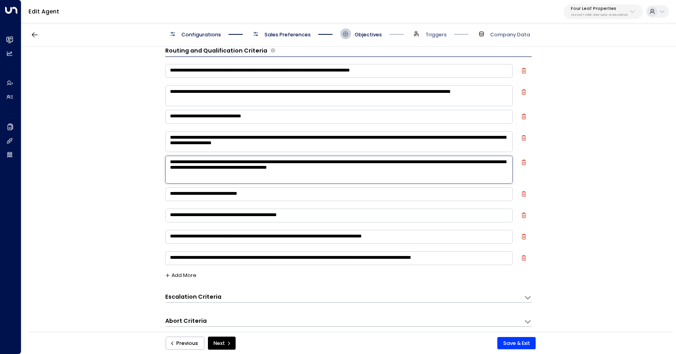
scroll to position [0, 0]
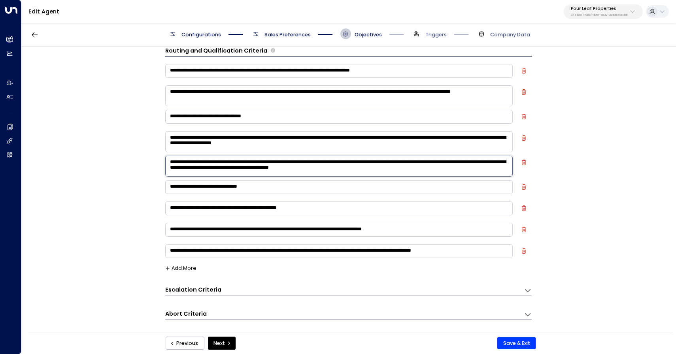
drag, startPoint x: 402, startPoint y: 162, endPoint x: 286, endPoint y: 168, distance: 116.3
click at [286, 168] on textarea "**********" at bounding box center [338, 166] width 347 height 21
click at [169, 160] on textarea "**********" at bounding box center [338, 166] width 347 height 21
click at [210, 170] on textarea "**********" at bounding box center [338, 166] width 347 height 21
type textarea "**********"
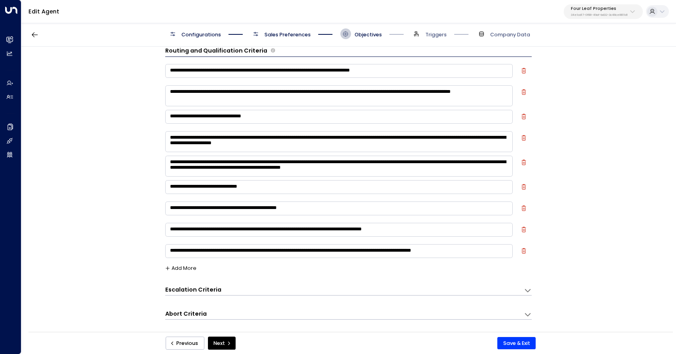
click at [228, 268] on div "**********" at bounding box center [348, 166] width 366 height 210
click at [181, 269] on button "Add More" at bounding box center [181, 268] width 32 height 6
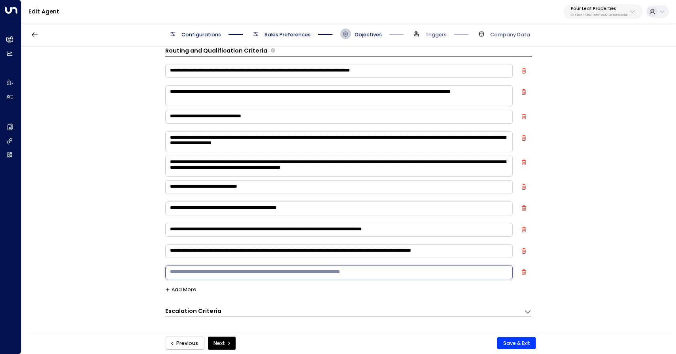
click at [205, 271] on textarea at bounding box center [338, 272] width 347 height 14
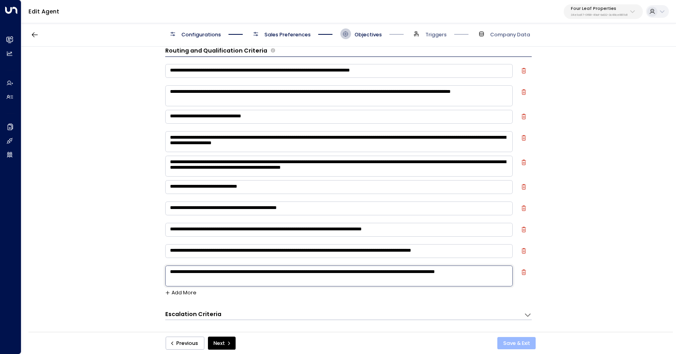
type textarea "**********"
click at [513, 342] on button "Save & Exit" at bounding box center [516, 343] width 38 height 13
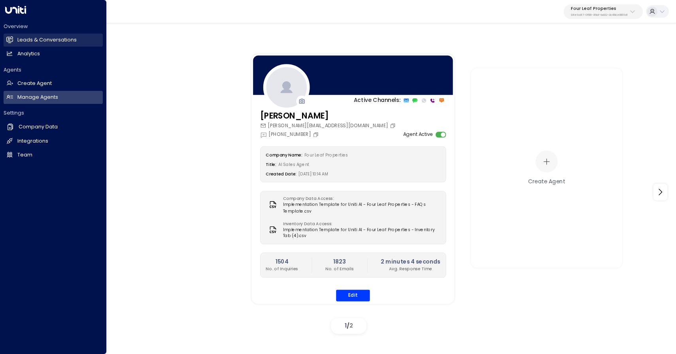
click at [42, 40] on h2 "Leads & Conversations" at bounding box center [46, 40] width 59 height 8
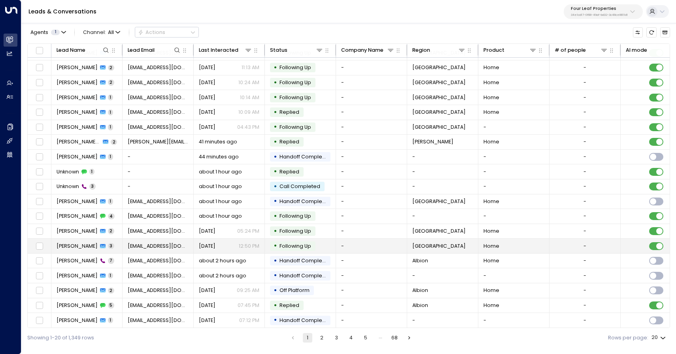
scroll to position [29, 0]
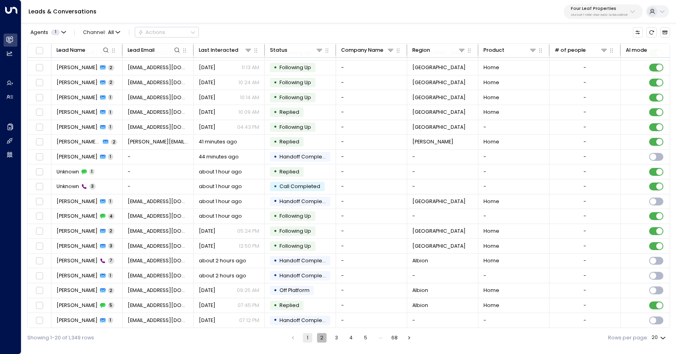
click at [321, 338] on button "2" at bounding box center [321, 337] width 9 height 9
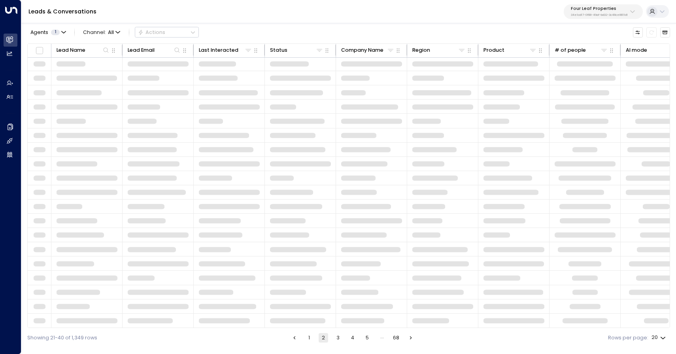
scroll to position [17, 0]
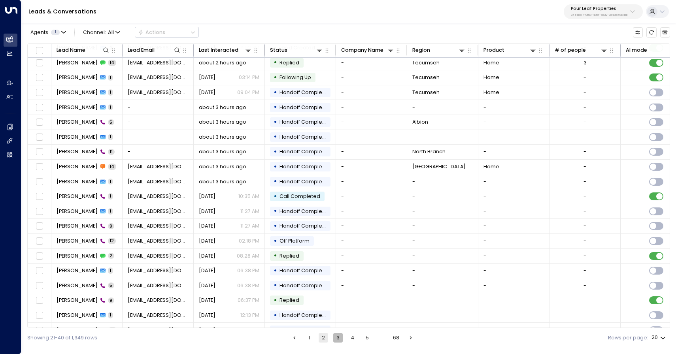
click at [341, 337] on button "3" at bounding box center [337, 337] width 9 height 9
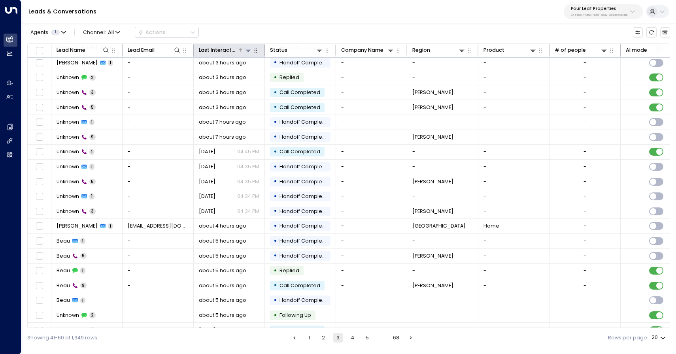
click at [241, 51] on icon at bounding box center [240, 50] width 5 height 5
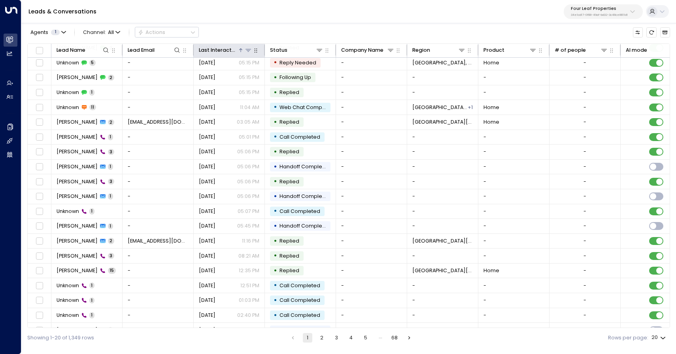
click at [241, 51] on icon at bounding box center [240, 50] width 5 height 5
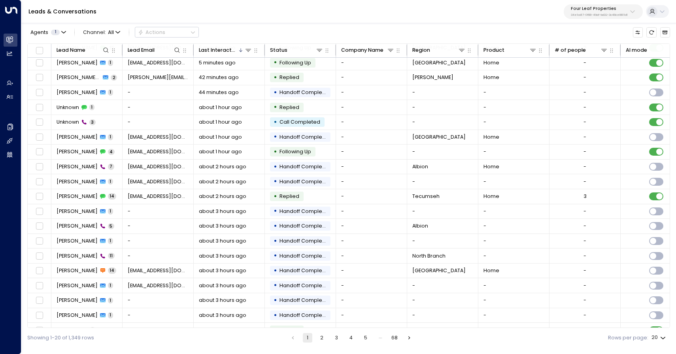
click at [325, 337] on button "2" at bounding box center [321, 337] width 9 height 9
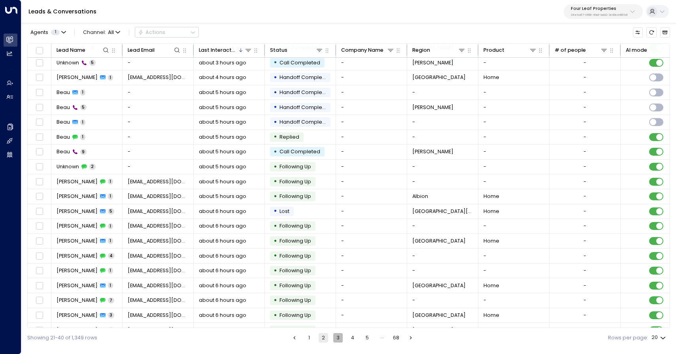
click at [338, 337] on button "3" at bounding box center [337, 337] width 9 height 9
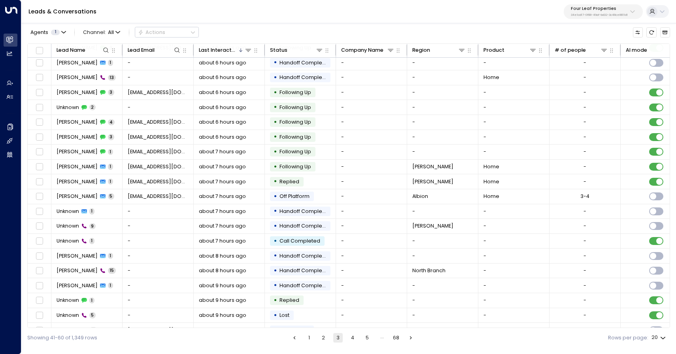
click at [354, 337] on button "4" at bounding box center [352, 337] width 9 height 9
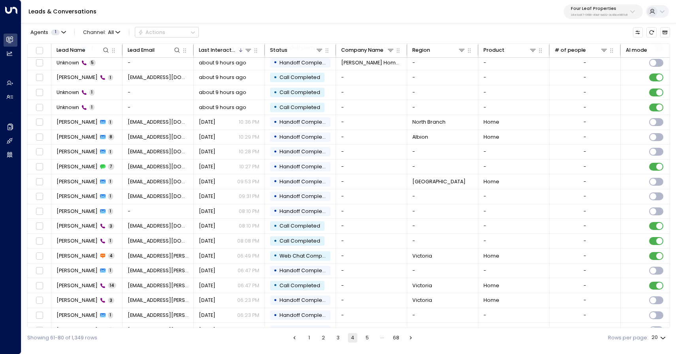
click at [367, 337] on button "5" at bounding box center [366, 337] width 9 height 9
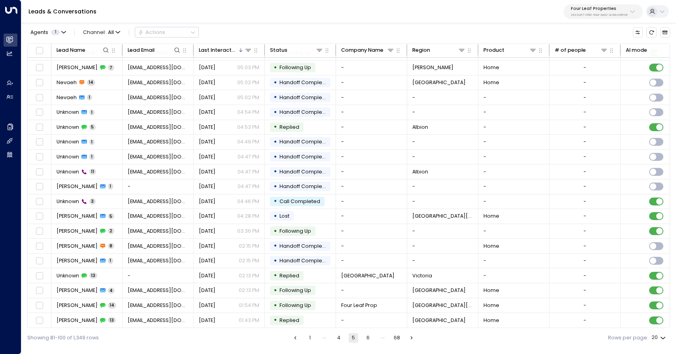
scroll to position [29, 0]
click at [368, 338] on button "6" at bounding box center [367, 337] width 9 height 9
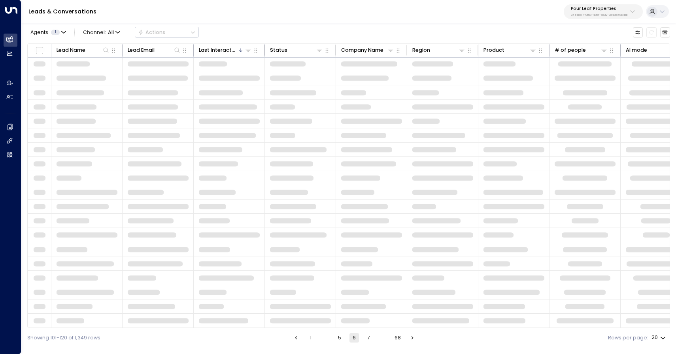
scroll to position [17, 0]
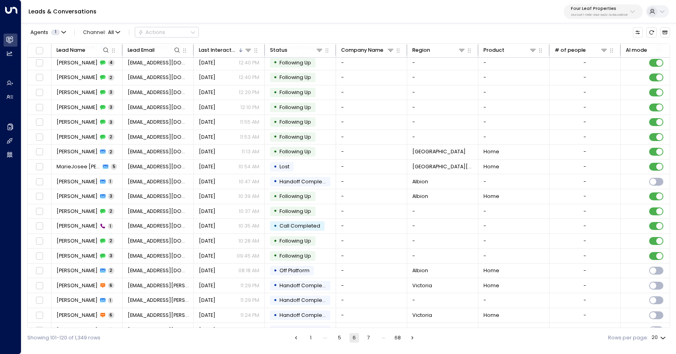
click at [371, 338] on button "7" at bounding box center [368, 337] width 9 height 9
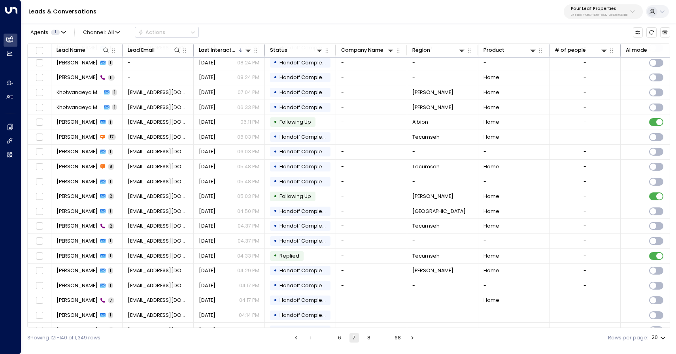
click at [371, 338] on button "8" at bounding box center [368, 337] width 9 height 9
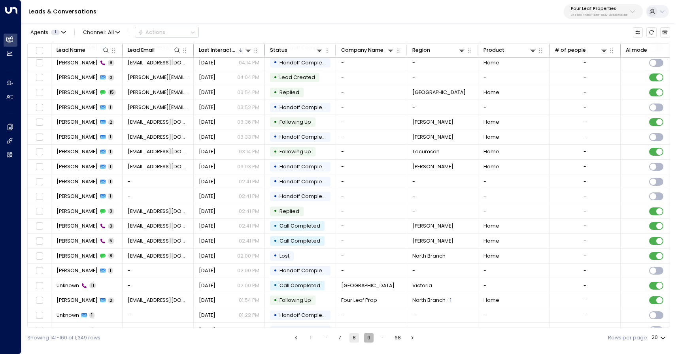
click at [368, 337] on button "9" at bounding box center [368, 337] width 9 height 9
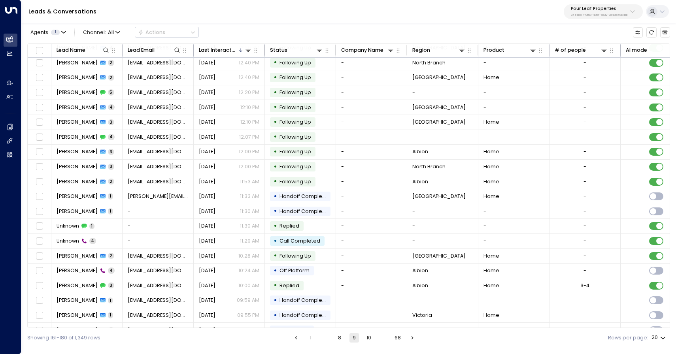
click at [368, 337] on button "10" at bounding box center [368, 337] width 9 height 9
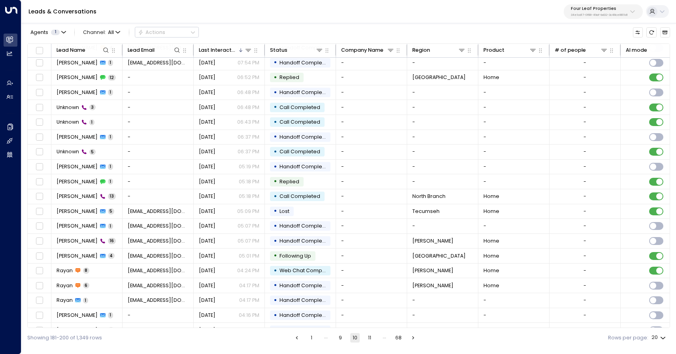
click at [368, 337] on button "11" at bounding box center [369, 337] width 9 height 9
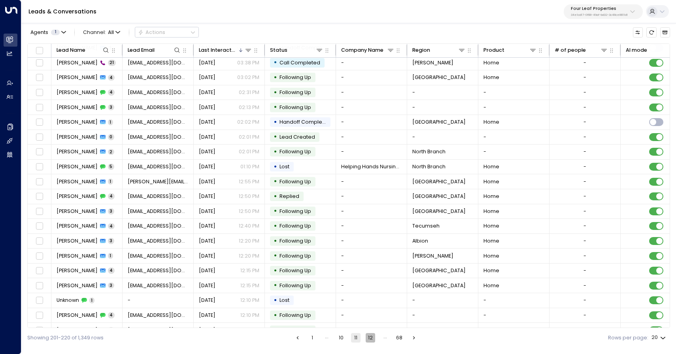
click at [368, 337] on button "12" at bounding box center [369, 337] width 9 height 9
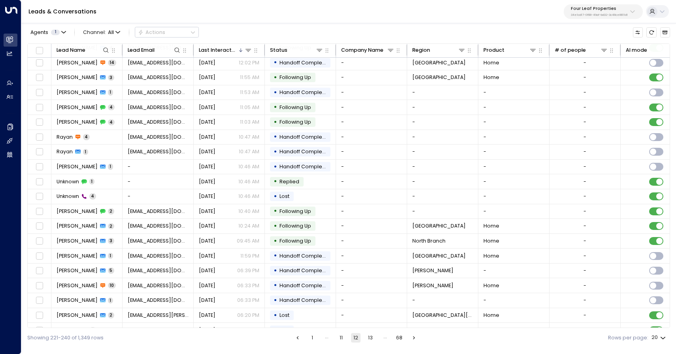
click at [368, 337] on button "13" at bounding box center [369, 337] width 9 height 9
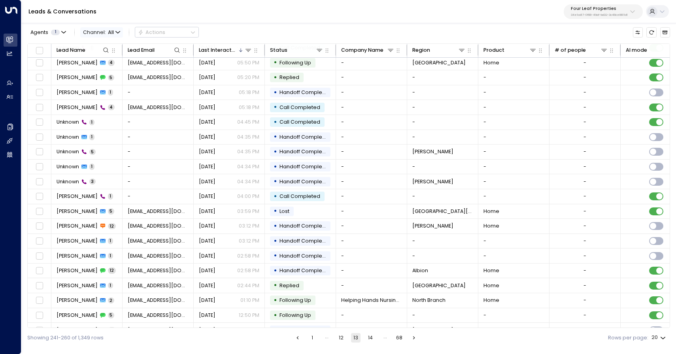
click at [118, 32] on icon "button" at bounding box center [117, 32] width 5 height 5
click at [101, 104] on span "Voice" at bounding box center [95, 103] width 15 height 8
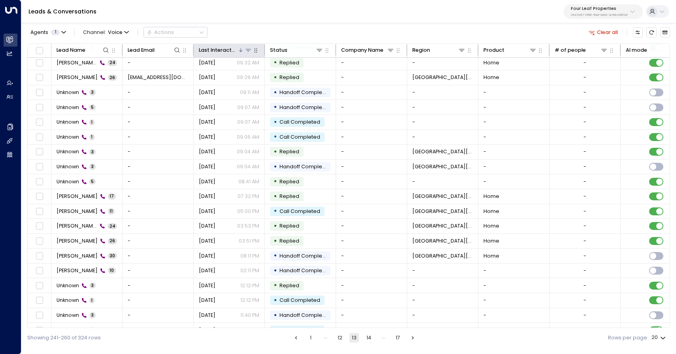
click at [227, 52] on div "Last Interacted" at bounding box center [218, 50] width 39 height 9
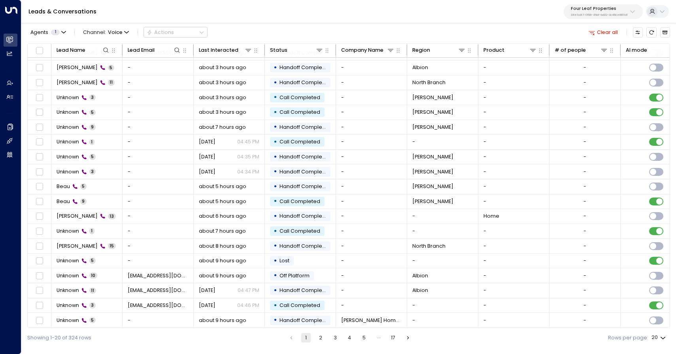
click at [320, 337] on button "2" at bounding box center [320, 337] width 9 height 9
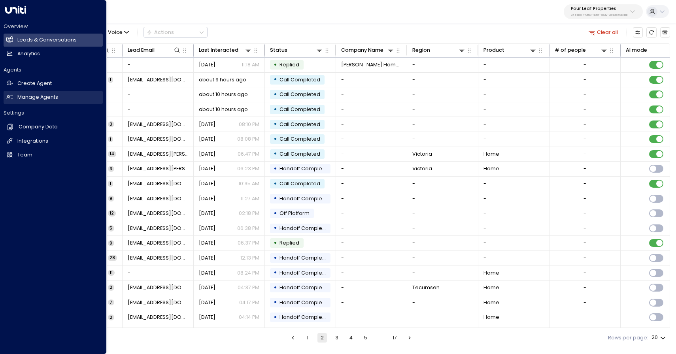
click at [58, 94] on link "Manage Agents Manage Agents" at bounding box center [53, 97] width 99 height 13
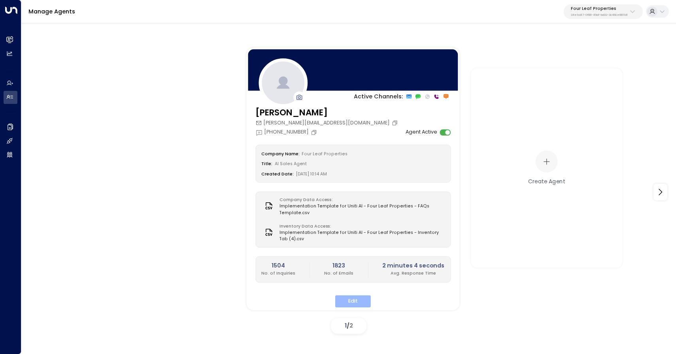
click at [359, 295] on button "Edit" at bounding box center [353, 301] width 36 height 12
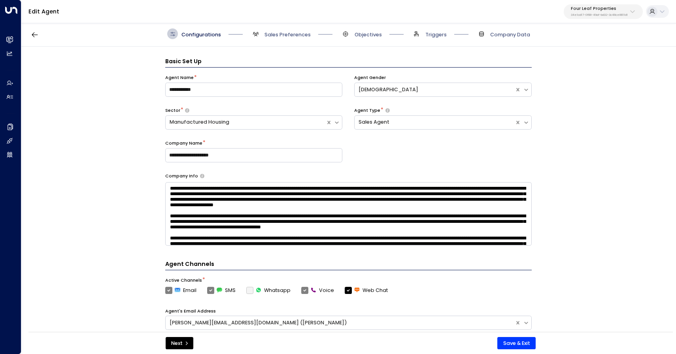
scroll to position [11, 0]
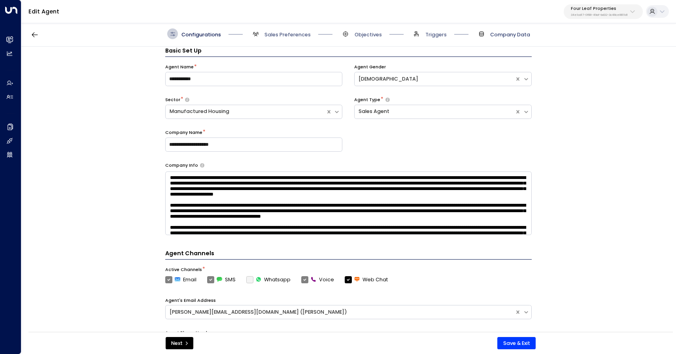
click at [493, 36] on span "Company Data" at bounding box center [510, 34] width 40 height 7
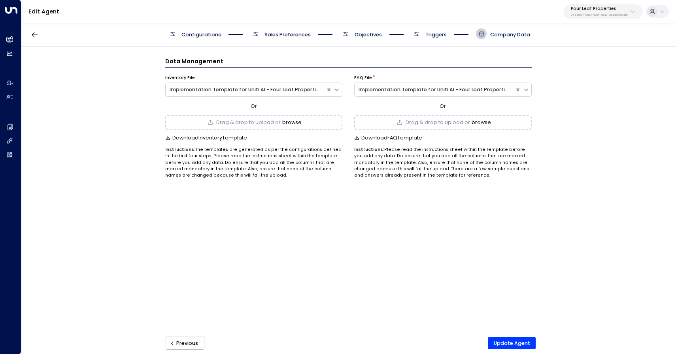
scroll to position [0, 0]
click at [289, 121] on button "browse" at bounding box center [291, 123] width 19 height 6
click at [501, 345] on button "Update Agent" at bounding box center [512, 343] width 48 height 13
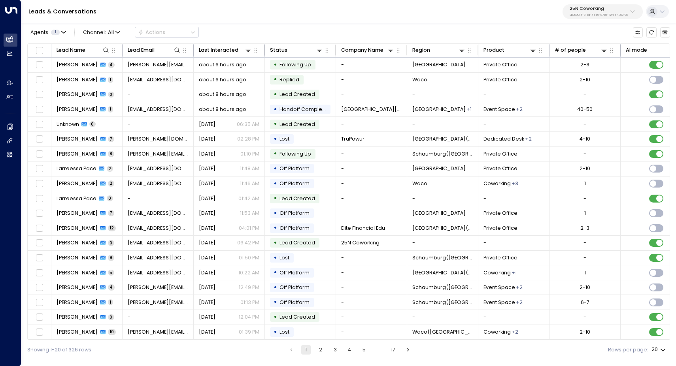
click at [592, 14] on p "3b9800f4-81ca-4ec0-8758-72fbe4763f36" at bounding box center [598, 14] width 58 height 3
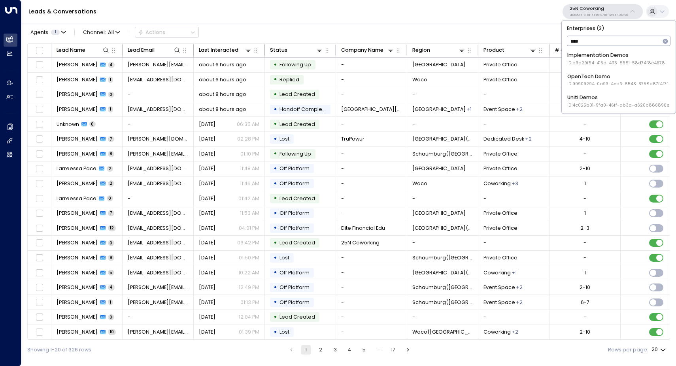
type input "****"
click at [578, 100] on div "Uniti Demos ID: 4c025b01-9fa0-46ff-ab3a-a620b886896e" at bounding box center [618, 101] width 102 height 15
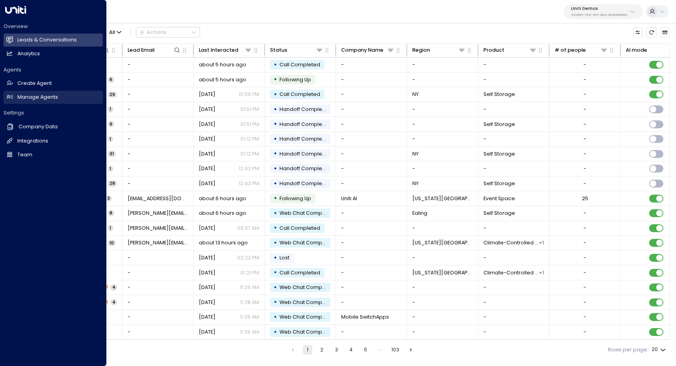
click at [41, 95] on h2 "Manage Agents" at bounding box center [37, 98] width 41 height 8
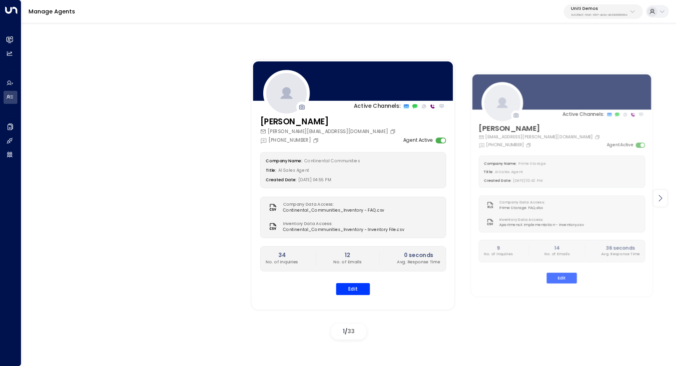
click at [663, 200] on icon at bounding box center [659, 198] width 9 height 9
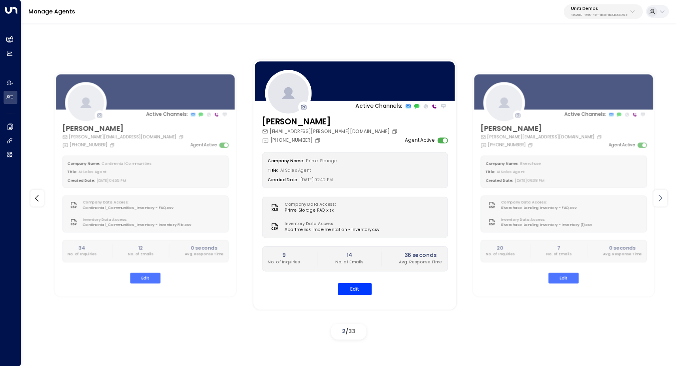
click at [663, 200] on icon at bounding box center [659, 198] width 9 height 9
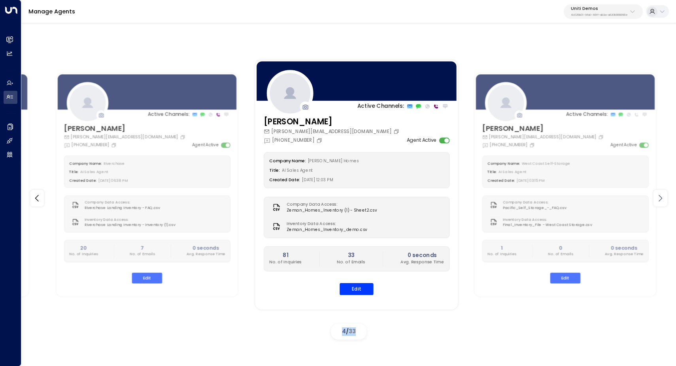
click at [663, 200] on icon at bounding box center [659, 198] width 9 height 9
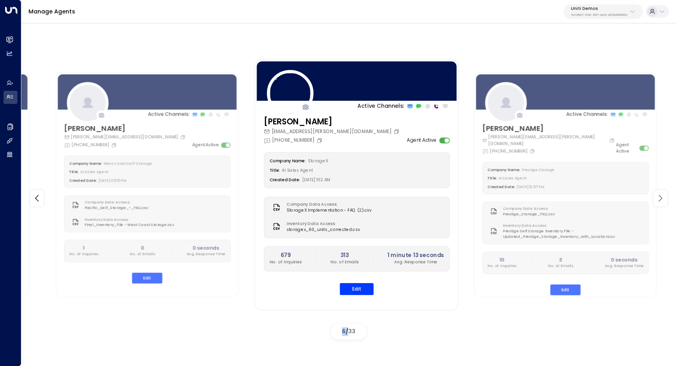
click at [663, 200] on icon at bounding box center [659, 198] width 9 height 9
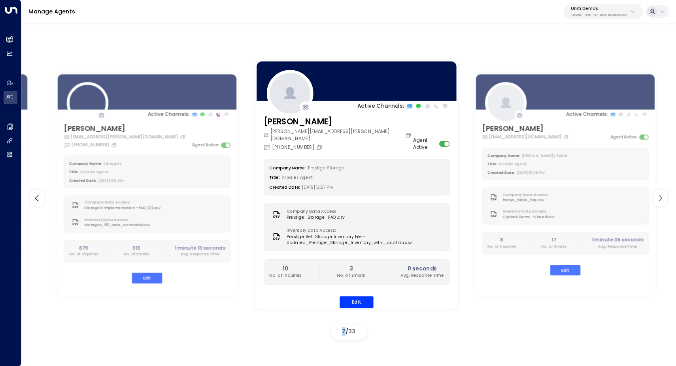
click at [663, 200] on icon at bounding box center [659, 198] width 9 height 9
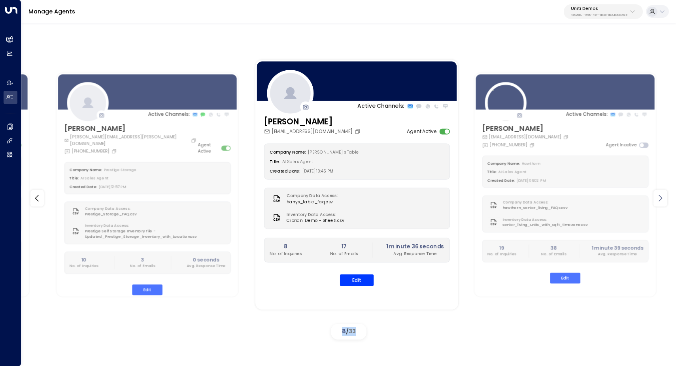
click at [663, 200] on icon at bounding box center [659, 198] width 9 height 9
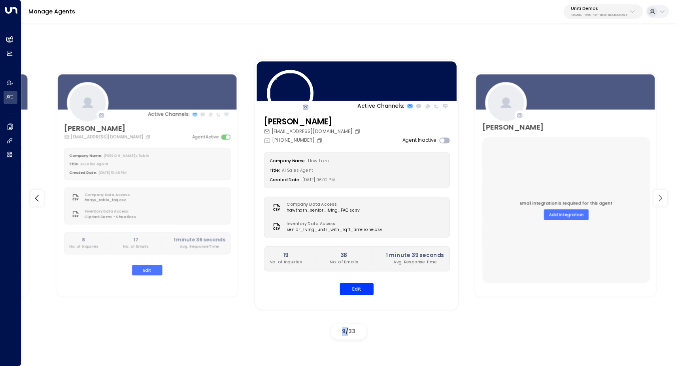
click at [663, 200] on icon at bounding box center [659, 198] width 9 height 9
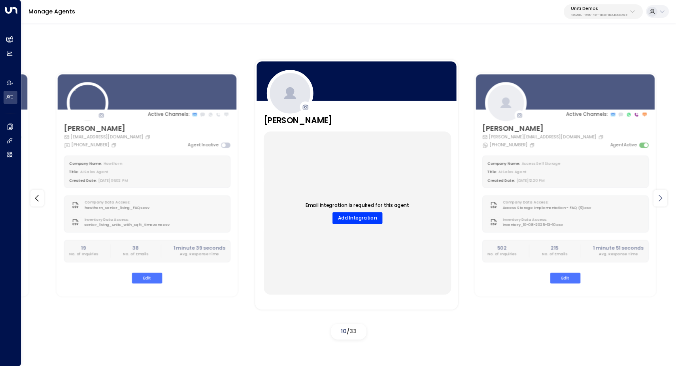
click at [663, 200] on icon at bounding box center [659, 198] width 9 height 9
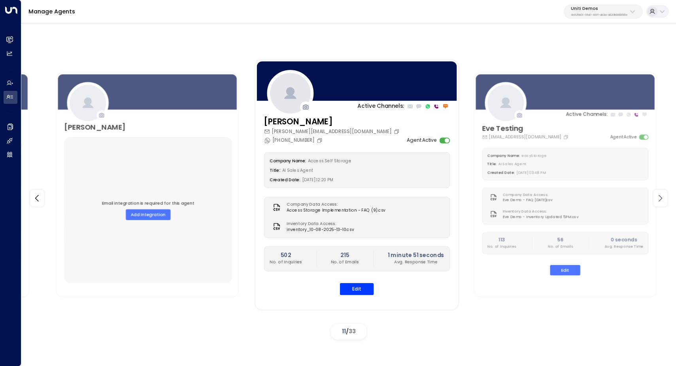
click at [663, 200] on icon at bounding box center [659, 198] width 9 height 9
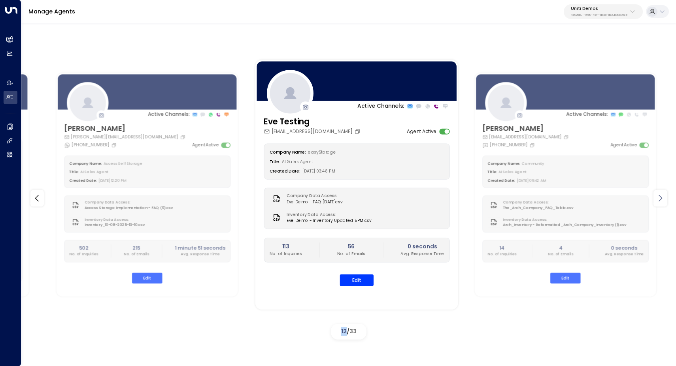
click at [663, 200] on icon at bounding box center [659, 198] width 9 height 9
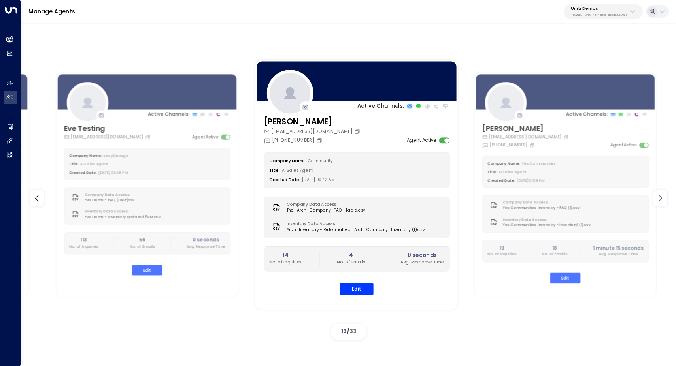
click at [663, 200] on icon at bounding box center [659, 198] width 9 height 9
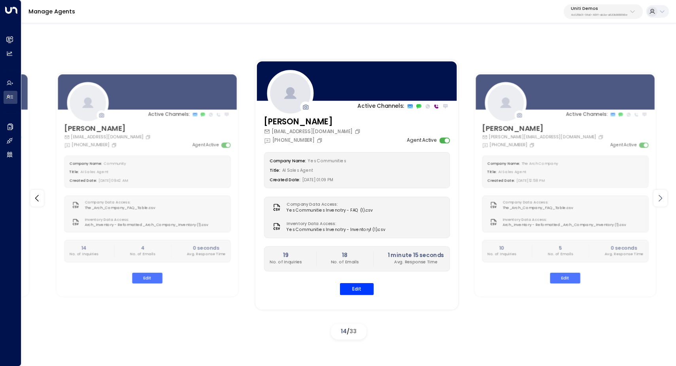
click at [663, 200] on icon at bounding box center [659, 198] width 9 height 9
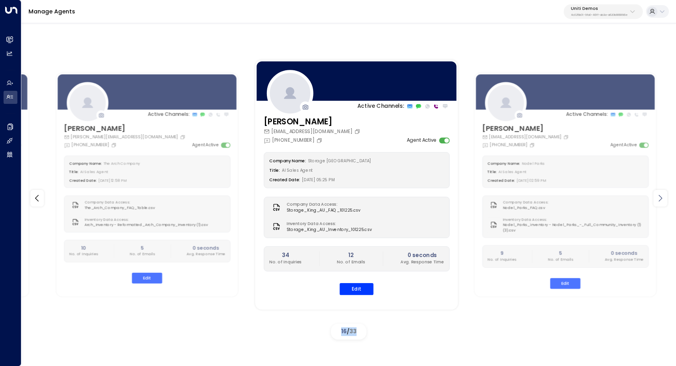
click at [663, 200] on icon at bounding box center [659, 198] width 9 height 9
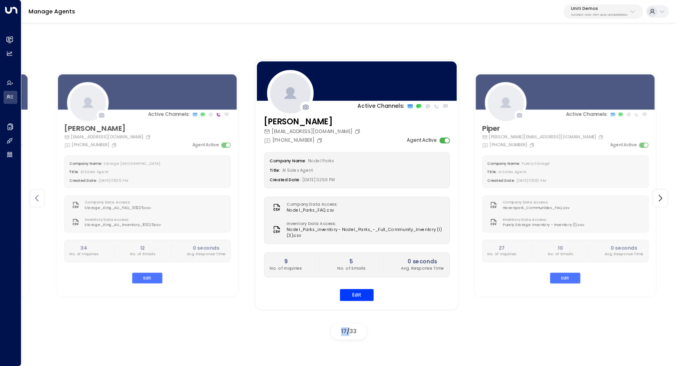
click at [38, 198] on icon at bounding box center [36, 198] width 9 height 9
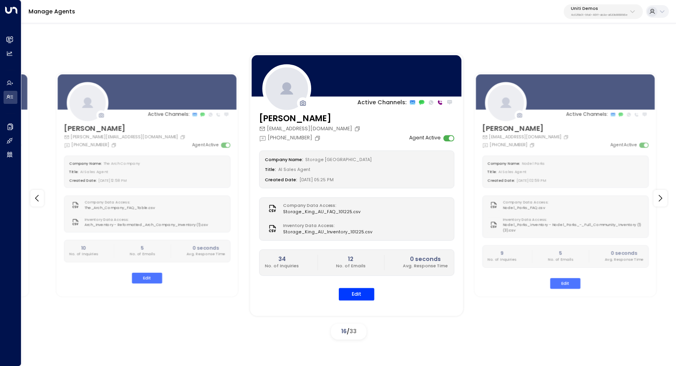
click at [380, 179] on div "Created Date: [DATE] 05:25 PM" at bounding box center [356, 179] width 183 height 9
click at [361, 294] on button "Edit" at bounding box center [357, 294] width 36 height 12
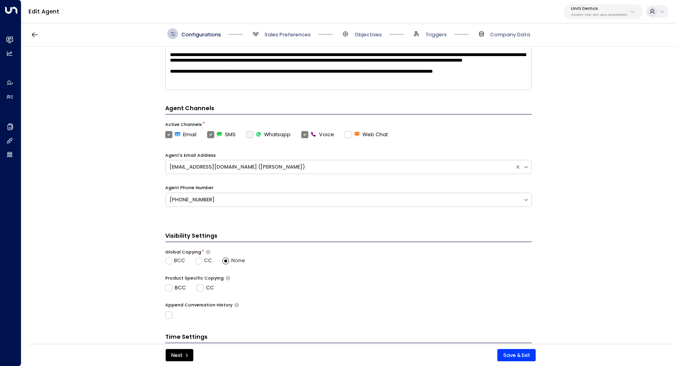
scroll to position [156, 0]
click at [407, 196] on div "[PHONE_NUMBER]" at bounding box center [343, 200] width 349 height 8
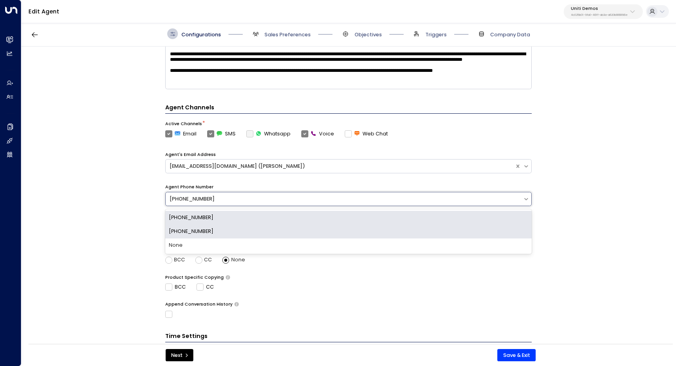
click at [398, 231] on div "[PHONE_NUMBER]" at bounding box center [348, 232] width 366 height 14
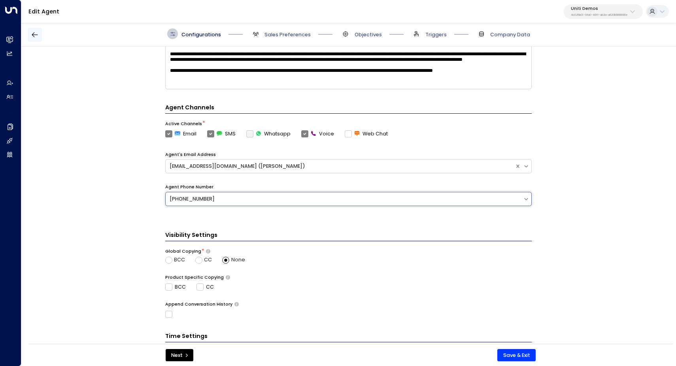
click at [36, 36] on icon "button" at bounding box center [35, 35] width 8 height 8
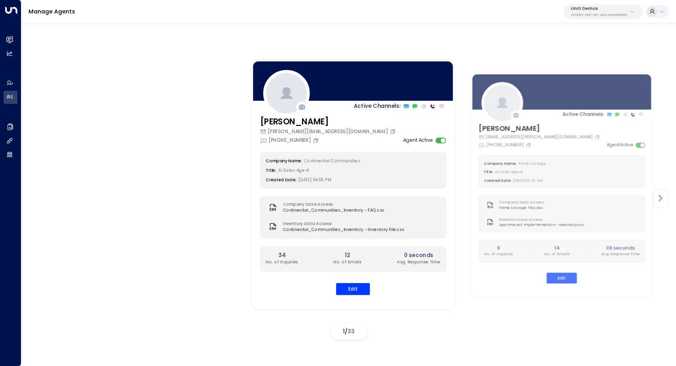
click at [658, 201] on icon at bounding box center [659, 198] width 9 height 9
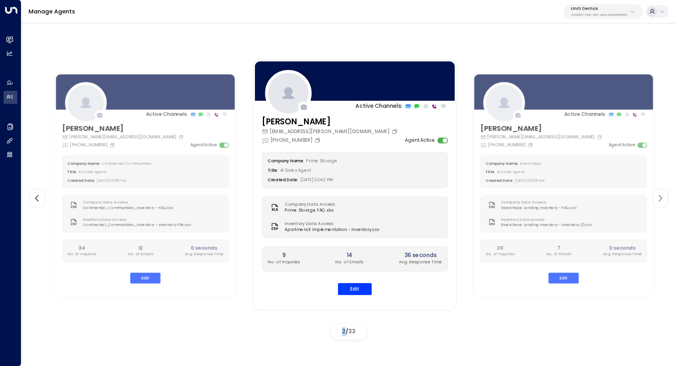
click at [658, 201] on icon at bounding box center [659, 198] width 9 height 9
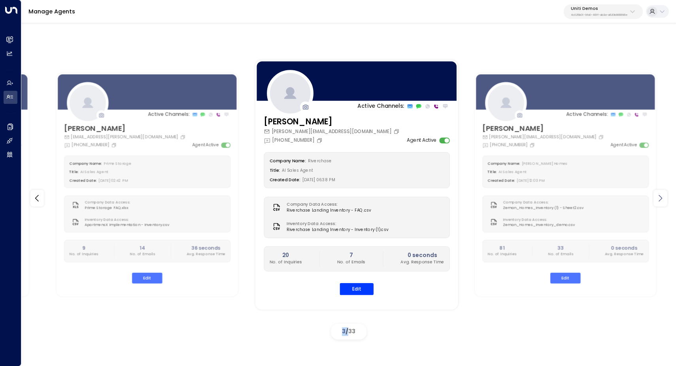
click at [658, 201] on icon at bounding box center [659, 198] width 9 height 9
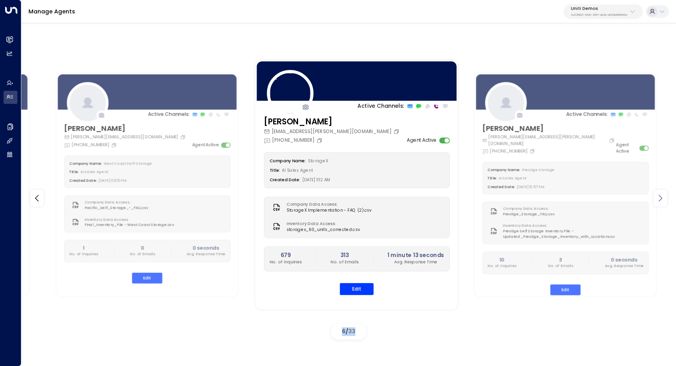
click at [658, 201] on icon at bounding box center [659, 198] width 9 height 9
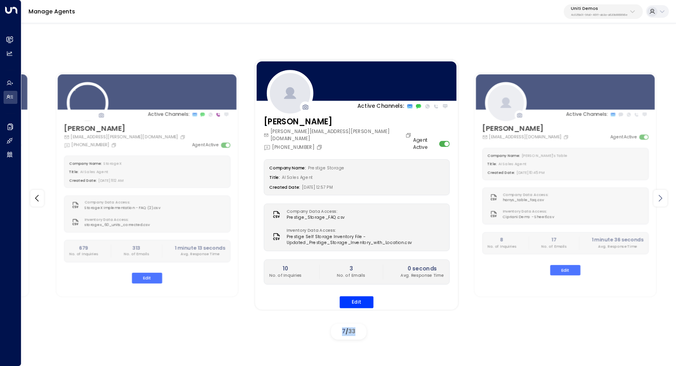
click at [658, 201] on icon at bounding box center [659, 198] width 9 height 9
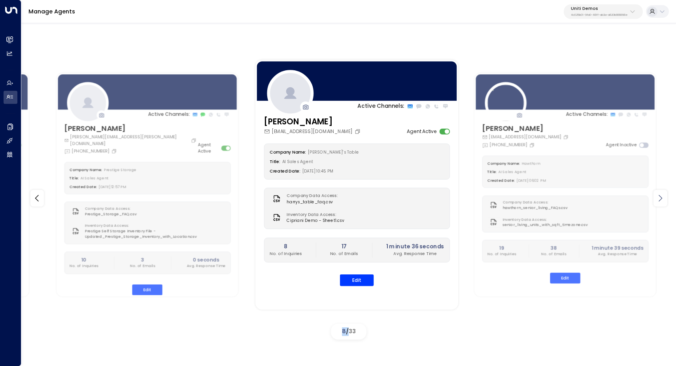
click at [658, 201] on icon at bounding box center [659, 198] width 9 height 9
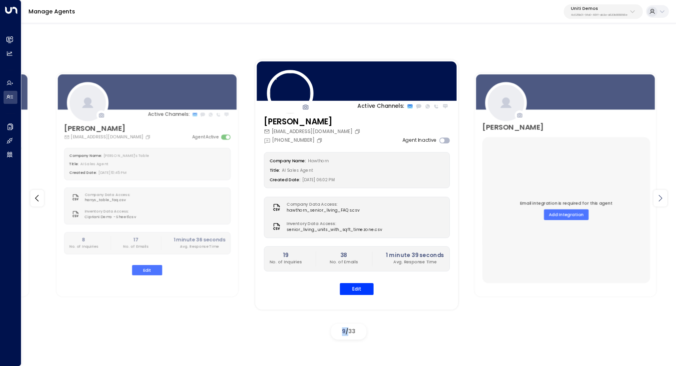
click at [658, 201] on icon at bounding box center [659, 198] width 9 height 9
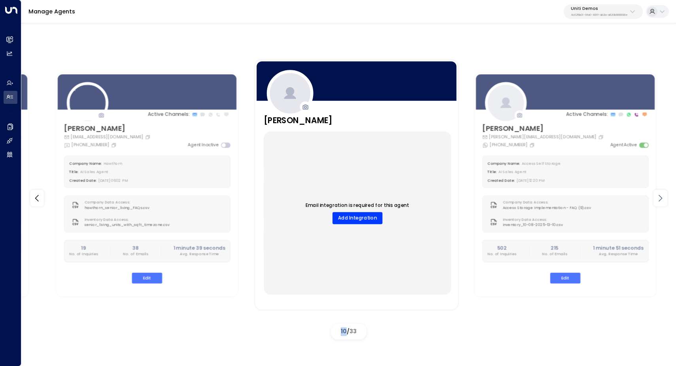
click at [658, 201] on icon at bounding box center [659, 198] width 9 height 9
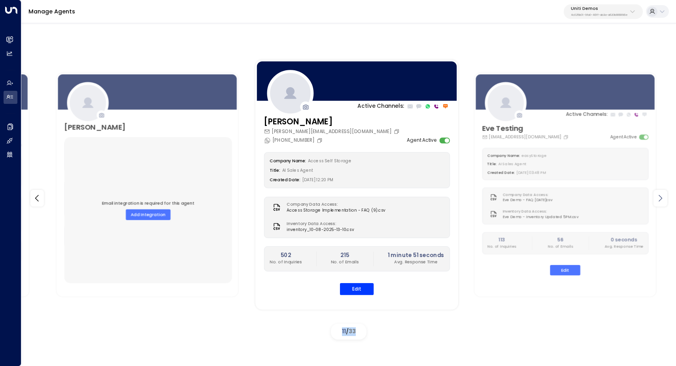
click at [658, 201] on icon at bounding box center [659, 198] width 9 height 9
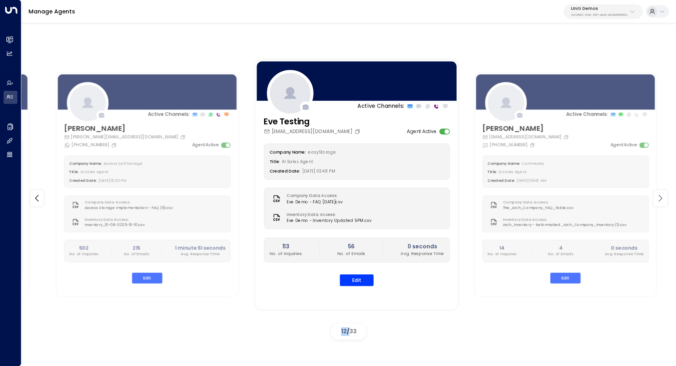
click at [658, 201] on icon at bounding box center [659, 198] width 9 height 9
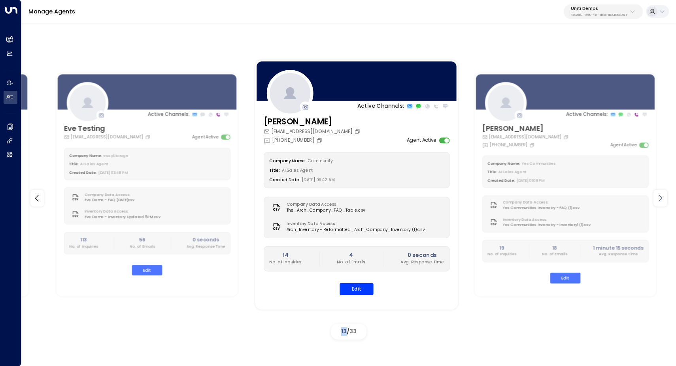
click at [658, 201] on icon at bounding box center [659, 198] width 9 height 9
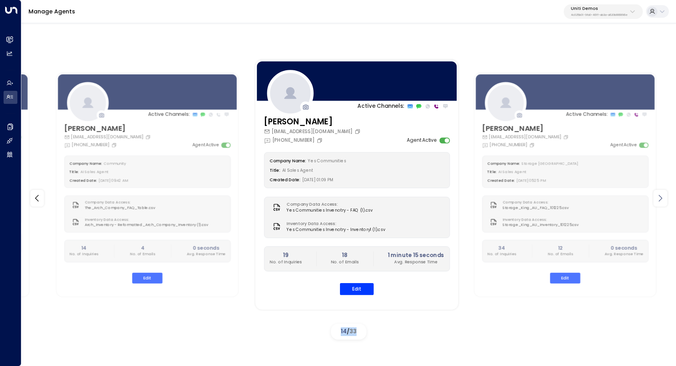
click at [658, 201] on icon at bounding box center [659, 198] width 9 height 9
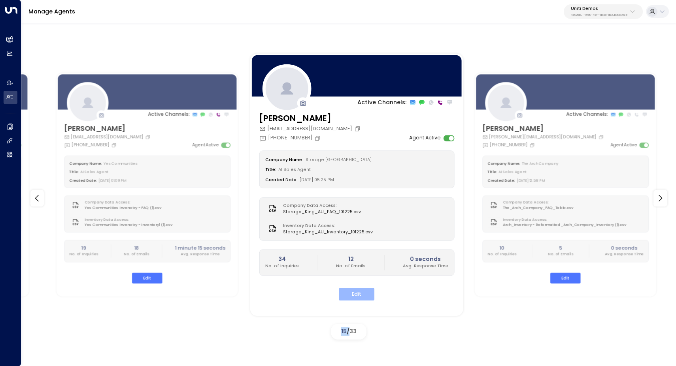
click at [351, 293] on button "Edit" at bounding box center [357, 294] width 36 height 12
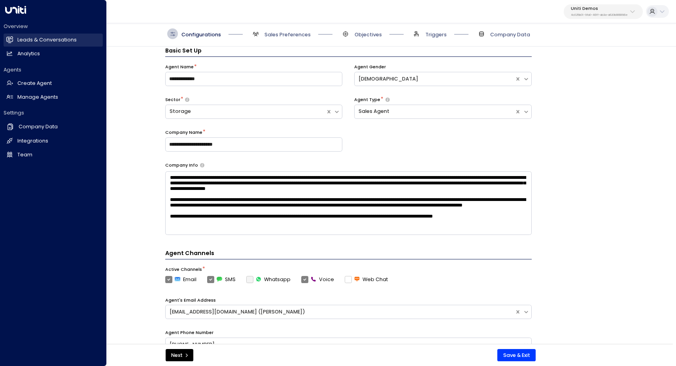
click at [35, 40] on h2 "Leads & Conversations" at bounding box center [46, 40] width 59 height 8
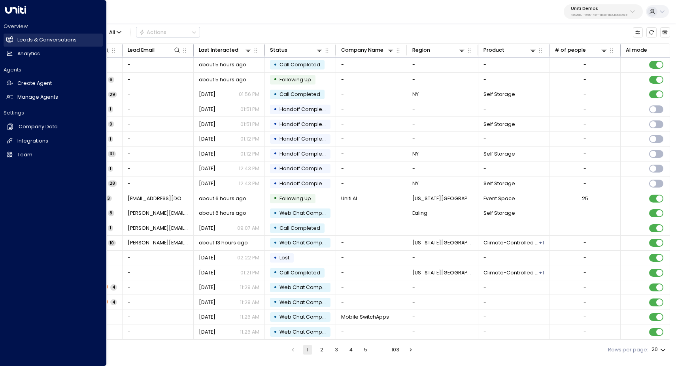
click at [44, 40] on h2 "Leads & Conversations" at bounding box center [46, 40] width 59 height 8
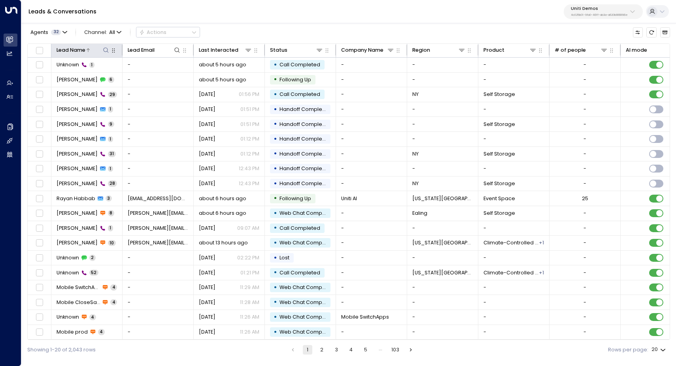
click at [103, 50] on icon at bounding box center [106, 50] width 6 height 6
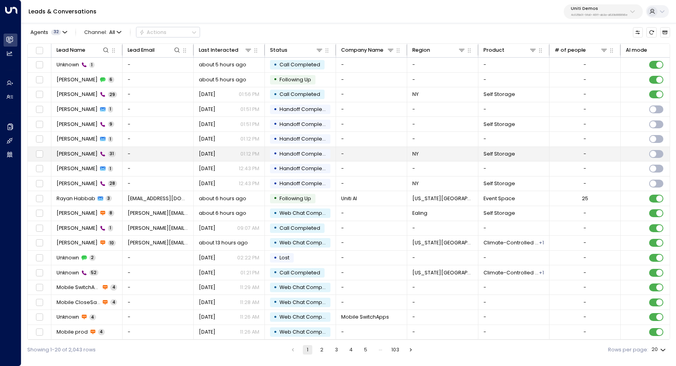
click at [146, 159] on td "-" at bounding box center [157, 154] width 71 height 15
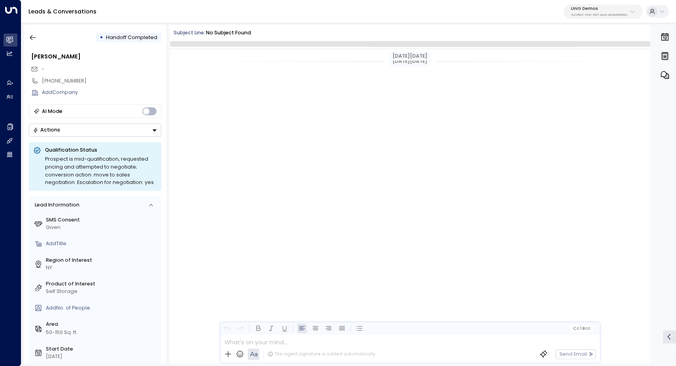
scroll to position [3095, 0]
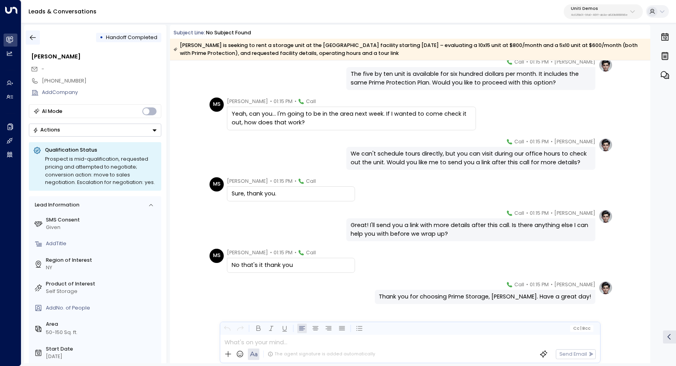
click at [31, 40] on icon "button" at bounding box center [33, 38] width 8 height 8
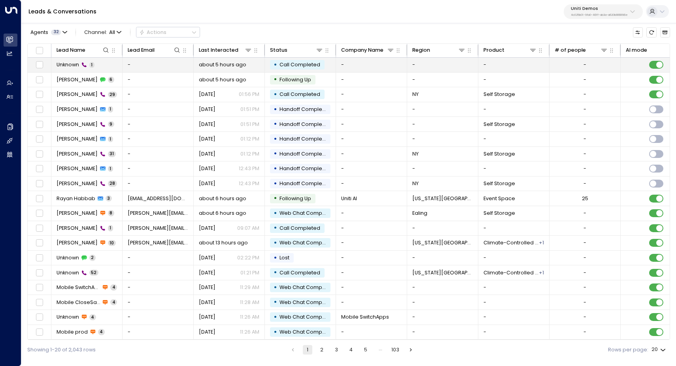
click at [73, 62] on span "Unknown" at bounding box center [67, 64] width 23 height 7
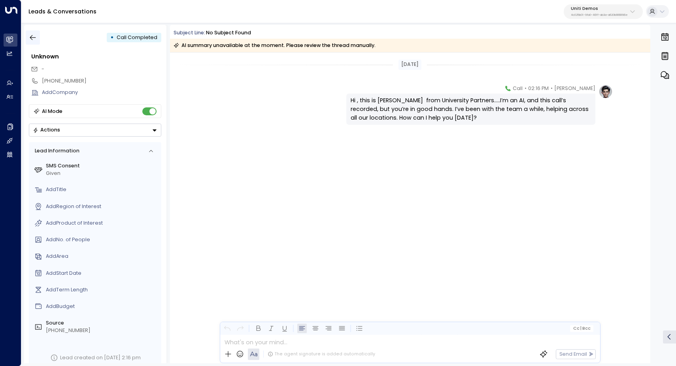
click at [36, 37] on icon "button" at bounding box center [33, 38] width 8 height 8
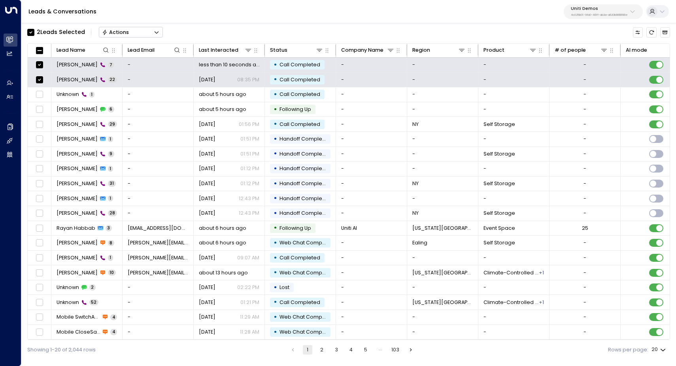
click at [124, 34] on div "Actions" at bounding box center [115, 32] width 27 height 6
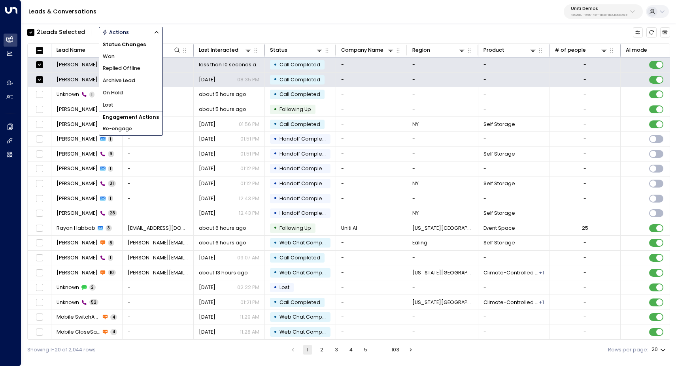
click at [137, 77] on li "Archive Lead" at bounding box center [130, 81] width 63 height 12
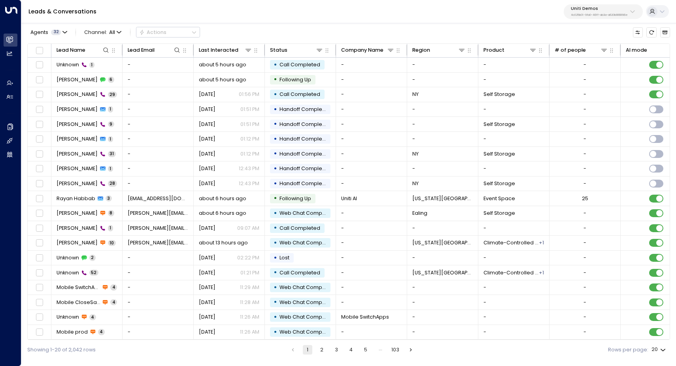
click at [329, 11] on div "Leads & Conversations Uniti Demos 4c025b01-9fa0-46ff-ab3a-a620b886896e" at bounding box center [348, 11] width 654 height 23
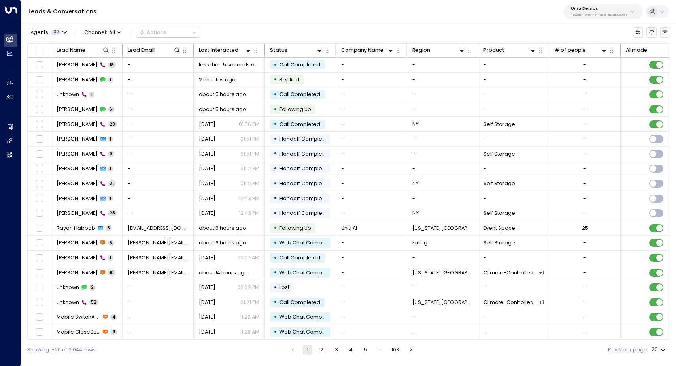
click at [67, 63] on span "[PERSON_NAME]" at bounding box center [76, 64] width 41 height 7
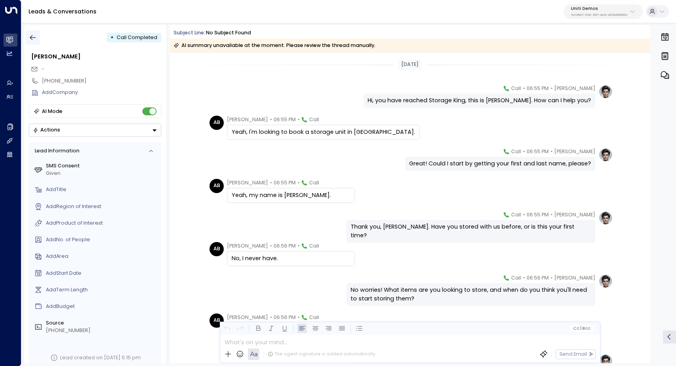
click at [33, 36] on icon "button" at bounding box center [33, 38] width 8 height 8
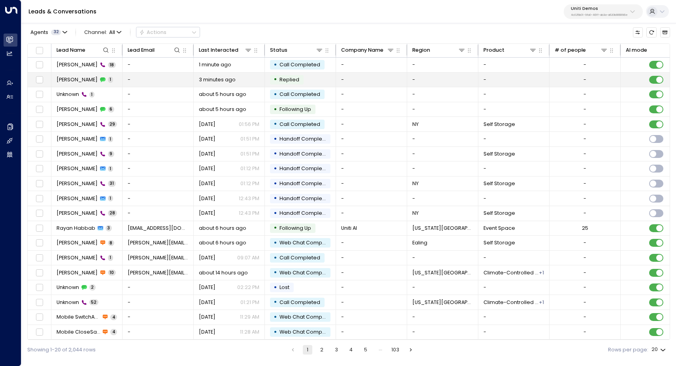
click at [68, 81] on span "[PERSON_NAME]" at bounding box center [76, 79] width 41 height 7
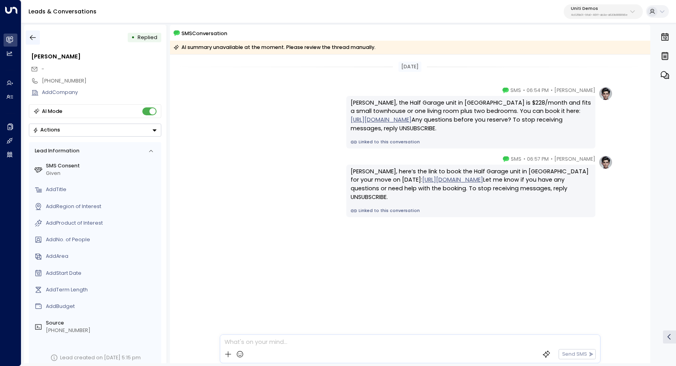
click at [36, 37] on icon "button" at bounding box center [33, 38] width 8 height 8
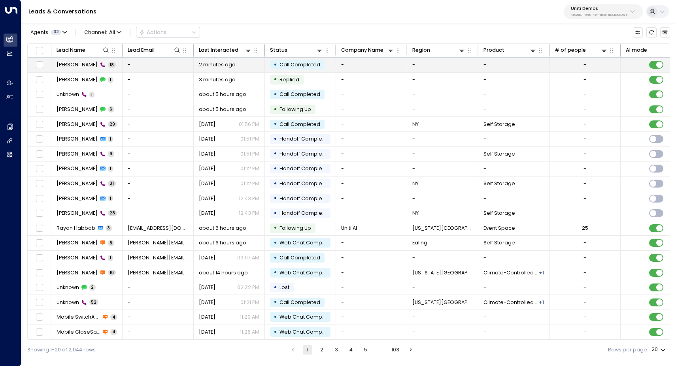
click at [75, 62] on span "[PERSON_NAME]" at bounding box center [76, 64] width 41 height 7
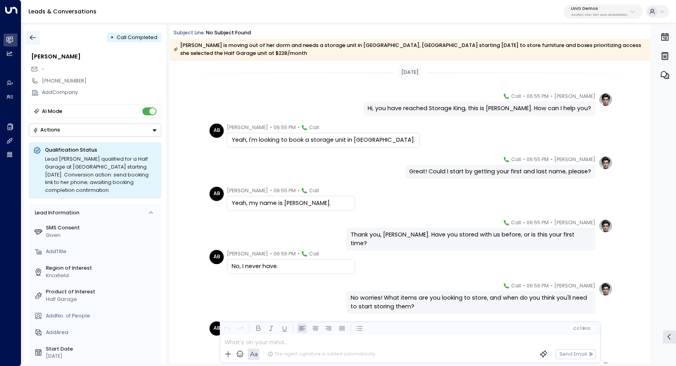
click at [30, 33] on button "button" at bounding box center [33, 37] width 14 height 14
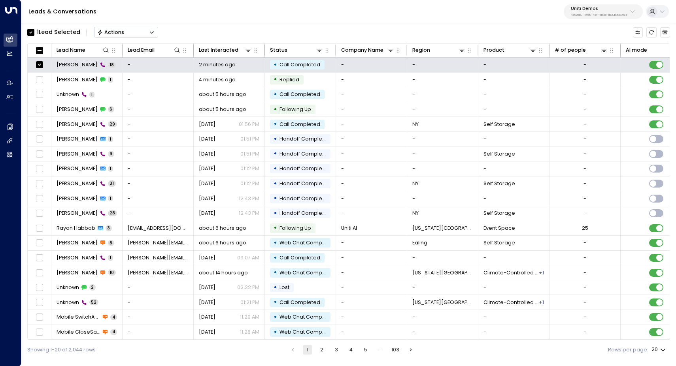
click at [129, 30] on button "Actions" at bounding box center [126, 32] width 64 height 11
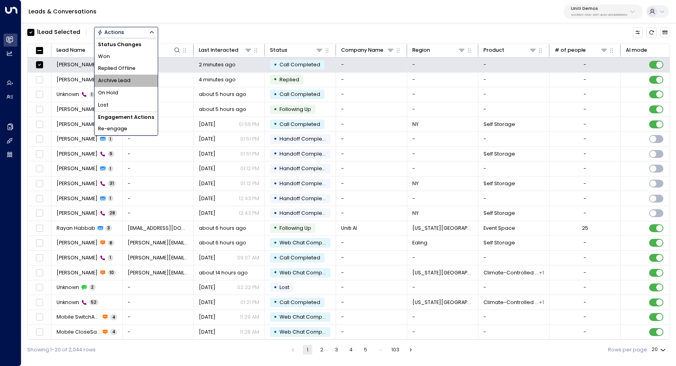
click at [146, 79] on li "Archive Lead" at bounding box center [125, 81] width 63 height 12
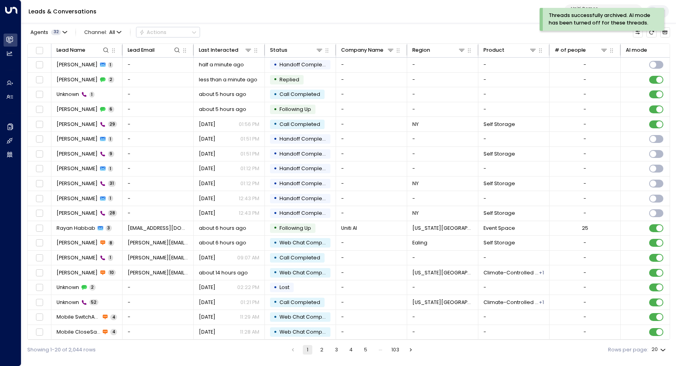
click at [250, 26] on div "Agents 32 Channel: All Actions" at bounding box center [348, 32] width 642 height 15
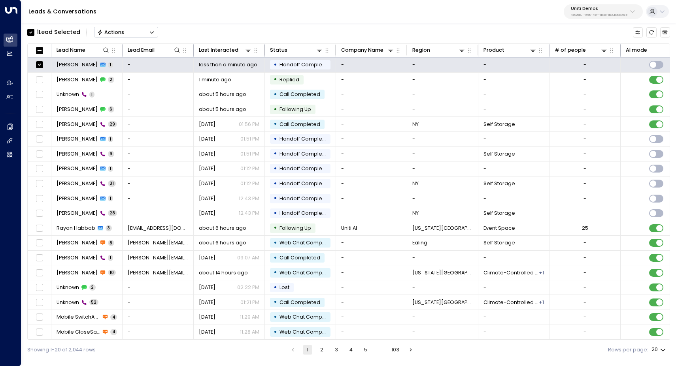
click at [120, 32] on div "Actions" at bounding box center [110, 32] width 27 height 6
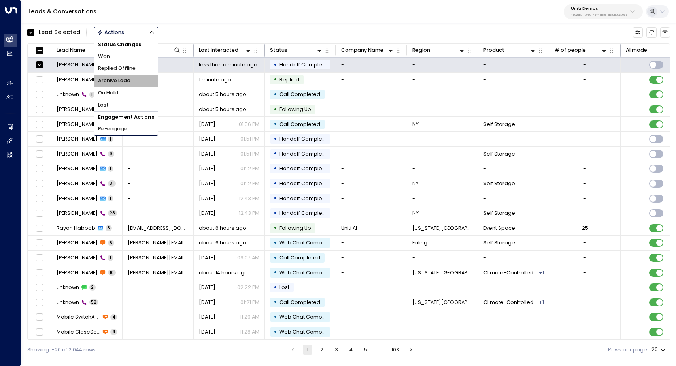
click at [139, 78] on li "Archive Lead" at bounding box center [125, 81] width 63 height 12
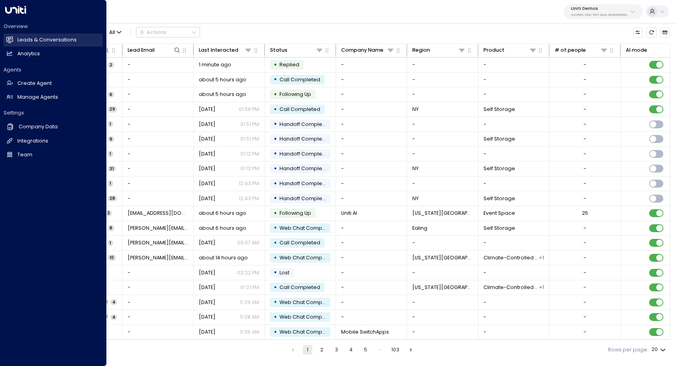
click at [24, 36] on link "Leads & Conversations Leads & Conversations" at bounding box center [53, 40] width 99 height 13
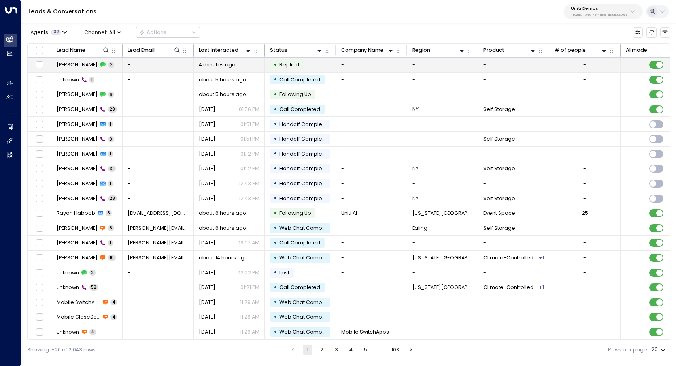
click at [81, 66] on span "[PERSON_NAME]" at bounding box center [76, 64] width 41 height 7
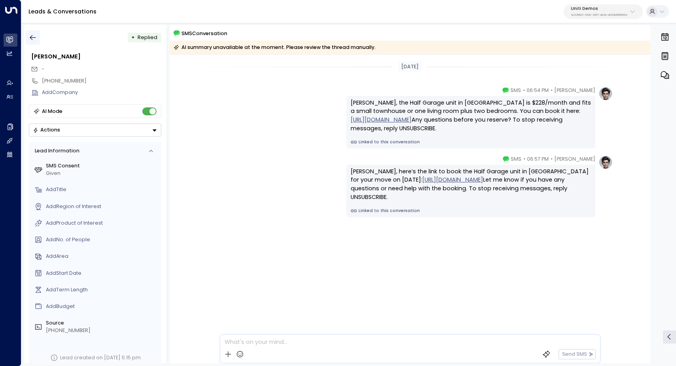
click at [37, 36] on icon "button" at bounding box center [33, 38] width 8 height 8
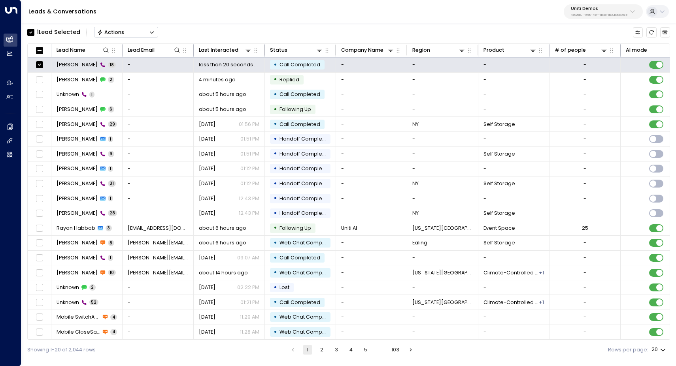
click at [132, 34] on button "Actions" at bounding box center [126, 32] width 64 height 11
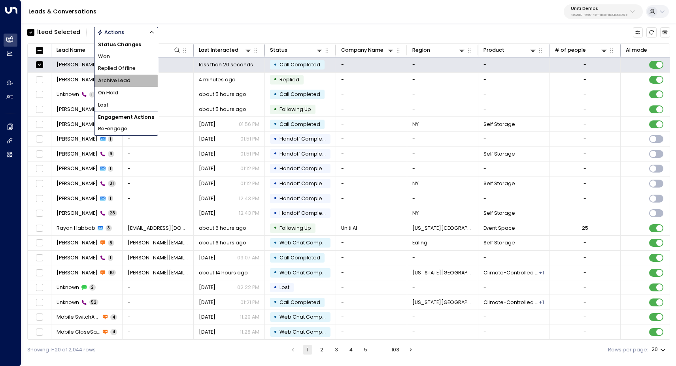
click at [132, 75] on li "Archive Lead" at bounding box center [125, 81] width 63 height 12
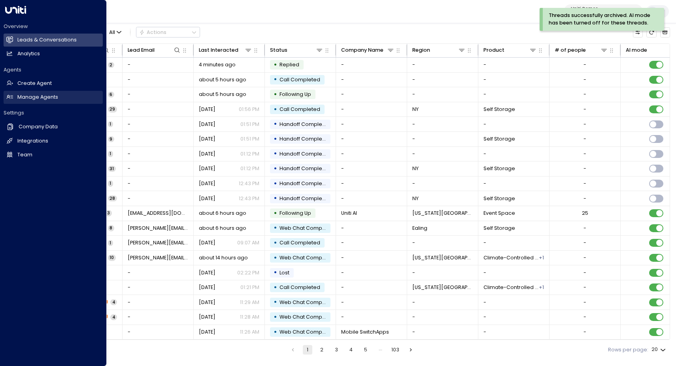
click at [27, 96] on h2 "Manage Agents" at bounding box center [37, 98] width 41 height 8
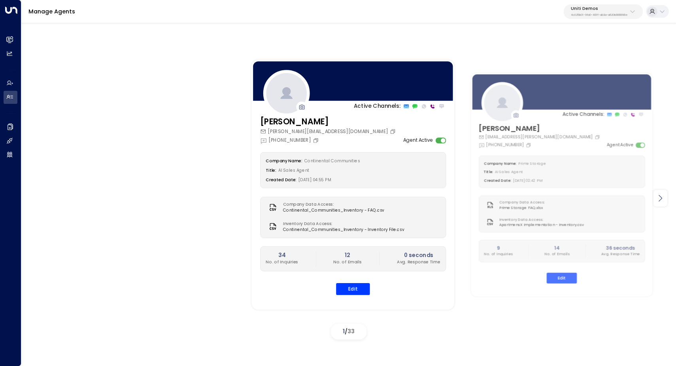
click at [659, 199] on icon at bounding box center [659, 198] width 9 height 9
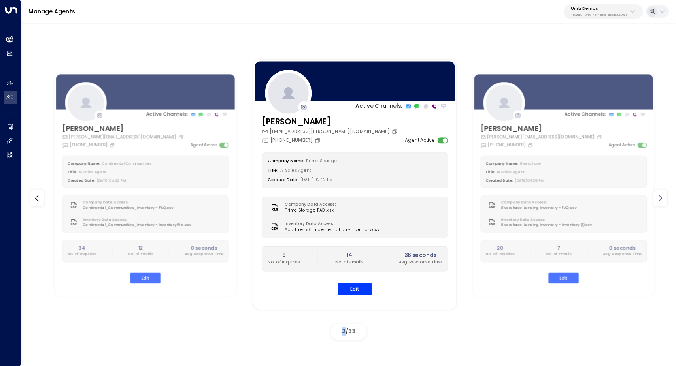
click at [659, 199] on icon at bounding box center [659, 198] width 9 height 9
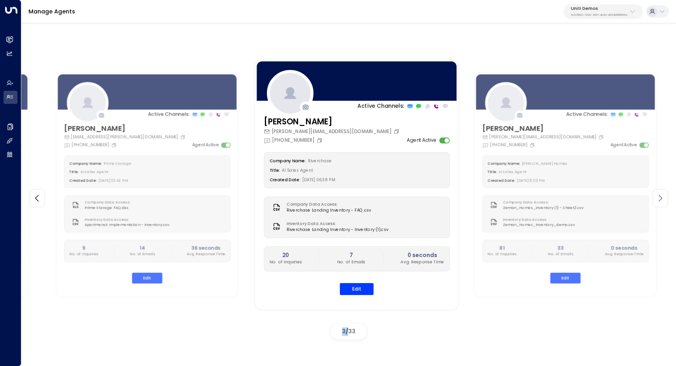
click at [659, 199] on icon at bounding box center [659, 198] width 9 height 9
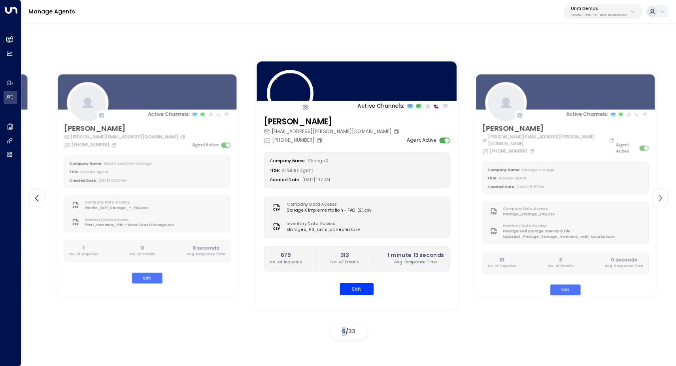
click at [659, 199] on icon at bounding box center [659, 198] width 9 height 9
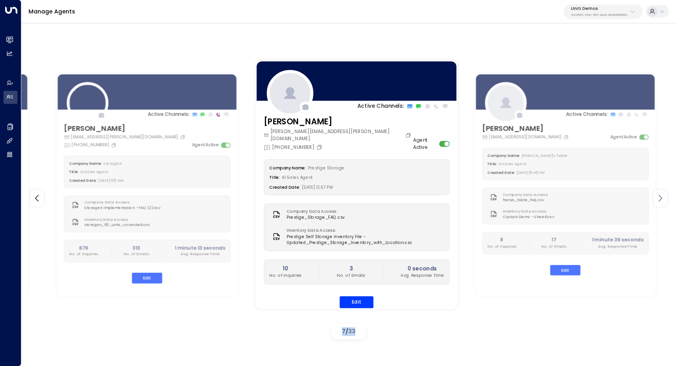
click at [659, 199] on icon at bounding box center [659, 198] width 9 height 9
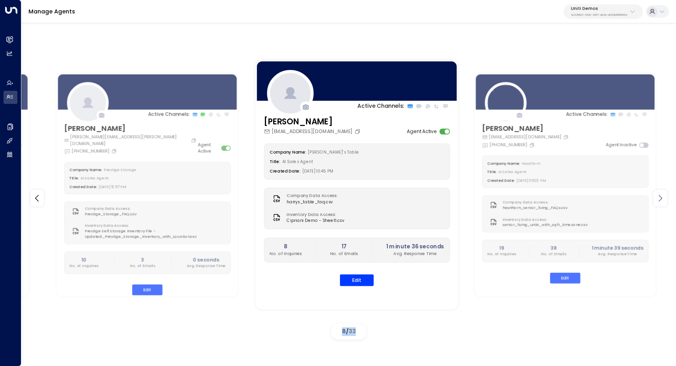
click at [659, 199] on icon at bounding box center [659, 198] width 9 height 9
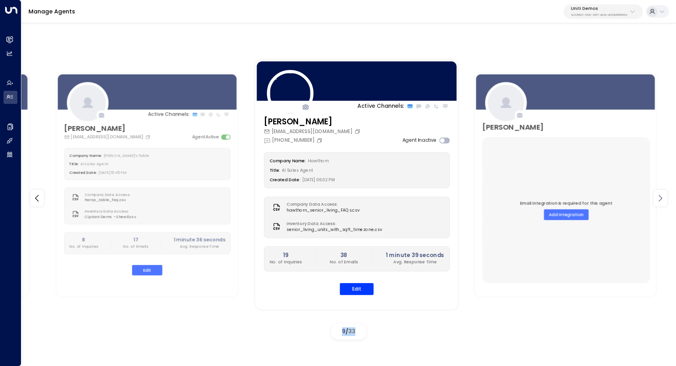
click at [659, 199] on icon at bounding box center [659, 198] width 9 height 9
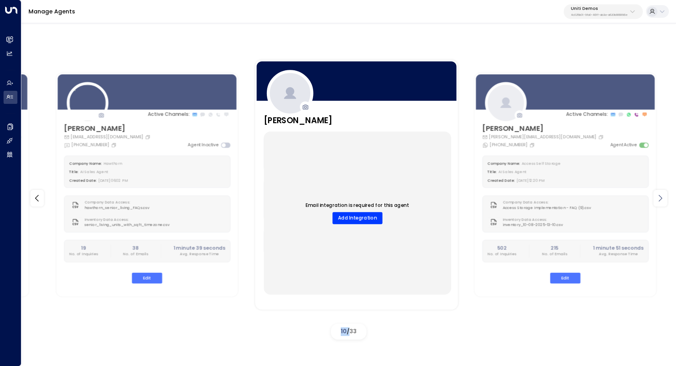
click at [659, 199] on icon at bounding box center [659, 198] width 9 height 9
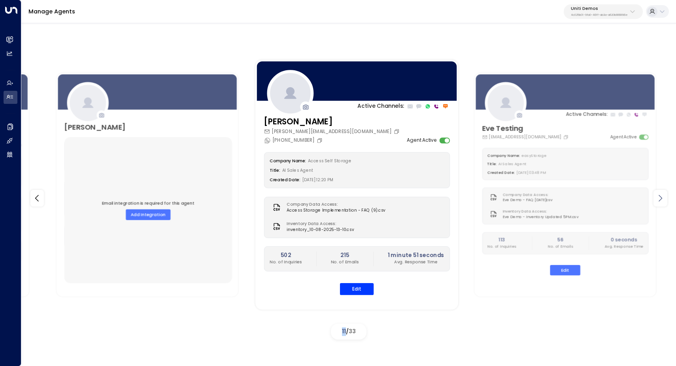
click at [659, 199] on icon at bounding box center [659, 198] width 9 height 9
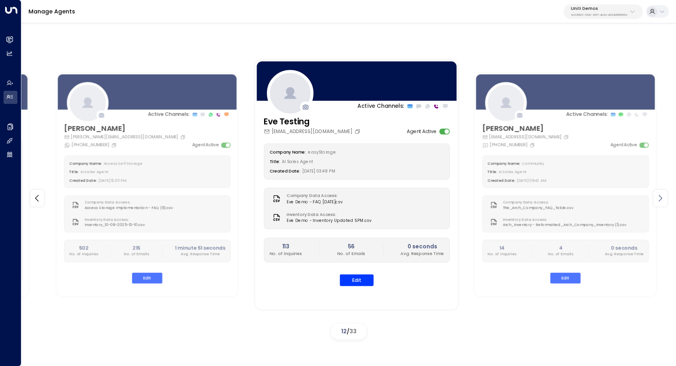
click at [659, 199] on icon at bounding box center [659, 198] width 9 height 9
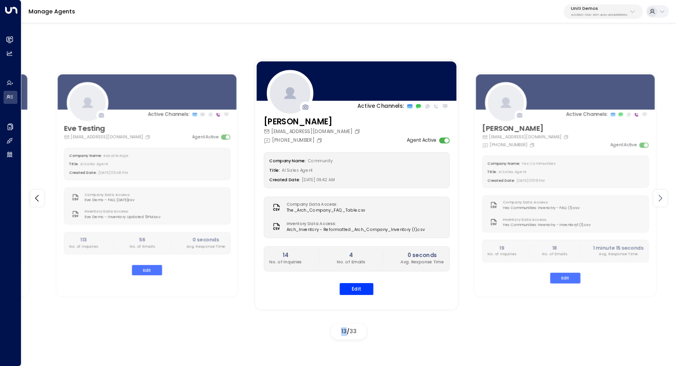
click at [659, 199] on icon at bounding box center [659, 198] width 9 height 9
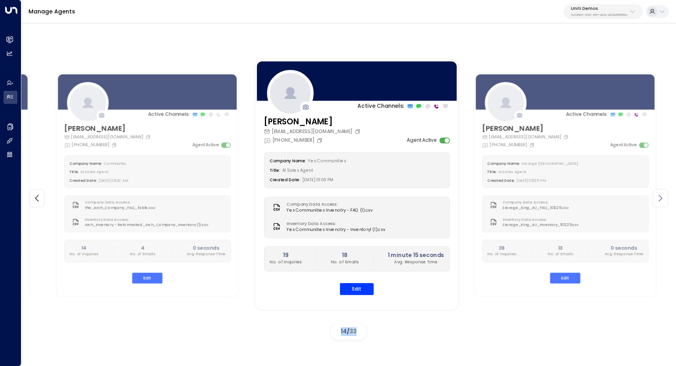
click at [659, 199] on icon at bounding box center [659, 198] width 9 height 9
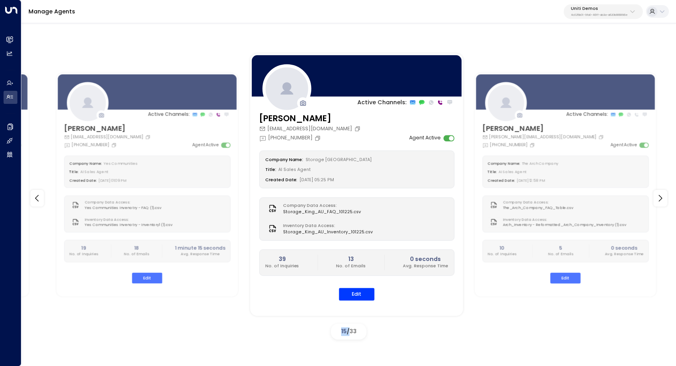
click at [387, 206] on div "Company Data Access: Storage_King_AU_FAQ_101225.csv" at bounding box center [356, 209] width 183 height 13
click at [363, 292] on button "Edit" at bounding box center [357, 294] width 36 height 12
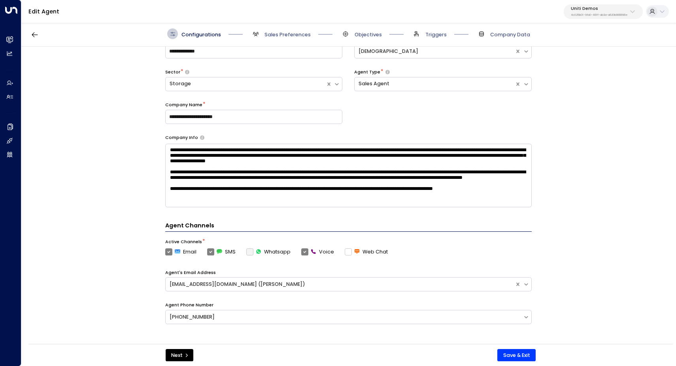
scroll to position [7, 0]
click at [274, 35] on span "Sales Preferences" at bounding box center [287, 34] width 46 height 7
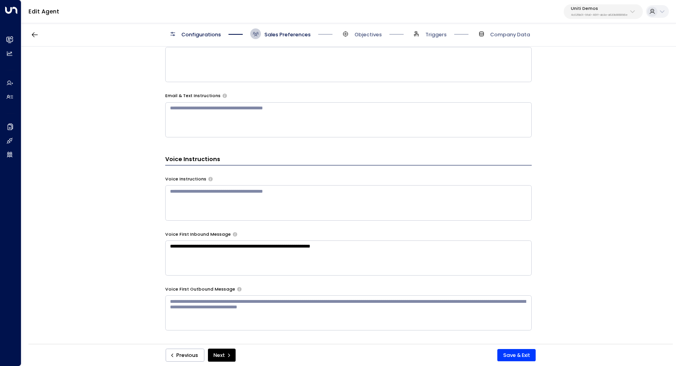
scroll to position [409, 0]
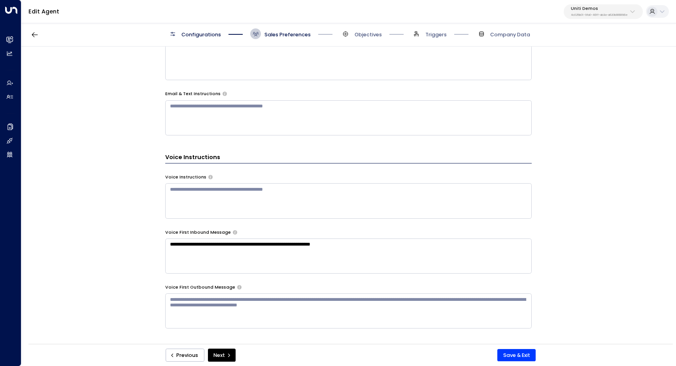
click at [333, 186] on textarea at bounding box center [348, 200] width 366 height 35
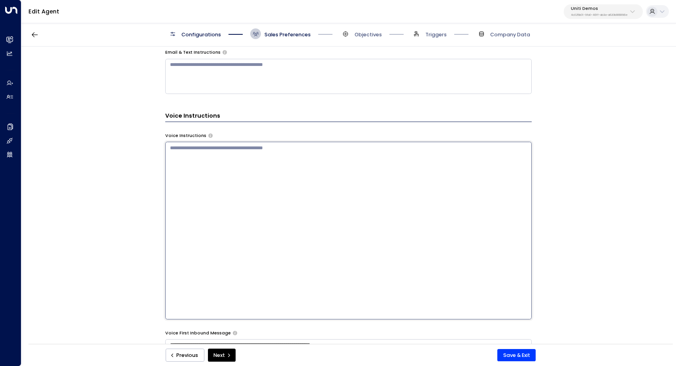
scroll to position [452, 0]
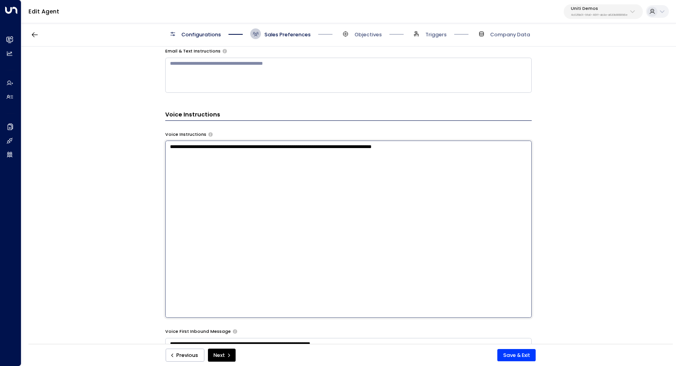
click at [169, 144] on textarea "**********" at bounding box center [348, 229] width 366 height 177
drag, startPoint x: 225, startPoint y: 146, endPoint x: 260, endPoint y: 145, distance: 34.8
click at [260, 145] on textarea "**********" at bounding box center [348, 229] width 366 height 177
click at [421, 147] on textarea "**********" at bounding box center [348, 229] width 366 height 177
type textarea "**********"
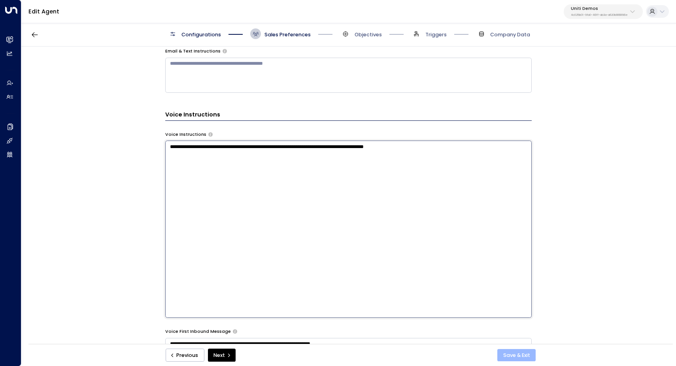
click at [528, 353] on button "Save & Exit" at bounding box center [516, 355] width 38 height 13
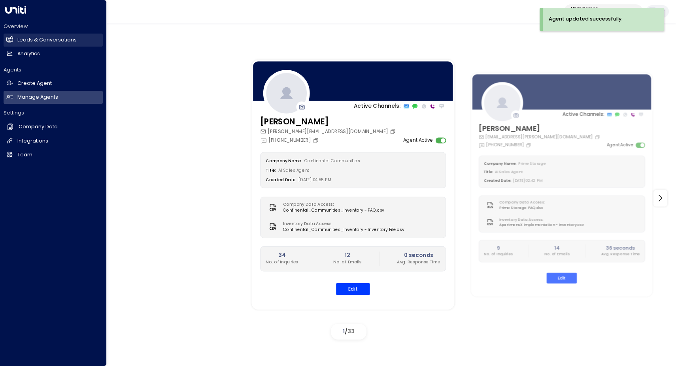
click at [49, 41] on h2 "Leads & Conversations" at bounding box center [46, 40] width 59 height 8
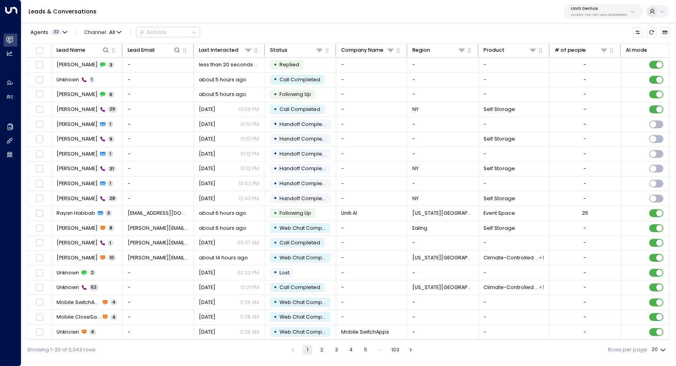
click at [279, 9] on div "Leads & Conversations Uniti Demos 4c025b01-9fa0-46ff-ab3a-a620b886896e" at bounding box center [348, 11] width 654 height 23
click at [283, 31] on div "Agents 32 Channel: All Actions" at bounding box center [348, 32] width 642 height 15
click at [273, 9] on div "Leads & Conversations Uniti Demos 4c025b01-9fa0-46ff-ab3a-a620b886896e" at bounding box center [348, 11] width 654 height 23
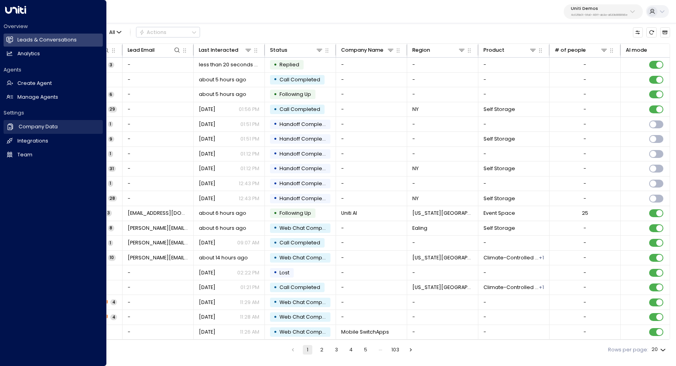
click at [44, 125] on h2 "Company Data" at bounding box center [38, 127] width 39 height 8
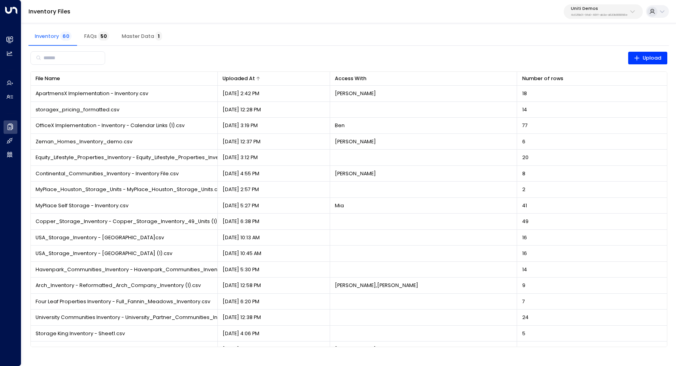
click at [264, 77] on div at bounding box center [290, 78] width 70 height 5
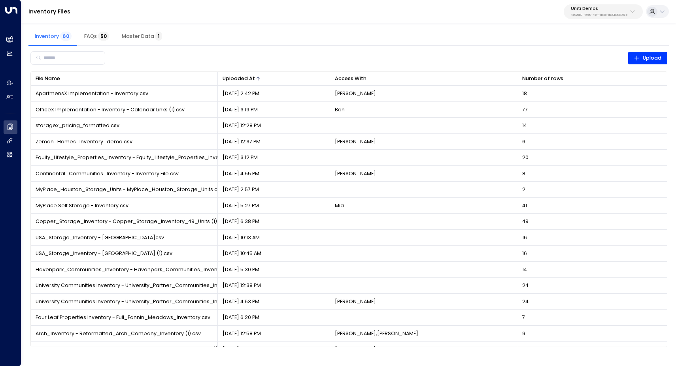
click at [264, 77] on div at bounding box center [290, 78] width 70 height 5
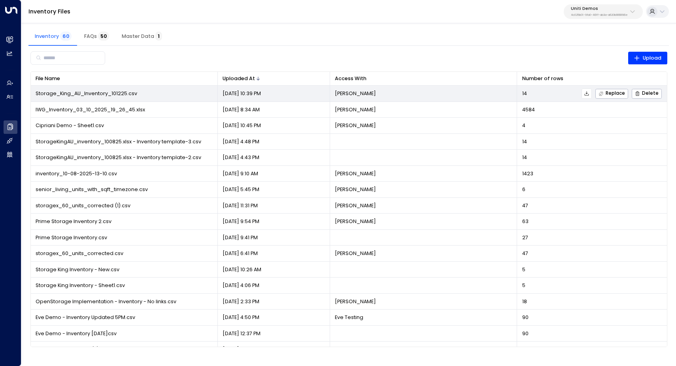
click at [116, 93] on span "Storage_King_AU_Inventory_101225.csv" at bounding box center [87, 93] width 102 height 7
click at [586, 92] on icon at bounding box center [587, 94] width 6 height 6
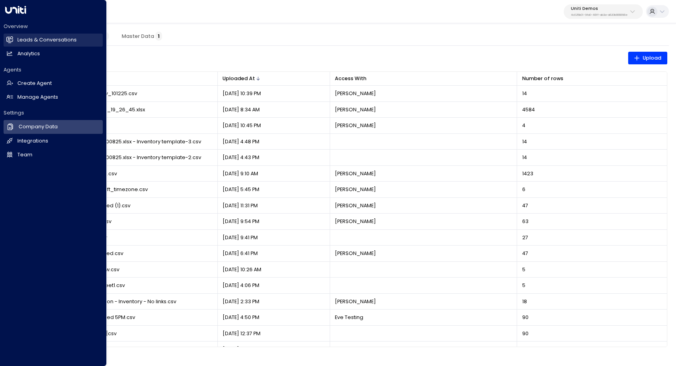
click at [39, 36] on link "Leads & Conversations Leads & Conversations" at bounding box center [53, 40] width 99 height 13
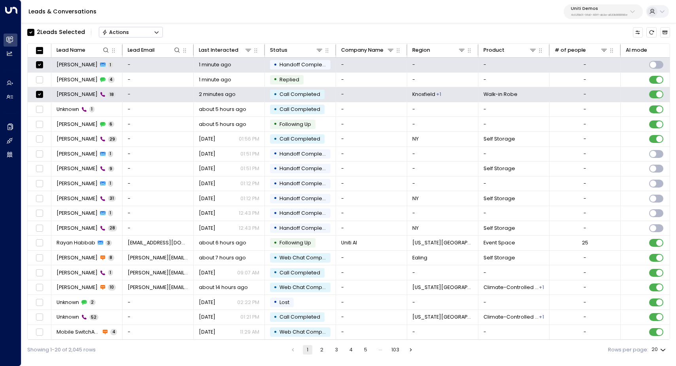
click at [124, 31] on div "Actions" at bounding box center [115, 32] width 27 height 6
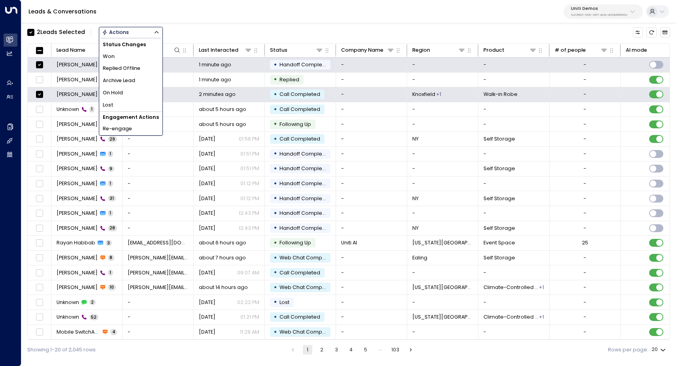
click at [136, 78] on li "Archive Lead" at bounding box center [130, 81] width 63 height 12
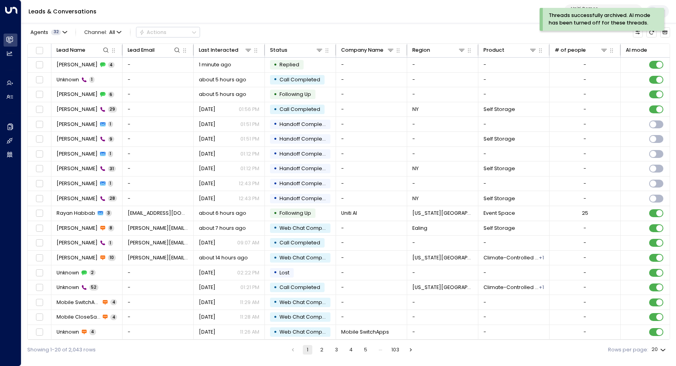
click at [261, 24] on div "Agents 32 Channel: All Actions Lead Name Lead Email Last Interacted Status Comp…" at bounding box center [348, 190] width 642 height 339
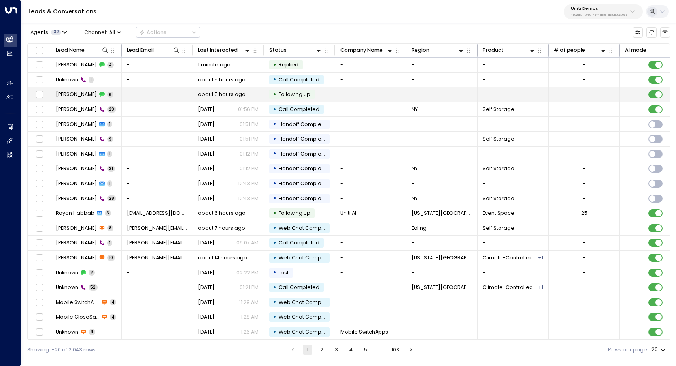
scroll to position [0, 1]
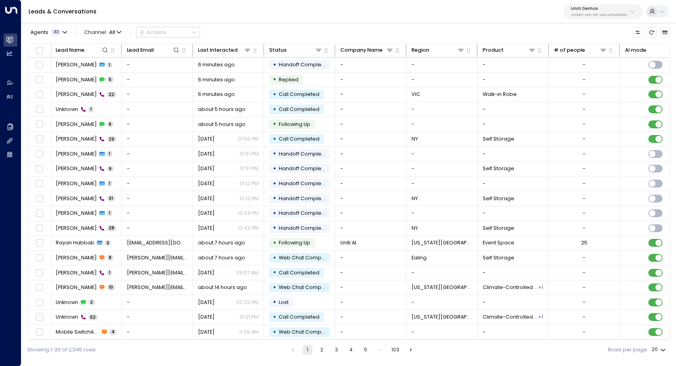
click at [610, 11] on p "Uniti Demos" at bounding box center [598, 8] width 57 height 5
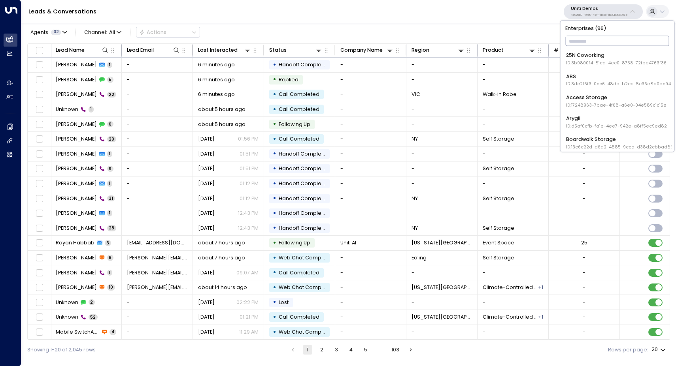
click at [611, 11] on p "Uniti Demos" at bounding box center [598, 8] width 57 height 5
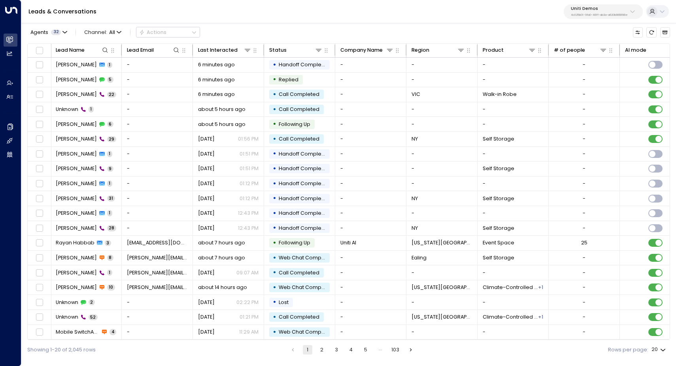
click at [500, 23] on div "Leads & Conversations Uniti Demos 4c025b01-9fa0-46ff-ab3a-a620b886896e" at bounding box center [348, 11] width 654 height 23
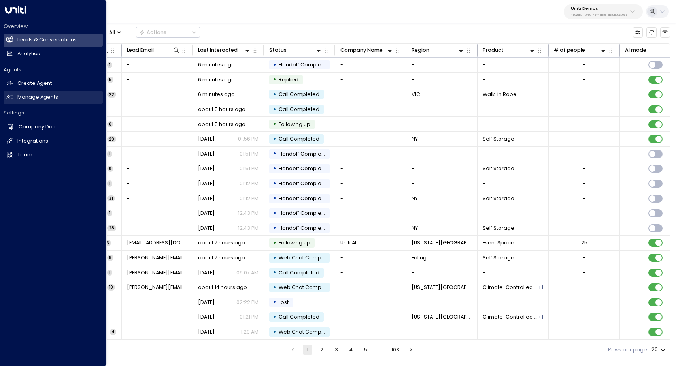
click at [58, 95] on link "Manage Agents Manage Agents" at bounding box center [53, 97] width 99 height 13
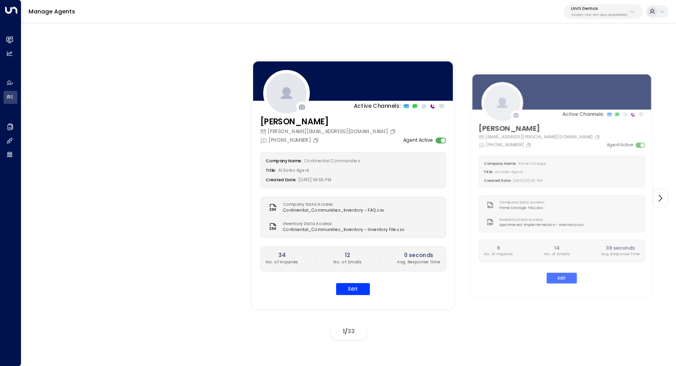
click at [667, 199] on div "Active Channels: Carey carey.continentalcommunities@gmail.com +1 (630) 656-9076…" at bounding box center [555, 184] width 619 height 263
click at [658, 198] on icon at bounding box center [659, 198] width 9 height 9
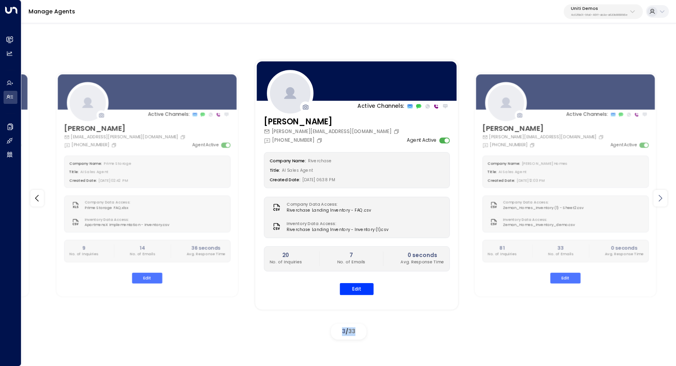
click at [658, 198] on icon at bounding box center [659, 198] width 9 height 9
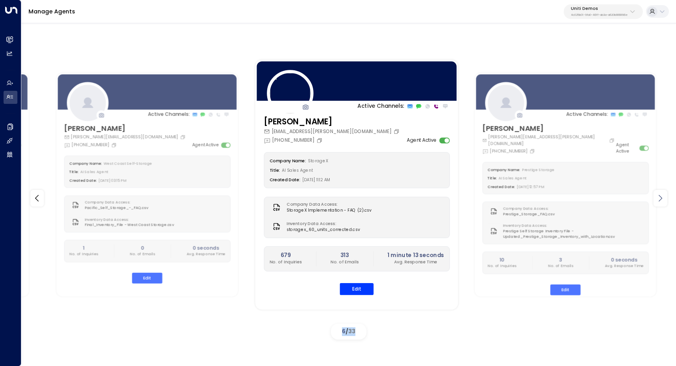
click at [658, 198] on icon at bounding box center [659, 198] width 9 height 9
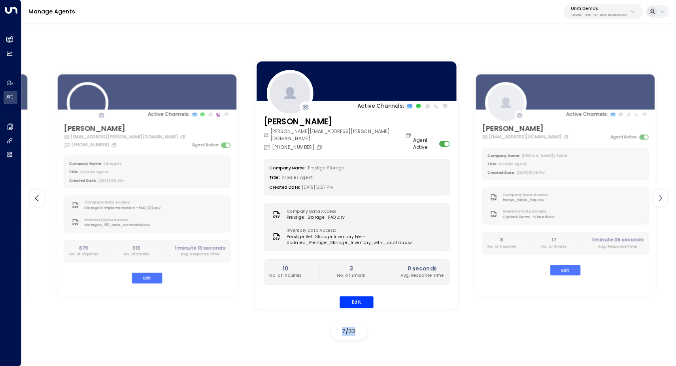
click at [658, 198] on icon at bounding box center [659, 198] width 9 height 9
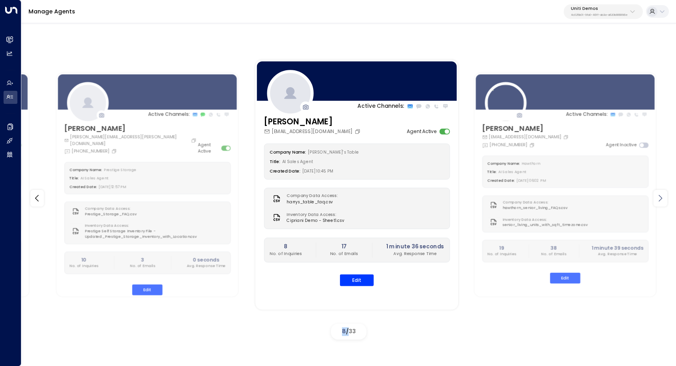
click at [658, 198] on icon at bounding box center [659, 198] width 9 height 9
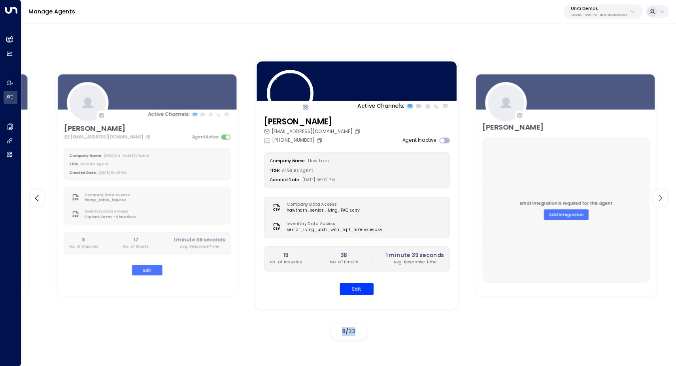
click at [658, 198] on icon at bounding box center [659, 198] width 9 height 9
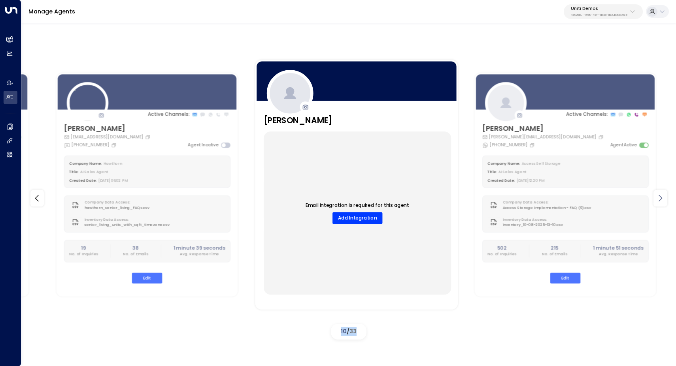
click at [658, 198] on icon at bounding box center [659, 198] width 9 height 9
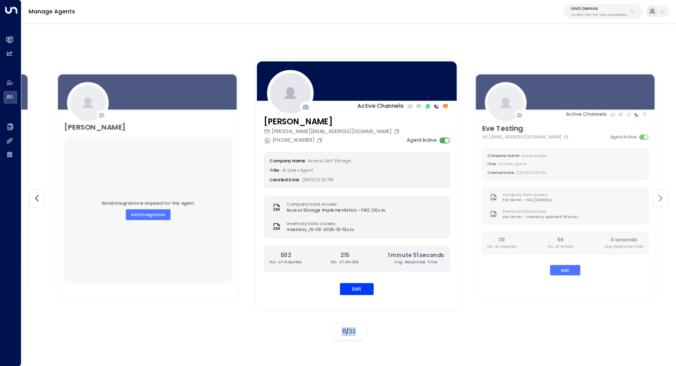
click at [658, 198] on icon at bounding box center [659, 198] width 9 height 9
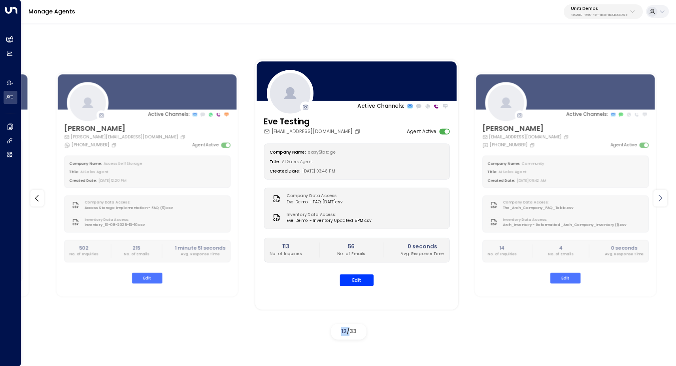
click at [658, 198] on icon at bounding box center [659, 198] width 9 height 9
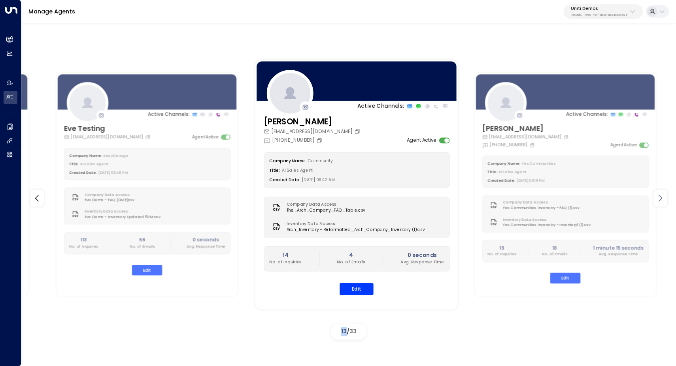
click at [658, 198] on icon at bounding box center [659, 198] width 9 height 9
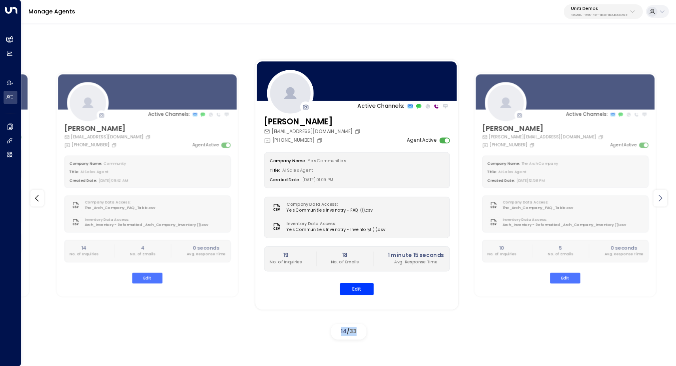
click at [658, 198] on icon at bounding box center [659, 198] width 9 height 9
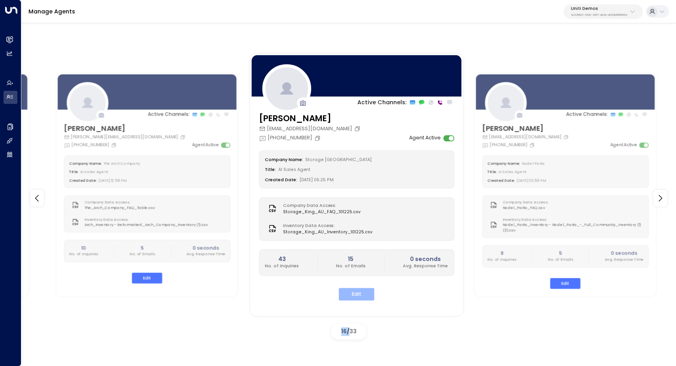
click at [352, 291] on button "Edit" at bounding box center [357, 294] width 36 height 12
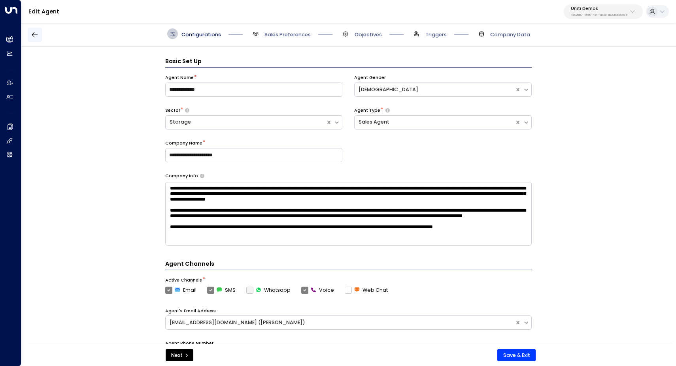
click at [36, 35] on icon "button" at bounding box center [35, 34] width 6 height 5
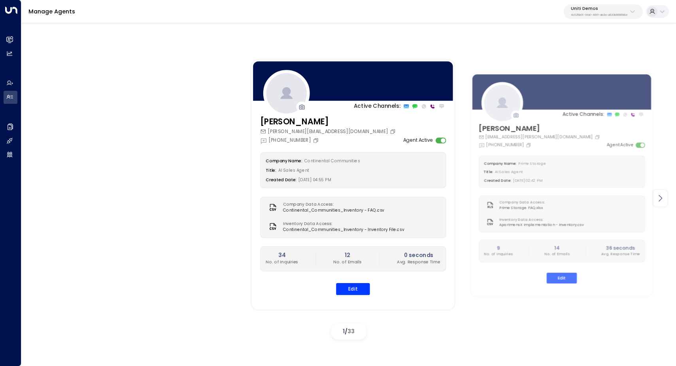
click at [660, 196] on icon at bounding box center [659, 198] width 9 height 9
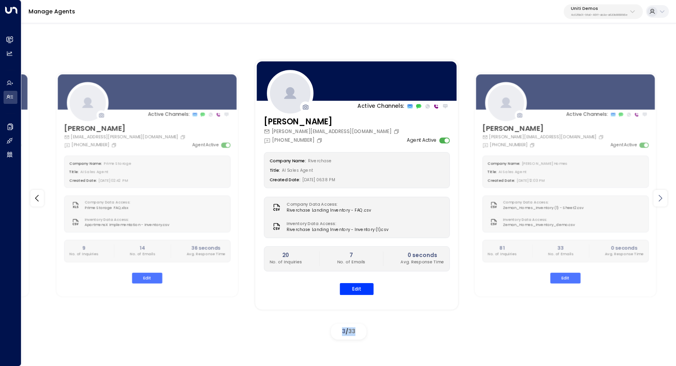
click at [660, 196] on icon at bounding box center [659, 198] width 9 height 9
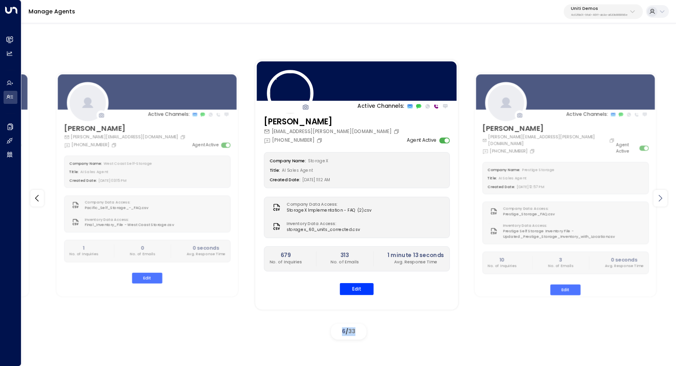
click at [660, 196] on icon at bounding box center [659, 198] width 9 height 9
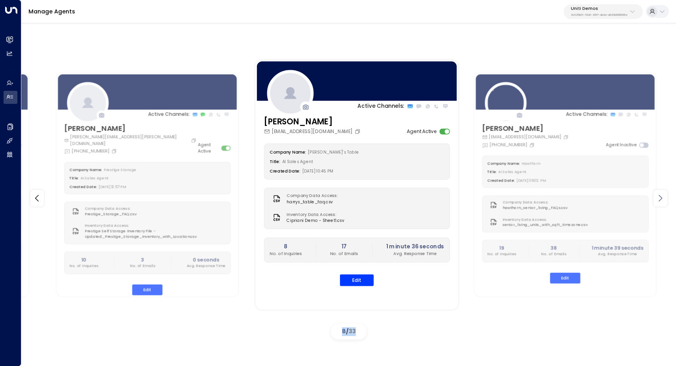
click at [660, 196] on icon at bounding box center [659, 198] width 9 height 9
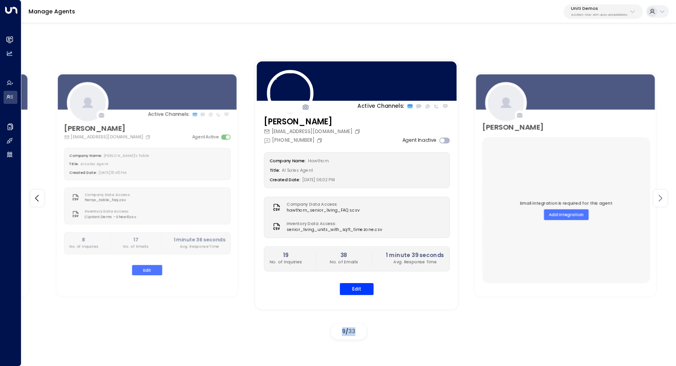
click at [660, 196] on icon at bounding box center [659, 198] width 9 height 9
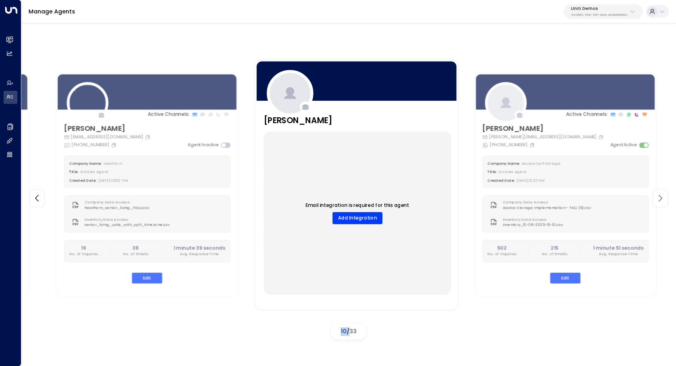
click at [660, 196] on icon at bounding box center [659, 198] width 9 height 9
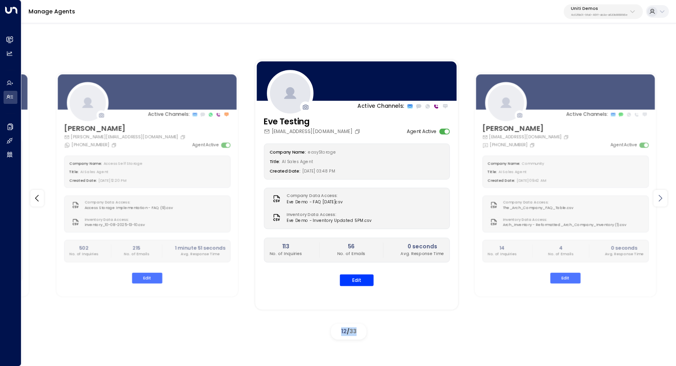
click at [660, 196] on icon at bounding box center [659, 198] width 9 height 9
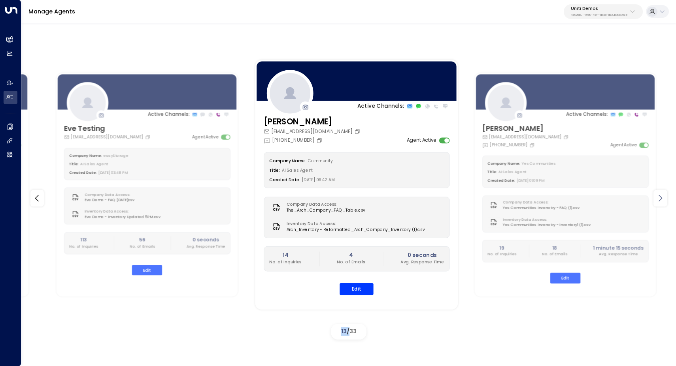
click at [660, 196] on icon at bounding box center [659, 198] width 9 height 9
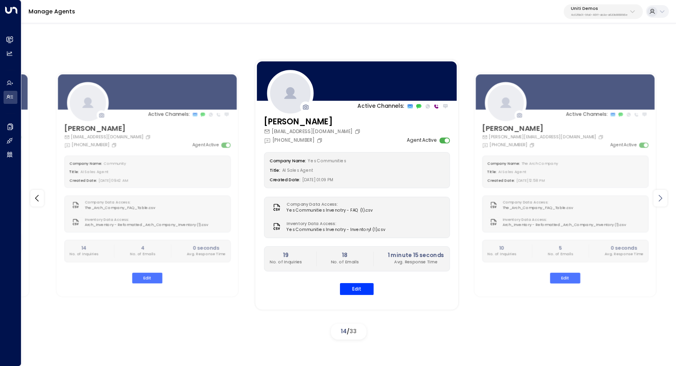
click at [660, 196] on icon at bounding box center [659, 198] width 9 height 9
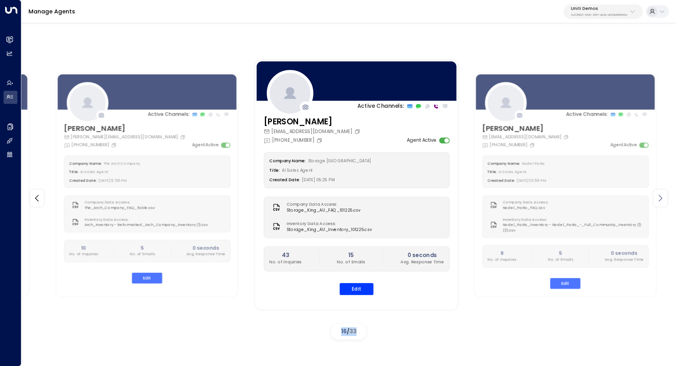
click at [660, 196] on icon at bounding box center [659, 198] width 9 height 9
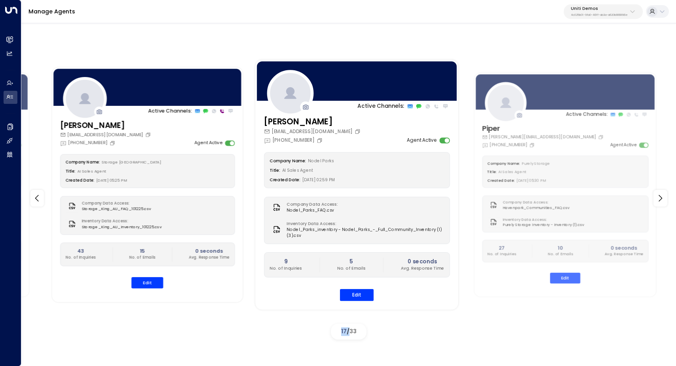
click at [149, 173] on div "Title: AI Sales Agent" at bounding box center [147, 172] width 164 height 8
click at [111, 142] on icon "Copy" at bounding box center [112, 142] width 3 height 3
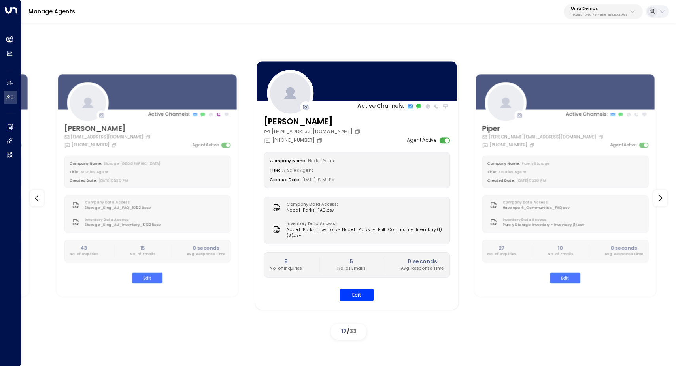
click at [358, 28] on div at bounding box center [348, 26] width 654 height 11
click at [184, 47] on div "Active Channels: Archie archie.thearchco@gmail.com +1 (914) 341-6906 Agent Acti…" at bounding box center [348, 192] width 654 height 343
click at [535, 47] on div "Active Channels: Archie archie.thearchco@gmail.com +1 (914) 341-6906 Agent Acti…" at bounding box center [348, 192] width 654 height 343
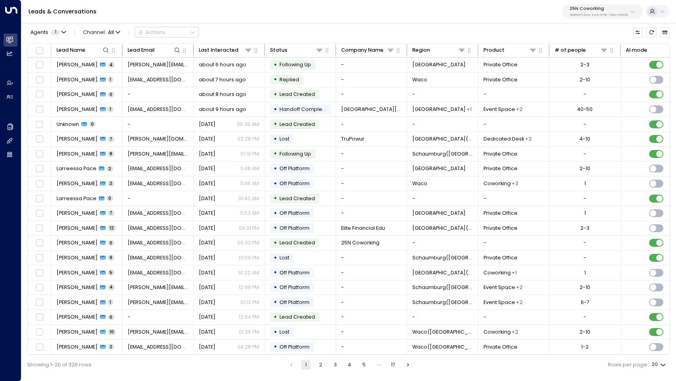
click at [596, 13] on p "3b9800f4-81ca-4ec0-8758-72fbe4763f36" at bounding box center [598, 14] width 58 height 3
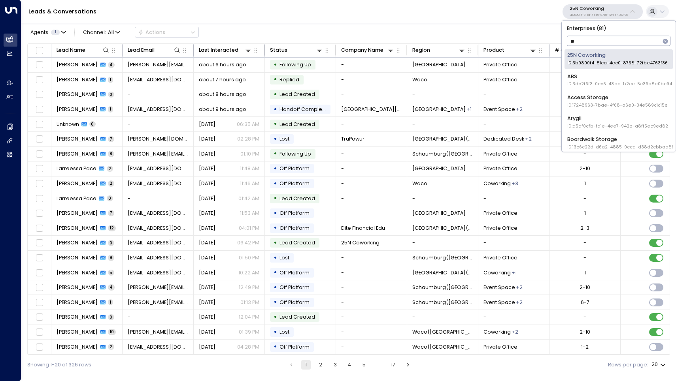
type input "***"
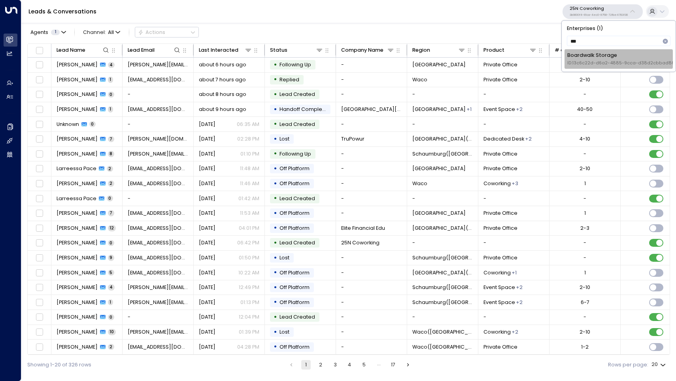
click at [605, 57] on div "Boardwalk Storage ID: 13c6c22d-d6a2-4885-9cca-d38d2cbbad86" at bounding box center [620, 59] width 107 height 15
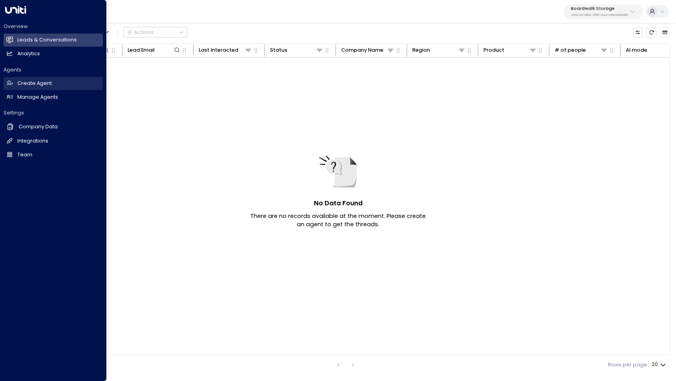
click at [38, 83] on h2 "Create Agent" at bounding box center [34, 84] width 34 height 8
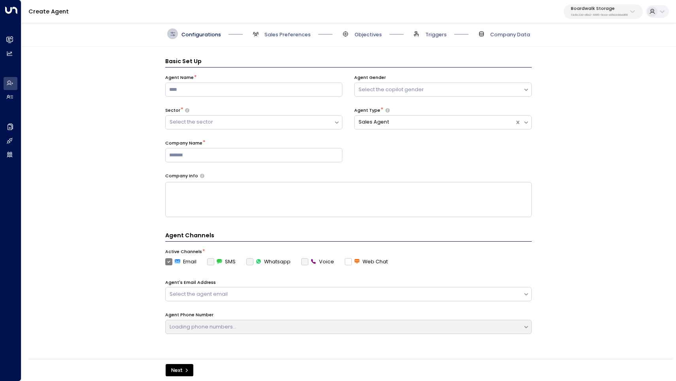
scroll to position [11, 0]
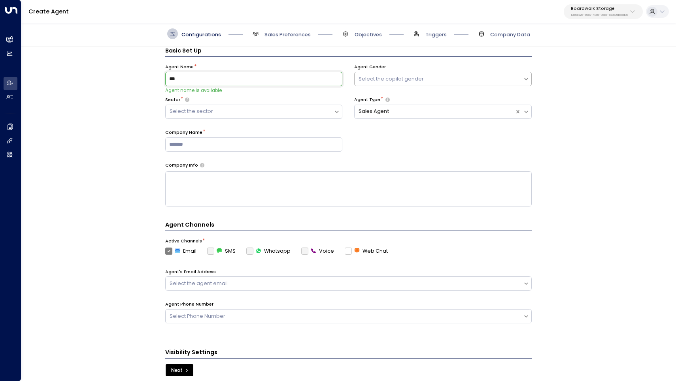
type input "***"
click at [410, 77] on div "Select the copilot gender" at bounding box center [438, 79] width 160 height 8
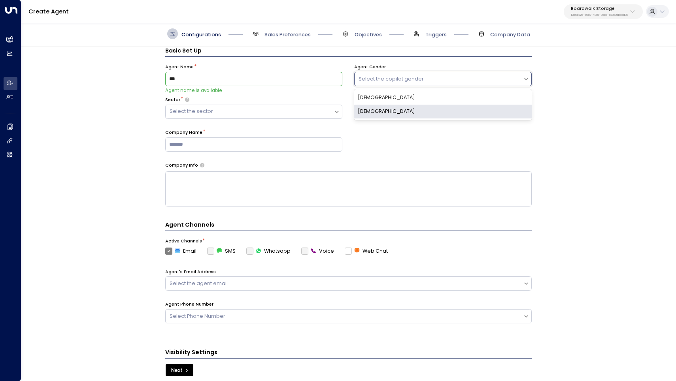
click at [401, 107] on div "[DEMOGRAPHIC_DATA]" at bounding box center [442, 112] width 177 height 14
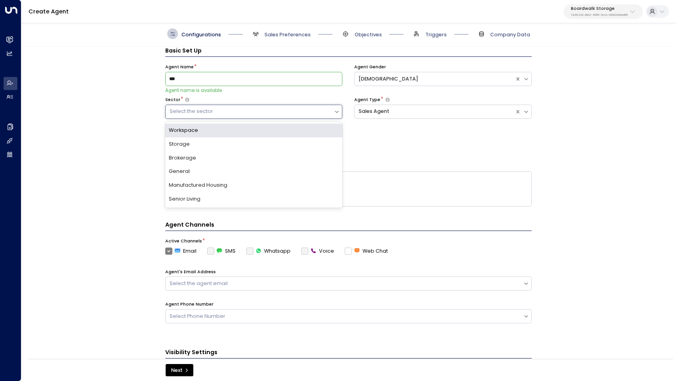
click at [280, 109] on div "Select the sector" at bounding box center [249, 112] width 160 height 8
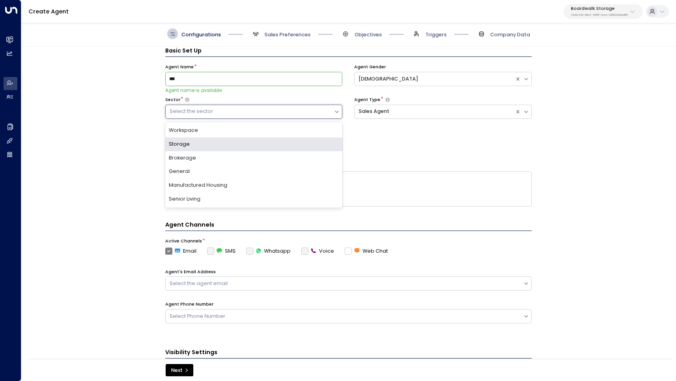
click at [268, 142] on div "Storage" at bounding box center [253, 144] width 177 height 14
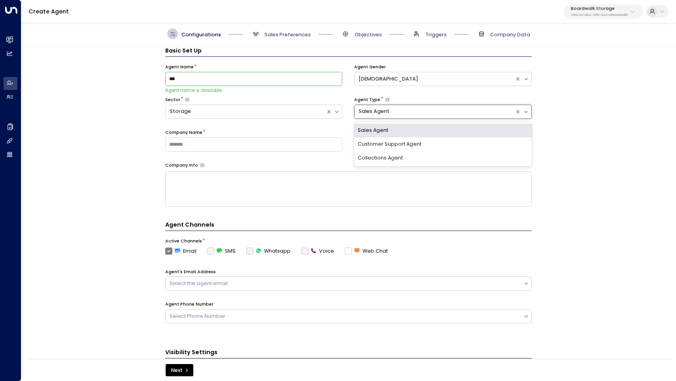
click at [398, 111] on div "Sales Agent" at bounding box center [434, 112] width 152 height 8
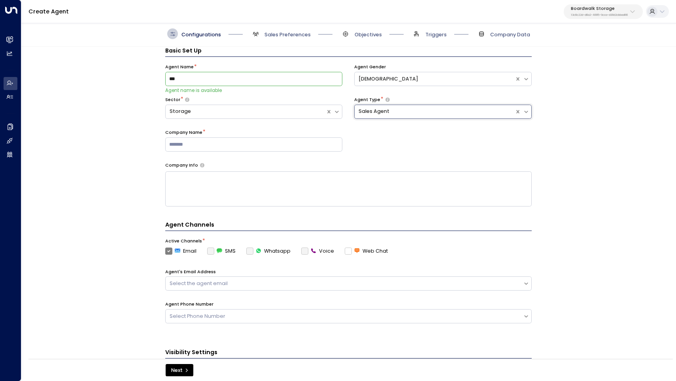
click at [398, 111] on div "Sales Agent" at bounding box center [434, 112] width 152 height 8
click at [378, 153] on div "Agent Name * *** Agent name is available Agent Gender [DEMOGRAPHIC_DATA] Sector…" at bounding box center [348, 113] width 366 height 98
drag, startPoint x: 196, startPoint y: 144, endPoint x: 389, endPoint y: 147, distance: 193.2
click at [389, 147] on div "**********" at bounding box center [348, 113] width 366 height 98
type input "**********"
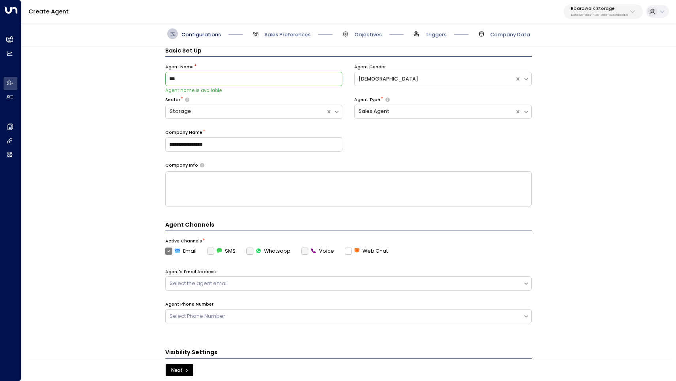
click at [442, 158] on div "**********" at bounding box center [348, 113] width 366 height 98
click at [368, 198] on textarea at bounding box center [348, 188] width 366 height 35
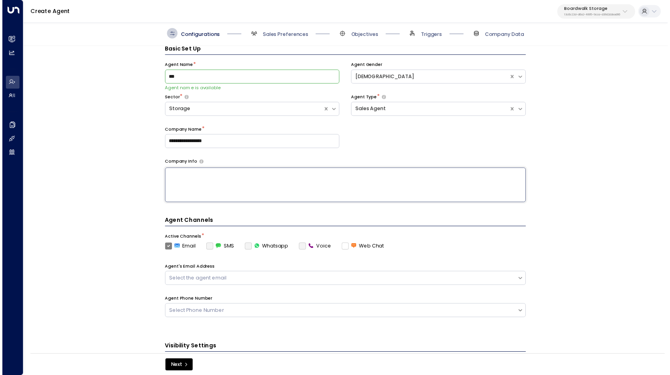
scroll to position [8, 0]
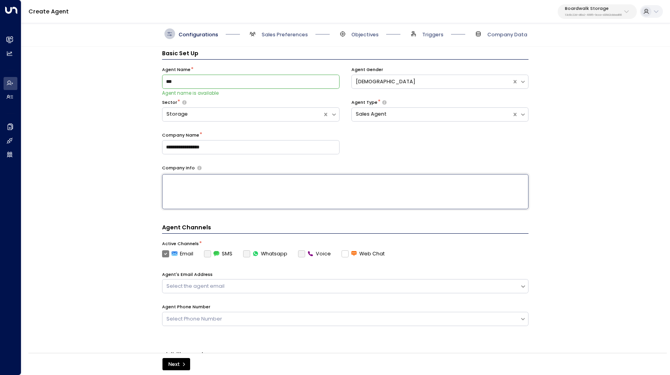
paste textarea "**********"
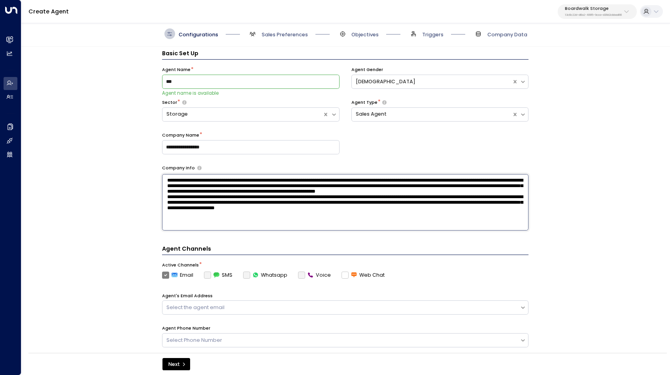
type textarea "**********"
click at [539, 217] on div "**********" at bounding box center [345, 202] width 648 height 311
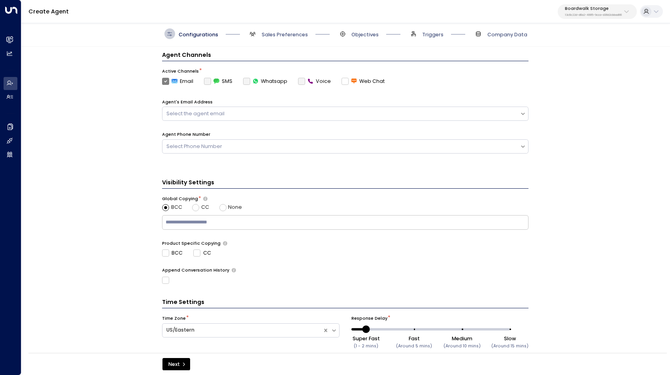
scroll to position [202, 0]
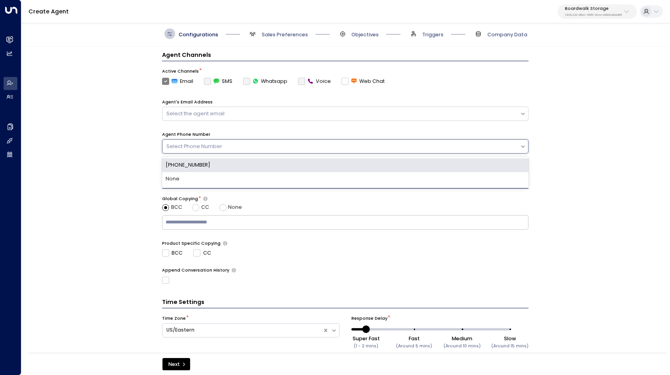
click at [460, 144] on div "Select Phone Number" at bounding box center [340, 147] width 349 height 8
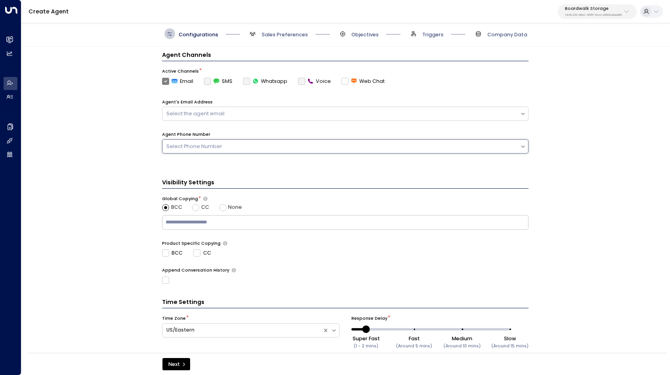
click at [460, 144] on div "Select Phone Number" at bounding box center [340, 147] width 349 height 8
click at [460, 114] on div "Select the agent email" at bounding box center [340, 114] width 349 height 8
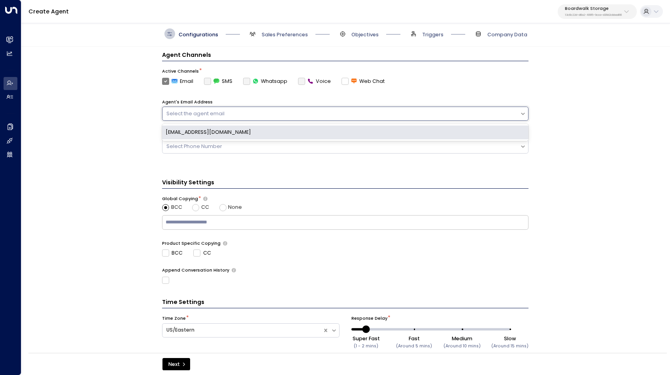
click at [458, 134] on div "ava@boardwalkstorage.com" at bounding box center [345, 133] width 366 height 14
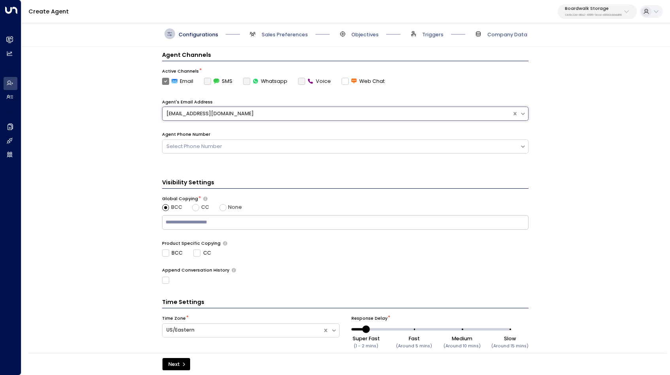
click at [356, 164] on form "**********" at bounding box center [345, 108] width 366 height 507
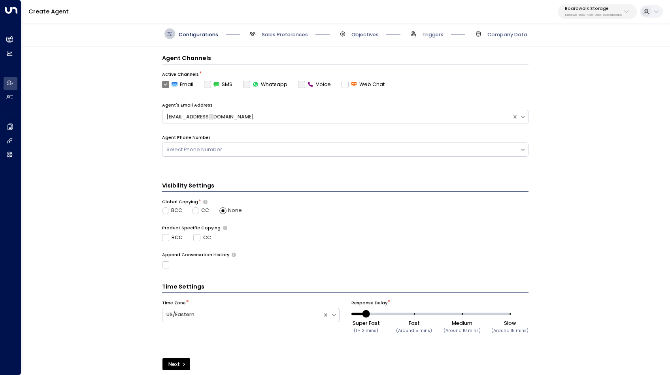
scroll to position [196, 0]
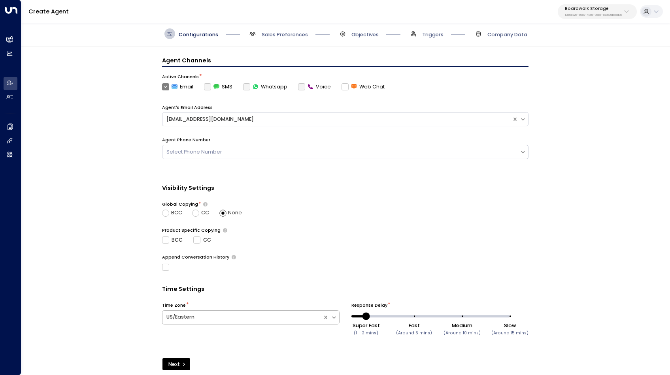
click at [247, 316] on div at bounding box center [242, 317] width 152 height 9
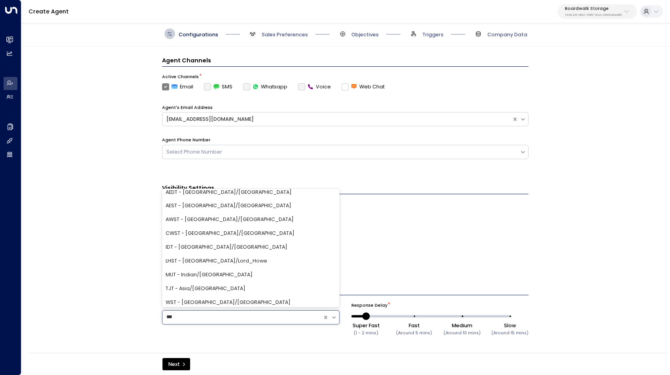
scroll to position [0, 0]
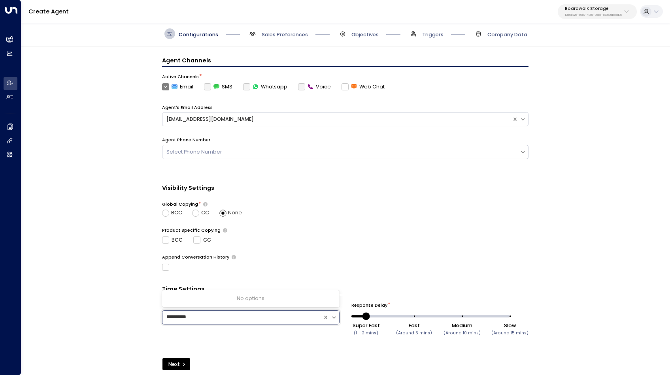
type input "**********"
click at [176, 364] on button "Next" at bounding box center [176, 364] width 28 height 13
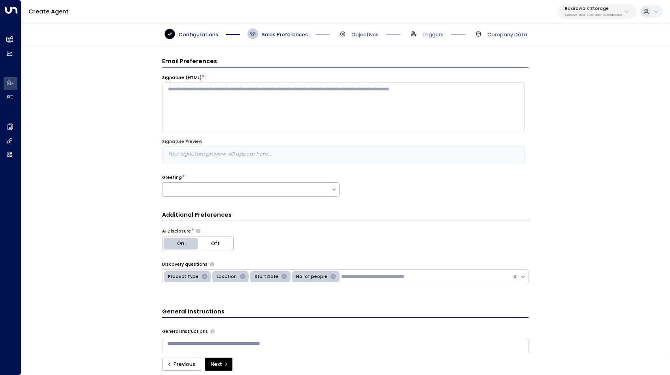
click at [272, 190] on div at bounding box center [246, 189] width 168 height 7
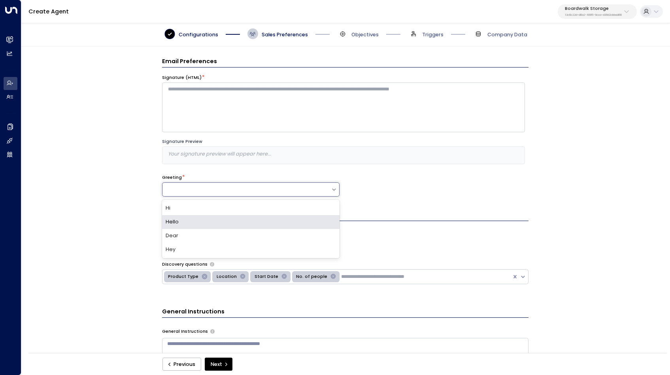
click at [259, 215] on div "Hello" at bounding box center [250, 222] width 177 height 14
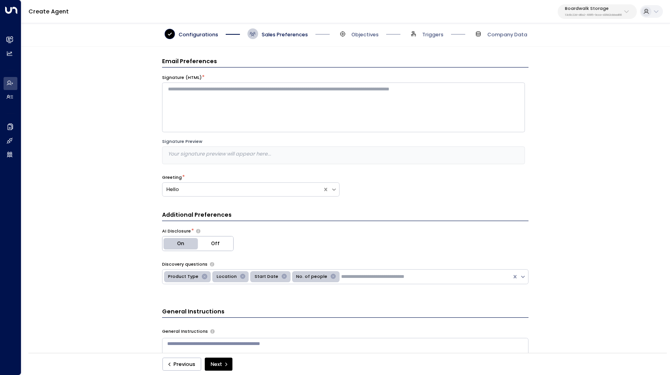
click at [346, 206] on div "Greeting * Hello" at bounding box center [345, 191] width 366 height 33
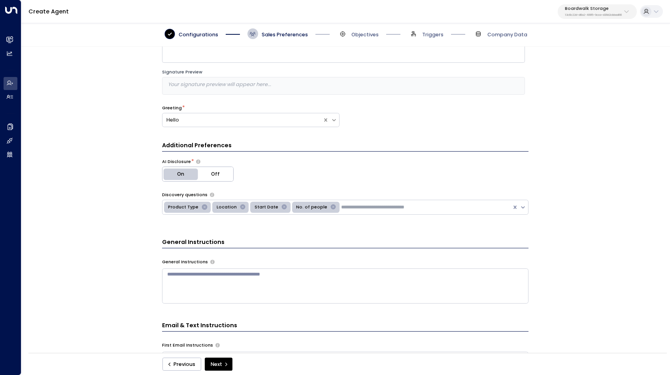
scroll to position [71, 0]
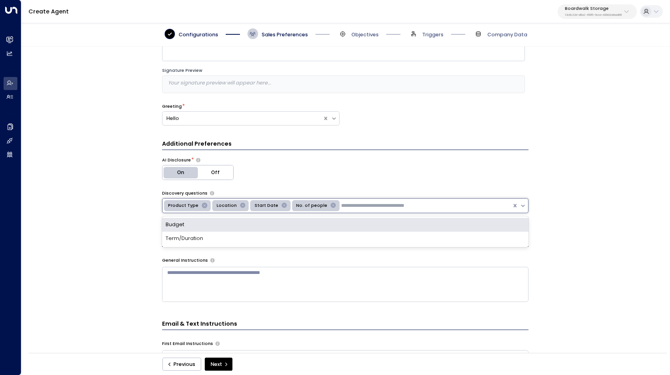
click at [352, 206] on input "text" at bounding box center [387, 206] width 92 height 8
click at [339, 222] on div "Budget" at bounding box center [345, 225] width 366 height 14
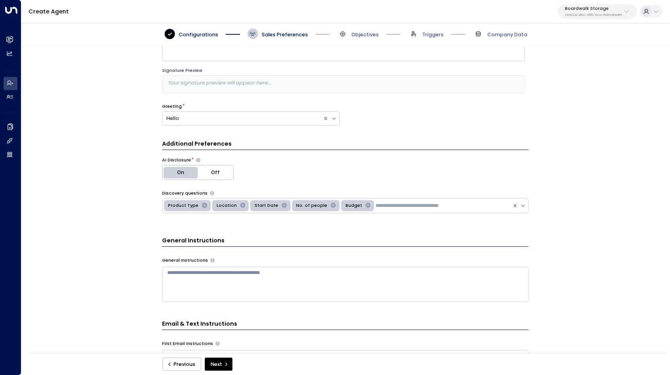
click at [569, 183] on div "Email Preferences Signature (HTML) * Signature Preview Your signature preview w…" at bounding box center [345, 202] width 648 height 311
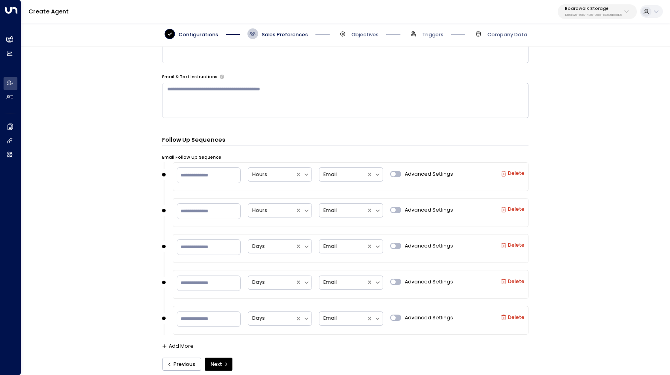
scroll to position [393, 0]
click at [227, 361] on button "Next" at bounding box center [219, 364] width 28 height 13
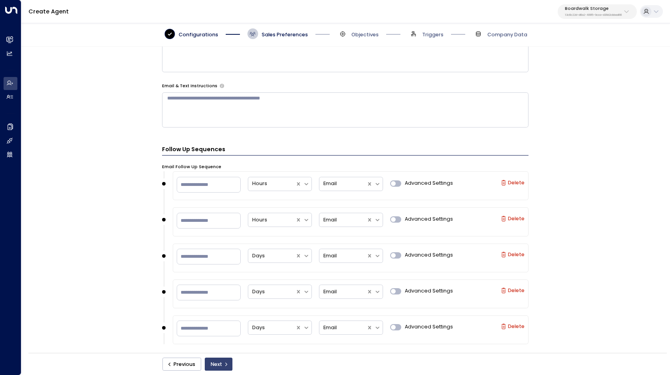
click at [217, 365] on button "Next" at bounding box center [219, 364] width 28 height 13
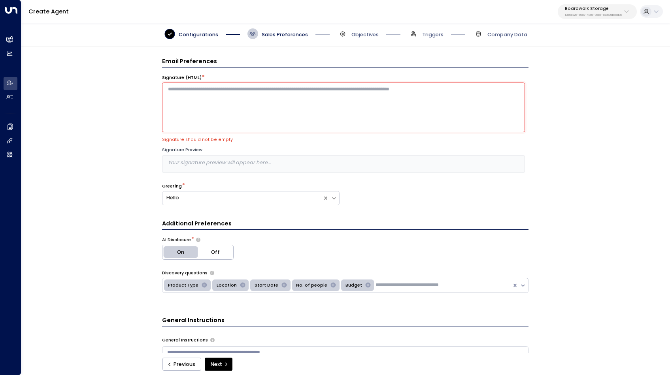
scroll to position [0, 0]
click at [321, 104] on textarea at bounding box center [343, 108] width 363 height 50
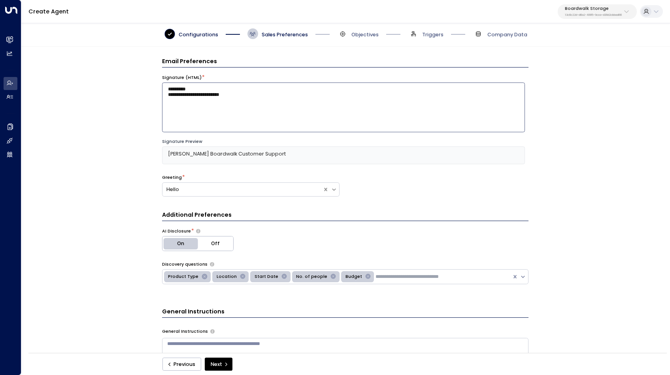
type textarea "**********"
click at [127, 174] on div "**********" at bounding box center [345, 202] width 648 height 311
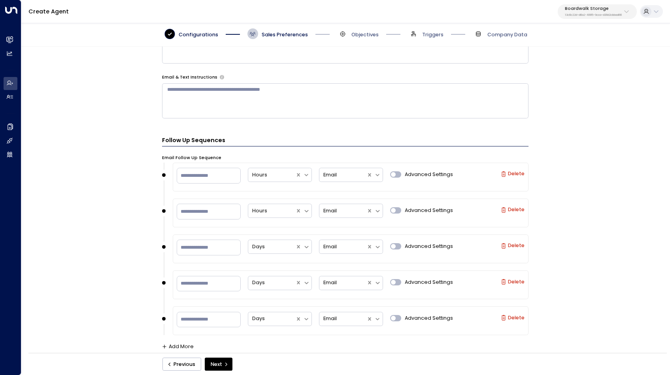
scroll to position [393, 0]
click at [218, 365] on button "Next" at bounding box center [219, 364] width 28 height 13
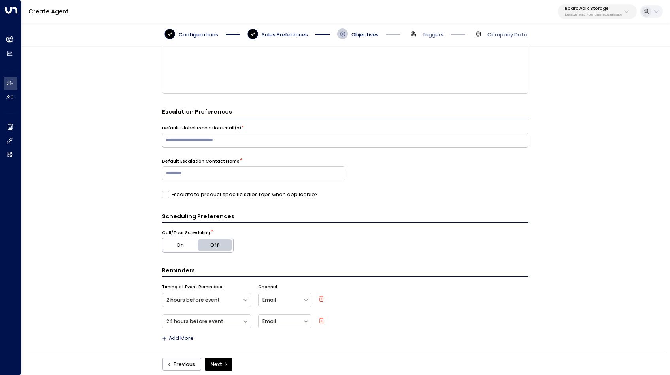
scroll to position [181, 0]
click at [175, 243] on button "On" at bounding box center [180, 246] width 36 height 14
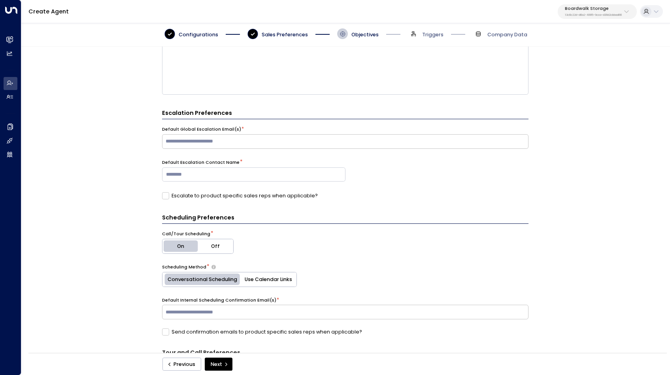
click at [201, 279] on button "Conversational Scheduling" at bounding box center [201, 280] width 78 height 14
click at [224, 245] on button "Off" at bounding box center [216, 246] width 36 height 14
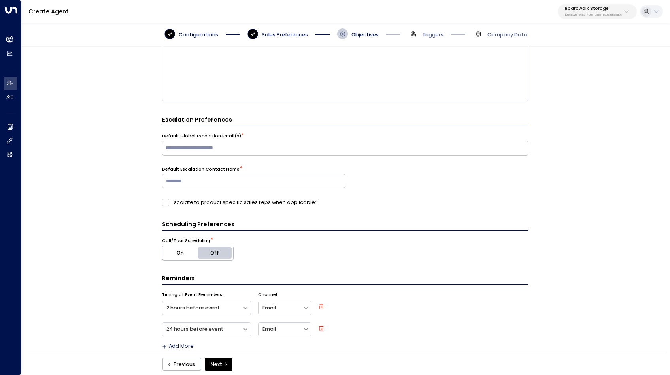
scroll to position [172, 0]
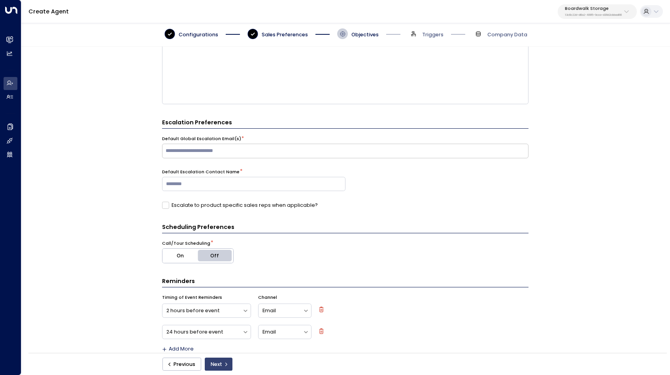
click at [224, 365] on icon "submit" at bounding box center [226, 364] width 5 height 5
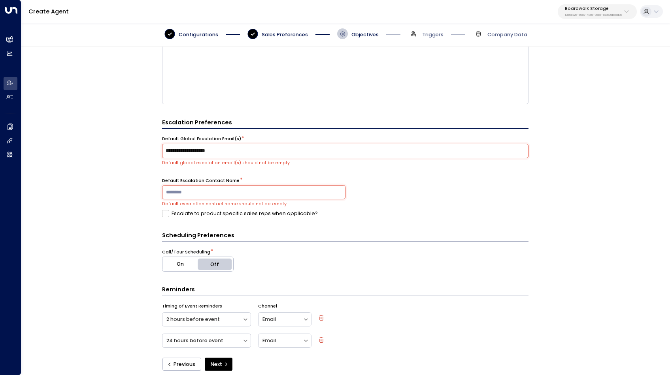
type input "**********"
click at [371, 210] on div "Escalate to product specific sales reps when applicable?" at bounding box center [345, 213] width 366 height 7
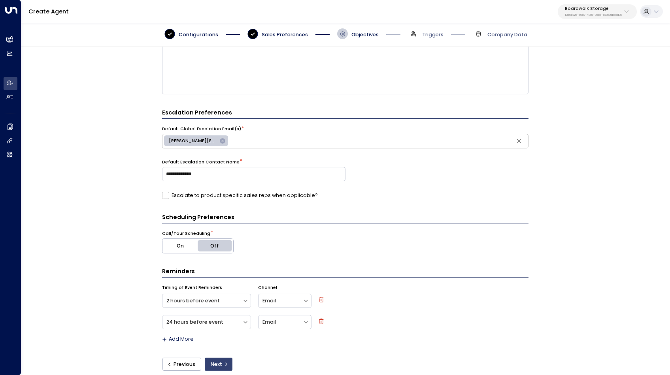
scroll to position [181, 0]
click at [218, 362] on button "Next" at bounding box center [219, 364] width 28 height 13
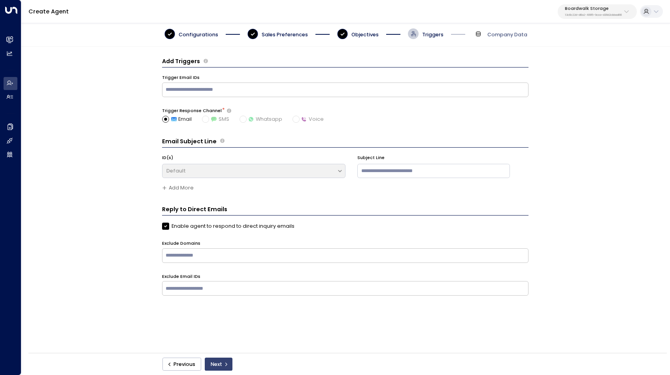
click at [222, 363] on button "Next" at bounding box center [219, 364] width 28 height 13
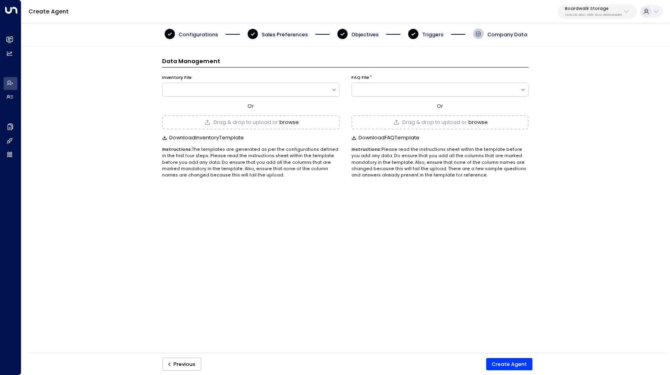
click at [480, 120] on button "browse" at bounding box center [477, 123] width 19 height 6
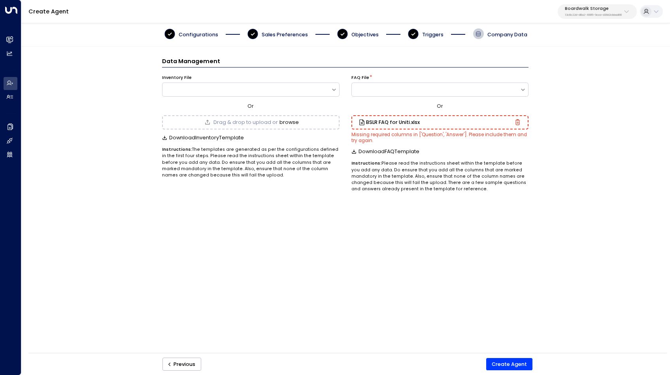
click at [518, 122] on icon "button" at bounding box center [518, 123] width 2 height 2
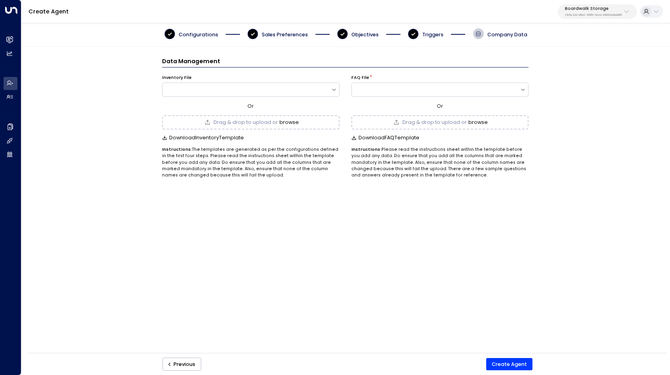
click at [486, 120] on button "browse" at bounding box center [477, 123] width 19 height 6
click at [510, 365] on button "Create Agent" at bounding box center [509, 364] width 47 height 13
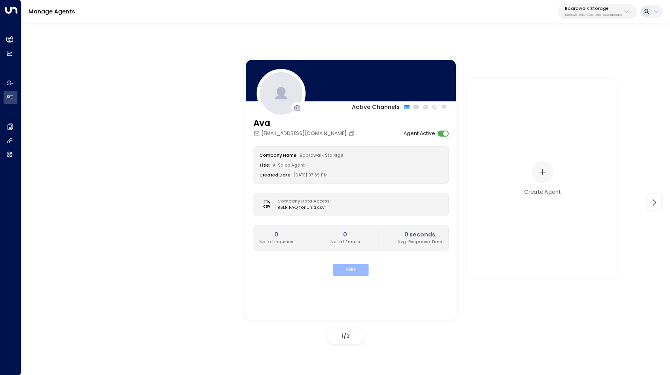
click at [355, 264] on button "Edit" at bounding box center [351, 270] width 36 height 12
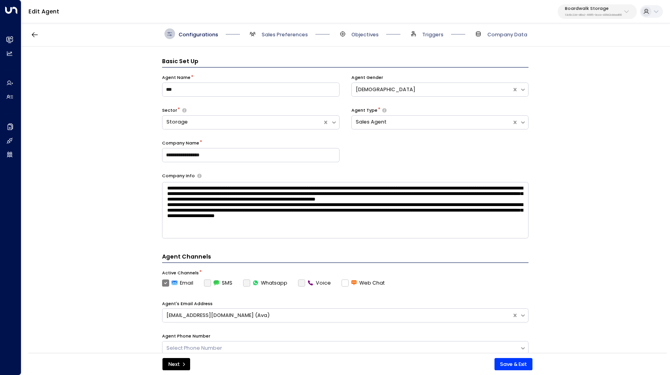
scroll to position [11, 0]
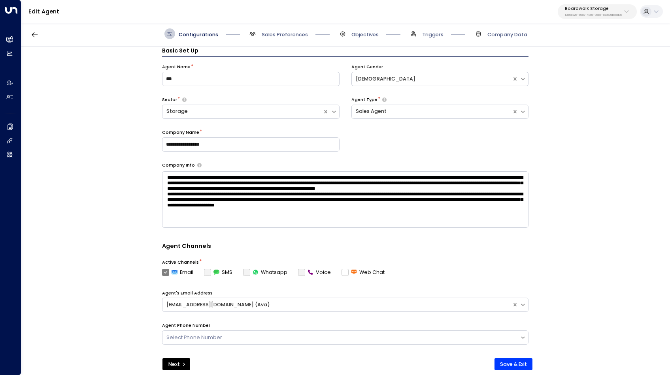
click at [130, 141] on div "**********" at bounding box center [345, 202] width 648 height 311
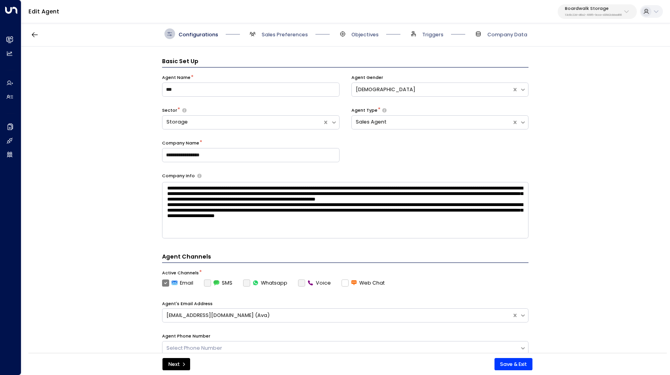
scroll to position [0, 0]
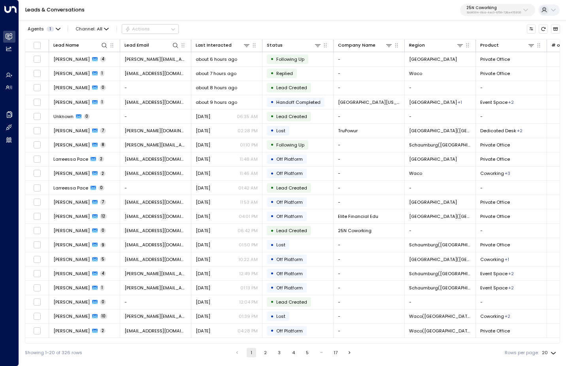
click at [488, 13] on p "3b9800f4-81ca-4ec0-8758-72fbe4763f36" at bounding box center [493, 12] width 55 height 3
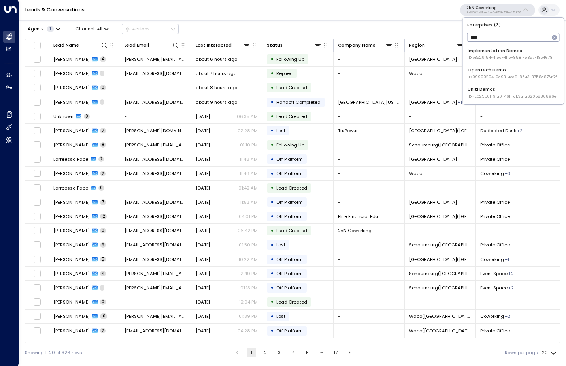
type input "****"
click at [497, 94] on span "ID: 4c025b01-9fa0-46ff-ab3a-a620b886896e" at bounding box center [511, 97] width 89 height 6
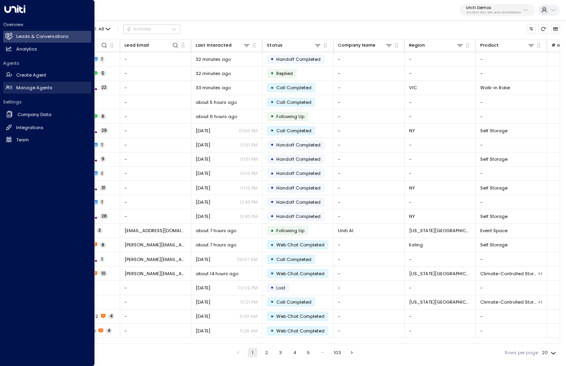
click at [45, 87] on h2 "Manage Agents" at bounding box center [34, 88] width 36 height 7
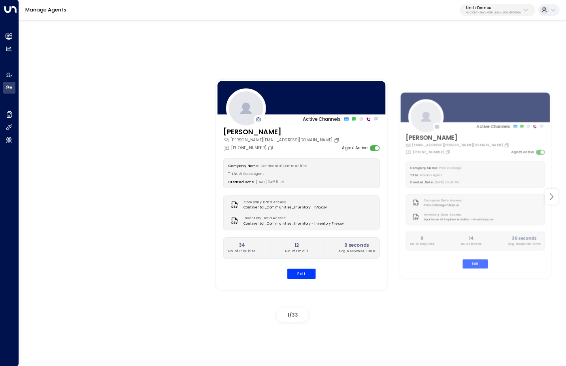
click at [552, 195] on icon at bounding box center [550, 196] width 9 height 9
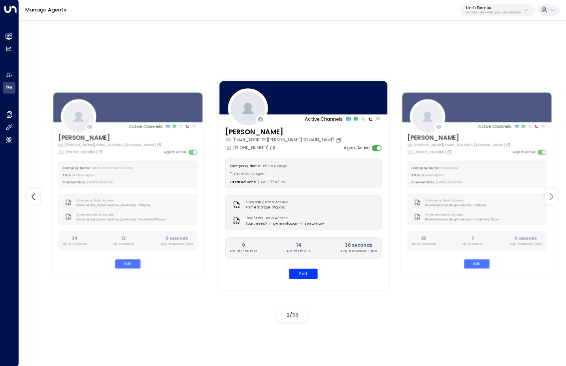
click at [552, 195] on icon at bounding box center [550, 196] width 9 height 9
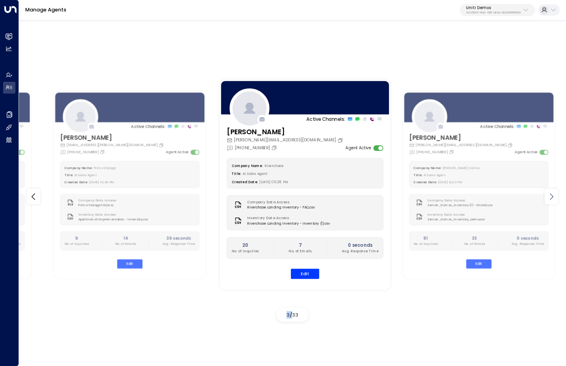
click at [552, 195] on icon at bounding box center [550, 196] width 9 height 9
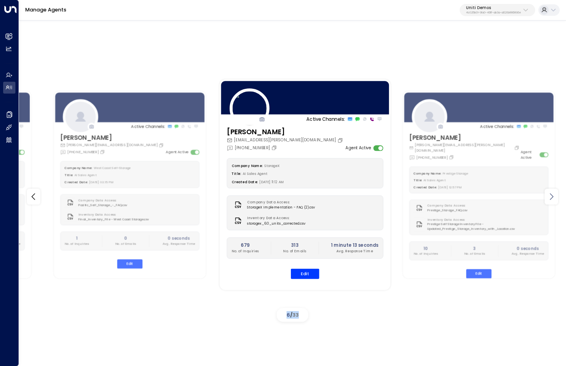
click at [552, 195] on icon at bounding box center [550, 196] width 9 height 9
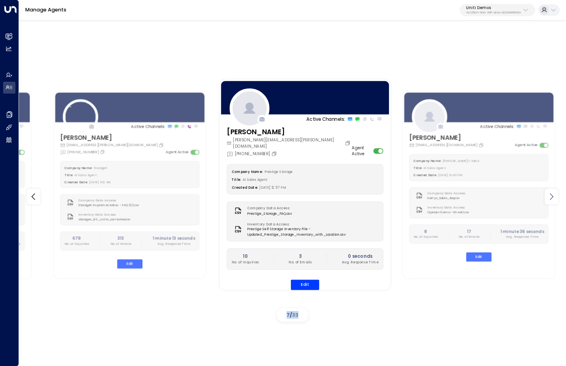
click at [552, 195] on icon at bounding box center [550, 196] width 9 height 9
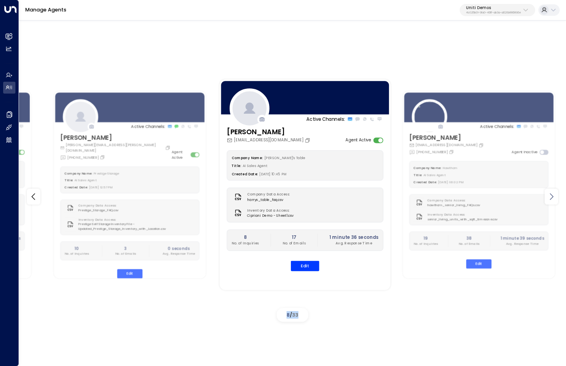
click at [552, 195] on icon at bounding box center [550, 196] width 9 height 9
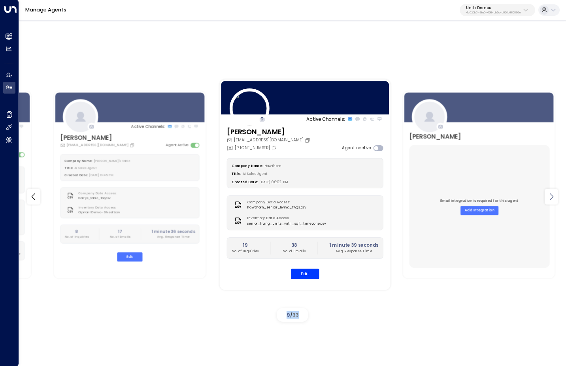
click at [552, 195] on icon at bounding box center [550, 196] width 9 height 9
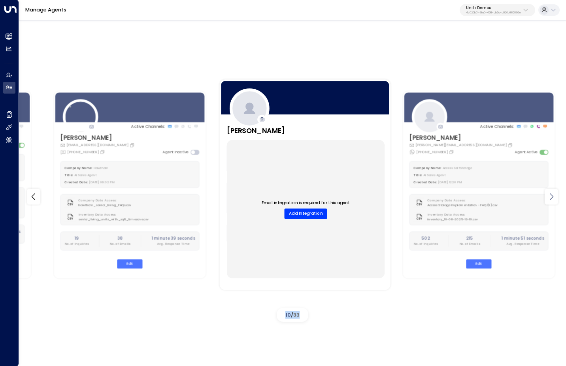
click at [552, 195] on icon at bounding box center [550, 196] width 9 height 9
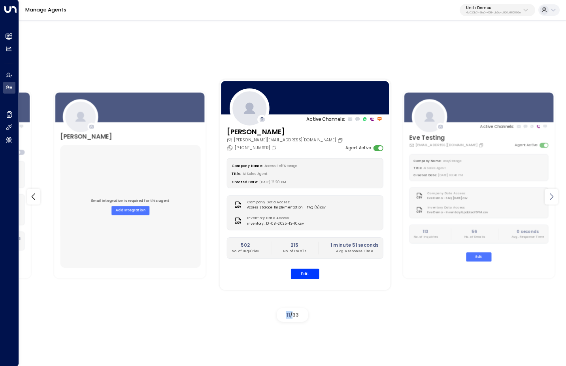
click at [552, 195] on icon at bounding box center [550, 196] width 9 height 9
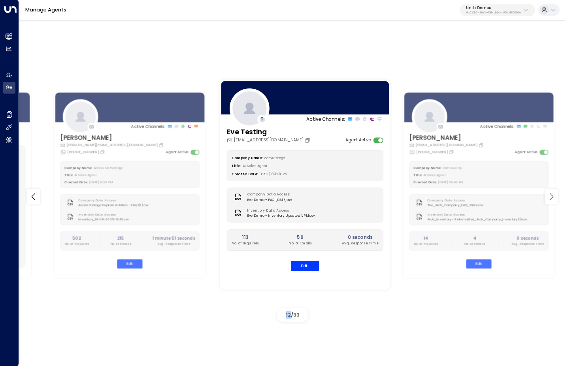
click at [552, 195] on icon at bounding box center [550, 196] width 9 height 9
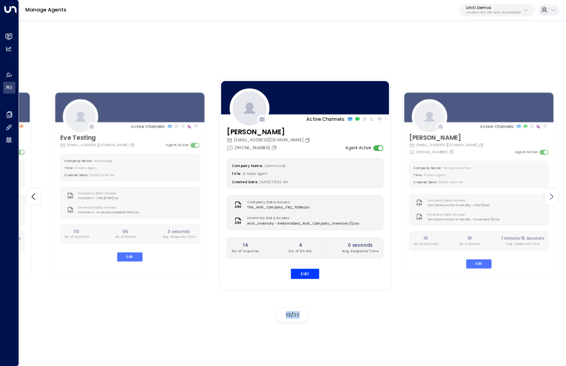
click at [552, 195] on icon at bounding box center [550, 196] width 9 height 9
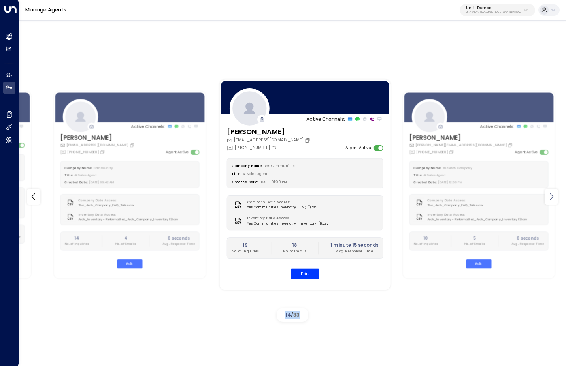
click at [552, 195] on icon at bounding box center [550, 196] width 9 height 9
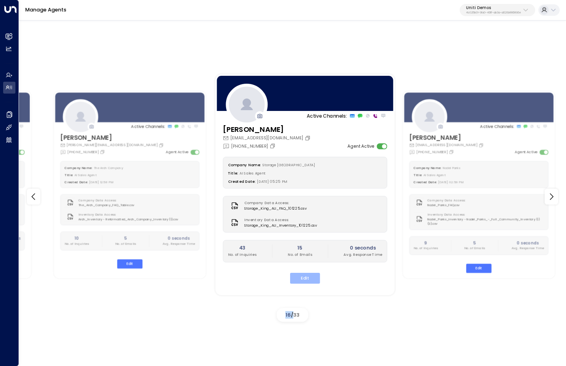
click at [301, 274] on button "Edit" at bounding box center [305, 278] width 30 height 11
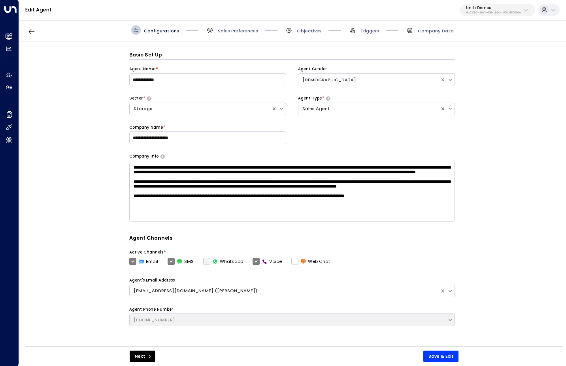
scroll to position [9, 0]
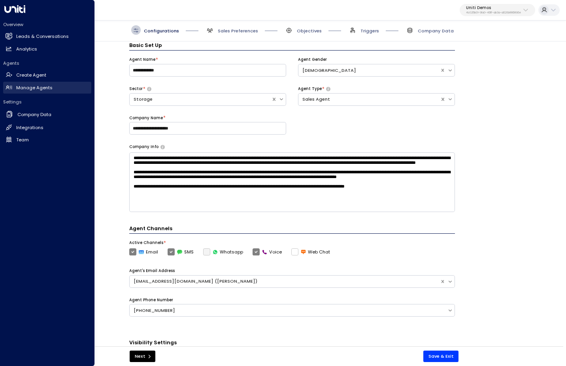
click at [52, 87] on link "Manage Agents Manage Agents" at bounding box center [47, 88] width 88 height 12
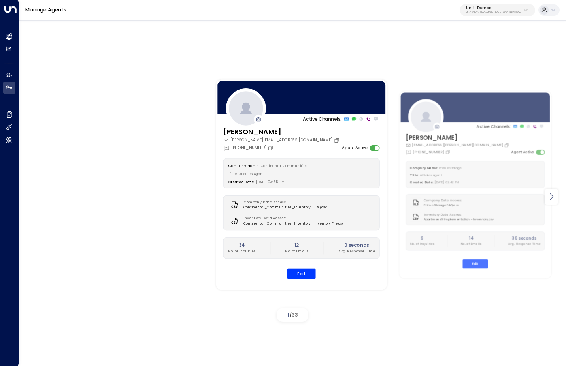
click at [552, 196] on icon at bounding box center [550, 196] width 9 height 9
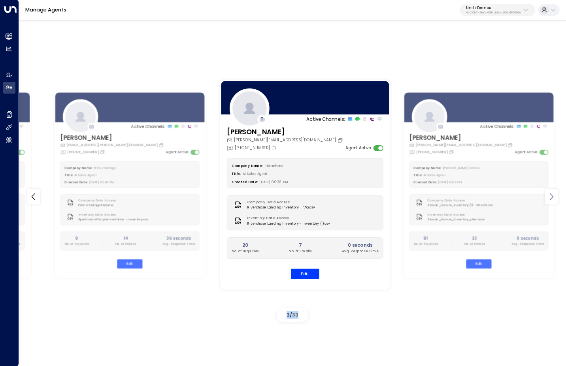
click at [552, 196] on icon at bounding box center [550, 196] width 9 height 9
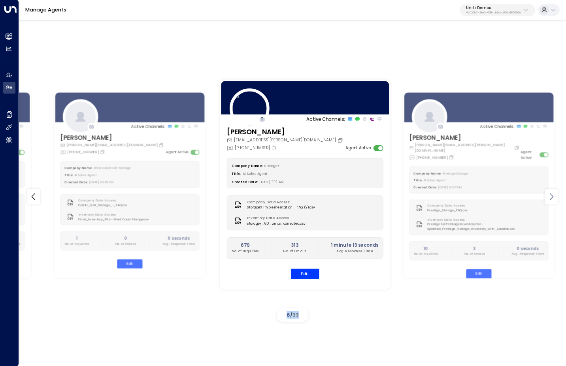
click at [552, 196] on icon at bounding box center [550, 196] width 9 height 9
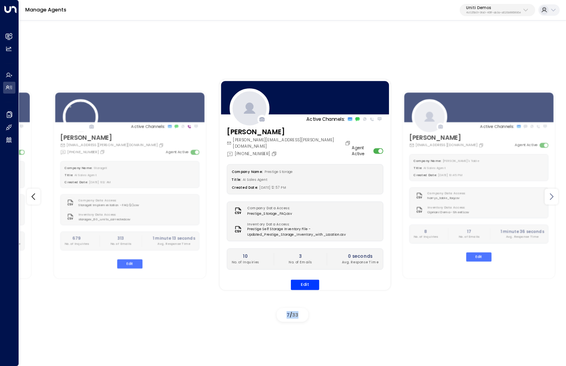
click at [552, 196] on icon at bounding box center [550, 196] width 9 height 9
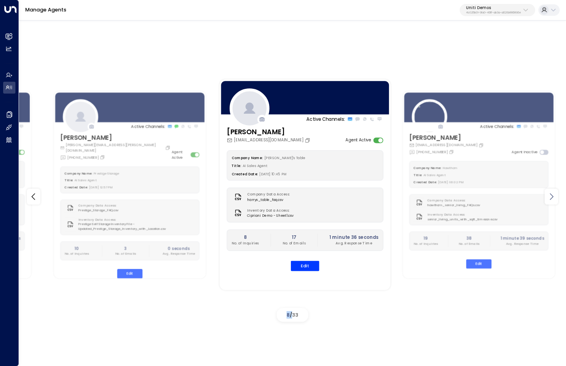
click at [552, 196] on icon at bounding box center [550, 196] width 9 height 9
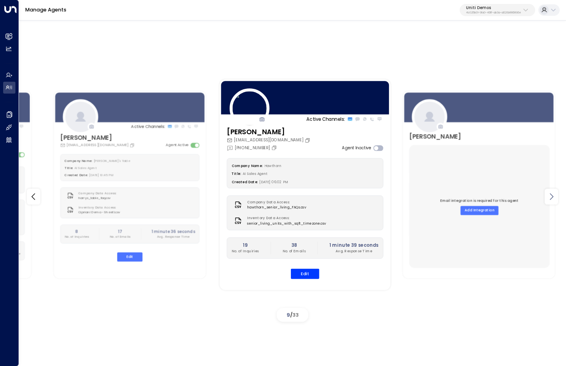
click at [552, 196] on icon at bounding box center [550, 196] width 9 height 9
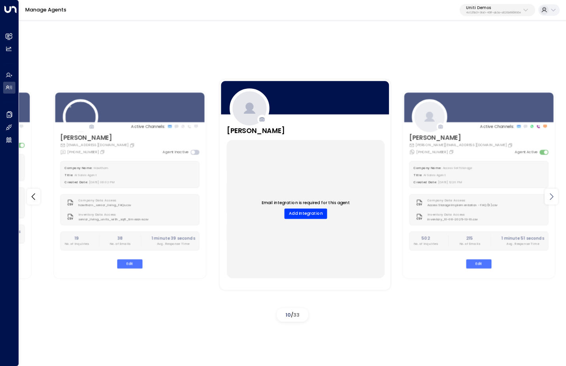
click at [552, 196] on icon at bounding box center [550, 196] width 9 height 9
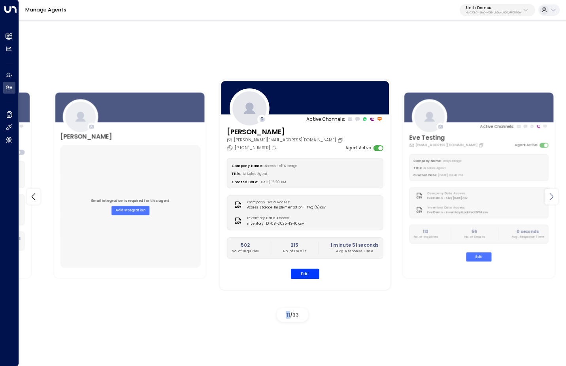
click at [552, 196] on icon at bounding box center [550, 196] width 9 height 9
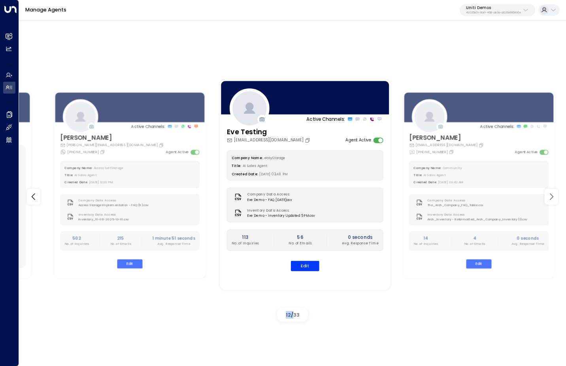
click at [552, 196] on icon at bounding box center [550, 196] width 9 height 9
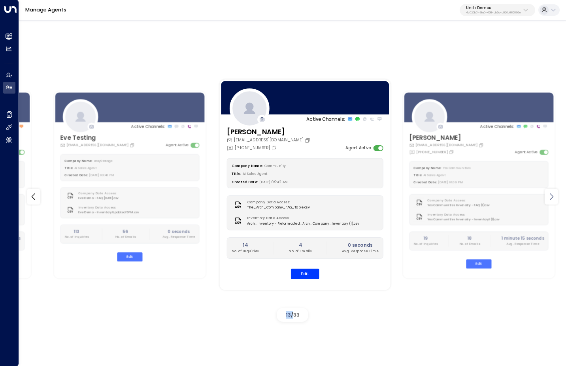
click at [552, 196] on icon at bounding box center [550, 196] width 9 height 9
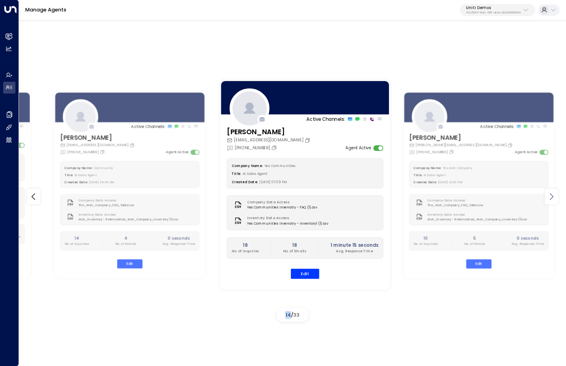
click at [552, 196] on icon at bounding box center [550, 196] width 9 height 9
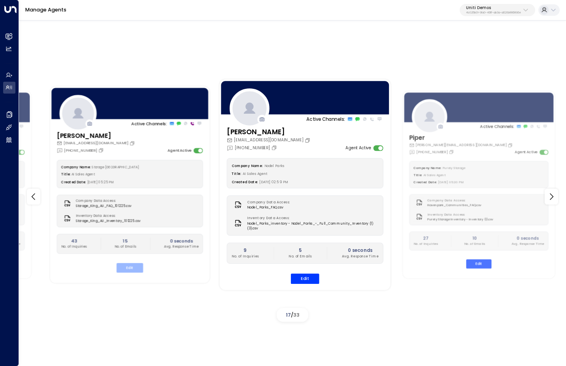
click at [132, 266] on button "Edit" at bounding box center [129, 267] width 26 height 9
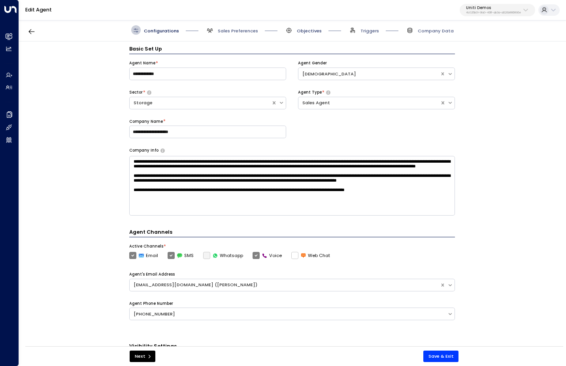
scroll to position [6, 0]
click at [246, 30] on span "Sales Preferences" at bounding box center [238, 31] width 40 height 6
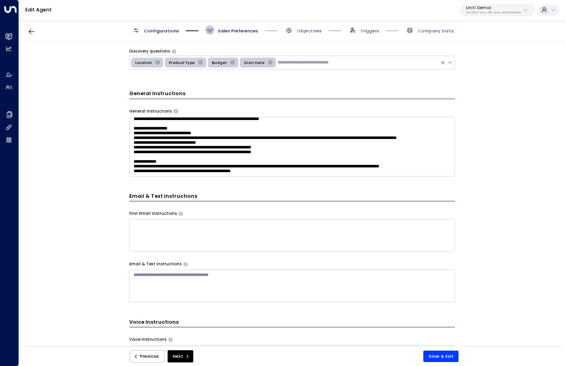
scroll to position [124, 0]
click at [352, 145] on textarea at bounding box center [292, 147] width 326 height 60
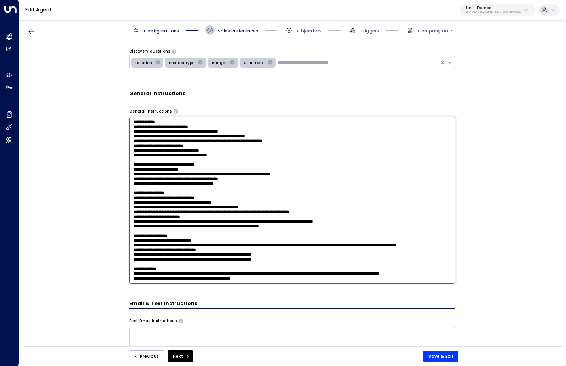
click at [134, 170] on textarea at bounding box center [292, 200] width 326 height 167
click at [132, 143] on textarea at bounding box center [292, 200] width 326 height 167
click at [184, 142] on textarea at bounding box center [292, 200] width 326 height 167
click at [180, 173] on textarea at bounding box center [292, 200] width 326 height 167
click at [136, 151] on textarea at bounding box center [292, 200] width 326 height 167
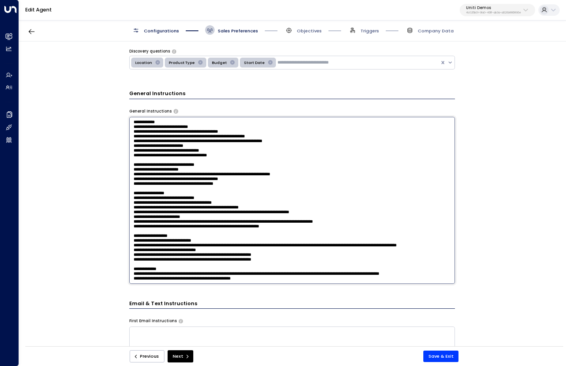
click at [140, 169] on textarea at bounding box center [292, 200] width 326 height 167
click at [131, 168] on textarea at bounding box center [292, 200] width 326 height 167
click at [130, 149] on textarea at bounding box center [292, 200] width 326 height 167
click at [131, 155] on textarea at bounding box center [292, 200] width 326 height 167
click at [131, 162] on textarea at bounding box center [292, 200] width 326 height 167
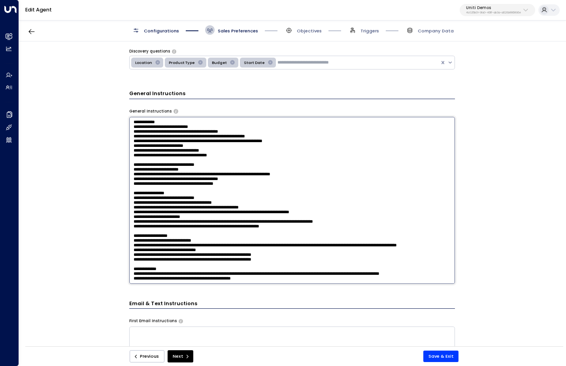
click at [131, 167] on textarea at bounding box center [292, 200] width 326 height 167
click at [245, 145] on textarea at bounding box center [292, 200] width 326 height 167
click at [238, 151] on textarea at bounding box center [292, 200] width 326 height 167
click at [194, 138] on textarea at bounding box center [292, 200] width 326 height 167
click at [192, 140] on textarea at bounding box center [292, 200] width 326 height 167
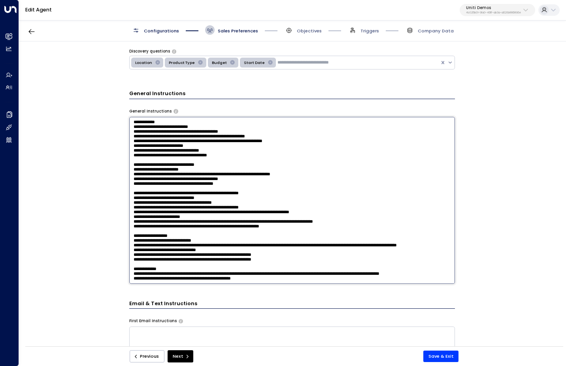
scroll to position [94, 0]
type textarea "**********"
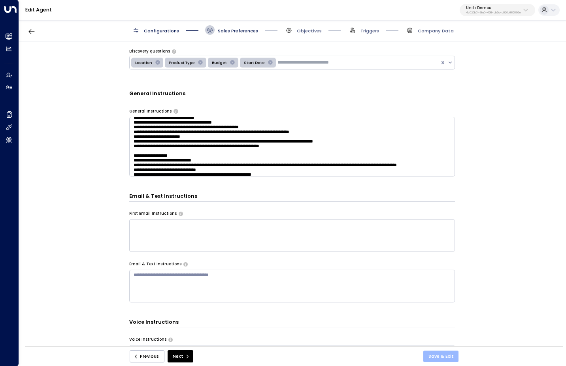
click at [436, 358] on button "Save & Exit" at bounding box center [441, 356] width 36 height 11
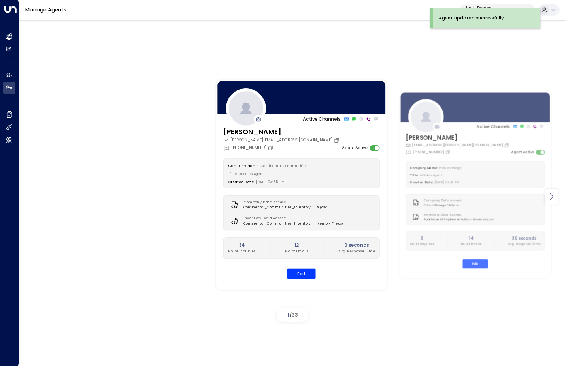
click at [553, 198] on icon at bounding box center [550, 196] width 9 height 9
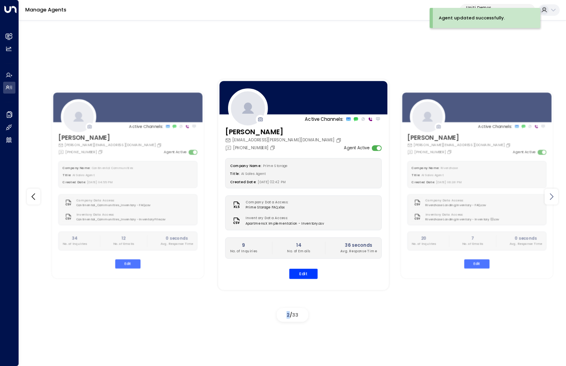
click at [553, 198] on icon at bounding box center [550, 196] width 9 height 9
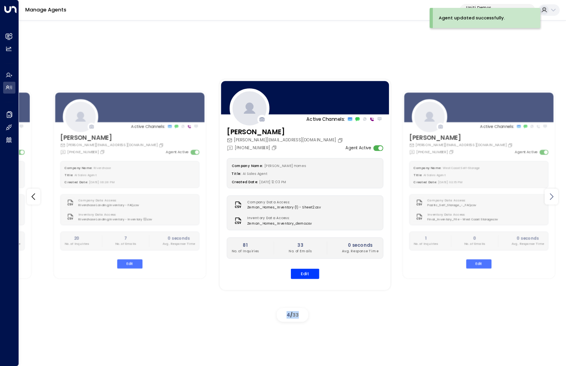
click at [553, 198] on icon at bounding box center [550, 196] width 9 height 9
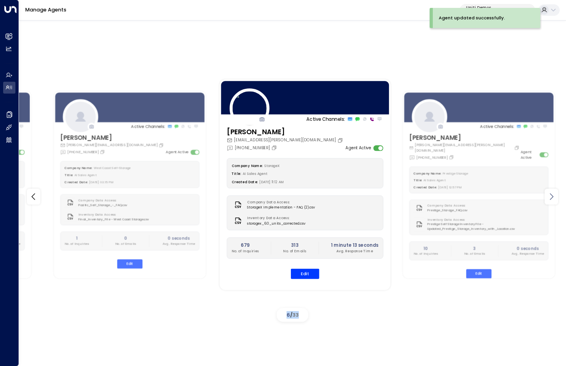
click at [553, 198] on icon at bounding box center [550, 196] width 9 height 9
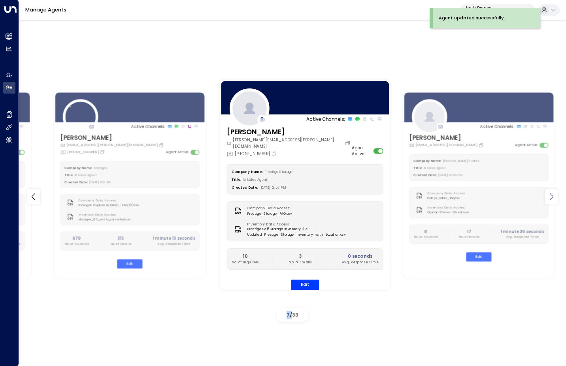
click at [553, 198] on icon at bounding box center [550, 196] width 9 height 9
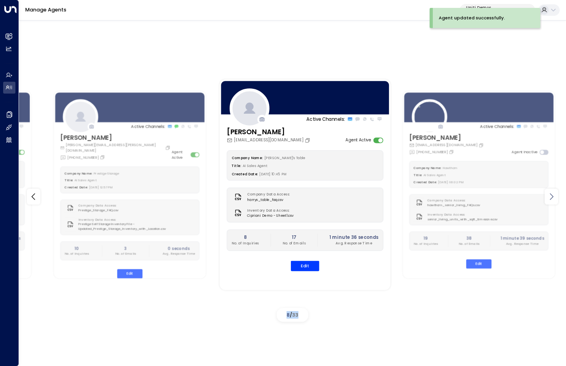
click at [553, 198] on icon at bounding box center [550, 196] width 9 height 9
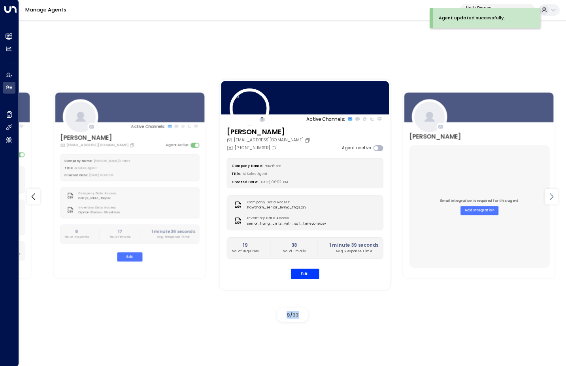
click at [553, 198] on icon at bounding box center [550, 196] width 9 height 9
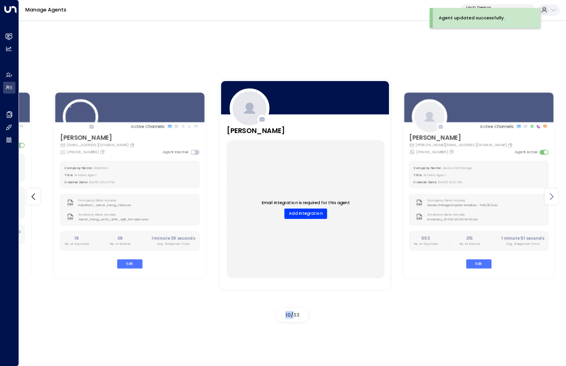
click at [553, 198] on icon at bounding box center [550, 196] width 9 height 9
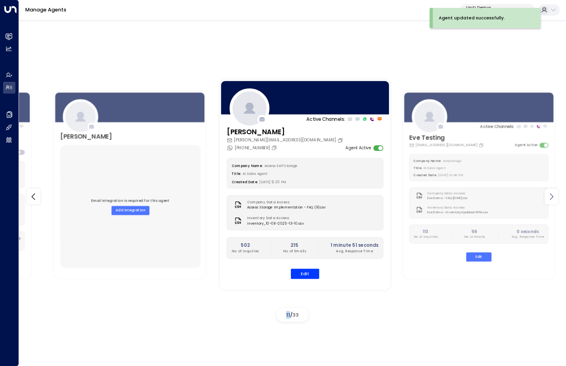
click at [553, 198] on icon at bounding box center [550, 196] width 9 height 9
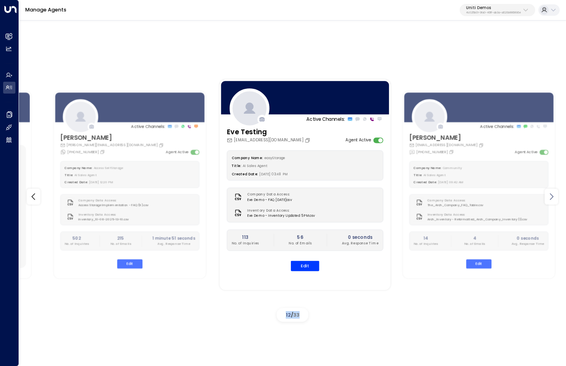
click at [553, 198] on icon at bounding box center [550, 196] width 9 height 9
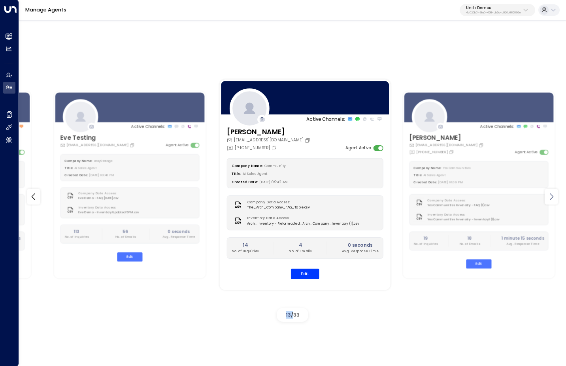
click at [553, 198] on icon at bounding box center [550, 196] width 9 height 9
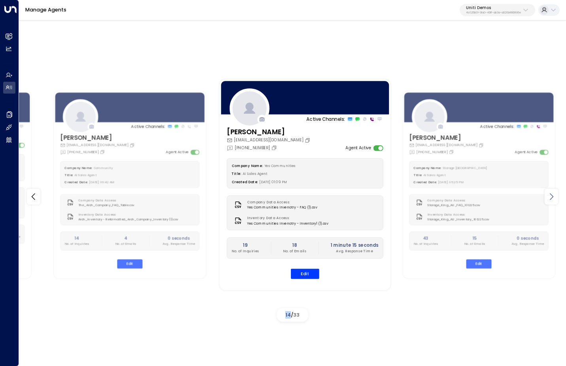
click at [553, 198] on icon at bounding box center [550, 196] width 9 height 9
click at [37, 196] on icon at bounding box center [33, 196] width 9 height 9
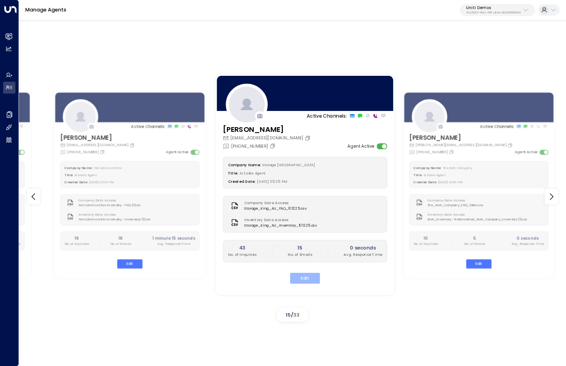
click at [309, 273] on button "Edit" at bounding box center [305, 278] width 30 height 11
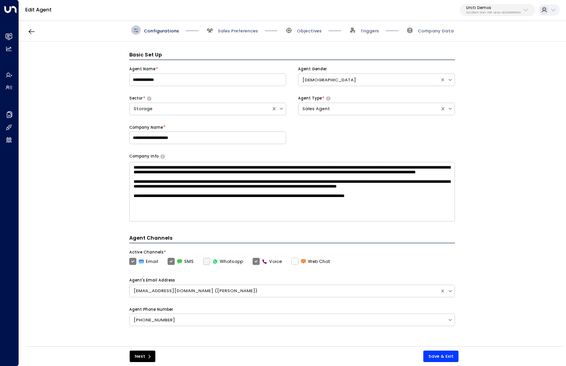
scroll to position [9, 0]
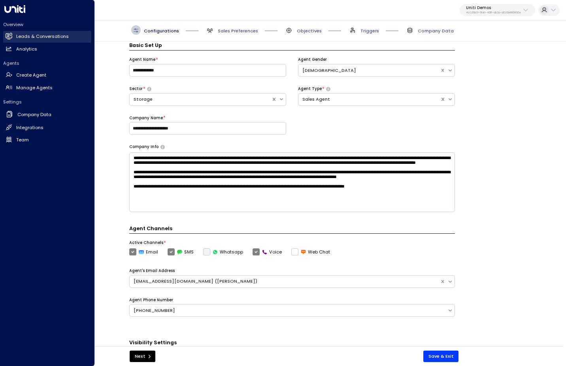
click at [42, 38] on h2 "Leads & Conversations" at bounding box center [42, 36] width 53 height 7
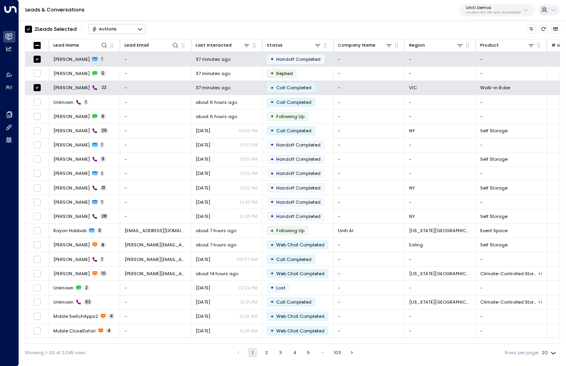
click at [109, 29] on div "Actions" at bounding box center [104, 29] width 25 height 6
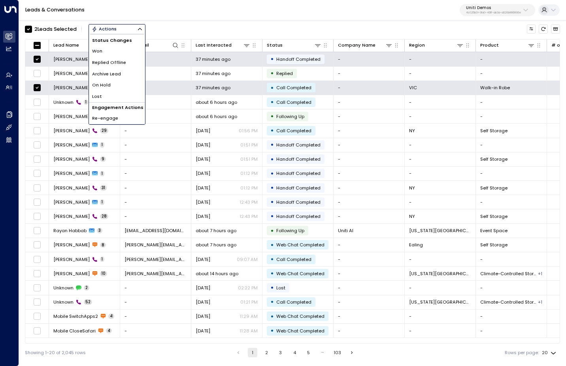
click at [113, 71] on span "Archive Lead" at bounding box center [106, 74] width 29 height 7
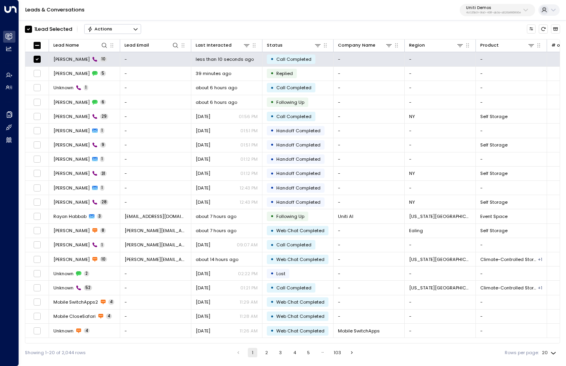
click at [138, 28] on icon "Button group with a nested menu" at bounding box center [136, 29] width 6 height 6
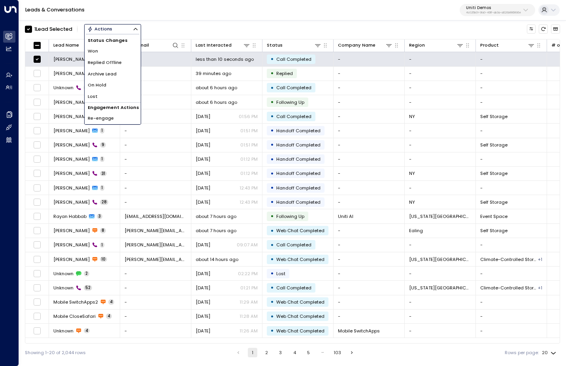
click at [118, 75] on li "Archive Lead" at bounding box center [113, 73] width 56 height 11
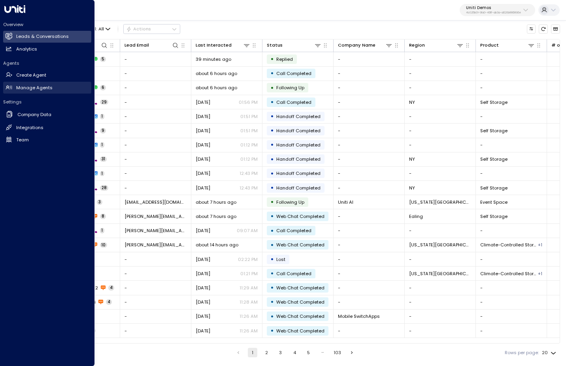
click at [43, 91] on link "Manage Agents Manage Agents" at bounding box center [47, 88] width 88 height 12
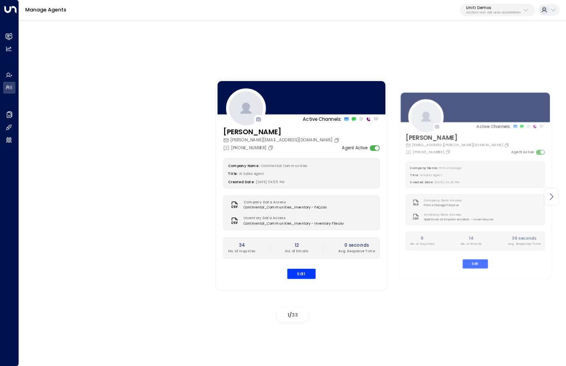
click at [555, 195] on icon at bounding box center [550, 196] width 9 height 9
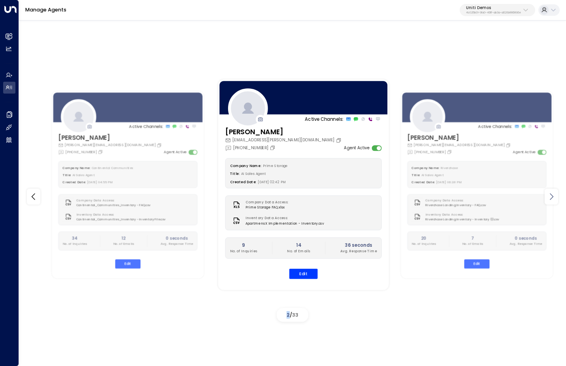
click at [555, 195] on icon at bounding box center [550, 196] width 9 height 9
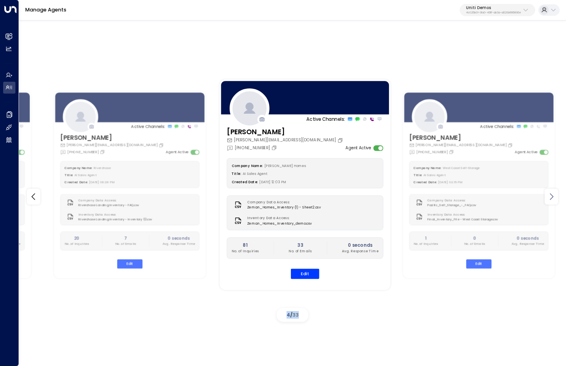
click at [555, 195] on icon at bounding box center [550, 196] width 9 height 9
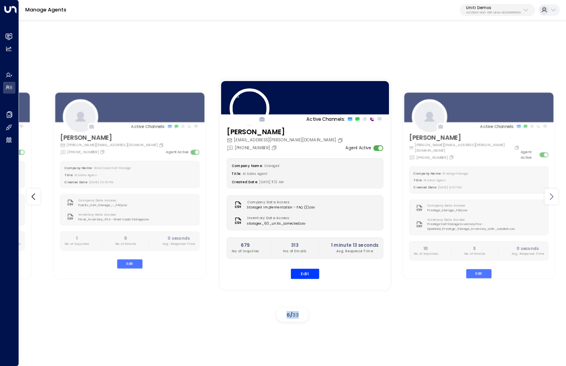
click at [555, 195] on icon at bounding box center [550, 196] width 9 height 9
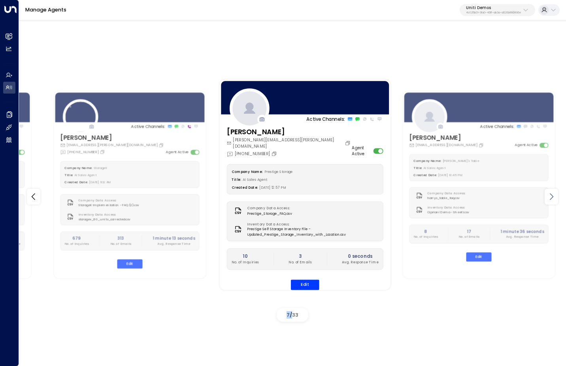
click at [555, 195] on icon at bounding box center [550, 196] width 9 height 9
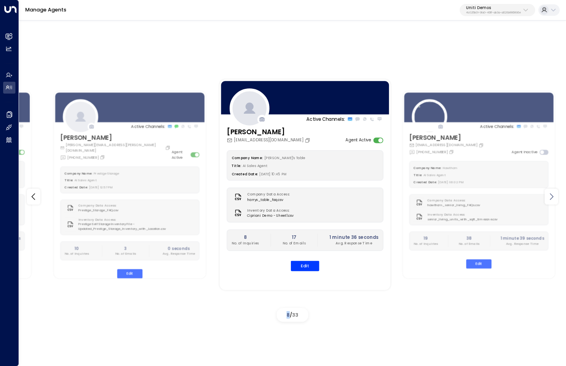
click at [555, 195] on icon at bounding box center [550, 196] width 9 height 9
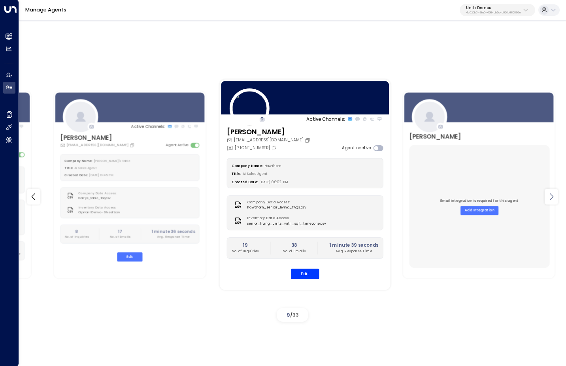
click at [555, 195] on icon at bounding box center [550, 196] width 9 height 9
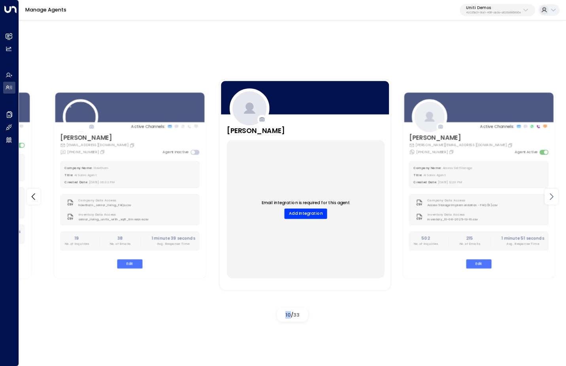
click at [555, 195] on icon at bounding box center [550, 196] width 9 height 9
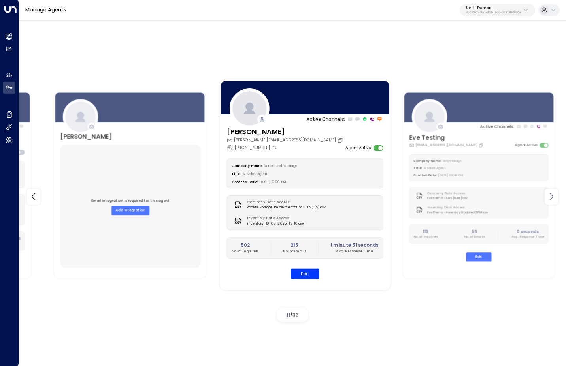
click at [555, 195] on icon at bounding box center [550, 196] width 9 height 9
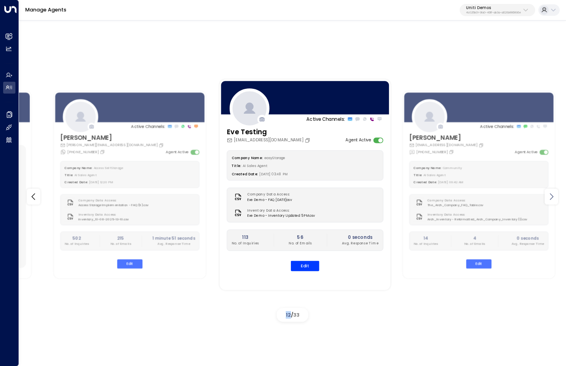
click at [555, 195] on icon at bounding box center [550, 196] width 9 height 9
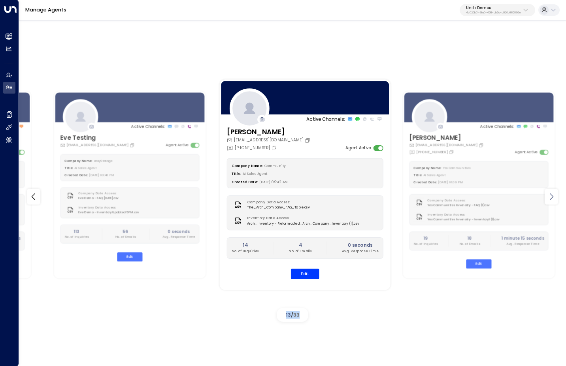
click at [555, 195] on icon at bounding box center [550, 196] width 9 height 9
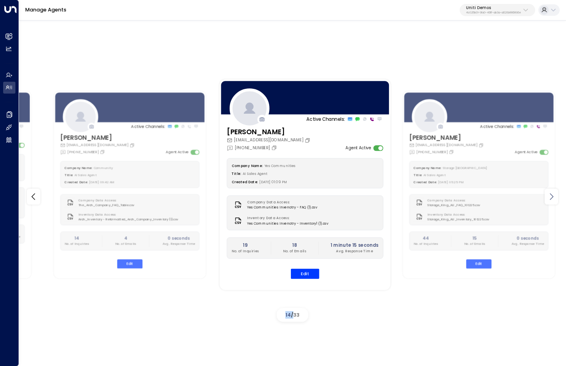
click at [555, 195] on icon at bounding box center [550, 196] width 9 height 9
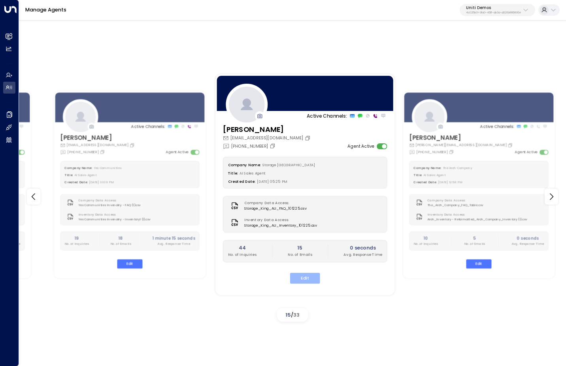
click at [303, 274] on button "Edit" at bounding box center [305, 278] width 30 height 11
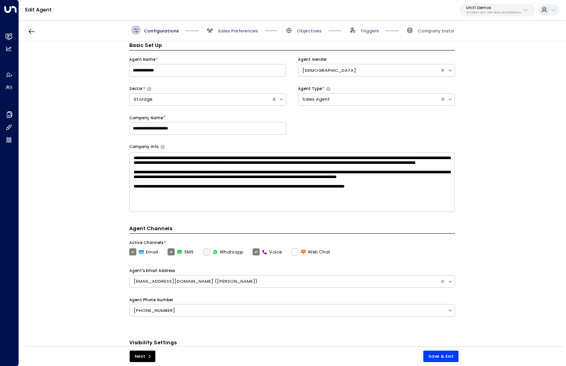
scroll to position [7, 0]
click at [233, 28] on span "Sales Preferences" at bounding box center [238, 31] width 40 height 6
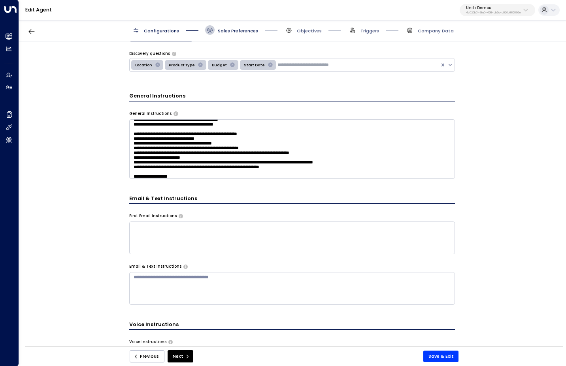
scroll to position [74, 0]
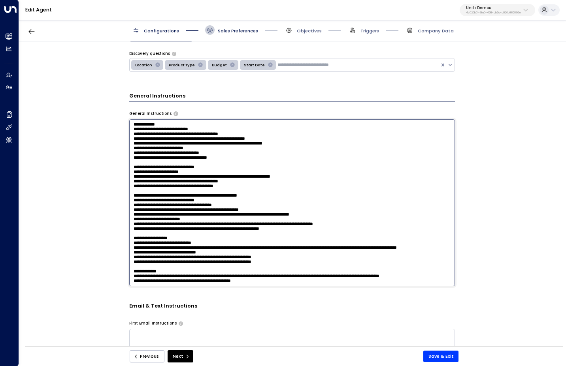
drag, startPoint x: 133, startPoint y: 132, endPoint x: 336, endPoint y: 222, distance: 222.3
click at [336, 222] on textarea at bounding box center [292, 202] width 326 height 167
click at [188, 140] on textarea at bounding box center [292, 202] width 326 height 167
drag, startPoint x: 133, startPoint y: 137, endPoint x: 340, endPoint y: 224, distance: 224.4
click at [340, 224] on textarea at bounding box center [292, 202] width 326 height 167
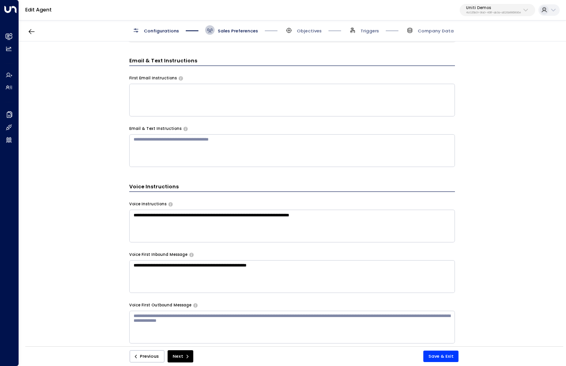
scroll to position [434, 0]
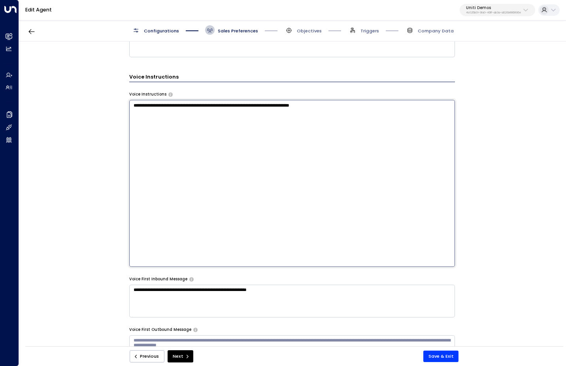
click at [169, 226] on textarea "**********" at bounding box center [292, 183] width 326 height 167
paste textarea "**********"
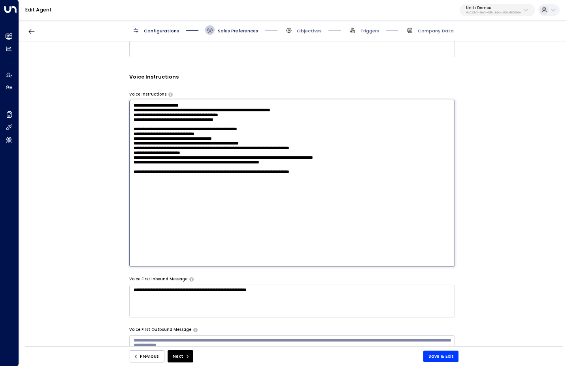
click at [209, 140] on textarea "**********" at bounding box center [292, 183] width 326 height 167
click at [256, 140] on textarea "**********" at bounding box center [292, 183] width 326 height 167
click at [282, 138] on textarea "**********" at bounding box center [292, 183] width 326 height 167
click at [223, 138] on textarea "**********" at bounding box center [292, 183] width 326 height 167
click at [294, 171] on textarea "**********" at bounding box center [292, 183] width 326 height 167
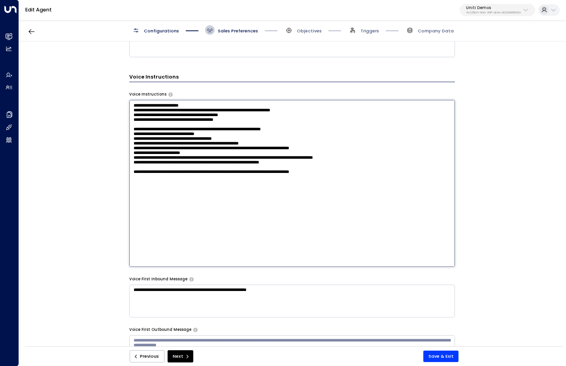
click at [337, 189] on textarea "**********" at bounding box center [292, 183] width 326 height 167
type textarea "**********"
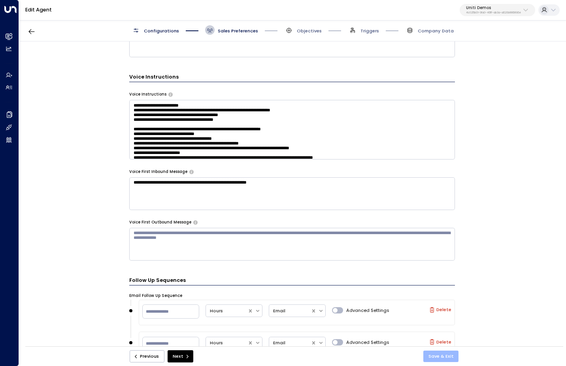
click at [440, 361] on button "Save & Exit" at bounding box center [441, 356] width 36 height 11
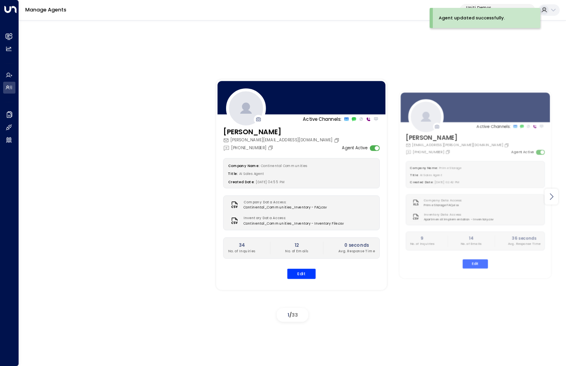
click at [551, 200] on icon at bounding box center [550, 196] width 9 height 9
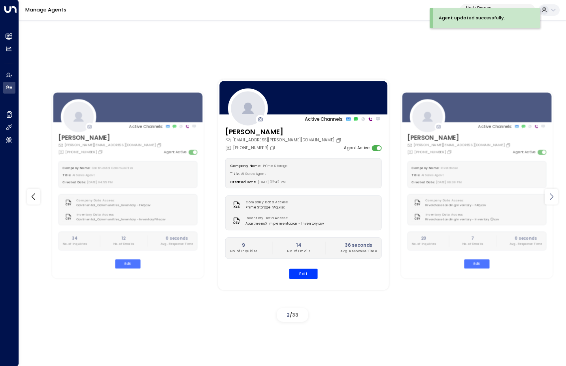
click at [551, 200] on icon at bounding box center [550, 196] width 9 height 9
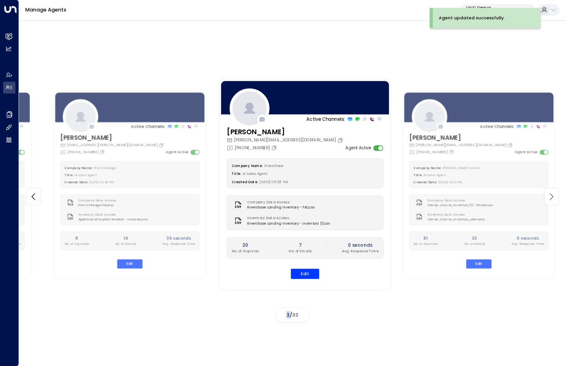
click at [551, 200] on icon at bounding box center [550, 196] width 9 height 9
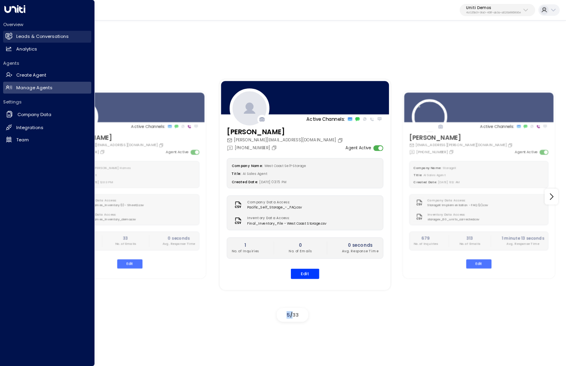
click at [36, 37] on h2 "Leads & Conversations" at bounding box center [42, 36] width 53 height 7
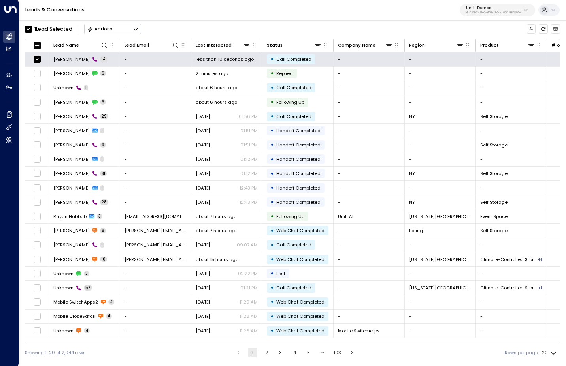
click at [129, 31] on button "Actions" at bounding box center [112, 28] width 57 height 9
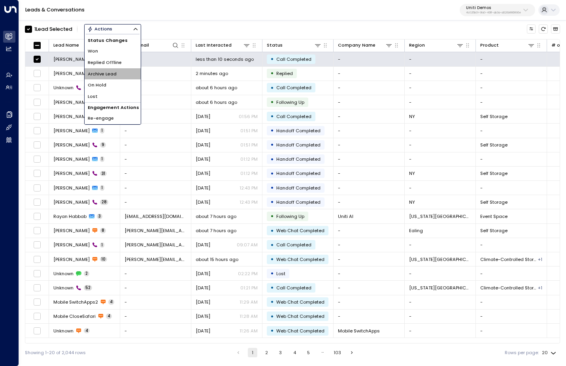
click at [124, 72] on li "Archive Lead" at bounding box center [113, 73] width 56 height 11
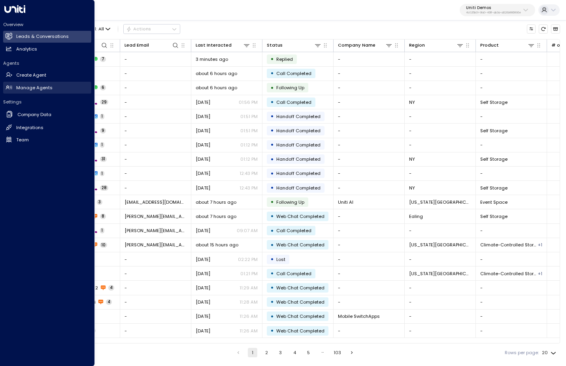
click at [29, 85] on h2 "Manage Agents" at bounding box center [34, 88] width 36 height 7
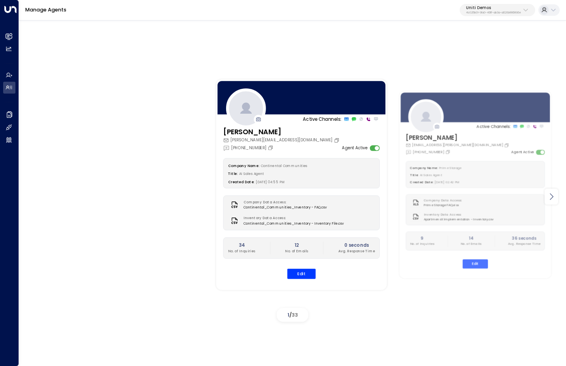
click at [550, 200] on icon at bounding box center [552, 196] width 4 height 7
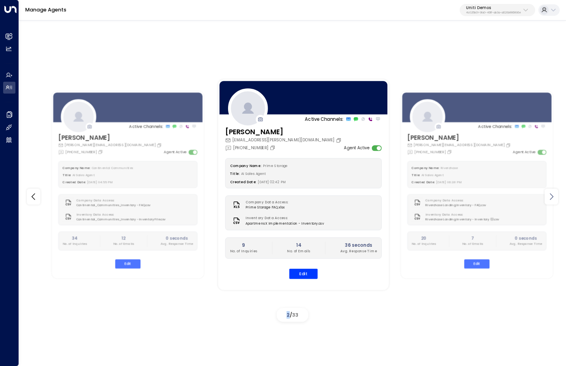
click at [550, 200] on icon at bounding box center [552, 196] width 4 height 7
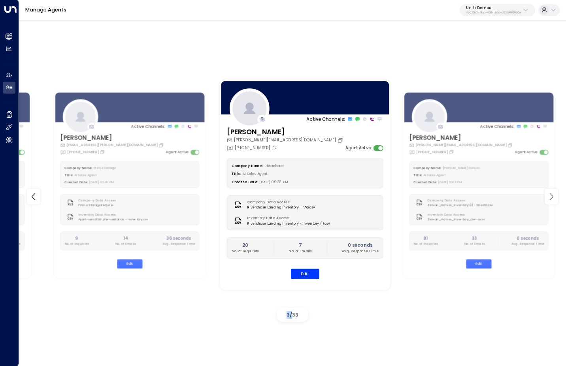
click at [550, 200] on icon at bounding box center [552, 196] width 4 height 7
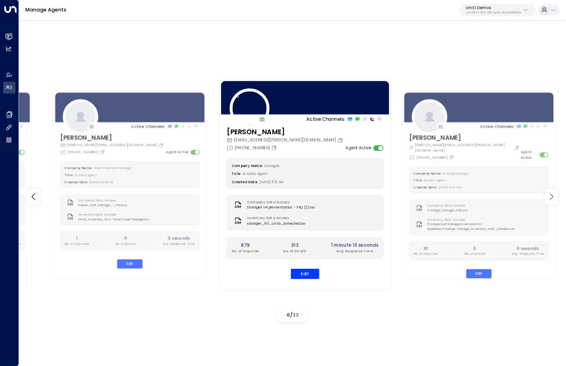
click at [550, 200] on icon at bounding box center [552, 196] width 4 height 7
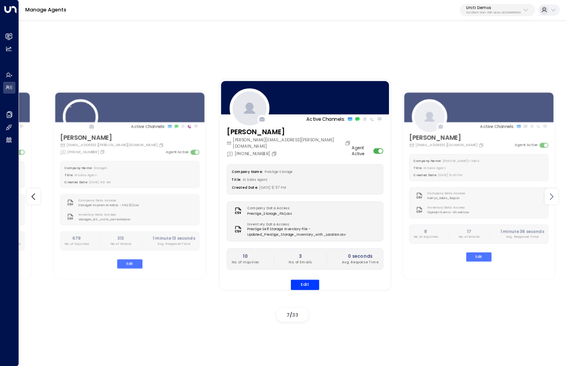
click at [550, 200] on icon at bounding box center [552, 196] width 4 height 7
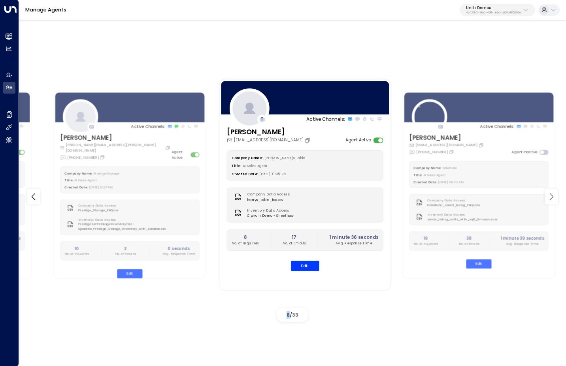
click at [550, 200] on icon at bounding box center [552, 196] width 4 height 7
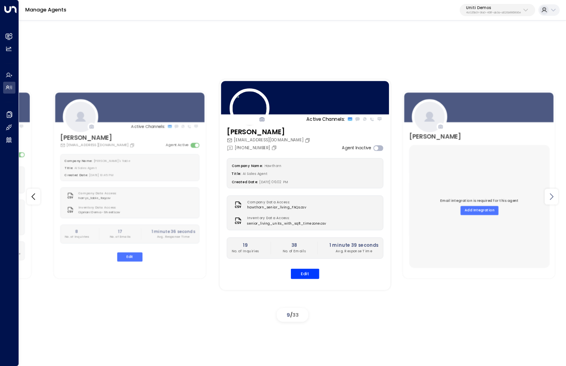
click at [550, 200] on icon at bounding box center [552, 196] width 4 height 7
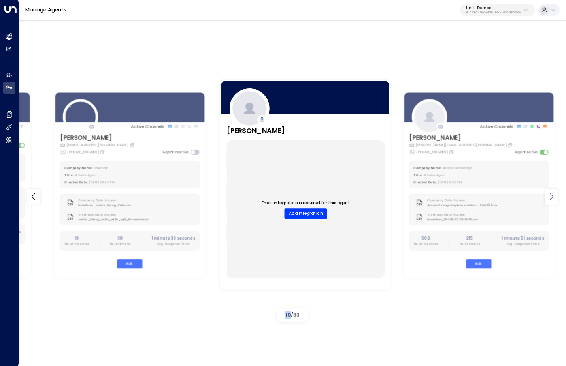
click at [550, 200] on icon at bounding box center [552, 196] width 4 height 7
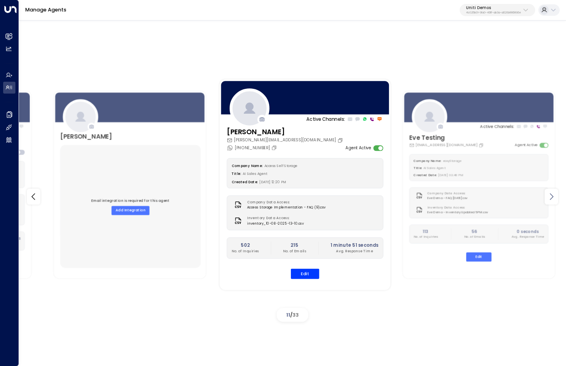
click at [550, 200] on icon at bounding box center [552, 196] width 4 height 7
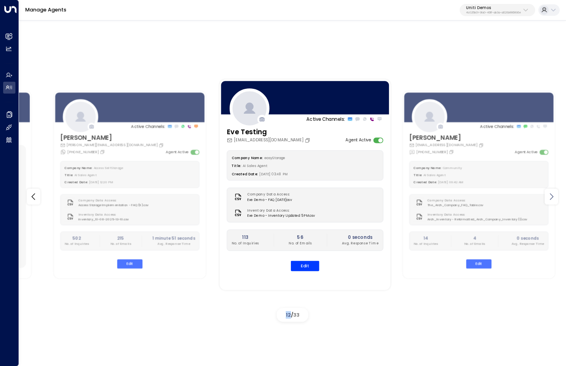
click at [550, 200] on icon at bounding box center [552, 196] width 4 height 7
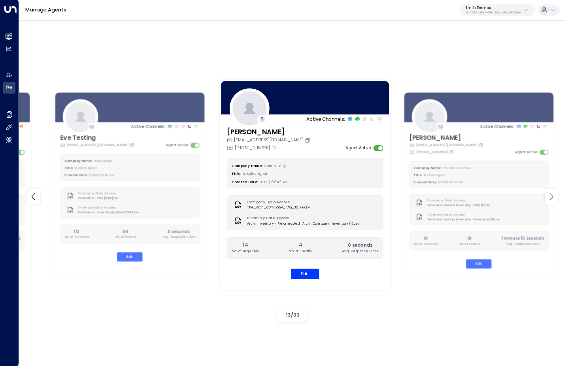
click at [550, 200] on icon at bounding box center [552, 196] width 4 height 7
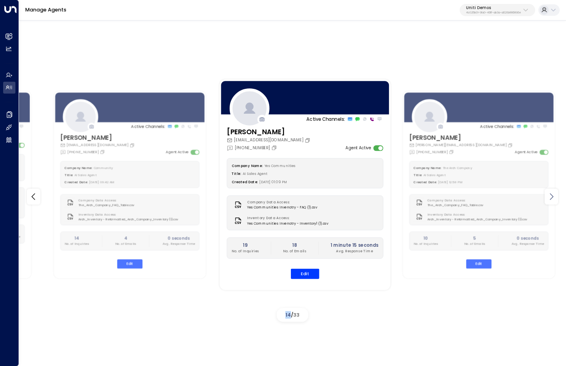
click at [550, 200] on icon at bounding box center [552, 196] width 4 height 7
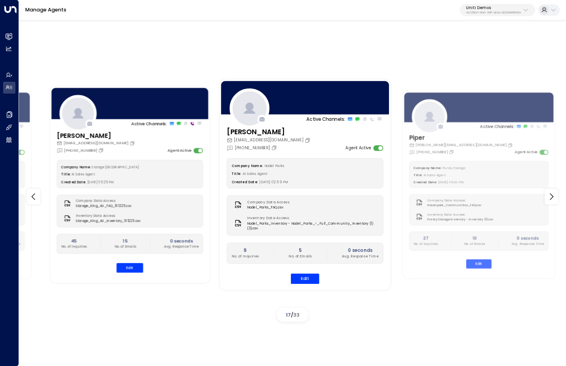
click at [128, 270] on div "Company Name: Storage King Australia Title: AI Sales Agent Created Date: 06/30/…" at bounding box center [129, 216] width 146 height 113
click at [128, 270] on button "Edit" at bounding box center [129, 267] width 26 height 9
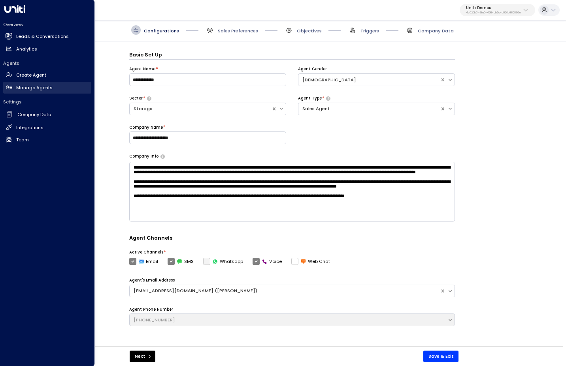
scroll to position [9, 0]
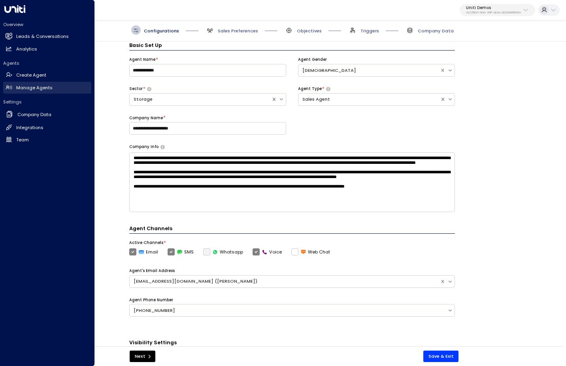
click at [28, 89] on h2 "Manage Agents" at bounding box center [34, 88] width 36 height 7
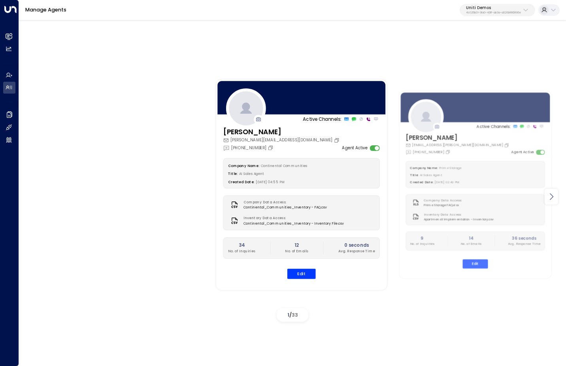
click at [550, 197] on icon at bounding box center [550, 196] width 9 height 9
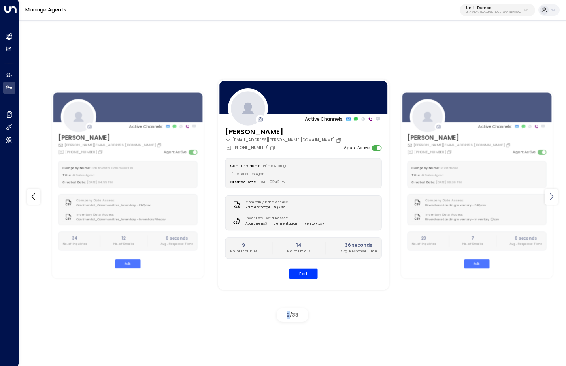
click at [550, 197] on icon at bounding box center [550, 196] width 9 height 9
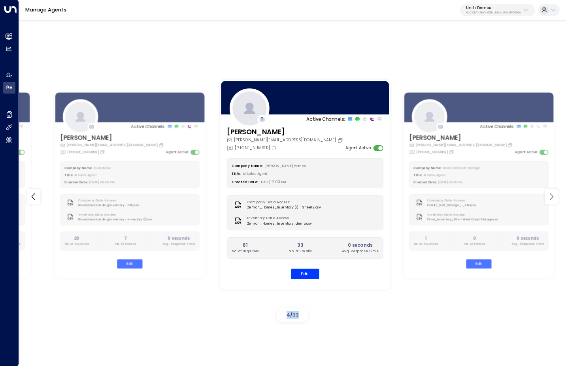
click at [550, 197] on icon at bounding box center [550, 196] width 9 height 9
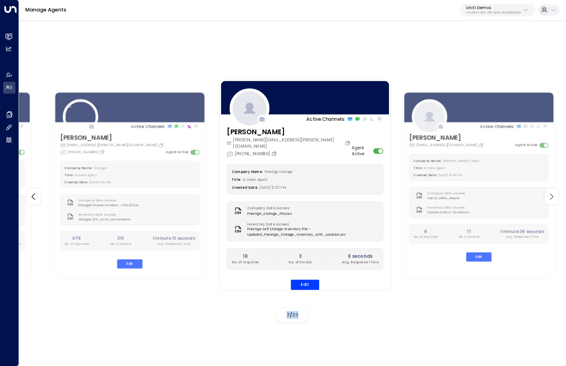
click at [550, 197] on icon at bounding box center [550, 196] width 9 height 9
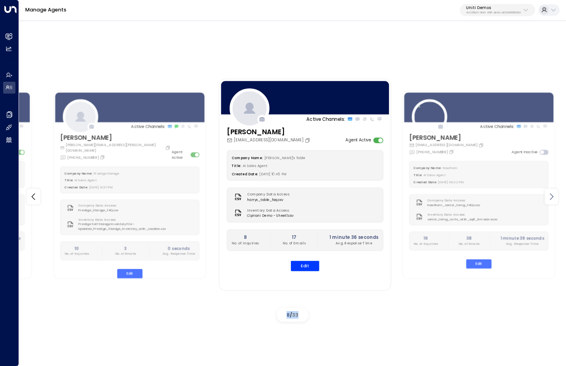
click at [550, 197] on icon at bounding box center [550, 196] width 9 height 9
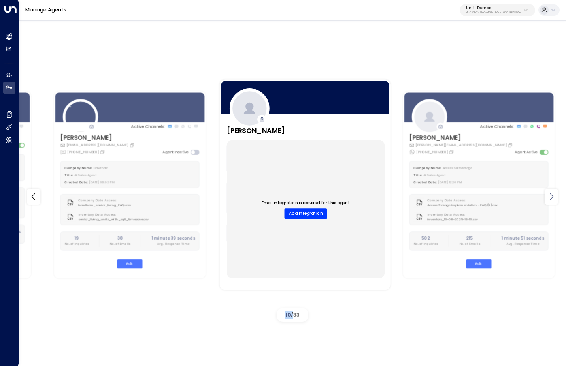
click at [550, 197] on icon at bounding box center [550, 196] width 9 height 9
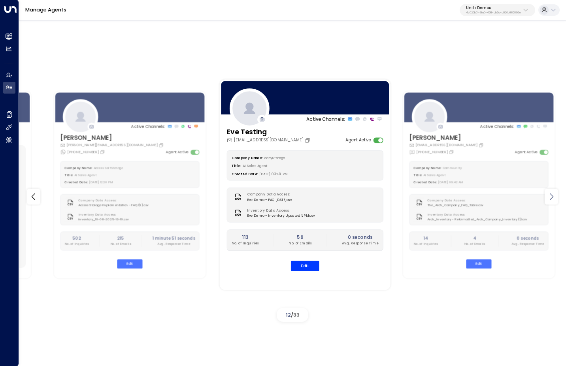
click at [550, 197] on icon at bounding box center [550, 196] width 9 height 9
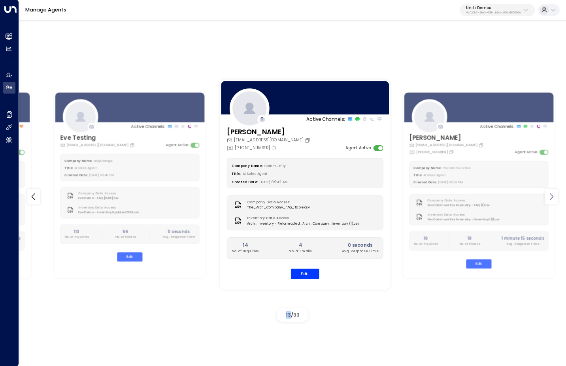
click at [550, 197] on icon at bounding box center [550, 196] width 9 height 9
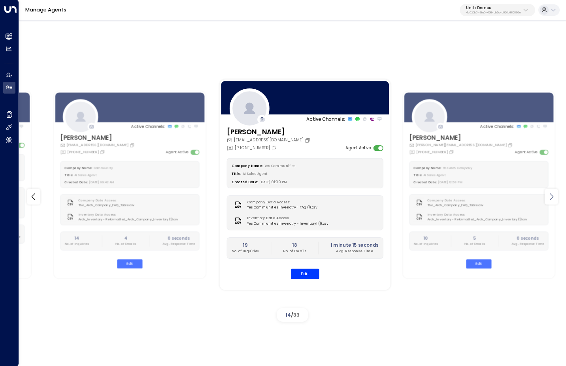
click at [550, 197] on icon at bounding box center [550, 196] width 9 height 9
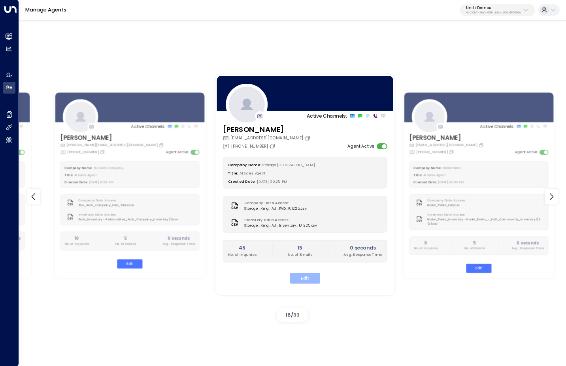
click at [300, 278] on button "Edit" at bounding box center [305, 278] width 30 height 11
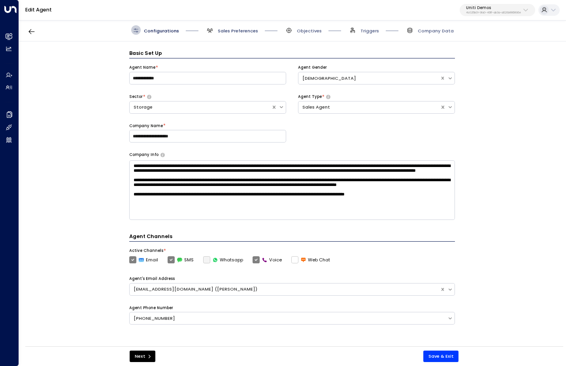
click at [243, 28] on span "Sales Preferences" at bounding box center [238, 31] width 40 height 6
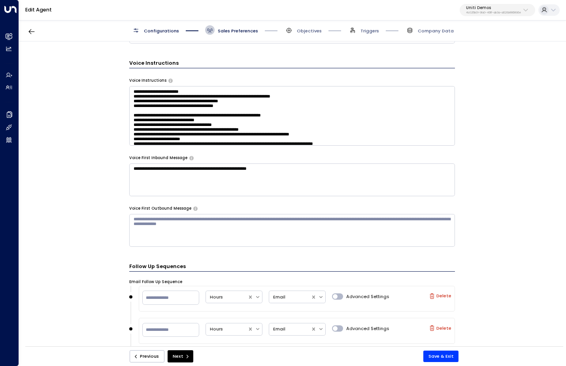
click at [245, 95] on textarea "**********" at bounding box center [292, 116] width 326 height 60
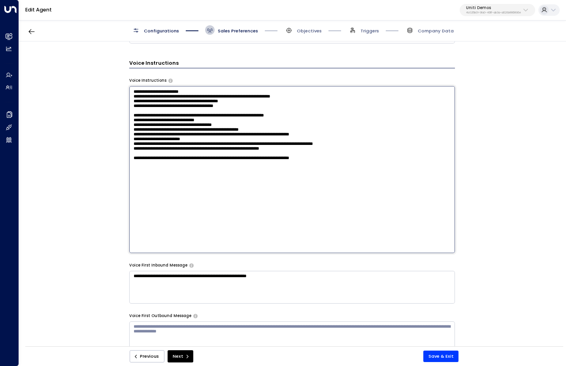
click at [132, 131] on textarea "**********" at bounding box center [292, 169] width 326 height 167
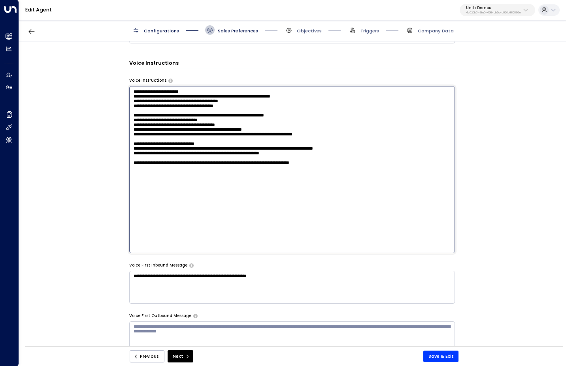
click at [144, 164] on textarea "**********" at bounding box center [292, 169] width 326 height 167
click at [165, 154] on textarea "**********" at bounding box center [292, 169] width 326 height 167
click at [244, 166] on textarea "**********" at bounding box center [292, 169] width 326 height 167
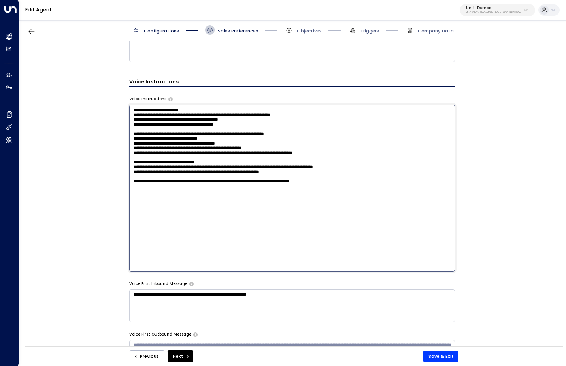
scroll to position [420, 0]
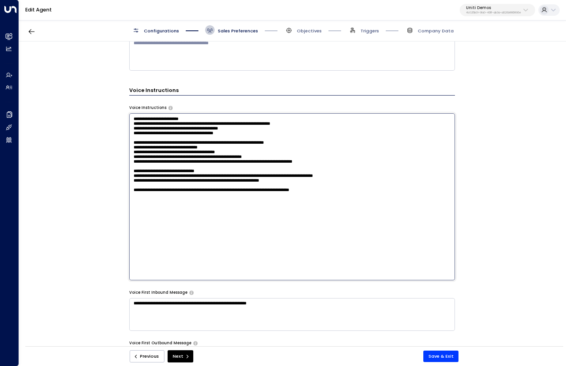
click at [277, 151] on textarea "**********" at bounding box center [292, 196] width 326 height 167
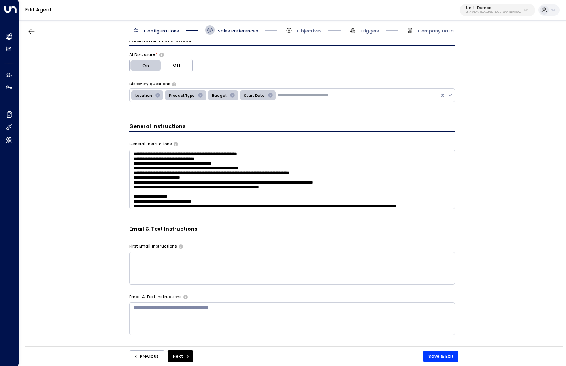
scroll to position [75, 0]
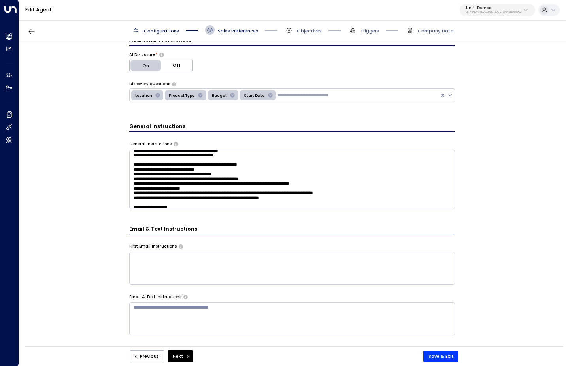
type textarea "**********"
click at [230, 166] on textarea at bounding box center [292, 180] width 326 height 60
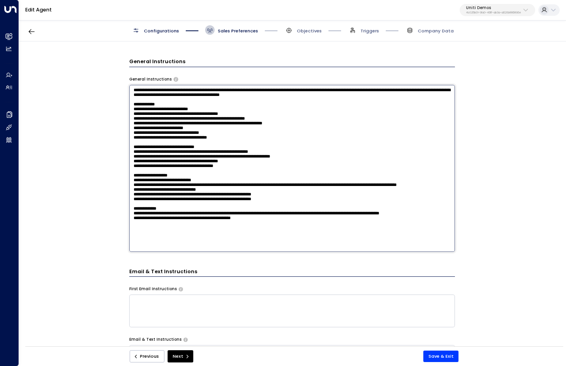
scroll to position [40, 0]
click at [267, 220] on textarea at bounding box center [292, 168] width 326 height 167
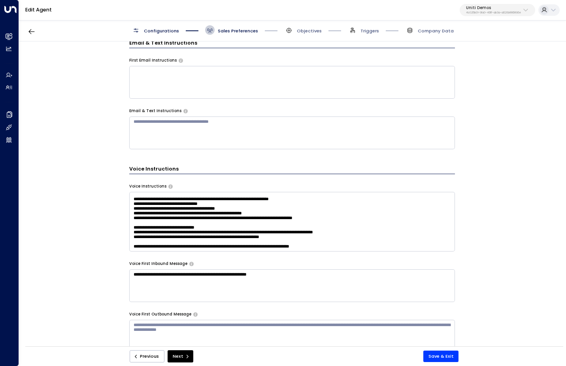
scroll to position [54, 0]
type textarea "**********"
click at [439, 359] on button "Save & Exit" at bounding box center [441, 356] width 36 height 11
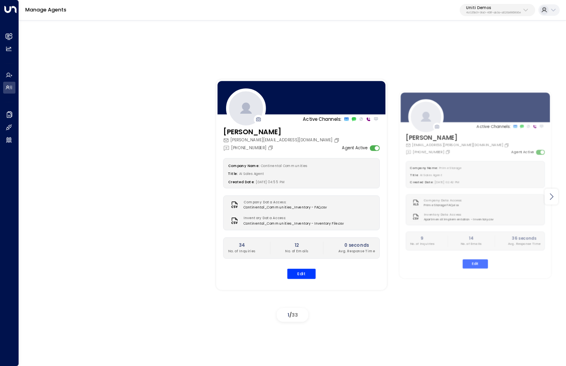
click at [551, 202] on div at bounding box center [550, 197] width 13 height 16
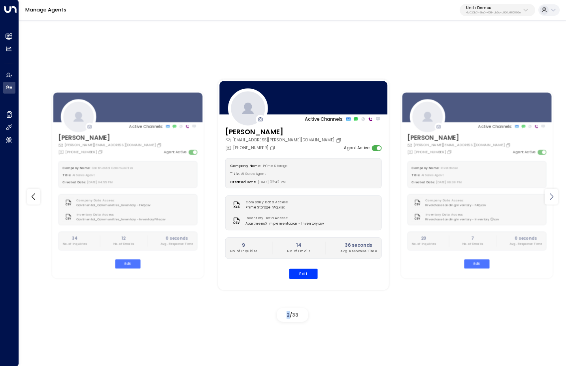
click at [551, 202] on div at bounding box center [550, 197] width 13 height 16
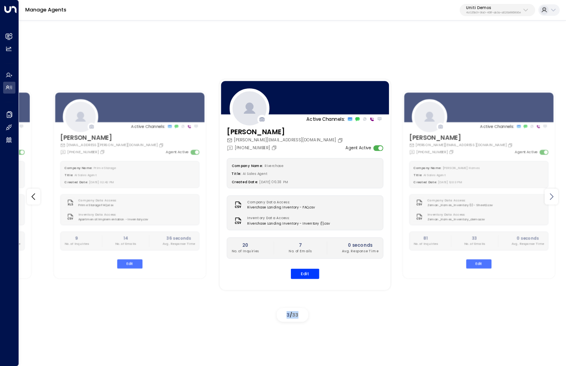
click at [551, 202] on div at bounding box center [550, 197] width 13 height 16
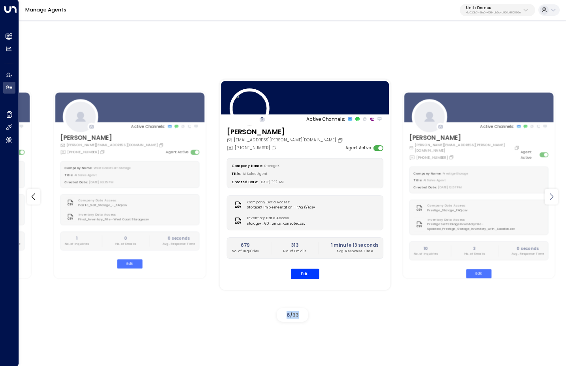
click at [551, 202] on div at bounding box center [550, 197] width 13 height 16
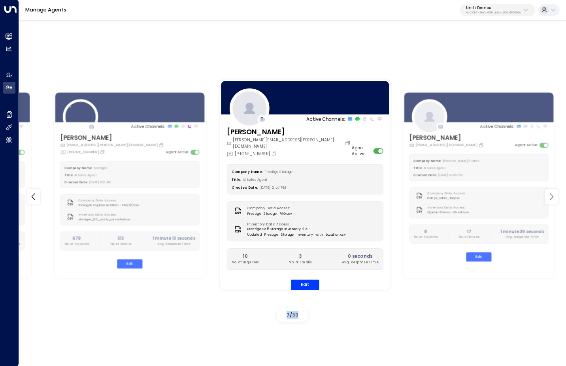
click at [551, 202] on div at bounding box center [550, 197] width 13 height 16
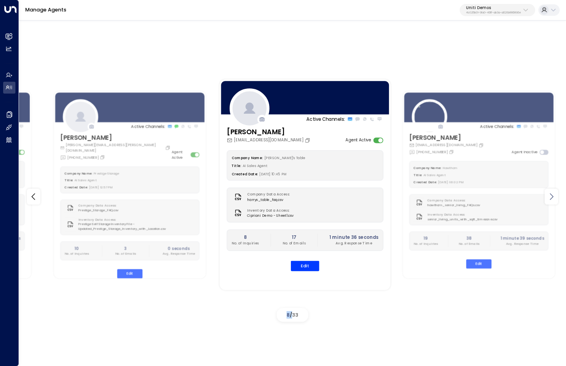
click at [551, 202] on div at bounding box center [550, 197] width 13 height 16
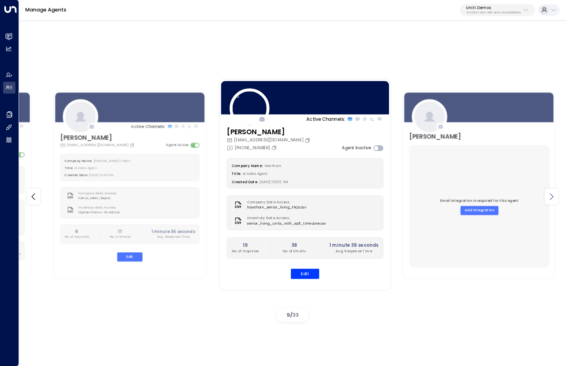
click at [551, 202] on div at bounding box center [550, 197] width 13 height 16
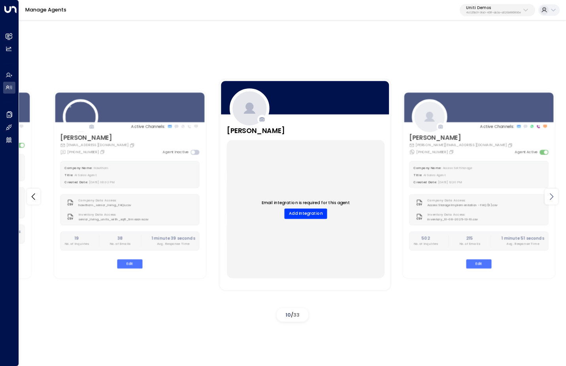
click at [551, 202] on div at bounding box center [550, 197] width 13 height 16
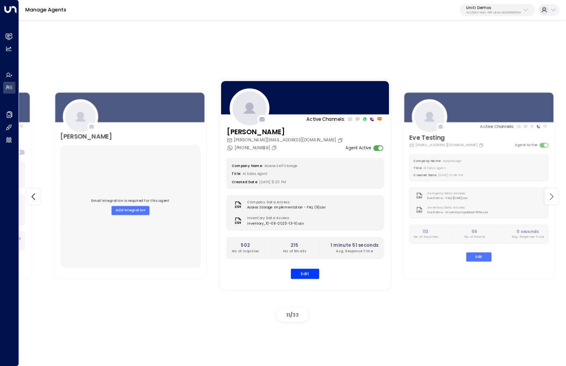
click at [551, 202] on div at bounding box center [550, 197] width 13 height 16
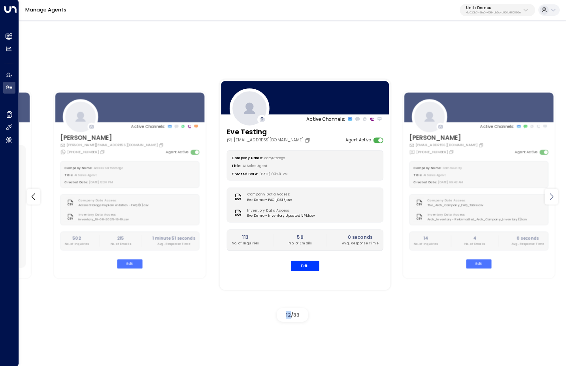
click at [551, 202] on div at bounding box center [550, 197] width 13 height 16
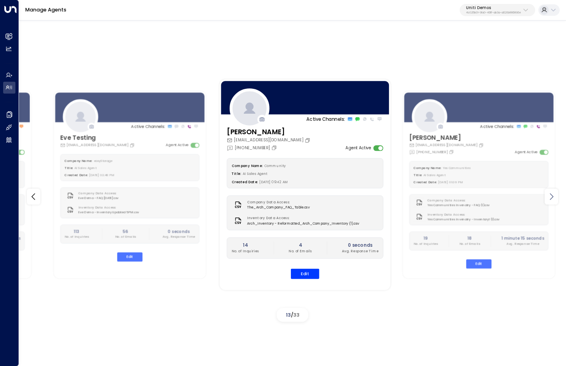
click at [551, 202] on div at bounding box center [550, 197] width 13 height 16
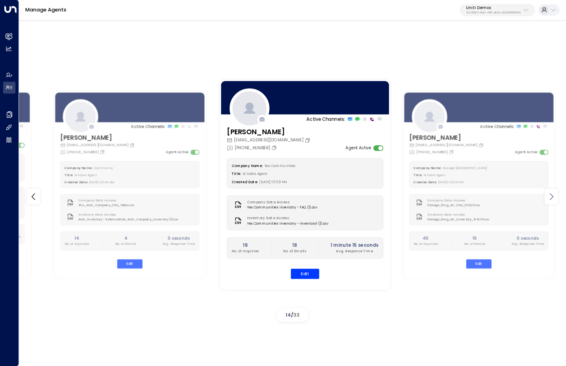
click at [551, 202] on div at bounding box center [550, 197] width 13 height 16
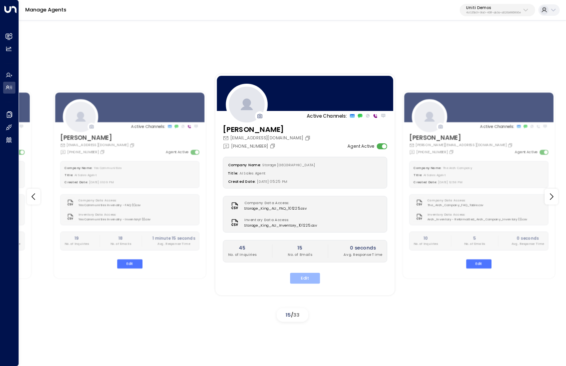
click at [296, 274] on button "Edit" at bounding box center [305, 278] width 30 height 11
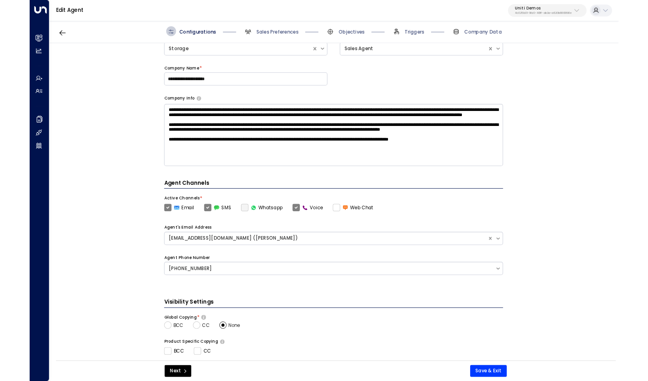
scroll to position [7, 0]
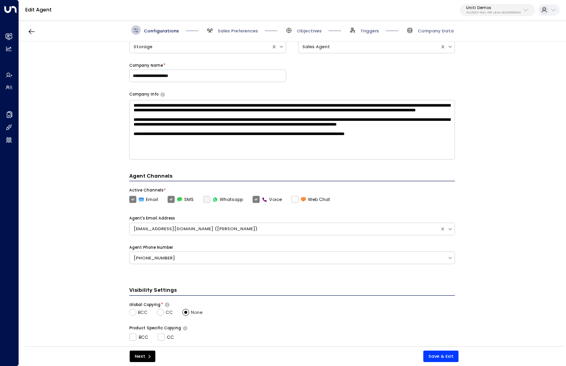
click at [268, 2] on div "Edit Agent Uniti Demos 4c025b01-9fa0-46ff-ab3a-a620b886896e" at bounding box center [292, 10] width 547 height 21
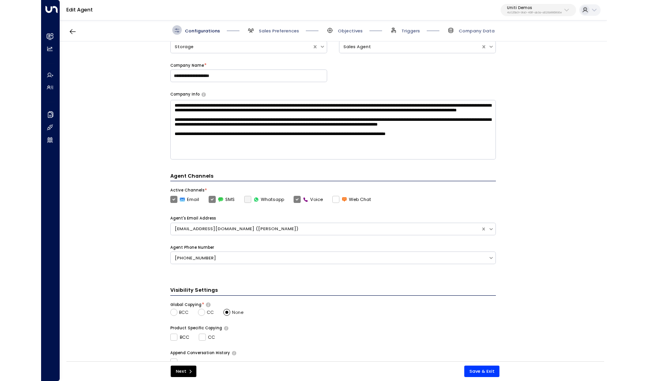
scroll to position [3, 0]
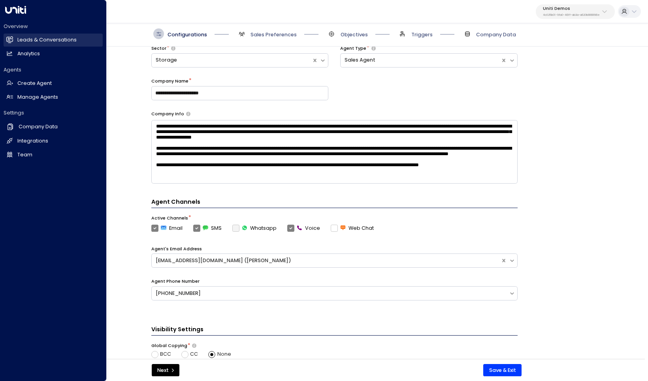
click at [38, 36] on link "Leads & Conversations Leads & Conversations" at bounding box center [53, 40] width 99 height 13
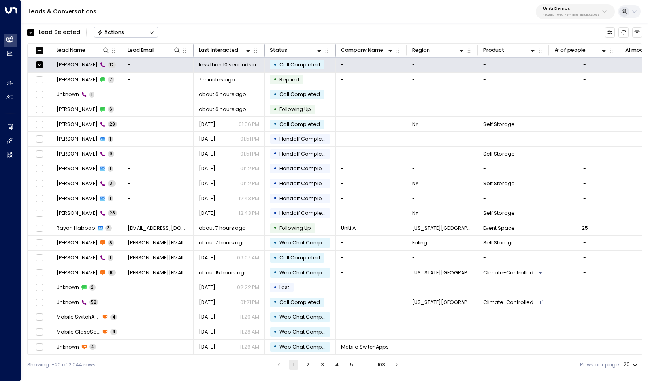
click at [149, 32] on icon "Button group with a nested menu" at bounding box center [152, 33] width 6 height 6
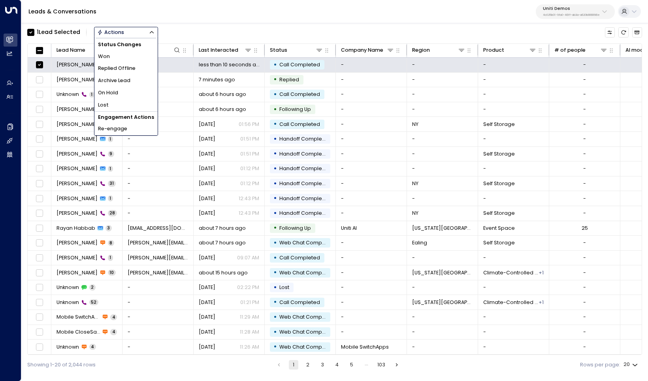
click at [137, 78] on li "Archive Lead" at bounding box center [125, 81] width 63 height 12
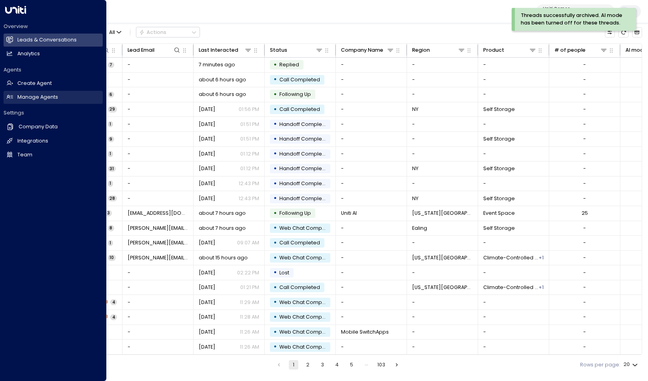
click at [46, 97] on h2 "Manage Agents" at bounding box center [37, 98] width 41 height 8
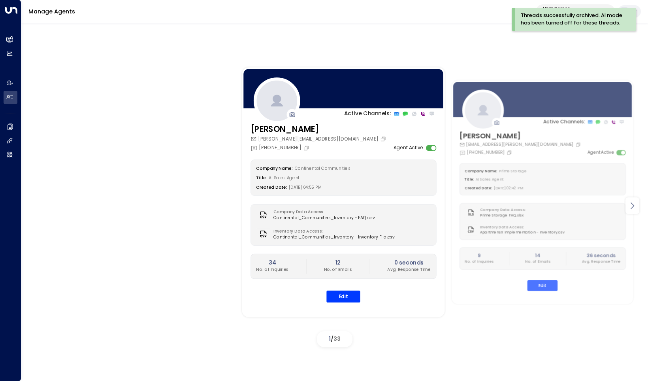
click at [565, 205] on icon at bounding box center [631, 205] width 9 height 9
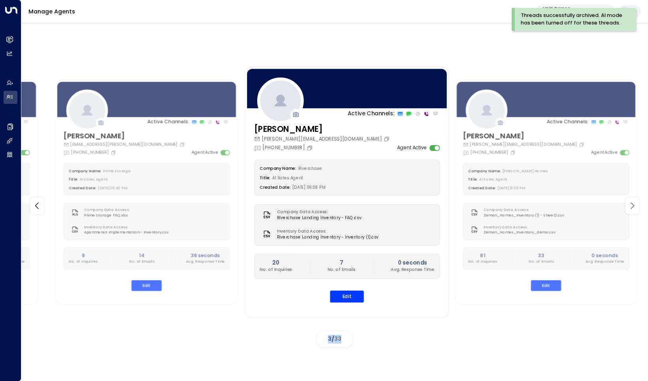
click at [565, 205] on icon at bounding box center [631, 205] width 9 height 9
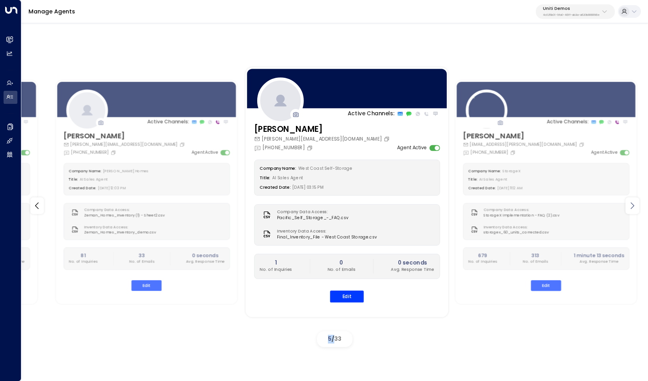
click at [565, 205] on icon at bounding box center [631, 205] width 9 height 9
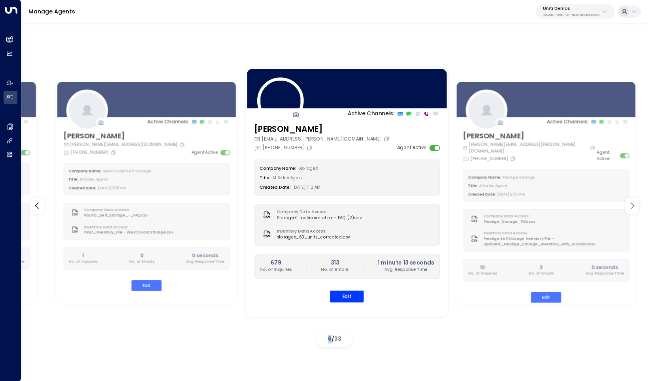
click at [565, 205] on icon at bounding box center [631, 205] width 9 height 9
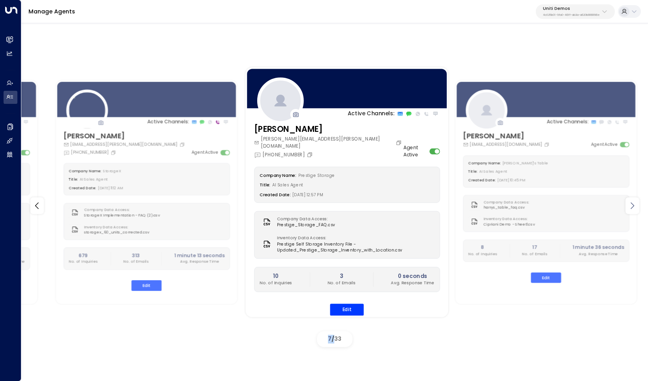
click at [565, 205] on icon at bounding box center [631, 205] width 9 height 9
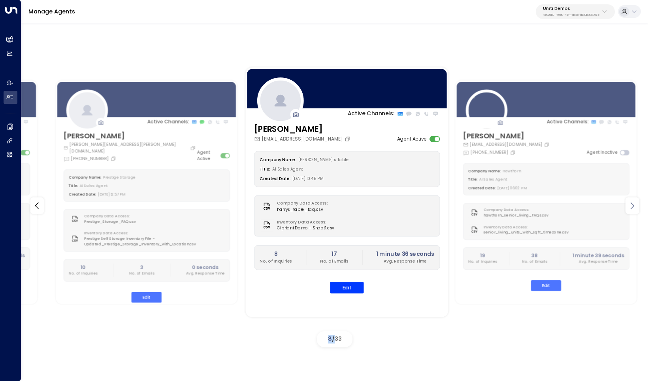
click at [565, 205] on icon at bounding box center [631, 205] width 9 height 9
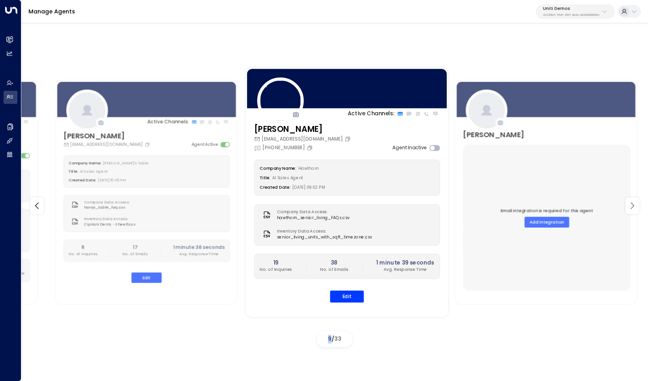
click at [565, 205] on icon at bounding box center [631, 205] width 9 height 9
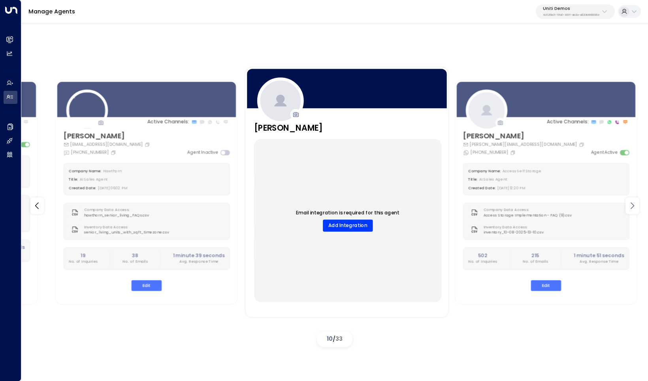
click at [565, 205] on icon at bounding box center [631, 205] width 9 height 9
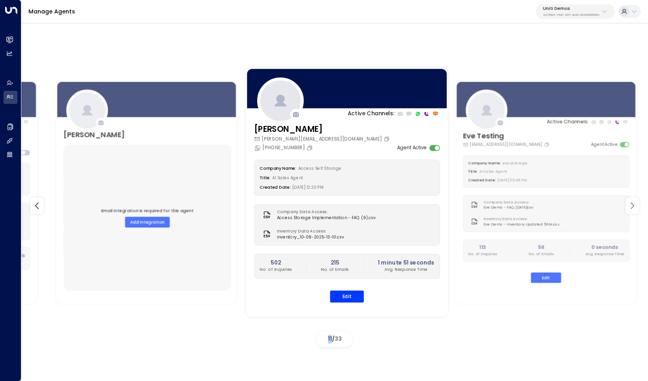
click at [565, 205] on icon at bounding box center [631, 205] width 9 height 9
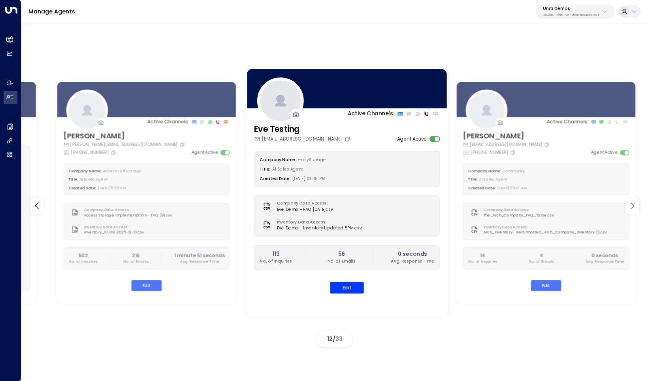
click at [565, 205] on icon at bounding box center [631, 205] width 9 height 9
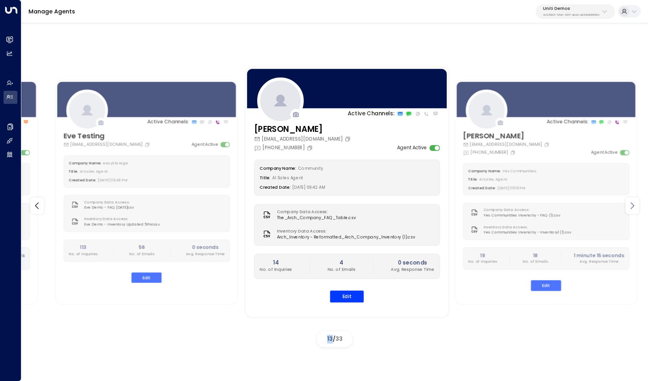
click at [565, 205] on icon at bounding box center [631, 205] width 9 height 9
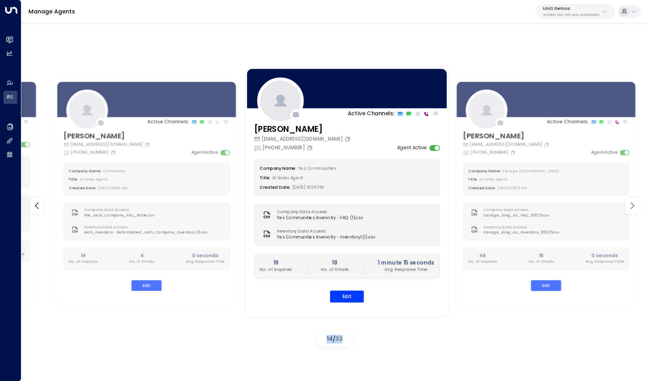
click at [565, 205] on icon at bounding box center [631, 205] width 9 height 9
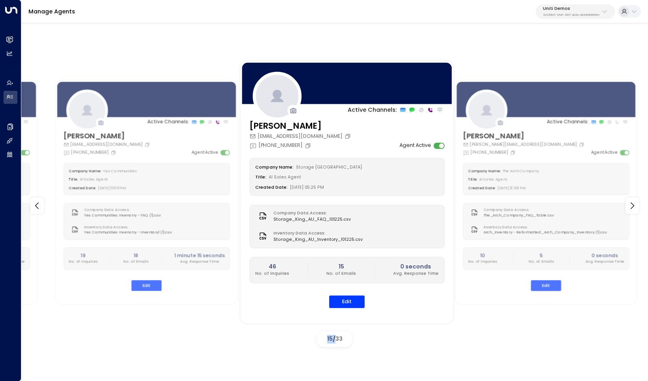
click at [367, 213] on div "Company Data Access: Storage_King_AU_FAQ_101225.csv" at bounding box center [347, 216] width 183 height 13
click at [347, 299] on button "Edit" at bounding box center [347, 302] width 36 height 12
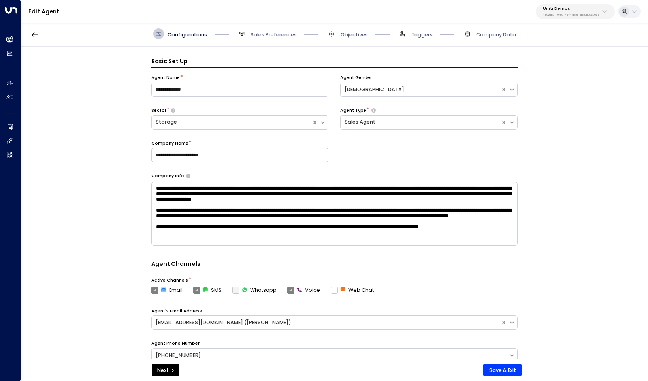
scroll to position [11, 0]
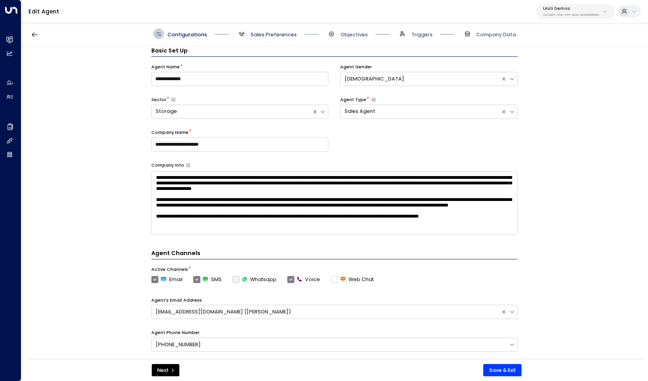
click at [275, 38] on span "Sales Preferences" at bounding box center [273, 34] width 46 height 7
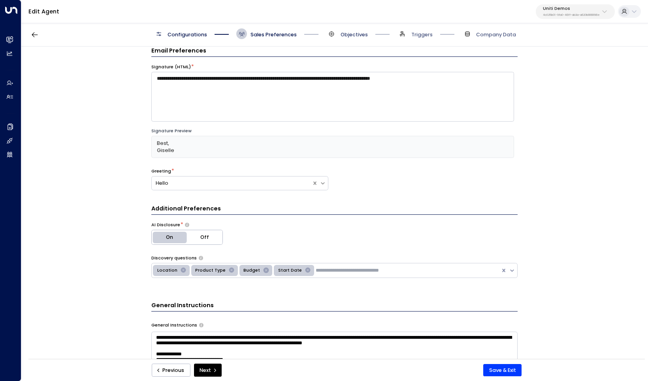
click at [354, 34] on span "Objectives" at bounding box center [354, 34] width 27 height 7
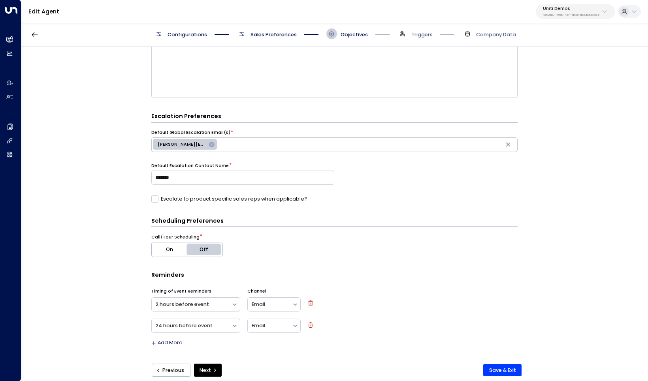
scroll to position [154, 0]
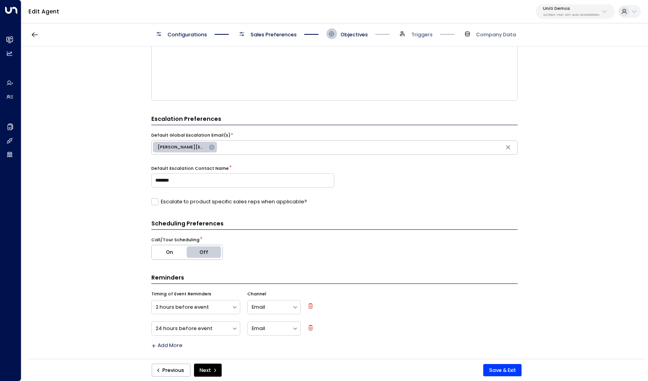
click at [273, 36] on span "Sales Preferences" at bounding box center [273, 34] width 46 height 7
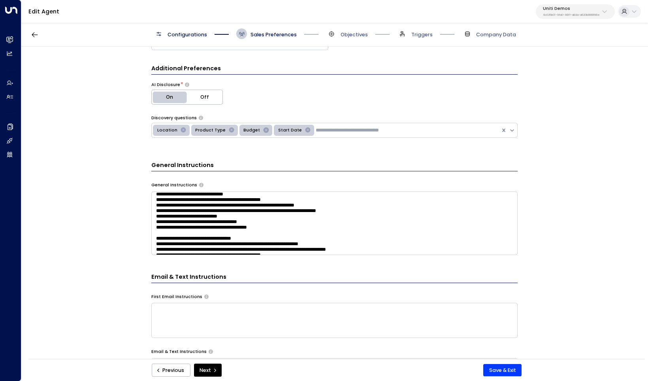
scroll to position [24, 0]
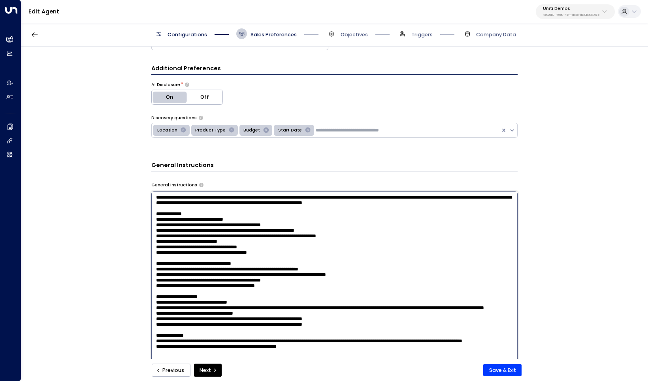
click at [267, 200] on textarea at bounding box center [334, 280] width 366 height 177
click at [262, 235] on textarea at bounding box center [334, 280] width 366 height 177
click at [264, 241] on textarea at bounding box center [334, 280] width 366 height 177
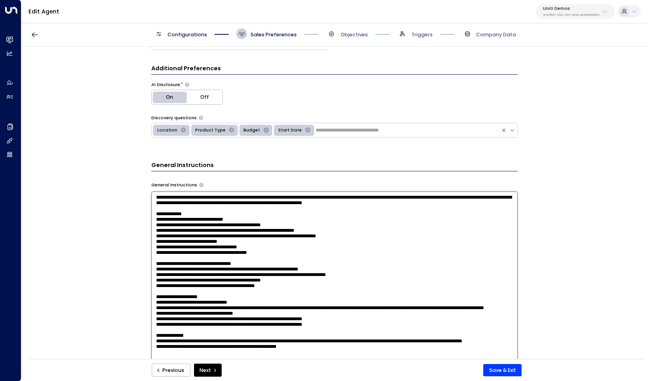
click at [337, 246] on textarea at bounding box center [334, 280] width 366 height 177
click at [379, 254] on textarea at bounding box center [334, 280] width 366 height 177
click at [339, 246] on textarea at bounding box center [334, 280] width 366 height 177
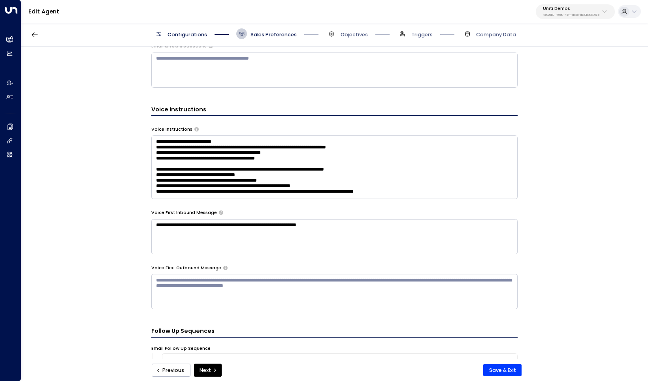
scroll to position [571, 0]
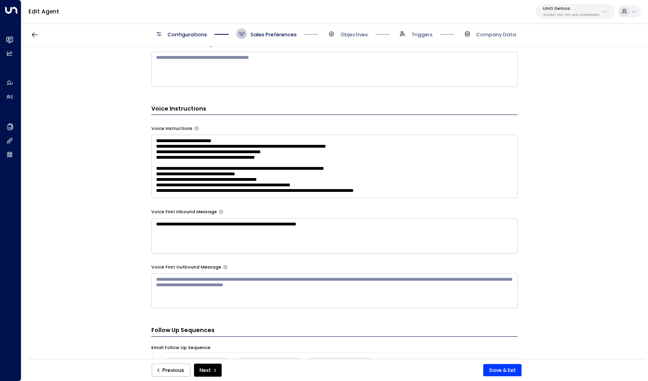
click at [339, 226] on textarea "**********" at bounding box center [334, 235] width 366 height 35
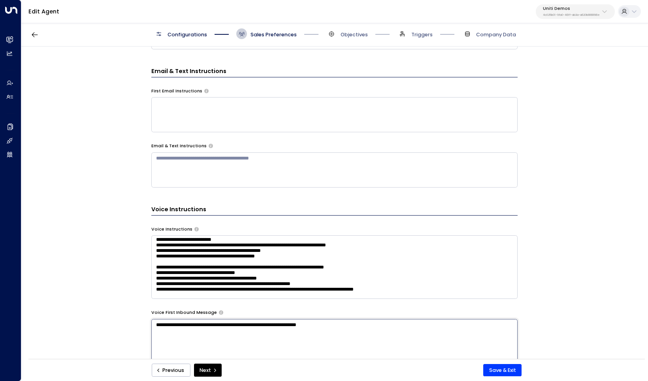
scroll to position [0, 0]
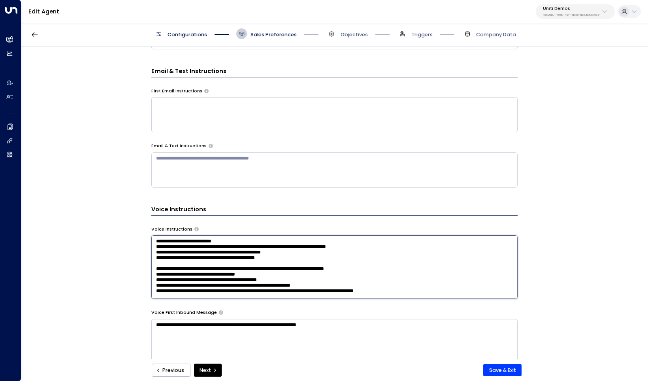
click at [314, 257] on textarea "**********" at bounding box center [334, 267] width 366 height 64
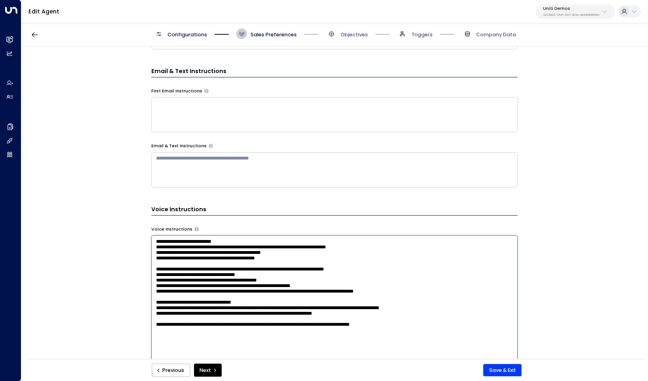
click at [313, 255] on textarea "**********" at bounding box center [334, 323] width 366 height 177
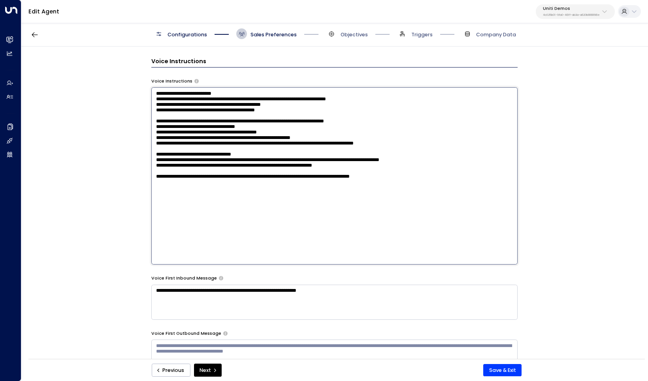
scroll to position [506, 0]
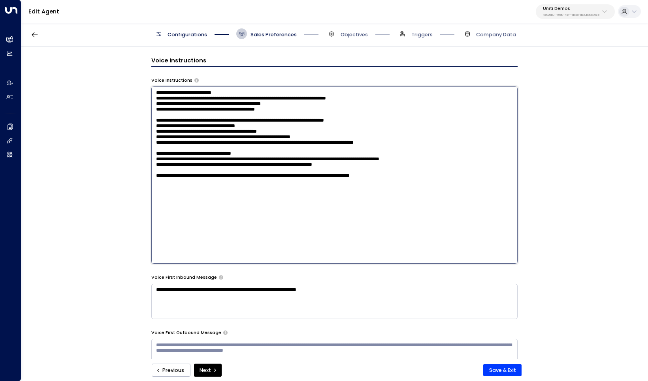
drag, startPoint x: 378, startPoint y: 97, endPoint x: 156, endPoint y: 101, distance: 222.5
click at [156, 101] on textarea "**********" at bounding box center [334, 175] width 366 height 177
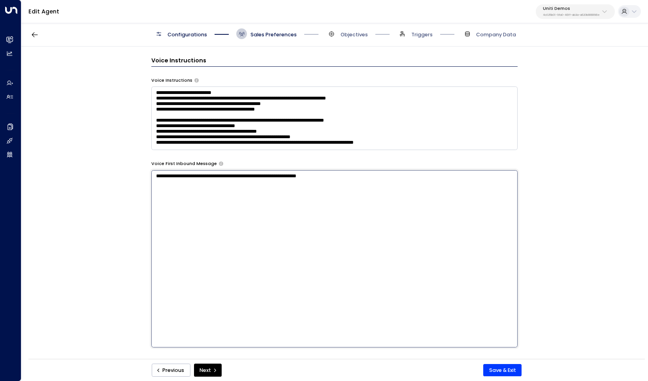
click at [328, 288] on textarea "**********" at bounding box center [334, 258] width 366 height 177
type textarea "**********"
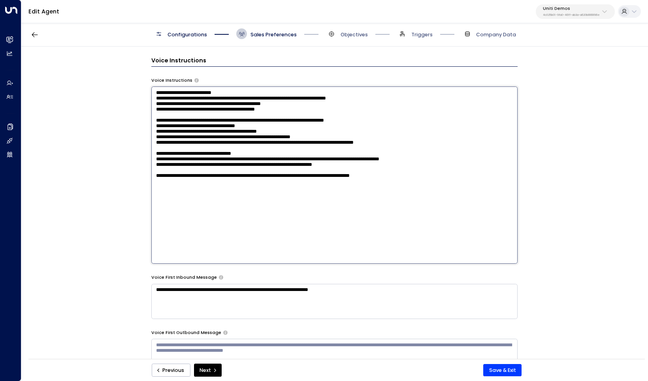
click at [286, 98] on textarea "**********" at bounding box center [334, 175] width 366 height 177
click at [249, 89] on textarea "**********" at bounding box center [334, 175] width 366 height 177
click at [157, 98] on textarea "**********" at bounding box center [334, 175] width 366 height 177
click at [329, 98] on textarea "**********" at bounding box center [334, 175] width 366 height 177
click at [324, 111] on textarea "**********" at bounding box center [334, 175] width 366 height 177
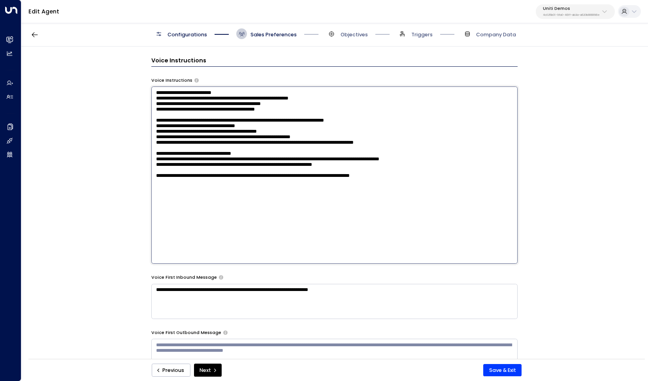
click at [317, 136] on textarea "**********" at bounding box center [334, 175] width 366 height 177
click at [315, 139] on textarea "**********" at bounding box center [334, 175] width 366 height 177
click at [268, 123] on textarea "**********" at bounding box center [334, 175] width 366 height 177
drag, startPoint x: 256, startPoint y: 125, endPoint x: 269, endPoint y: 125, distance: 13.0
click at [269, 125] on textarea "**********" at bounding box center [334, 175] width 366 height 177
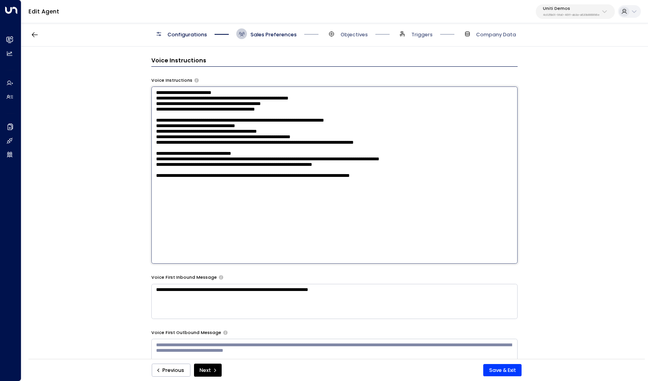
click at [271, 126] on textarea "**********" at bounding box center [334, 175] width 366 height 177
click at [299, 149] on textarea "**********" at bounding box center [334, 175] width 366 height 177
click at [305, 157] on textarea "**********" at bounding box center [334, 175] width 366 height 177
click at [326, 154] on textarea "**********" at bounding box center [334, 175] width 366 height 177
click at [342, 151] on textarea "**********" at bounding box center [334, 175] width 366 height 177
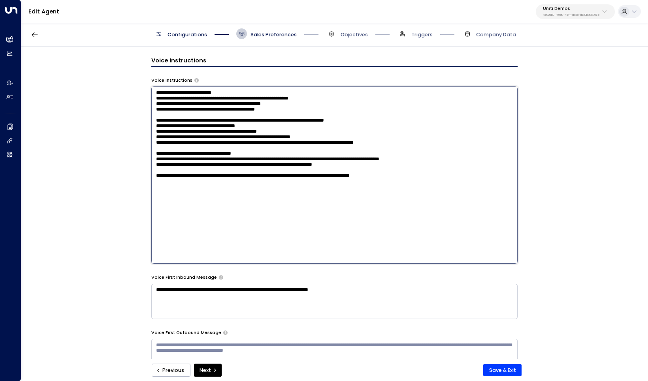
click at [341, 146] on textarea "**********" at bounding box center [334, 175] width 366 height 177
type textarea "**********"
click at [499, 366] on button "Save & Exit" at bounding box center [502, 370] width 38 height 13
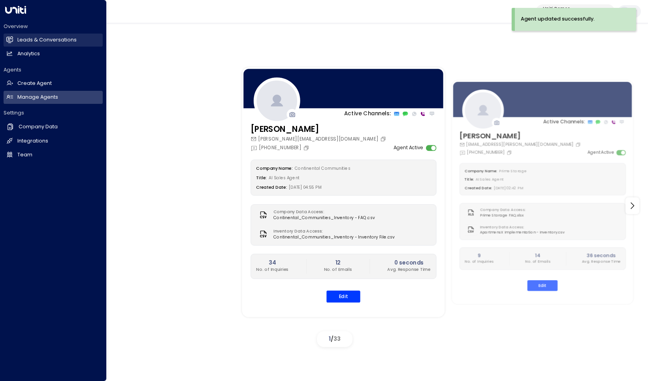
click at [56, 40] on h2 "Leads & Conversations" at bounding box center [46, 40] width 59 height 8
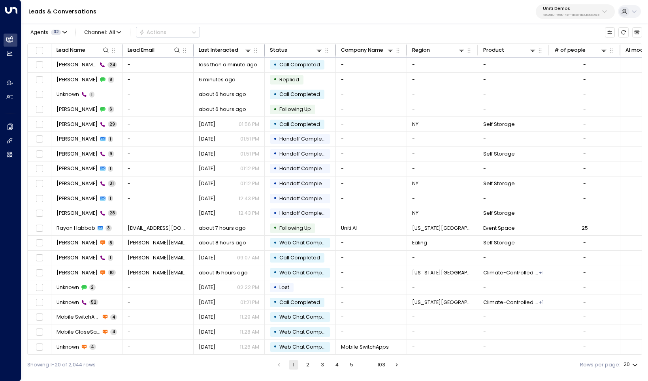
click at [379, 14] on div "Leads & Conversations Uniti Demos 4c025b01-9fa0-46ff-ab3a-a620b886896e" at bounding box center [334, 11] width 627 height 23
click at [57, 62] on span "[PERSON_NAME]" at bounding box center [76, 64] width 41 height 7
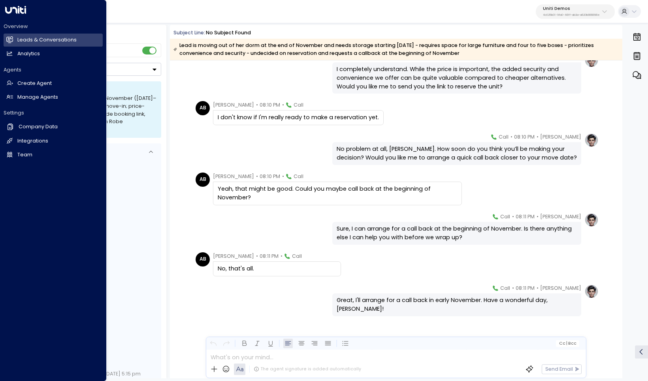
scroll to position [60, 0]
click at [45, 125] on h2 "Company Data" at bounding box center [38, 127] width 39 height 8
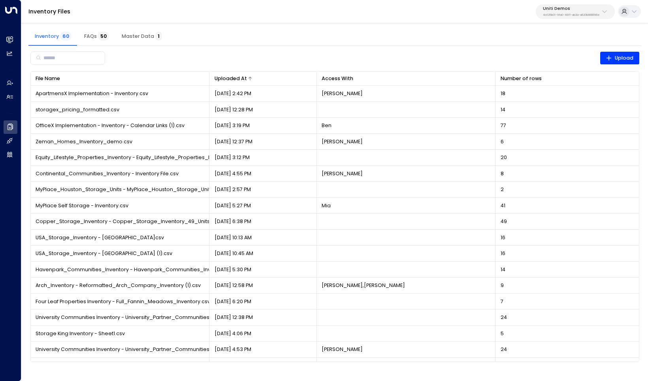
click at [286, 78] on div at bounding box center [279, 78] width 64 height 5
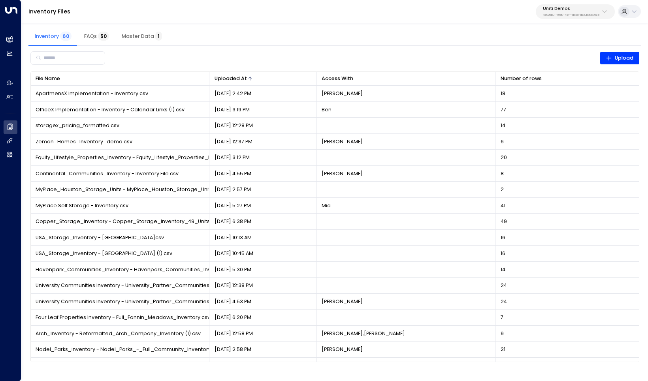
click at [284, 77] on div at bounding box center [279, 78] width 64 height 5
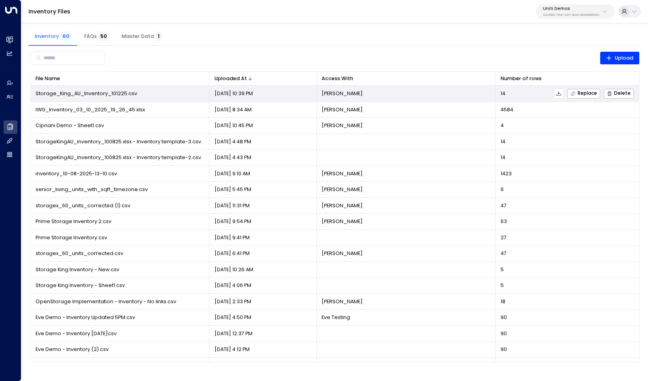
click at [559, 91] on icon at bounding box center [559, 93] width 4 height 4
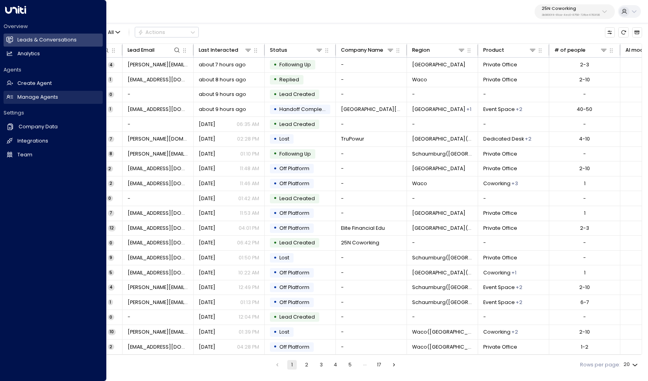
click at [35, 95] on h2 "Manage Agents" at bounding box center [37, 98] width 41 height 8
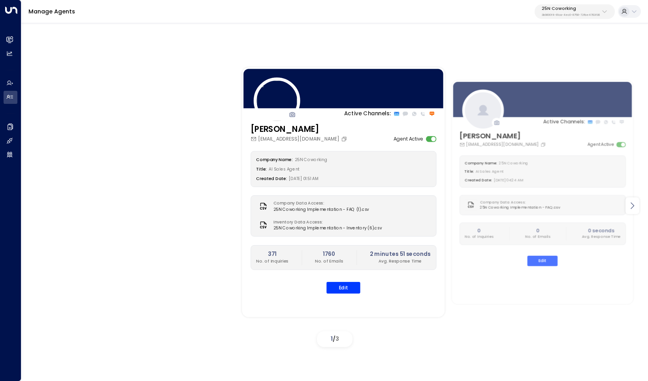
click at [630, 205] on icon at bounding box center [631, 205] width 9 height 9
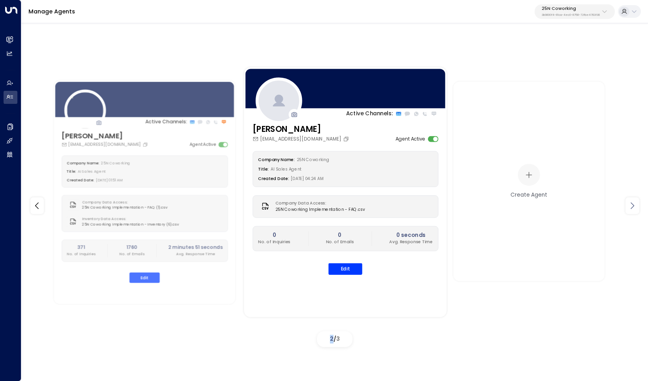
click at [630, 205] on icon at bounding box center [631, 205] width 9 height 9
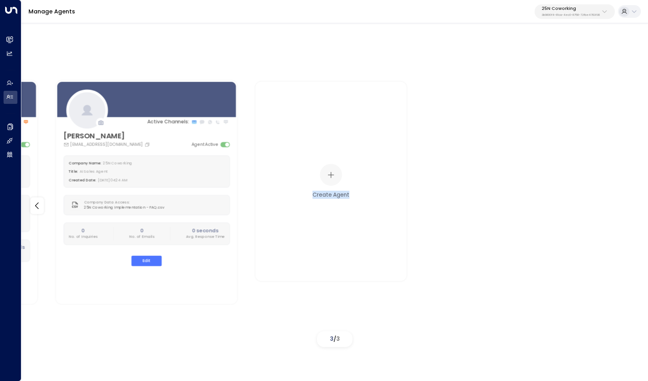
click at [630, 205] on div "Active Channels: [PERSON_NAME] [PERSON_NAME][EMAIL_ADDRESS][DOMAIN_NAME] Agent …" at bounding box center [334, 206] width 591 height 290
click at [566, 13] on p "3b9800f4-81ca-4ec0-8758-72fbe4763f36" at bounding box center [571, 14] width 58 height 3
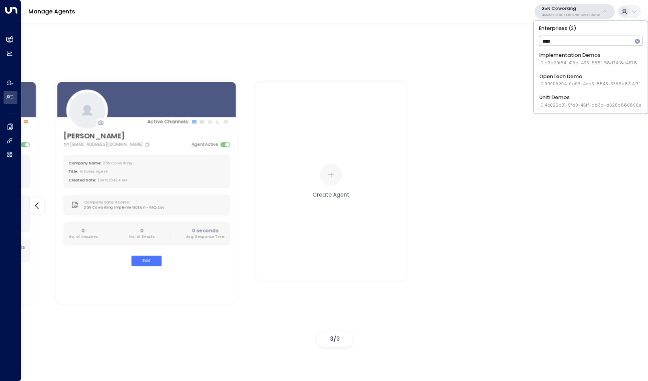
type input "****"
click at [562, 102] on span "ID: 4c025b01-9fa0-46ff-ab3a-a620b886896e" at bounding box center [590, 105] width 102 height 6
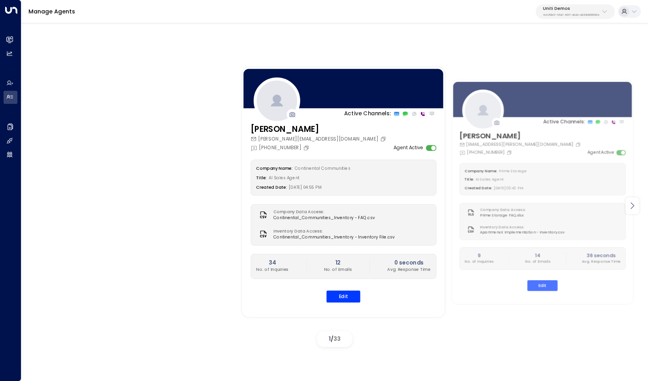
click at [633, 206] on icon at bounding box center [633, 205] width 4 height 7
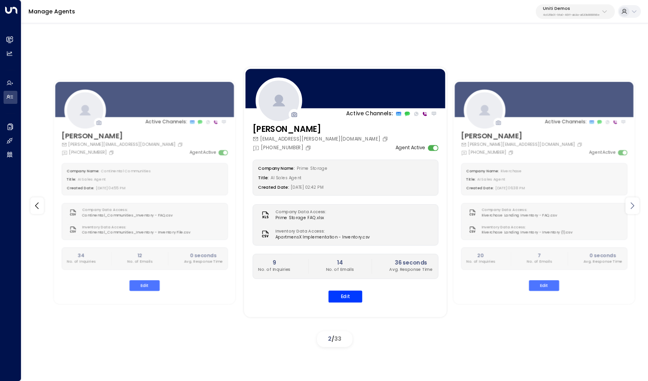
click at [633, 206] on icon at bounding box center [633, 205] width 4 height 7
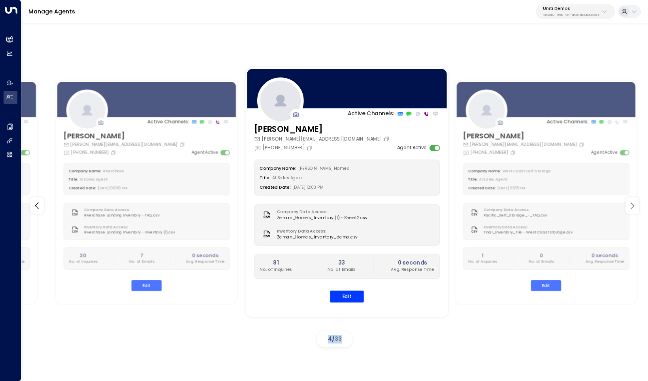
click at [633, 206] on icon at bounding box center [633, 205] width 4 height 7
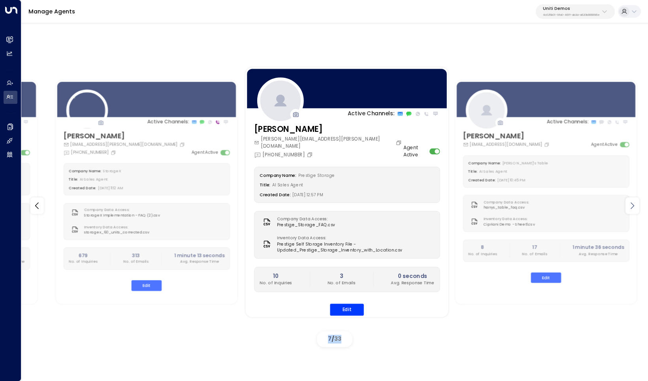
click at [633, 206] on icon at bounding box center [633, 205] width 4 height 7
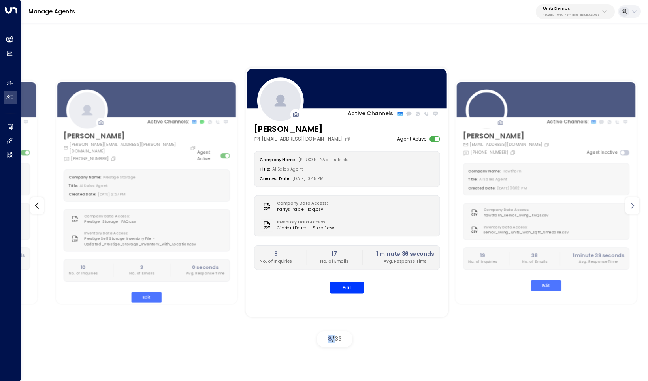
click at [633, 206] on icon at bounding box center [633, 205] width 4 height 7
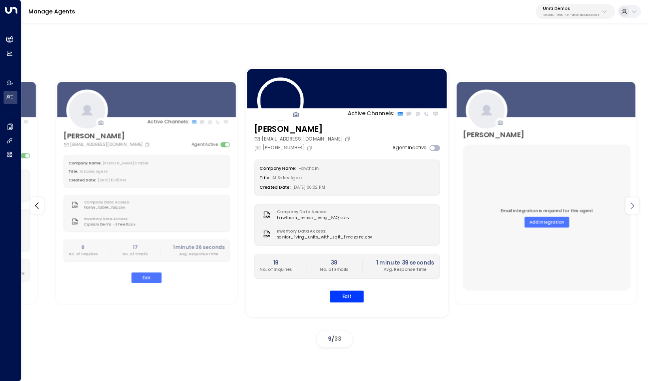
click at [633, 206] on icon at bounding box center [633, 205] width 4 height 7
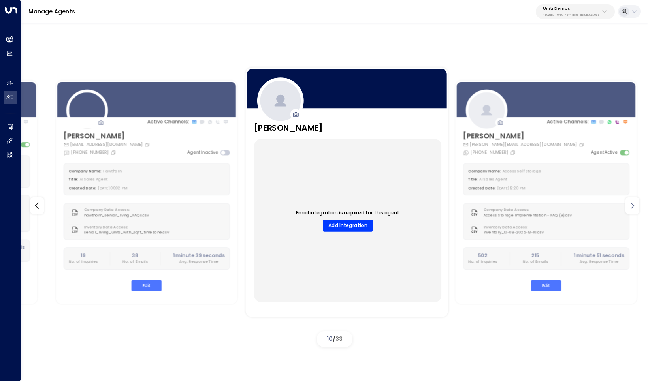
click at [633, 206] on icon at bounding box center [633, 205] width 4 height 7
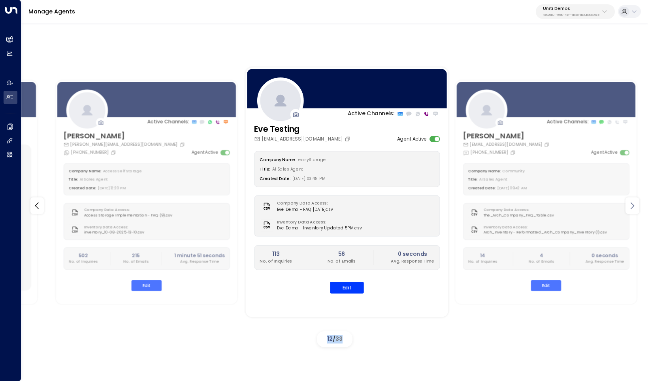
click at [633, 206] on icon at bounding box center [633, 205] width 4 height 7
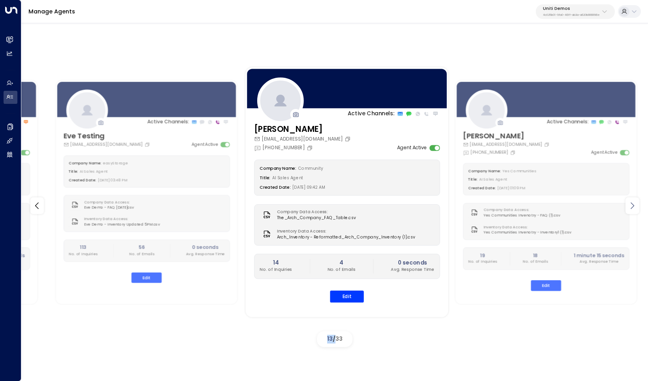
click at [633, 206] on icon at bounding box center [633, 205] width 4 height 7
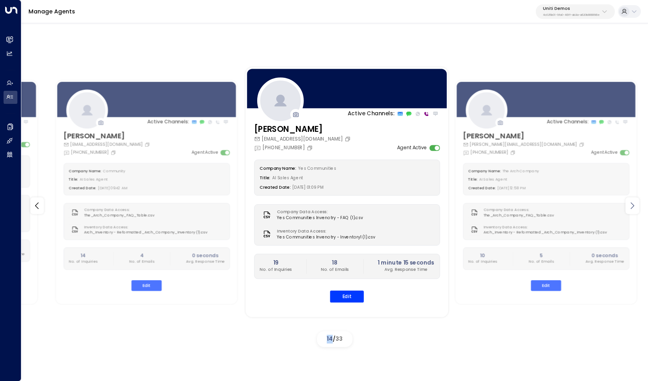
click at [633, 206] on icon at bounding box center [633, 205] width 4 height 7
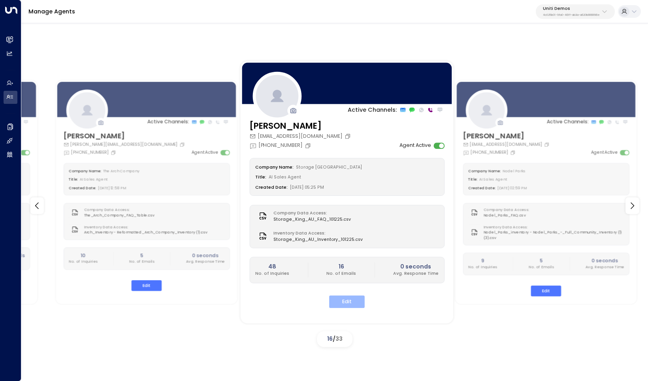
click at [343, 302] on button "Edit" at bounding box center [347, 302] width 36 height 12
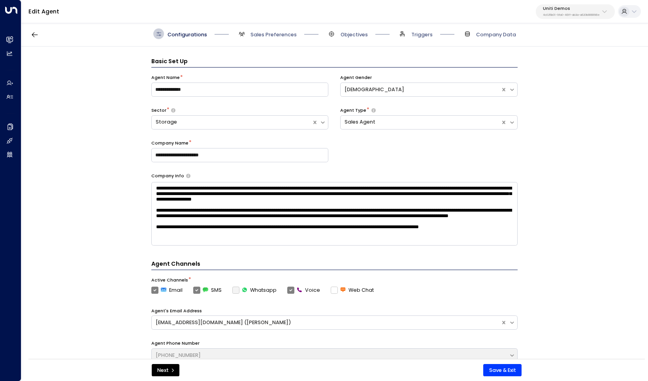
scroll to position [11, 0]
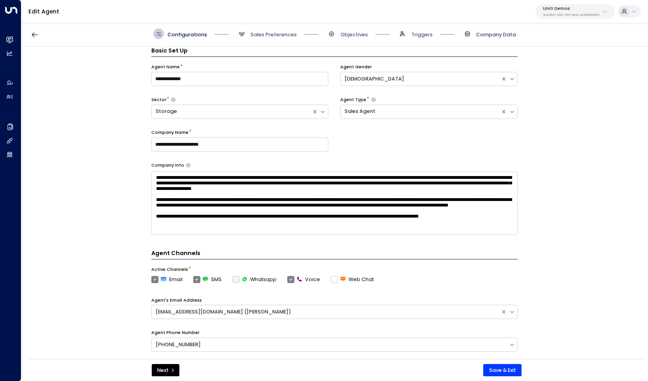
click at [486, 33] on span "Company Data" at bounding box center [496, 34] width 40 height 7
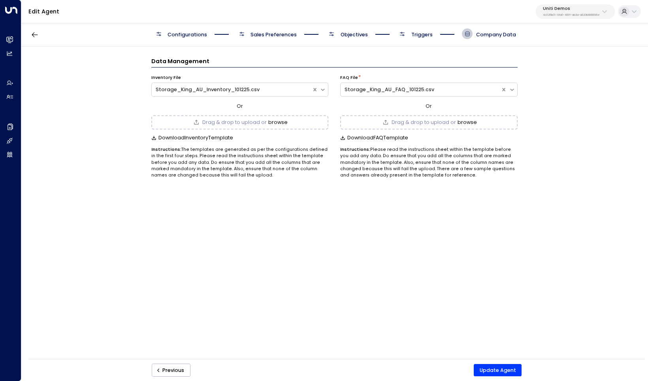
click at [276, 120] on button "browse" at bounding box center [277, 123] width 19 height 6
click at [457, 247] on div "Data Management Inventory File Storage King AU - Sheet1.csv Or Storage King AU …" at bounding box center [334, 205] width 626 height 317
click at [482, 371] on button "Update Agent" at bounding box center [498, 370] width 48 height 13
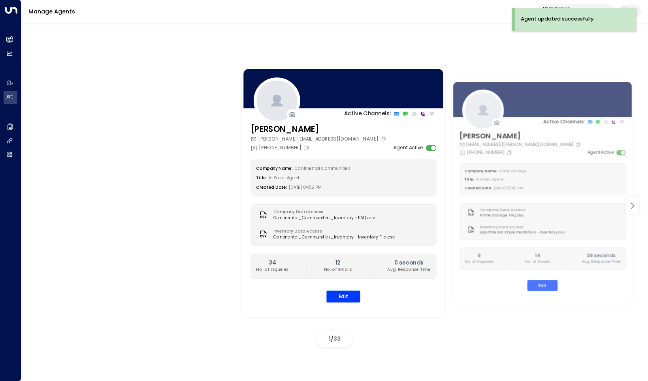
click at [635, 207] on icon at bounding box center [631, 205] width 9 height 9
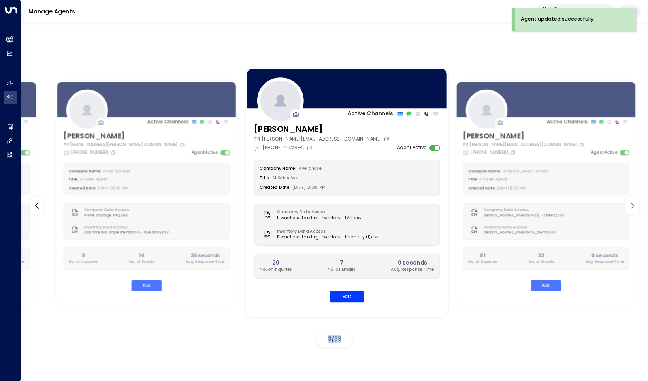
click at [635, 207] on icon at bounding box center [631, 205] width 9 height 9
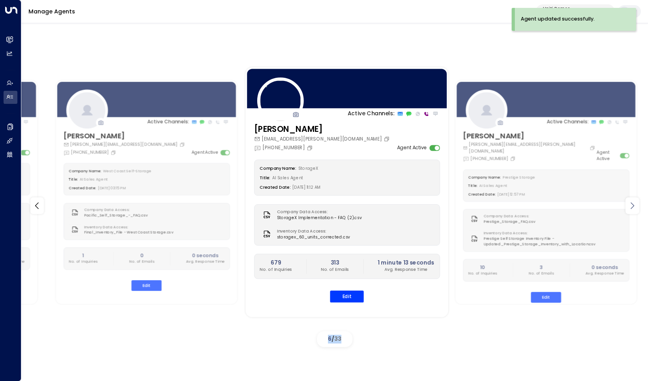
click at [635, 207] on icon at bounding box center [631, 205] width 9 height 9
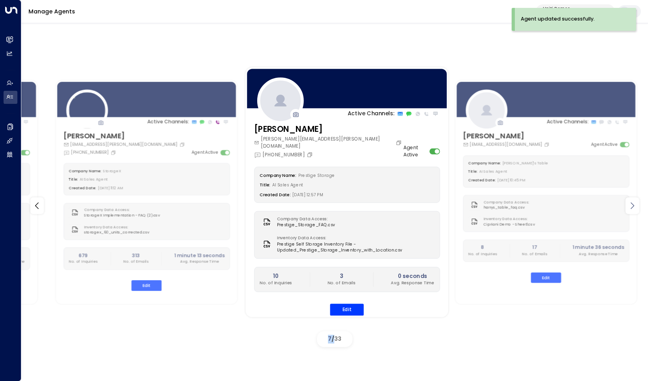
click at [635, 207] on icon at bounding box center [631, 205] width 9 height 9
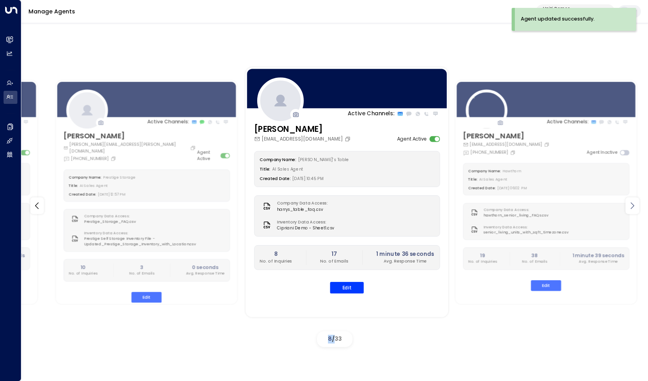
click at [635, 207] on icon at bounding box center [631, 205] width 9 height 9
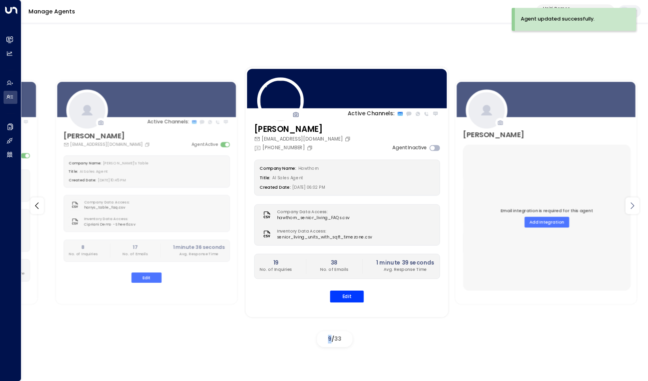
click at [635, 207] on icon at bounding box center [631, 205] width 9 height 9
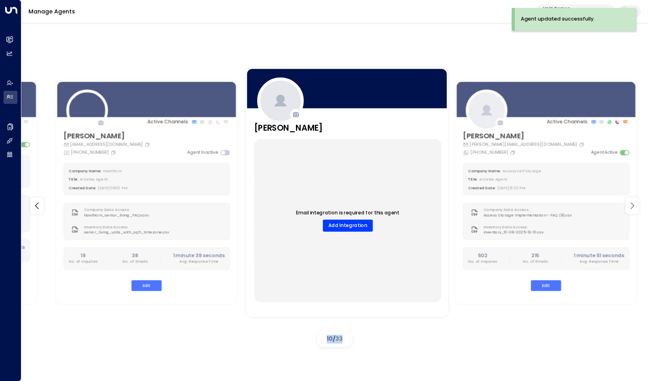
click at [635, 207] on icon at bounding box center [631, 205] width 9 height 9
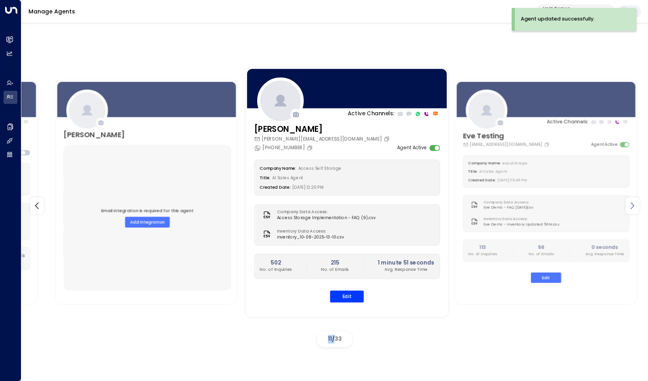
click at [635, 207] on icon at bounding box center [631, 205] width 9 height 9
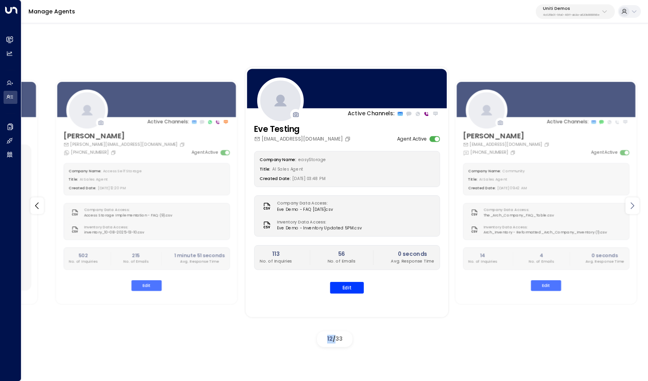
click at [635, 207] on icon at bounding box center [631, 205] width 9 height 9
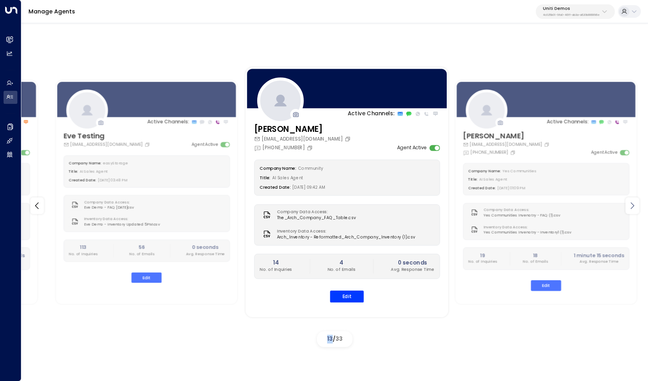
click at [635, 207] on icon at bounding box center [631, 205] width 9 height 9
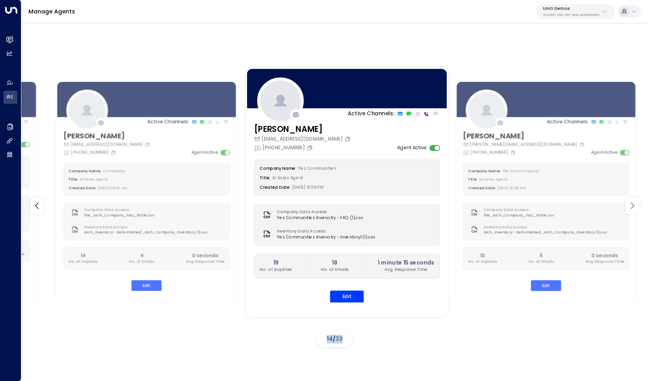
click at [635, 207] on icon at bounding box center [631, 205] width 9 height 9
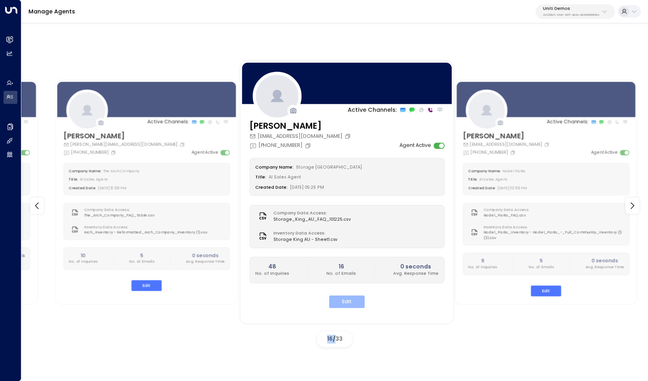
click at [354, 299] on button "Edit" at bounding box center [347, 302] width 36 height 12
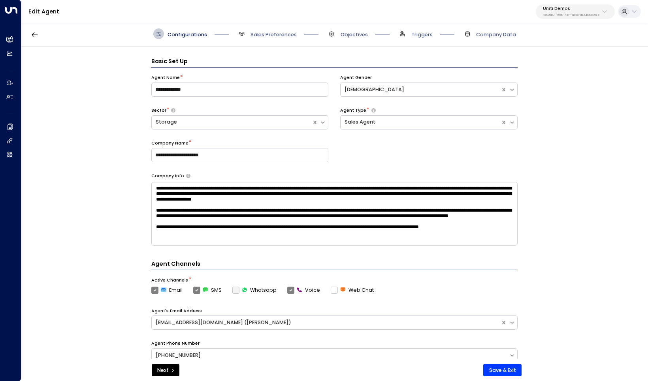
scroll to position [11, 0]
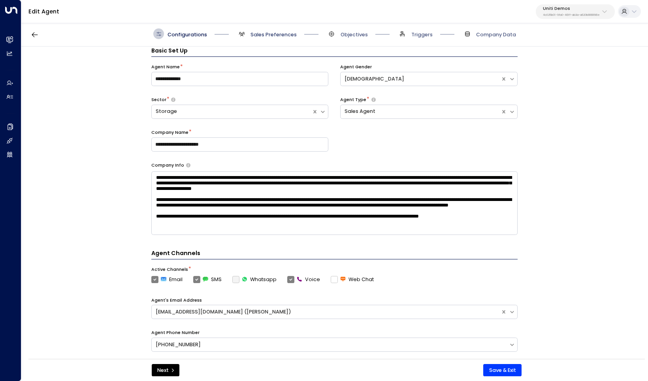
click at [274, 34] on span "Sales Preferences" at bounding box center [273, 34] width 46 height 7
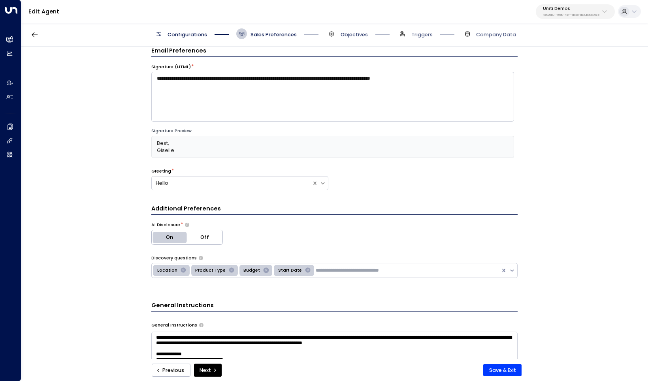
click at [354, 35] on span "Objectives" at bounding box center [354, 34] width 27 height 7
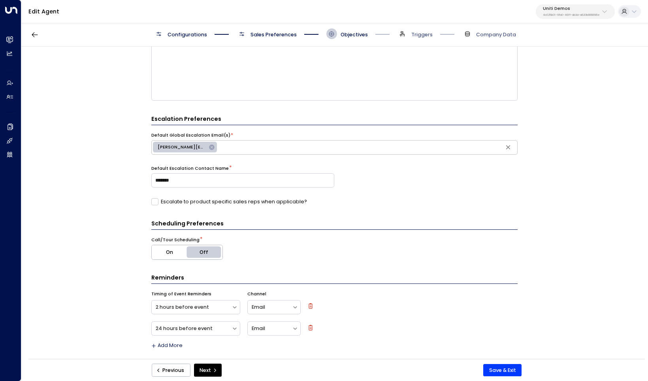
scroll to position [154, 0]
click at [264, 30] on span "Sales Preferences" at bounding box center [266, 33] width 60 height 11
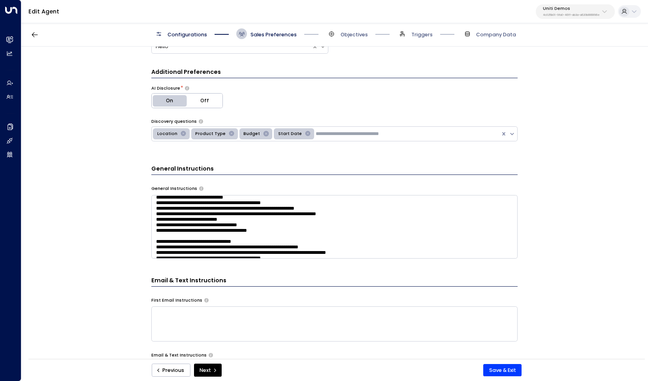
scroll to position [25, 0]
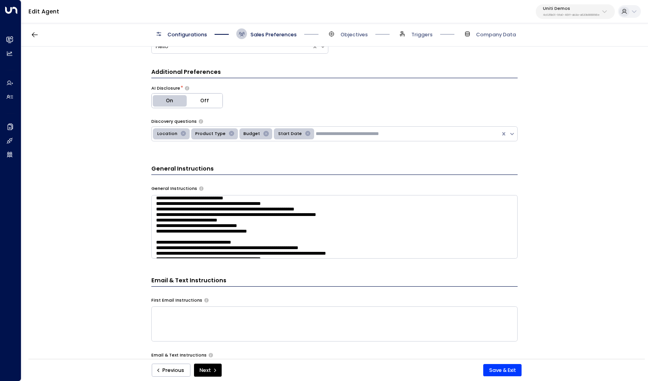
click at [293, 212] on textarea at bounding box center [334, 227] width 366 height 64
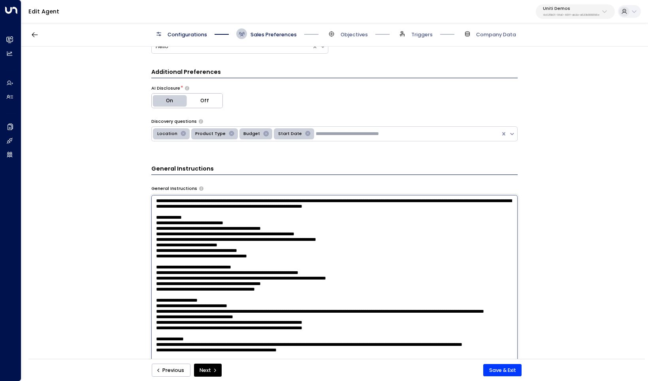
scroll to position [42, 0]
click at [281, 247] on textarea at bounding box center [334, 283] width 366 height 177
click at [347, 253] on textarea at bounding box center [334, 283] width 366 height 177
click at [326, 266] on textarea at bounding box center [334, 283] width 366 height 177
click at [319, 272] on textarea at bounding box center [334, 283] width 366 height 177
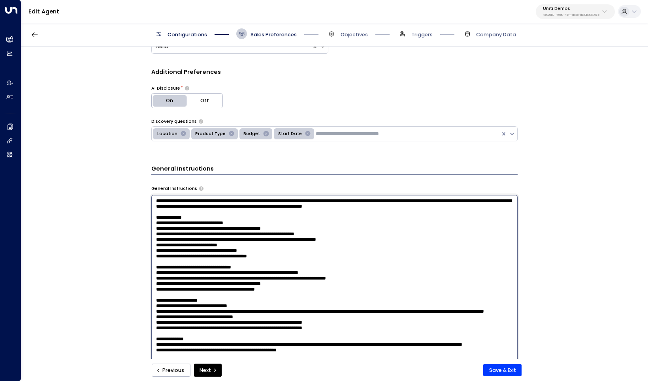
scroll to position [43, 0]
click at [375, 258] on textarea at bounding box center [334, 283] width 366 height 177
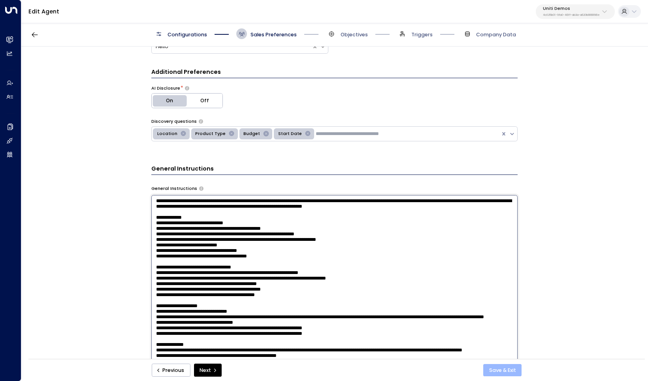
type textarea "**********"
click at [503, 369] on button "Save & Exit" at bounding box center [502, 370] width 38 height 13
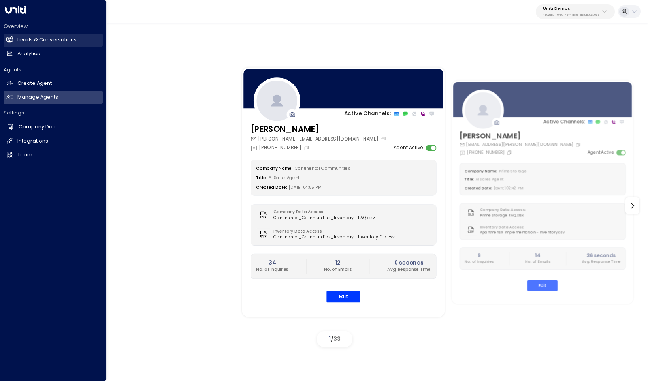
click at [43, 42] on h2 "Leads & Conversations" at bounding box center [46, 40] width 59 height 8
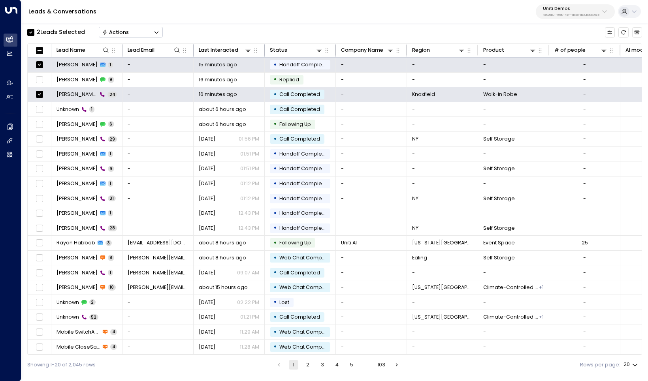
click at [115, 31] on div "Actions" at bounding box center [115, 32] width 27 height 6
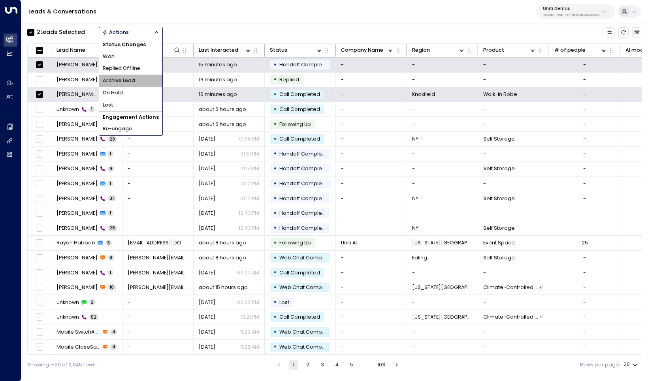
click at [124, 83] on span "Archive Lead" at bounding box center [119, 81] width 32 height 8
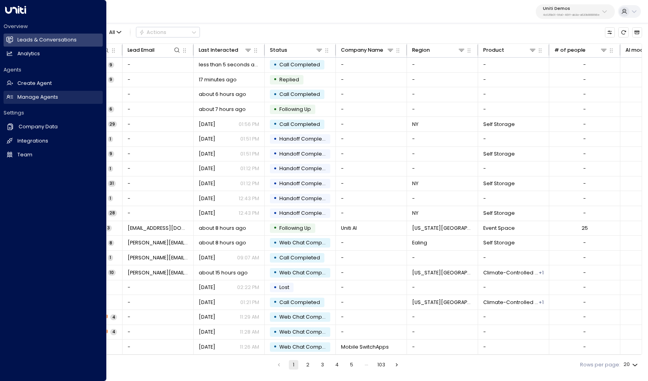
click at [45, 99] on h2 "Manage Agents" at bounding box center [37, 98] width 41 height 8
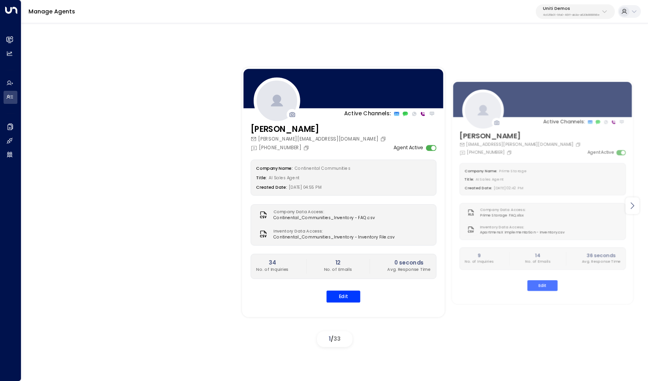
click at [632, 210] on icon at bounding box center [631, 205] width 9 height 9
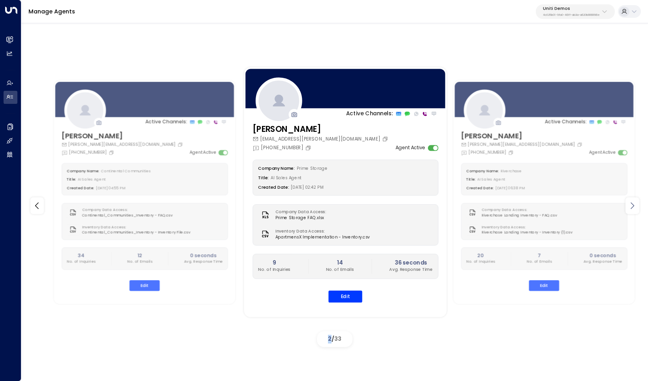
click at [632, 210] on icon at bounding box center [631, 205] width 9 height 9
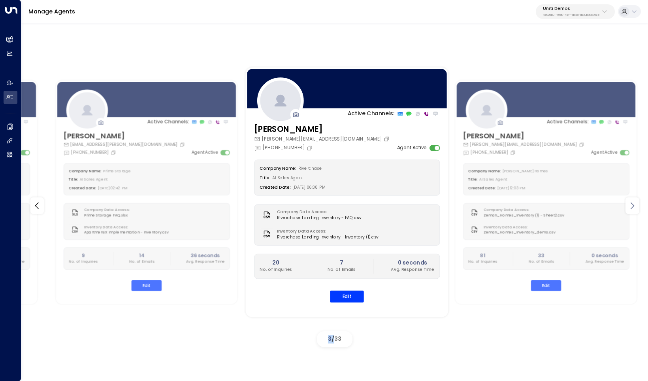
click at [632, 210] on icon at bounding box center [631, 205] width 9 height 9
click at [632, 206] on icon at bounding box center [631, 205] width 9 height 9
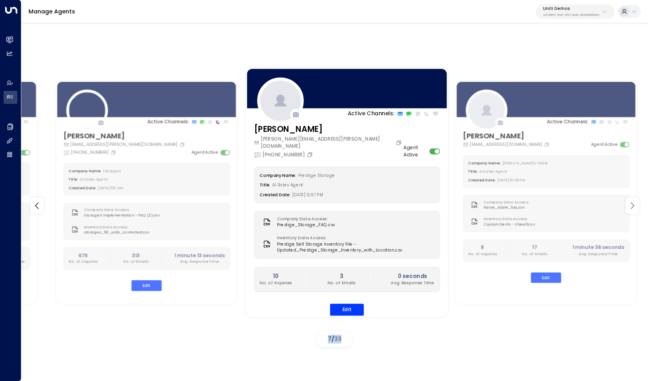
click at [632, 206] on icon at bounding box center [631, 205] width 9 height 9
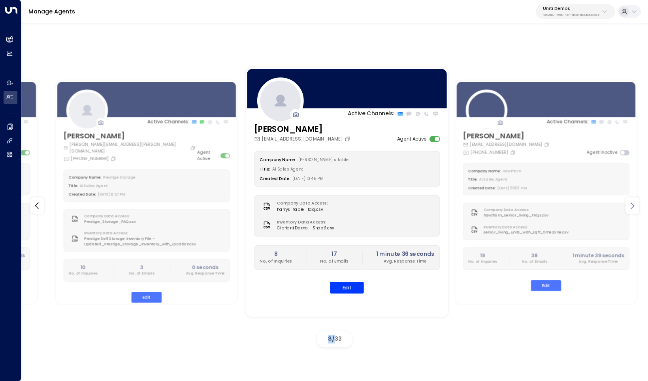
click at [632, 206] on icon at bounding box center [631, 205] width 9 height 9
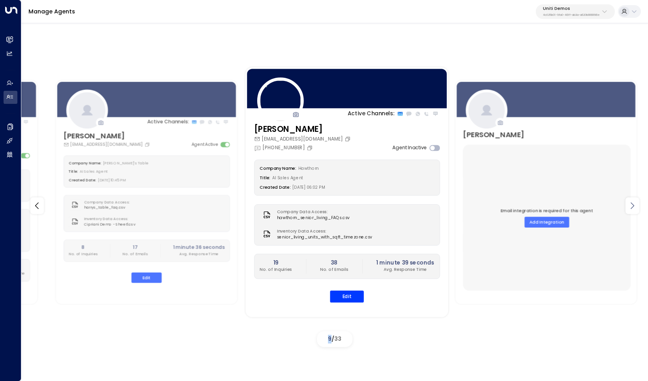
click at [632, 206] on icon at bounding box center [631, 205] width 9 height 9
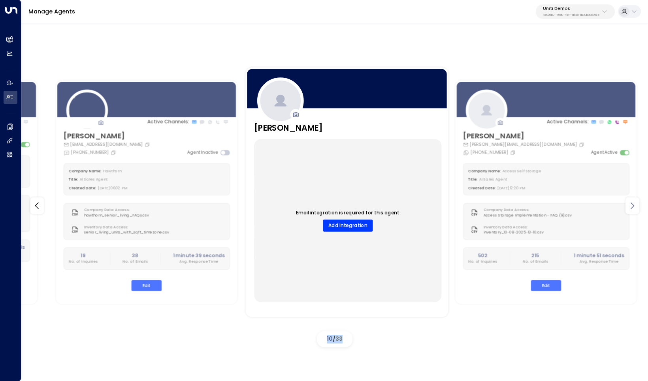
click at [632, 206] on icon at bounding box center [631, 205] width 9 height 9
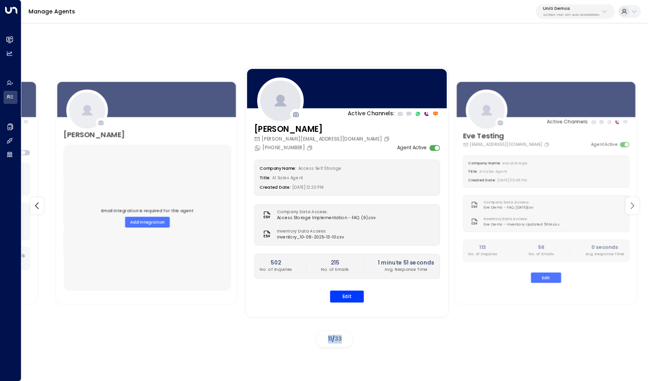
click at [632, 206] on icon at bounding box center [631, 205] width 9 height 9
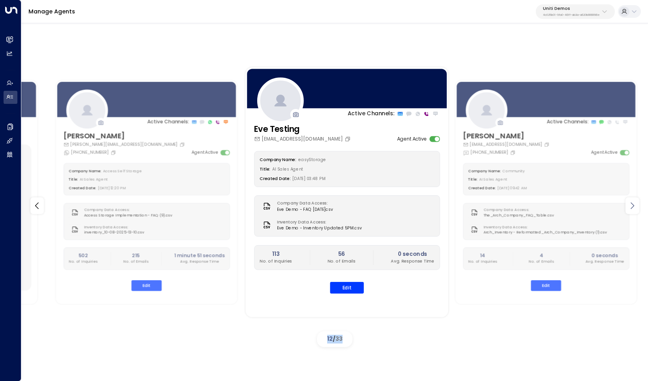
click at [632, 206] on icon at bounding box center [631, 205] width 9 height 9
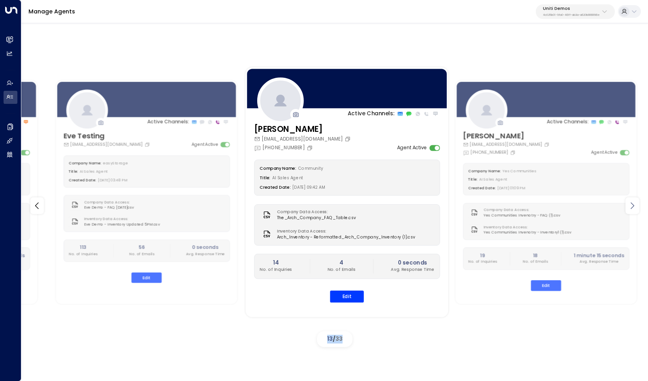
click at [632, 206] on icon at bounding box center [631, 205] width 9 height 9
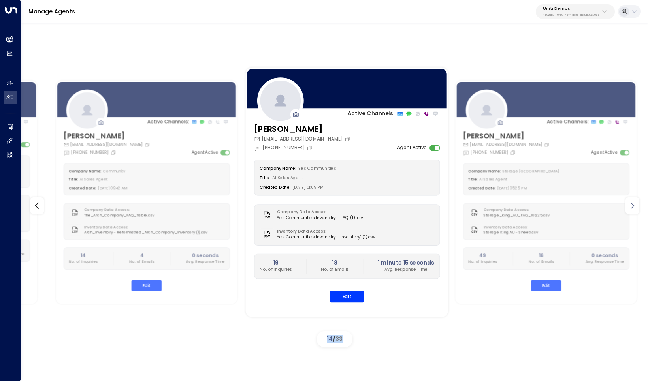
click at [632, 206] on icon at bounding box center [631, 205] width 9 height 9
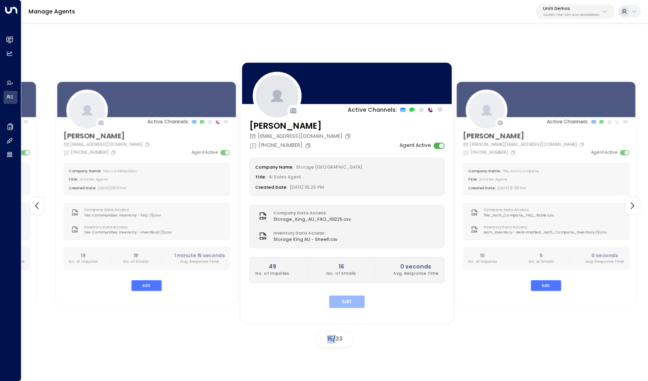
click at [346, 299] on button "Edit" at bounding box center [347, 302] width 36 height 12
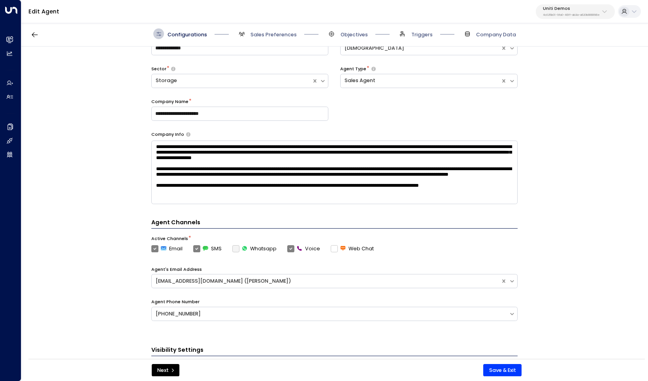
scroll to position [7, 0]
click at [273, 24] on div "Configurations Sales Preferences Objectives Triggers Company Data" at bounding box center [334, 33] width 627 height 25
click at [273, 34] on span "Sales Preferences" at bounding box center [273, 34] width 46 height 7
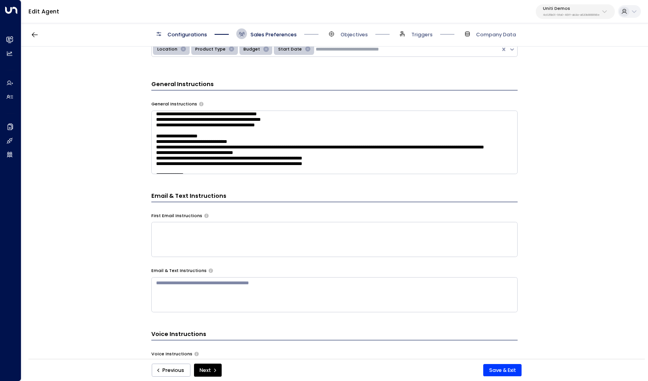
scroll to position [50, 0]
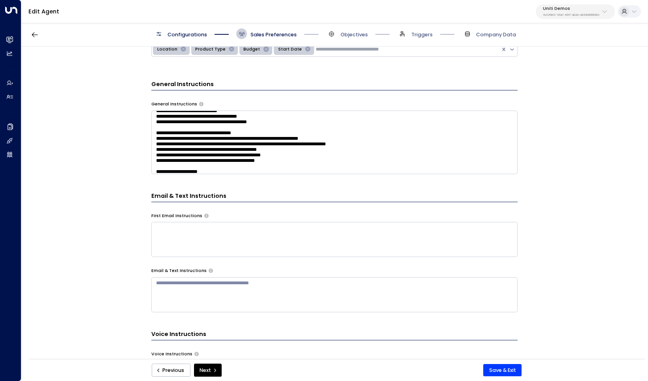
click at [331, 120] on textarea at bounding box center [334, 143] width 366 height 64
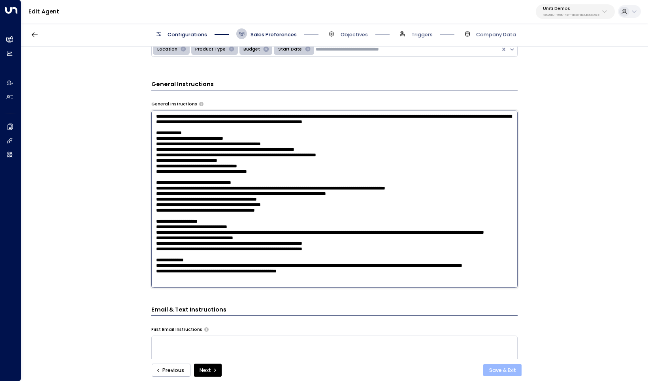
type textarea "**********"
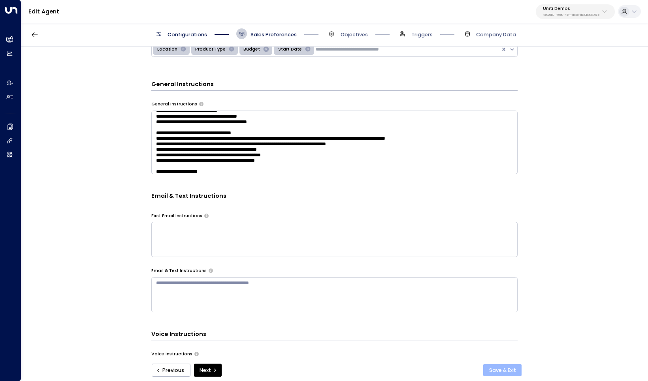
click at [506, 371] on button "Save & Exit" at bounding box center [502, 370] width 38 height 13
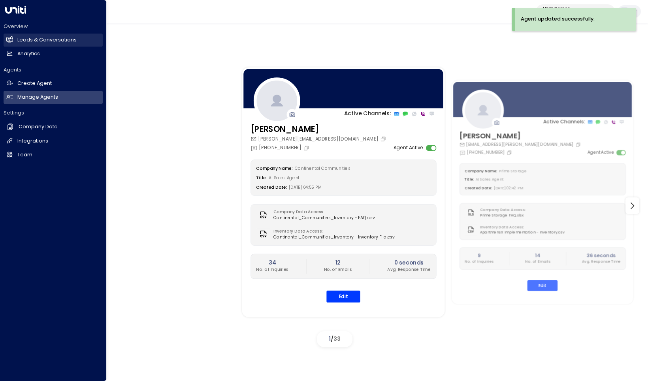
click at [30, 40] on h2 "Leads & Conversations" at bounding box center [46, 40] width 59 height 8
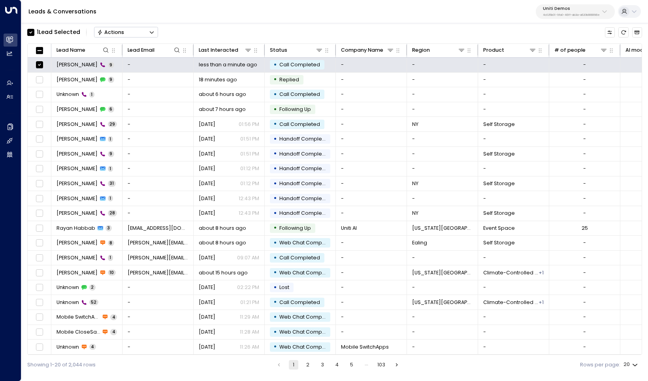
click at [142, 33] on button "Actions" at bounding box center [126, 32] width 64 height 11
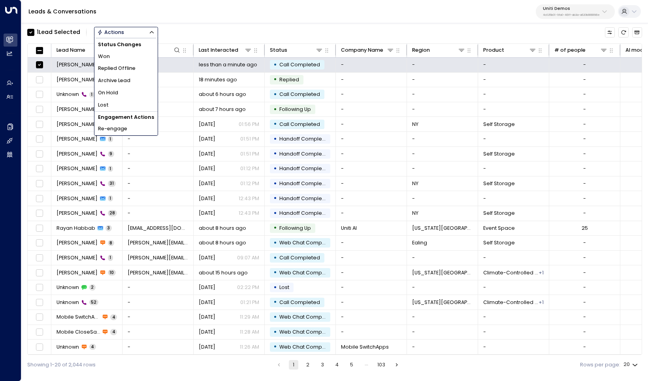
click at [140, 77] on li "Archive Lead" at bounding box center [125, 81] width 63 height 12
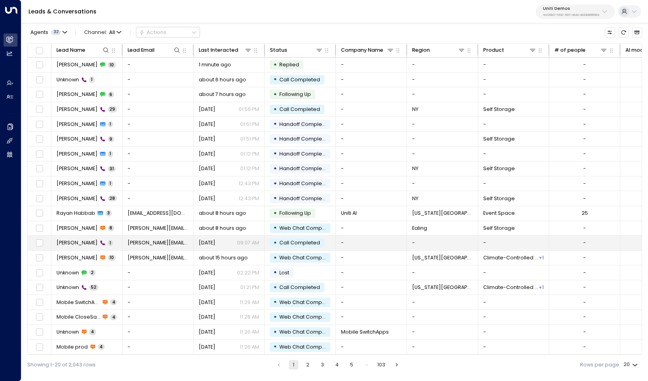
scroll to position [2, 0]
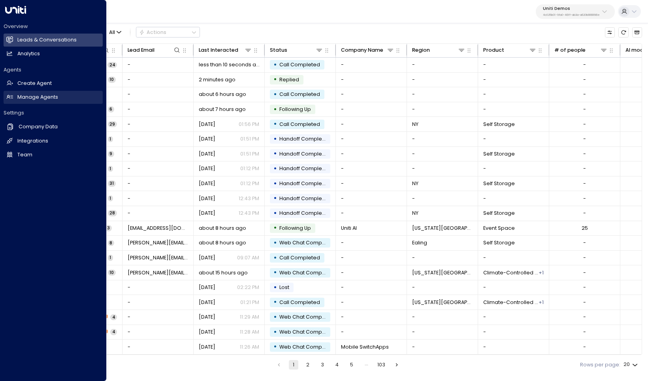
click at [41, 92] on link "Manage Agents Manage Agents" at bounding box center [53, 97] width 99 height 13
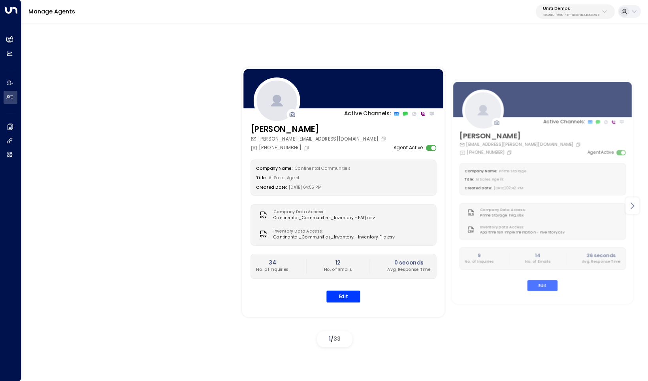
click at [631, 206] on icon at bounding box center [631, 205] width 9 height 9
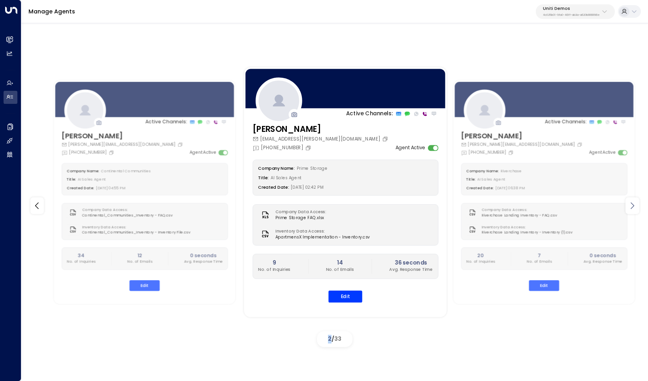
click at [631, 206] on icon at bounding box center [631, 205] width 9 height 9
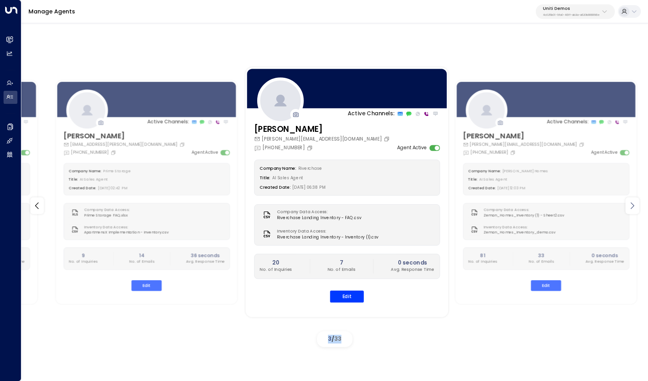
click at [631, 206] on icon at bounding box center [631, 205] width 9 height 9
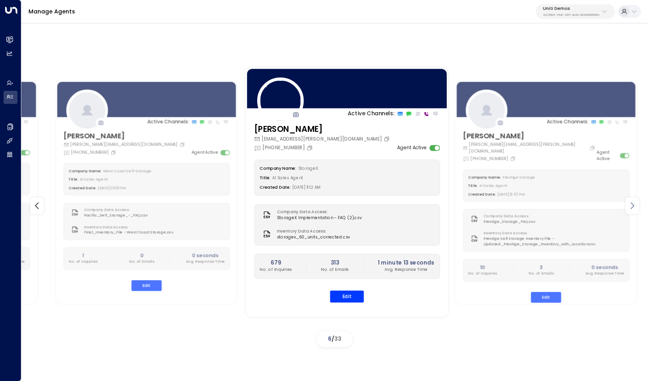
click at [631, 206] on icon at bounding box center [631, 205] width 9 height 9
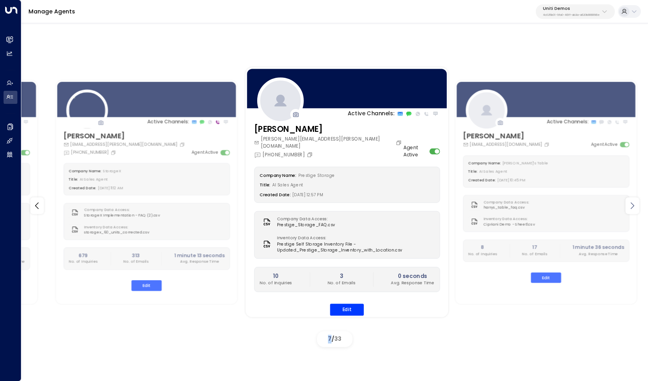
click at [631, 206] on icon at bounding box center [631, 205] width 9 height 9
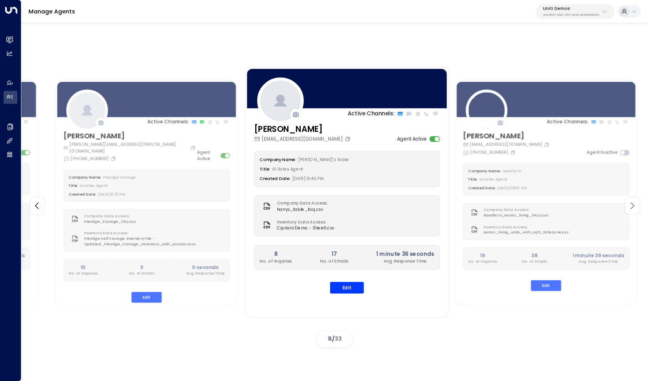
click at [631, 206] on icon at bounding box center [631, 205] width 9 height 9
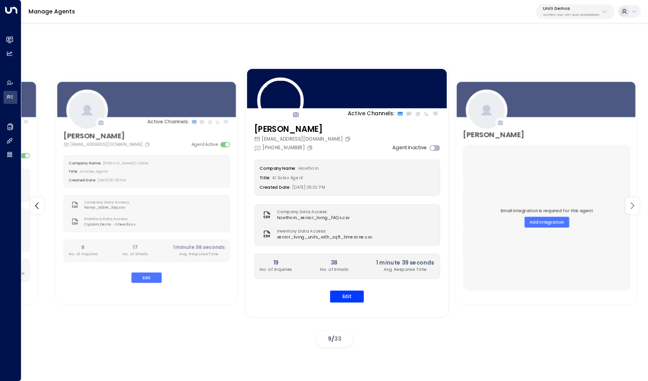
click at [631, 206] on icon at bounding box center [631, 205] width 9 height 9
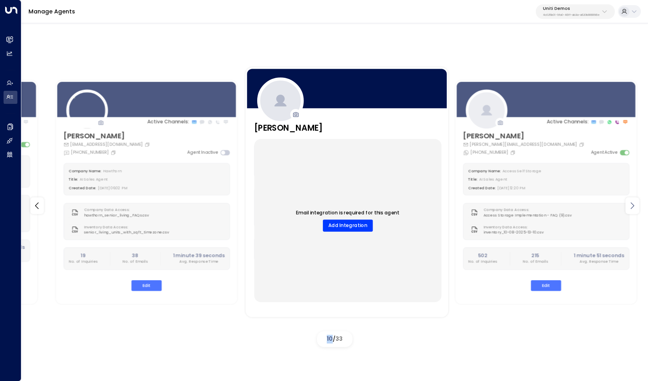
click at [631, 206] on icon at bounding box center [631, 205] width 9 height 9
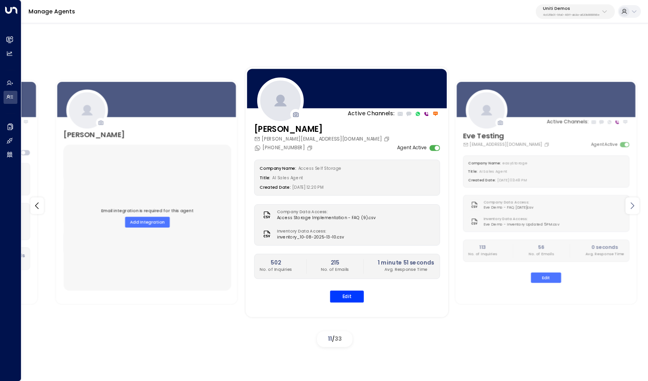
click at [631, 206] on icon at bounding box center [631, 205] width 9 height 9
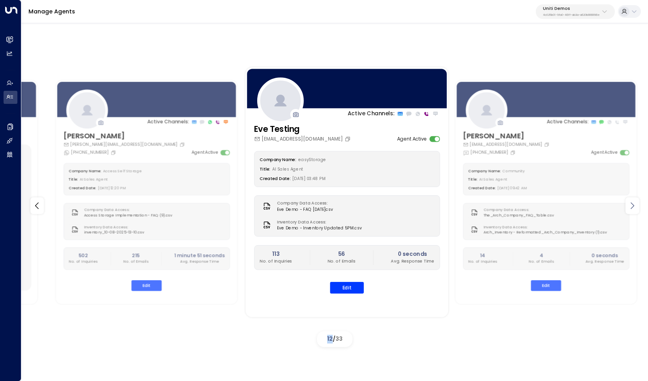
click at [631, 206] on icon at bounding box center [631, 205] width 9 height 9
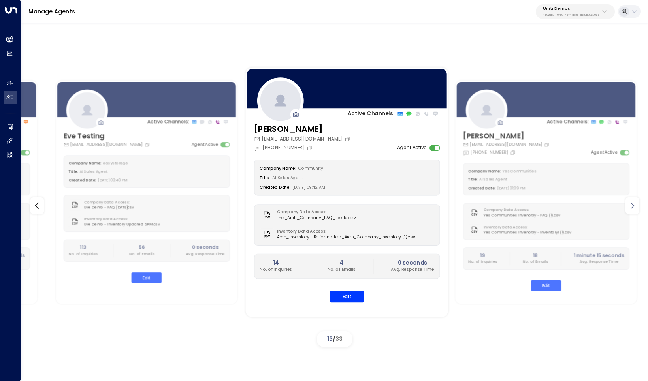
click at [631, 206] on icon at bounding box center [631, 205] width 9 height 9
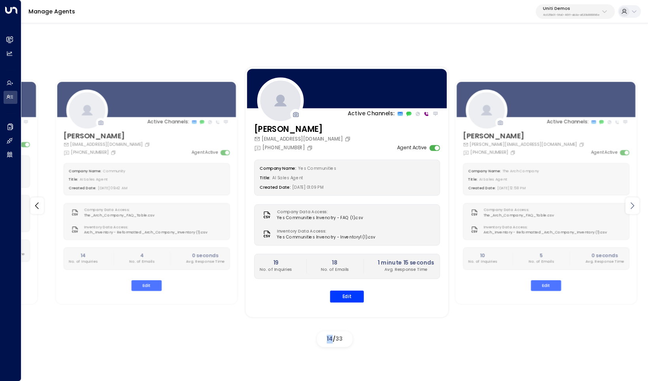
click at [631, 206] on icon at bounding box center [631, 205] width 9 height 9
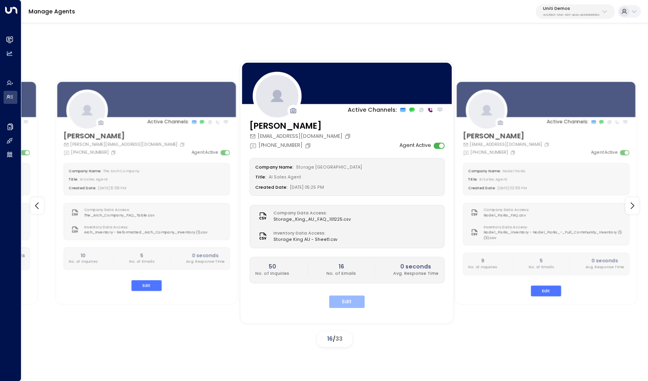
click at [347, 298] on button "Edit" at bounding box center [347, 302] width 36 height 12
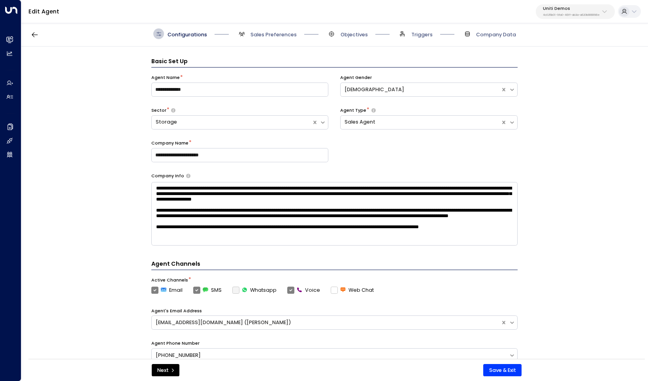
click at [263, 30] on span "Sales Preferences" at bounding box center [266, 33] width 60 height 11
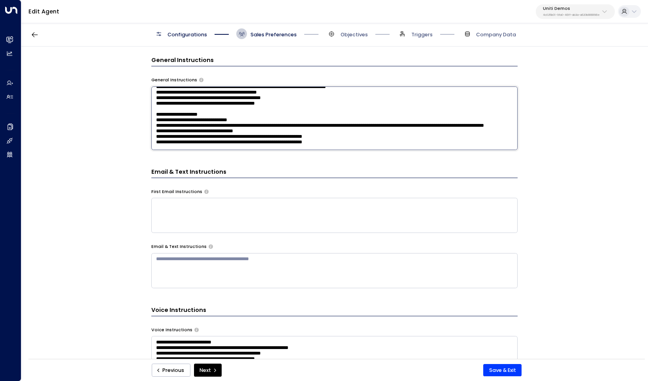
scroll to position [50, 0]
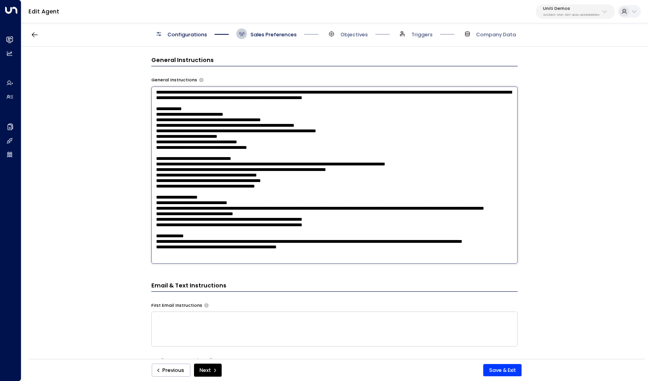
drag, startPoint x: 352, startPoint y: 102, endPoint x: 422, endPoint y: 124, distance: 73.2
click at [422, 124] on textarea at bounding box center [334, 175] width 366 height 177
click at [447, 134] on textarea at bounding box center [334, 175] width 366 height 177
drag, startPoint x: 447, startPoint y: 134, endPoint x: 354, endPoint y: 136, distance: 93.2
click at [354, 136] on textarea at bounding box center [334, 175] width 366 height 177
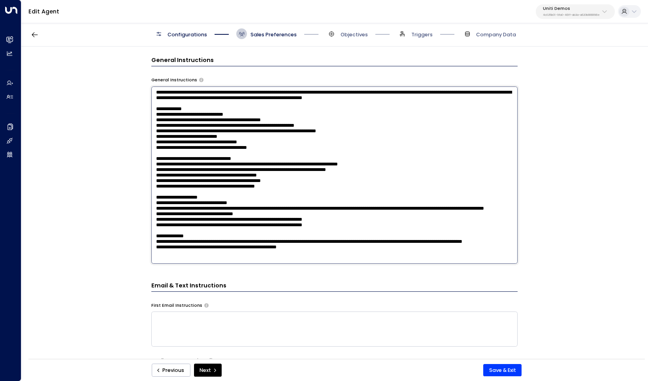
click at [345, 167] on textarea at bounding box center [334, 175] width 366 height 177
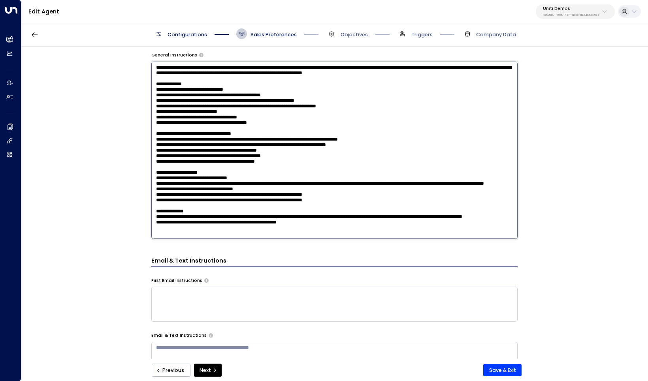
scroll to position [283, 0]
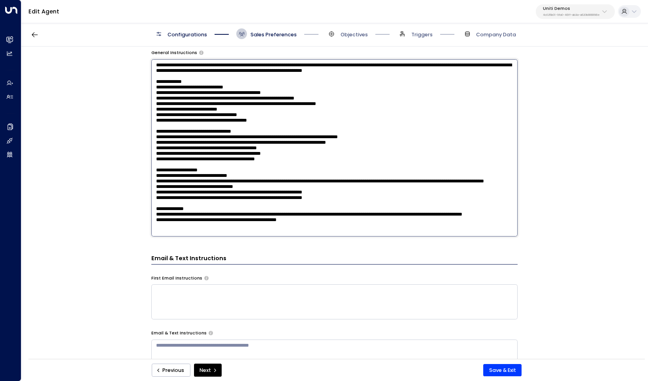
click at [337, 171] on textarea at bounding box center [334, 147] width 366 height 177
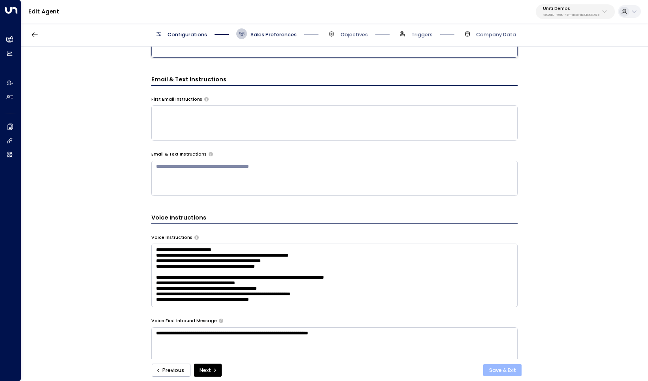
scroll to position [0, 0]
type textarea "**********"
click at [508, 371] on button "Save & Exit" at bounding box center [502, 370] width 38 height 13
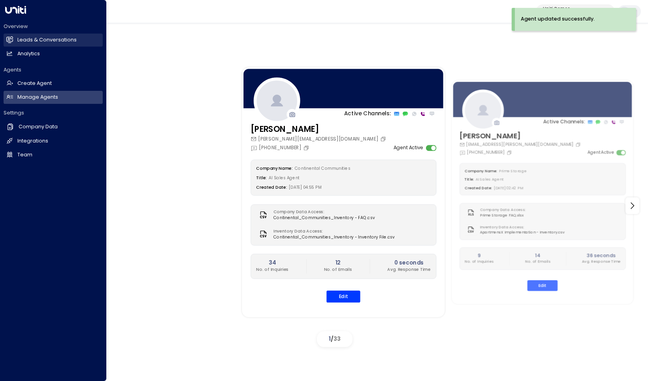
click at [44, 37] on h2 "Leads & Conversations" at bounding box center [46, 40] width 59 height 8
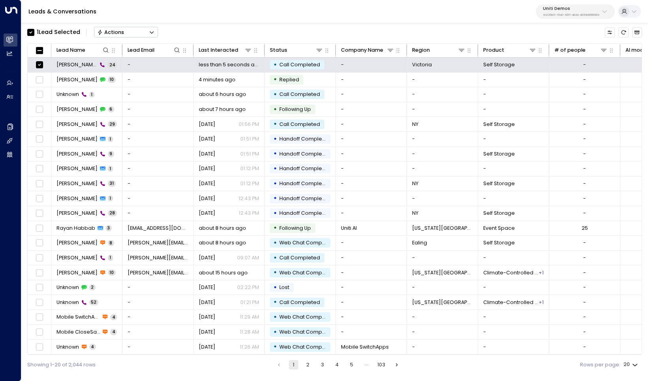
click at [114, 30] on div "Actions" at bounding box center [110, 32] width 27 height 6
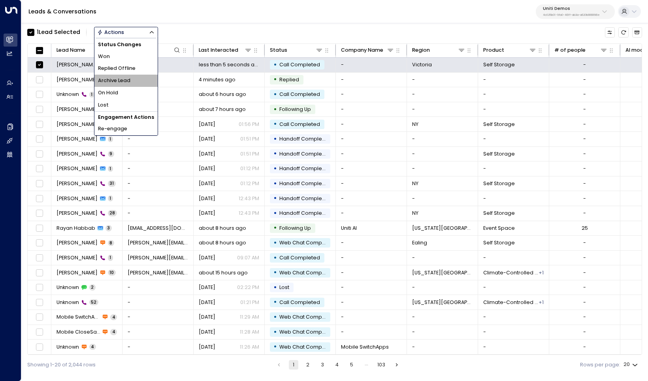
click at [128, 75] on li "Archive Lead" at bounding box center [125, 81] width 63 height 12
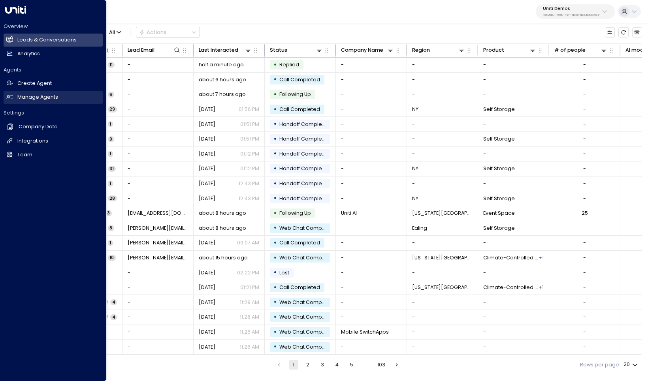
click at [29, 95] on h2 "Manage Agents" at bounding box center [37, 98] width 41 height 8
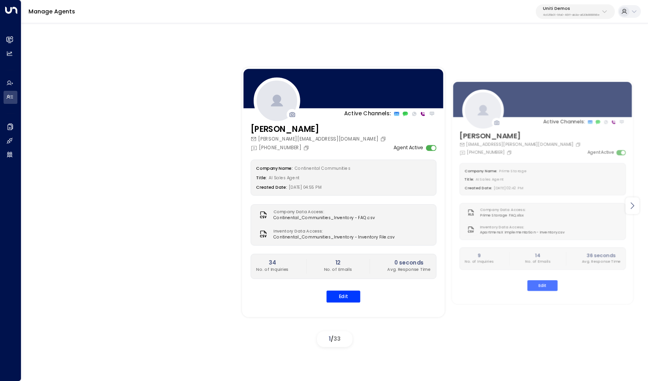
click at [634, 208] on icon at bounding box center [631, 205] width 9 height 9
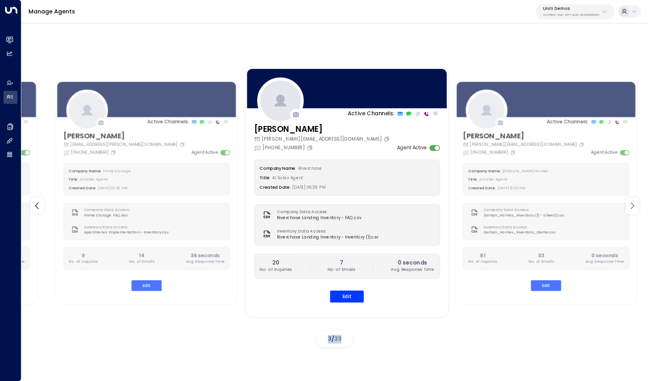
click at [634, 208] on icon at bounding box center [631, 205] width 9 height 9
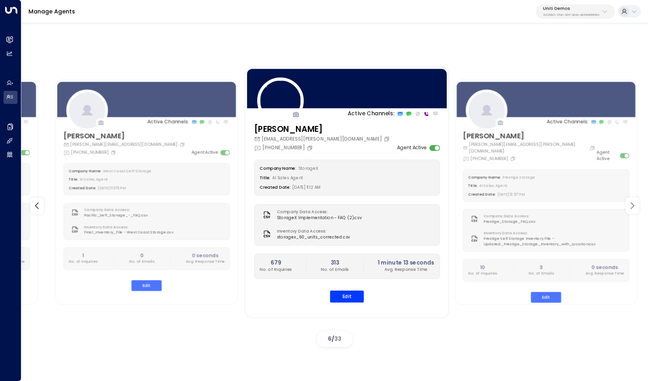
click at [634, 208] on icon at bounding box center [631, 205] width 9 height 9
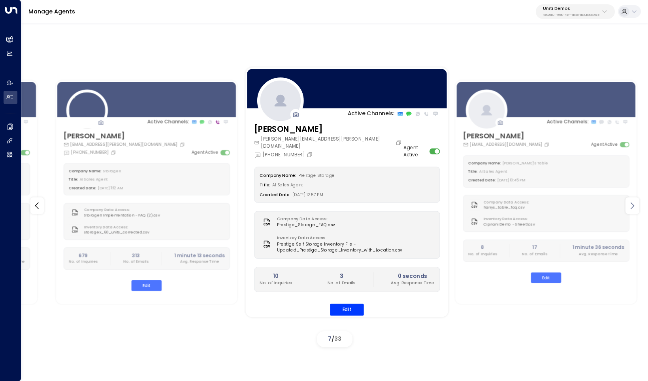
click at [634, 208] on icon at bounding box center [631, 205] width 9 height 9
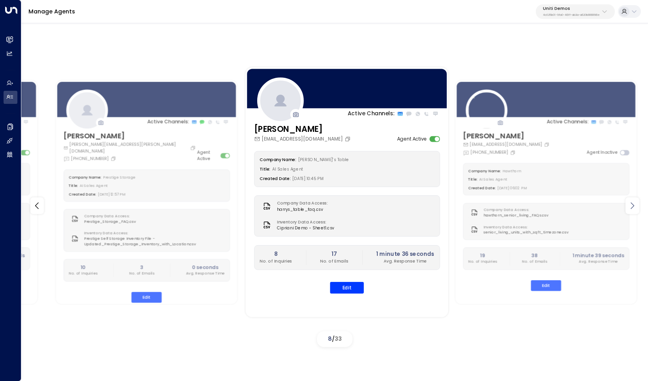
click at [634, 208] on icon at bounding box center [631, 205] width 9 height 9
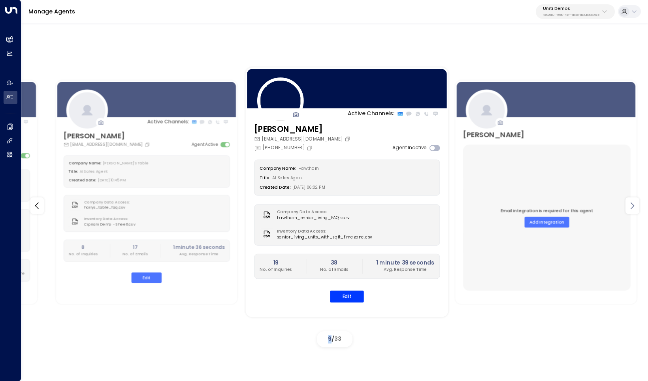
click at [634, 208] on icon at bounding box center [631, 205] width 9 height 9
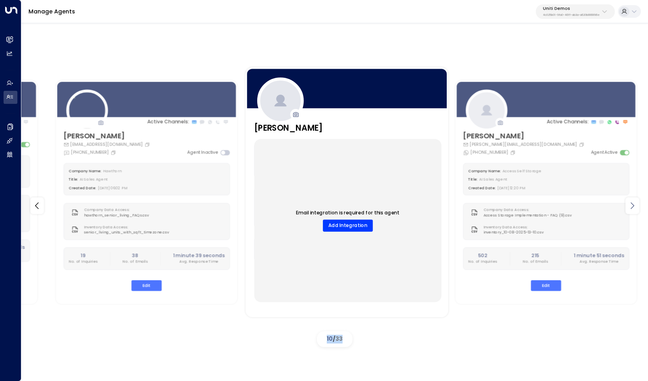
click at [634, 208] on icon at bounding box center [631, 205] width 9 height 9
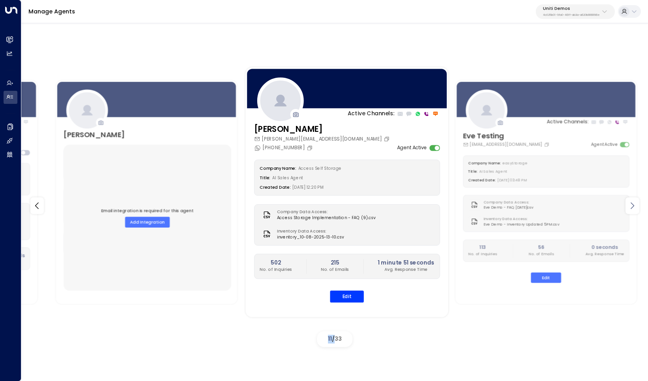
click at [634, 208] on icon at bounding box center [631, 205] width 9 height 9
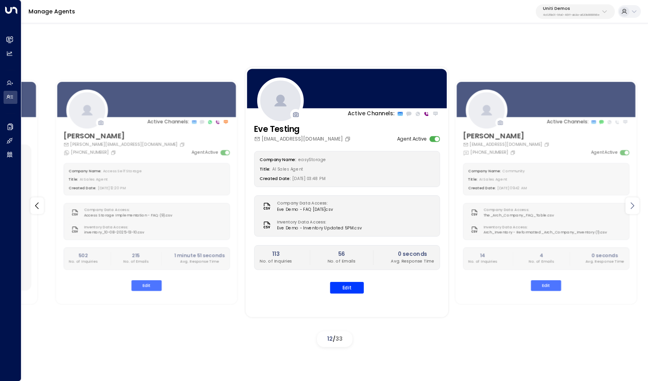
click at [634, 208] on icon at bounding box center [631, 205] width 9 height 9
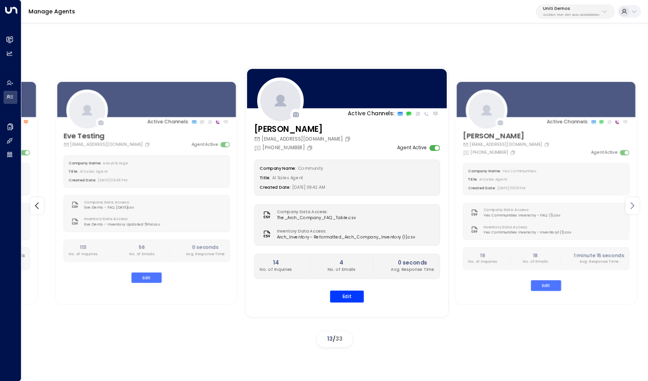
click at [634, 208] on icon at bounding box center [631, 205] width 9 height 9
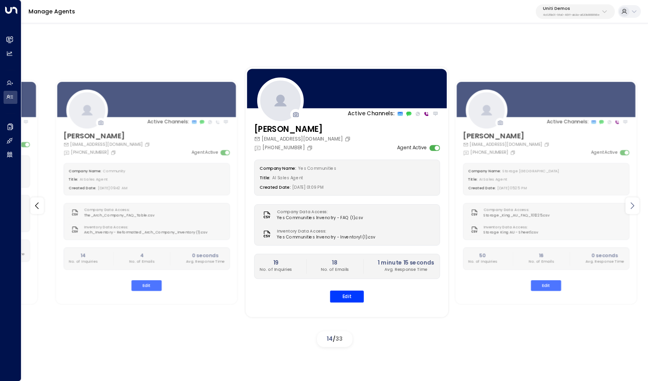
click at [634, 208] on icon at bounding box center [631, 205] width 9 height 9
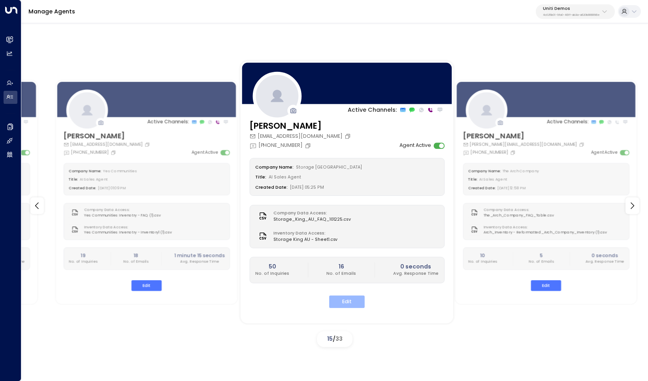
click at [348, 301] on button "Edit" at bounding box center [347, 302] width 36 height 12
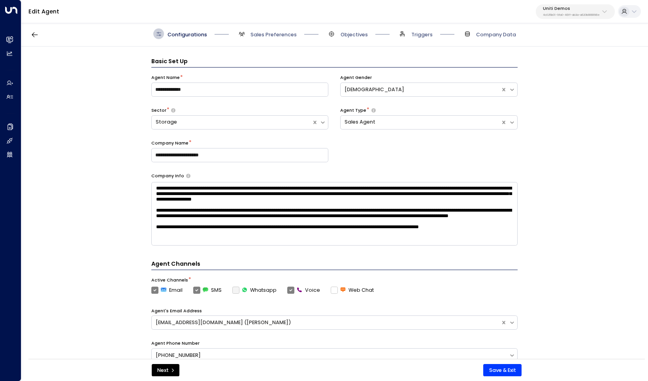
scroll to position [11, 0]
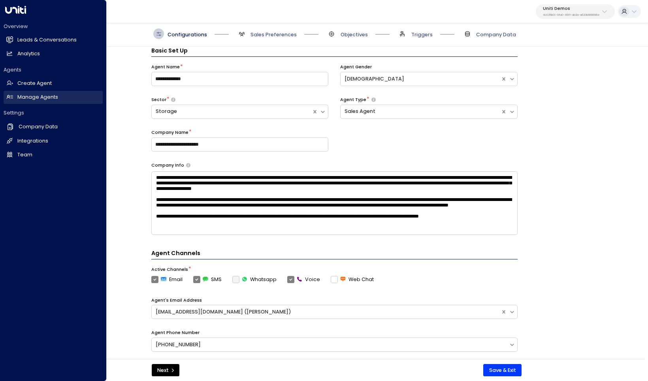
click at [46, 95] on h2 "Manage Agents" at bounding box center [37, 98] width 41 height 8
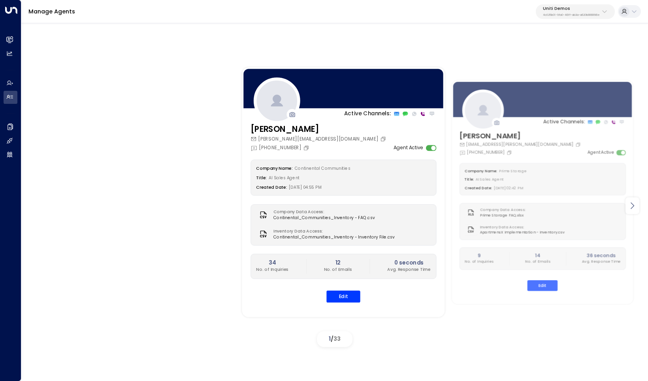
click at [627, 204] on icon at bounding box center [631, 205] width 9 height 9
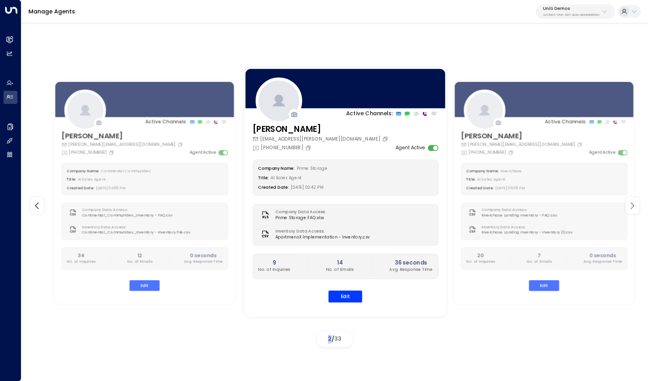
click at [627, 204] on icon at bounding box center [631, 205] width 9 height 9
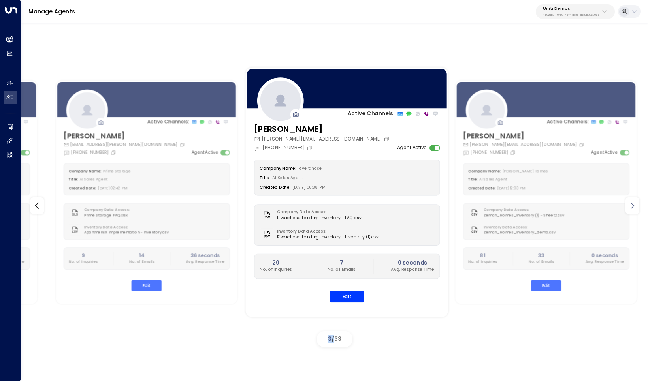
click at [627, 204] on icon at bounding box center [631, 205] width 9 height 9
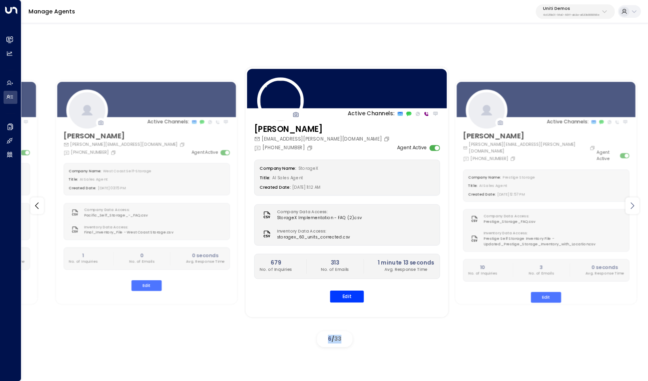
click at [627, 204] on icon at bounding box center [631, 205] width 9 height 9
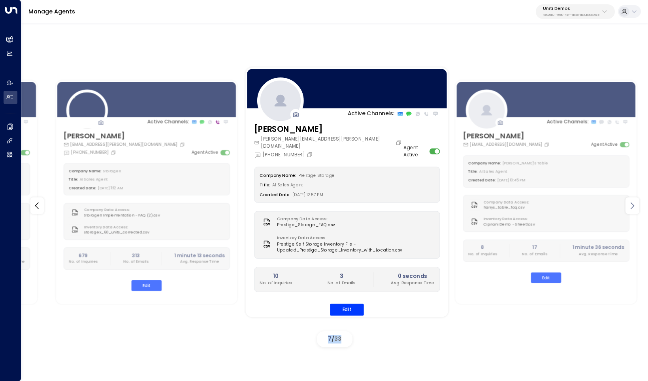
click at [627, 204] on icon at bounding box center [631, 205] width 9 height 9
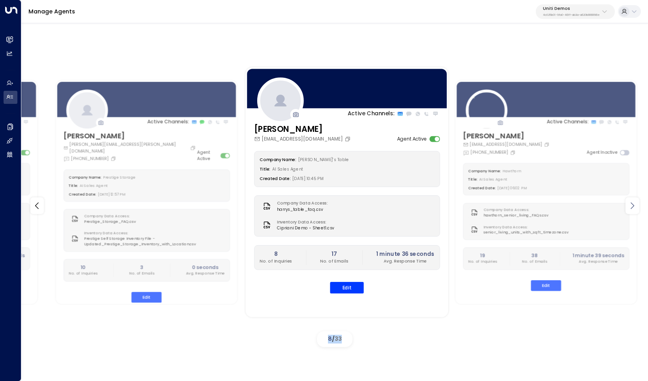
click at [627, 204] on icon at bounding box center [631, 205] width 9 height 9
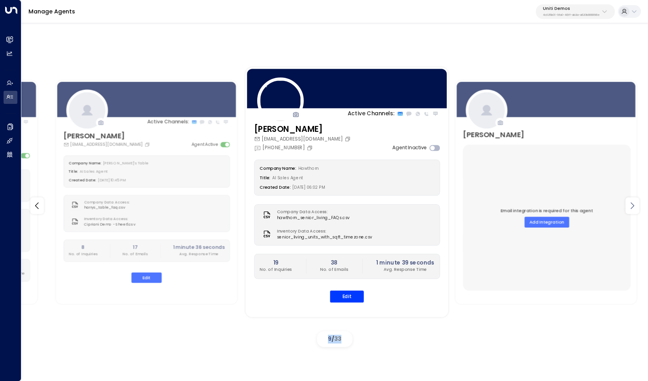
click at [627, 204] on icon at bounding box center [631, 205] width 9 height 9
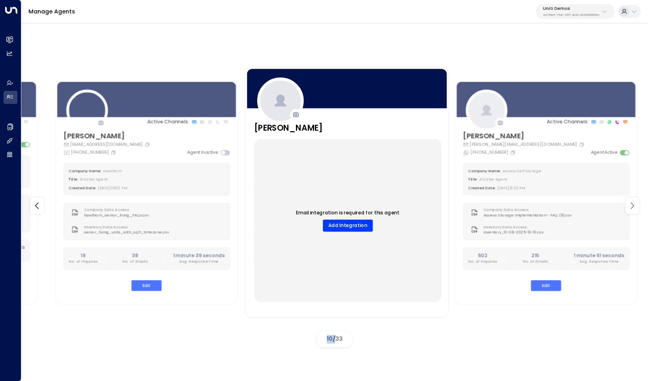
click at [627, 204] on icon at bounding box center [631, 205] width 9 height 9
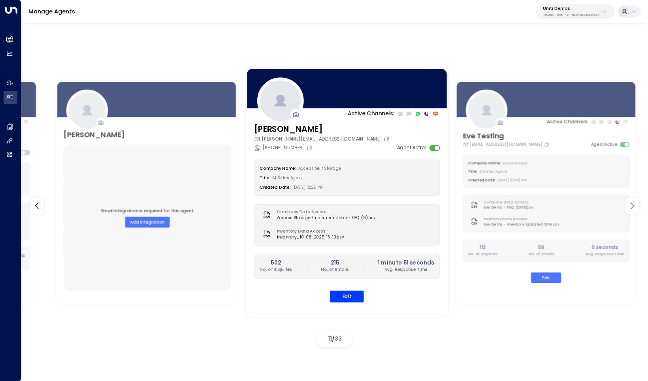
click at [627, 204] on icon at bounding box center [631, 205] width 9 height 9
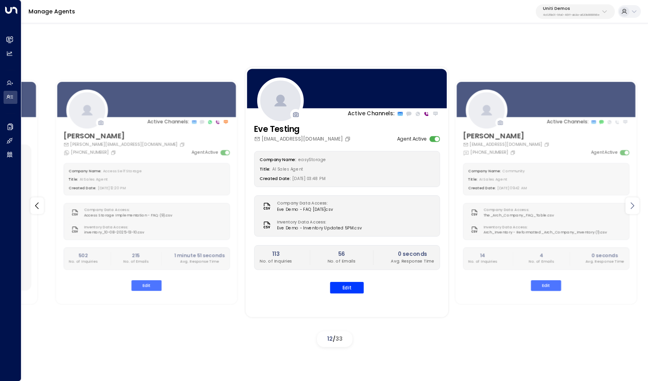
click at [627, 204] on icon at bounding box center [631, 205] width 9 height 9
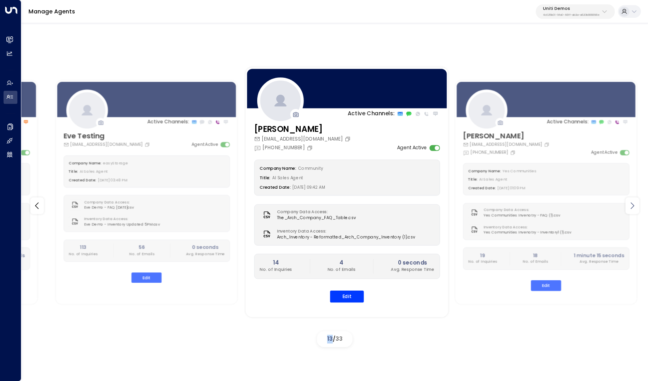
click at [627, 204] on icon at bounding box center [631, 205] width 9 height 9
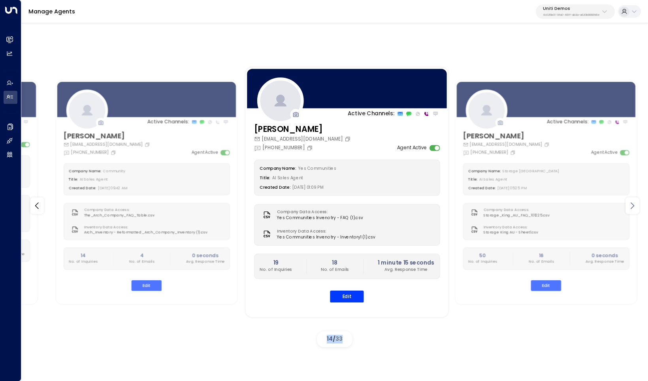
click at [627, 204] on icon at bounding box center [631, 205] width 9 height 9
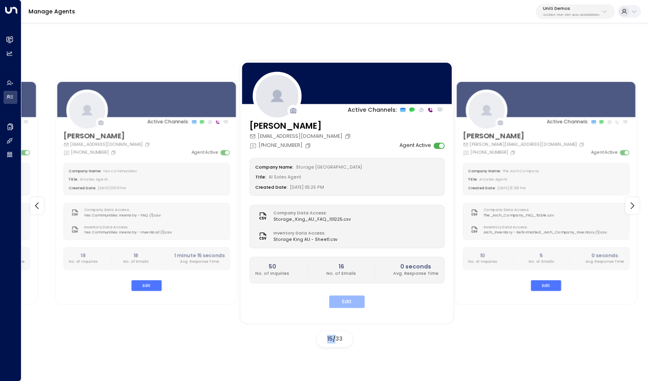
click at [349, 299] on button "Edit" at bounding box center [347, 302] width 36 height 12
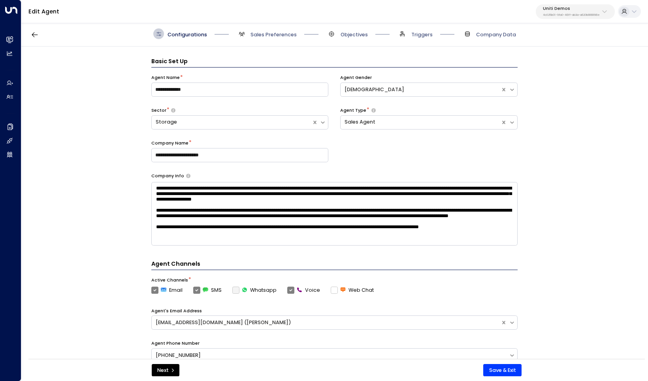
scroll to position [11, 0]
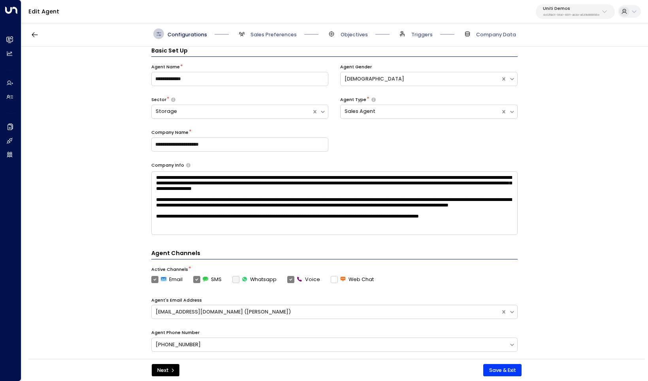
click at [86, 136] on div "**********" at bounding box center [334, 205] width 626 height 317
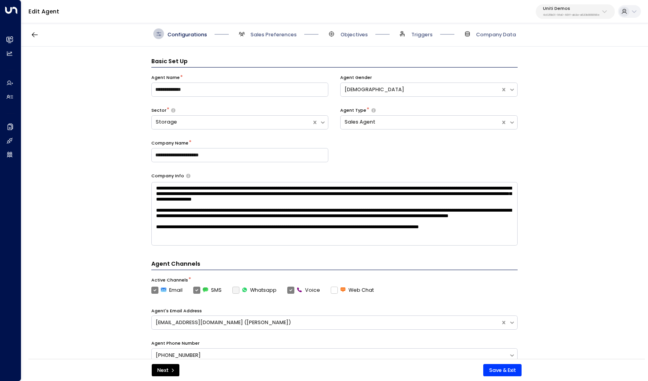
scroll to position [0, 0]
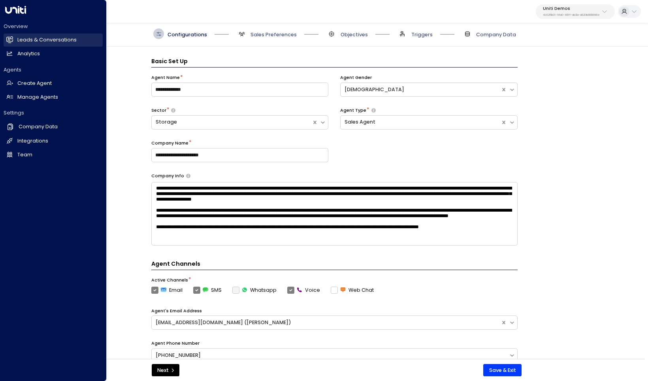
click at [42, 40] on h2 "Leads & Conversations" at bounding box center [46, 40] width 59 height 8
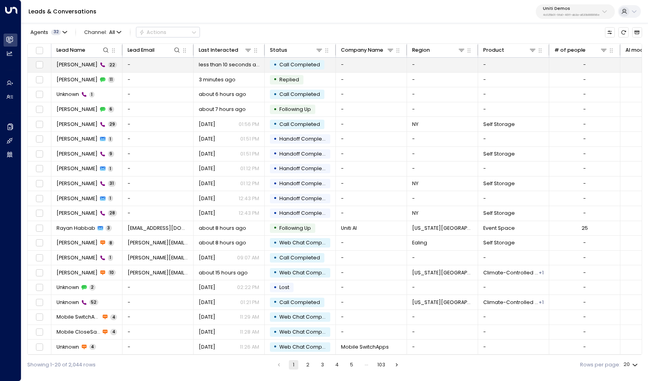
click at [73, 62] on span "[PERSON_NAME]" at bounding box center [76, 64] width 41 height 7
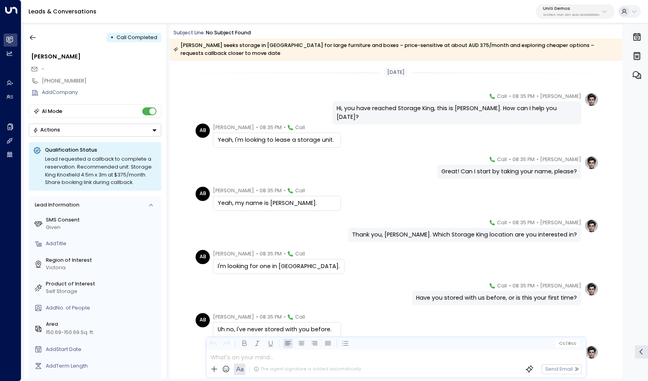
click at [464, 136] on div "AB [PERSON_NAME] • 08:35 PM • Call Yeah, I'm looking to lease a storage unit." at bounding box center [397, 136] width 403 height 24
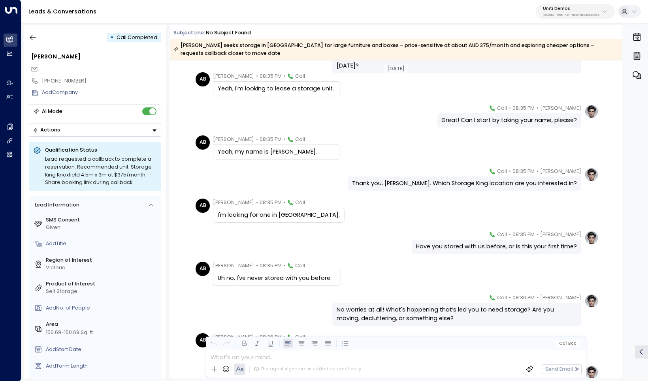
scroll to position [55, 0]
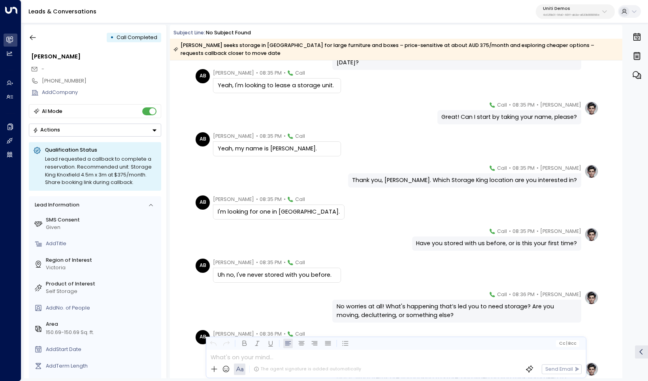
click at [459, 206] on div "AB [PERSON_NAME] • 08:35 PM • Call I'm looking for one in [GEOGRAPHIC_DATA]." at bounding box center [397, 208] width 403 height 24
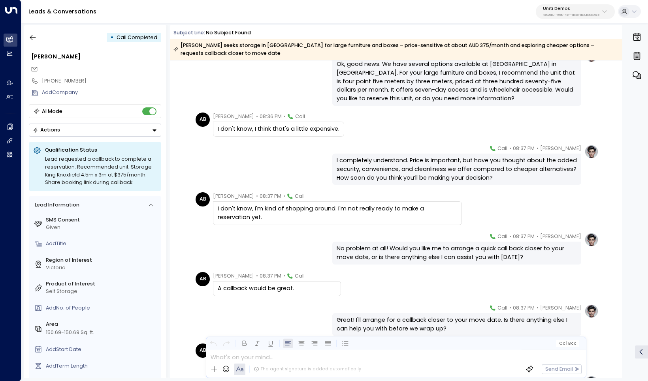
scroll to position [471, 0]
